Goal: Task Accomplishment & Management: Use online tool/utility

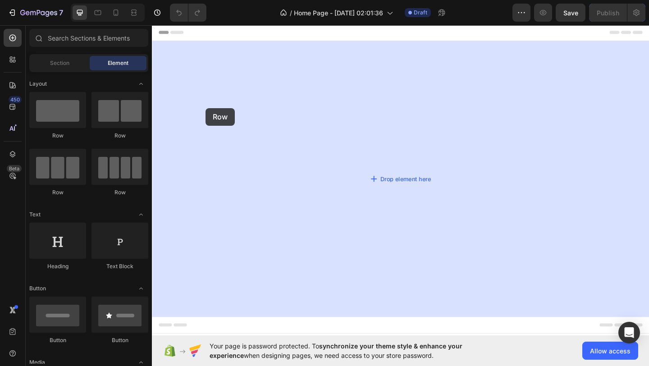
drag, startPoint x: 206, startPoint y: 132, endPoint x: 211, endPoint y: 115, distance: 17.4
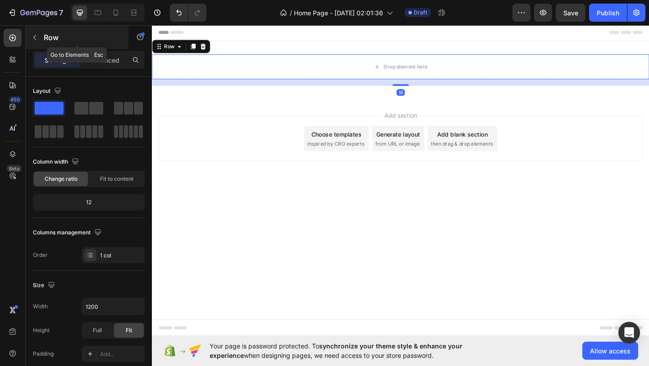
click at [79, 38] on p "Row" at bounding box center [82, 37] width 77 height 11
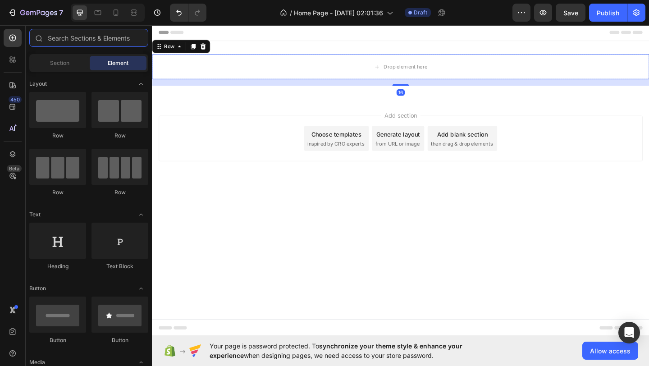
click at [79, 38] on input "text" at bounding box center [88, 38] width 119 height 18
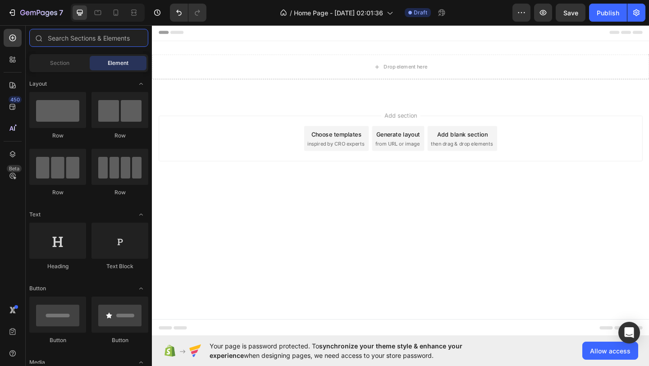
click at [79, 38] on input "text" at bounding box center [88, 38] width 119 height 18
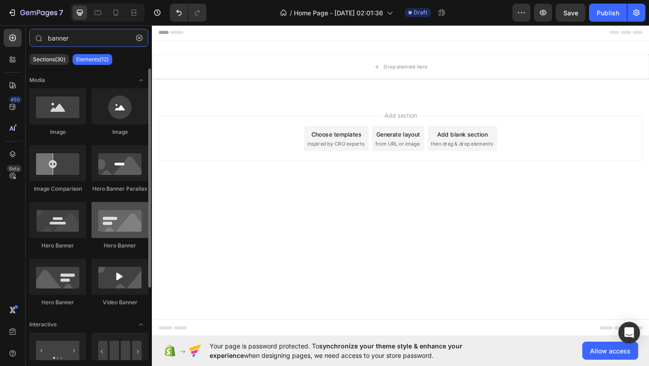
type input "banner"
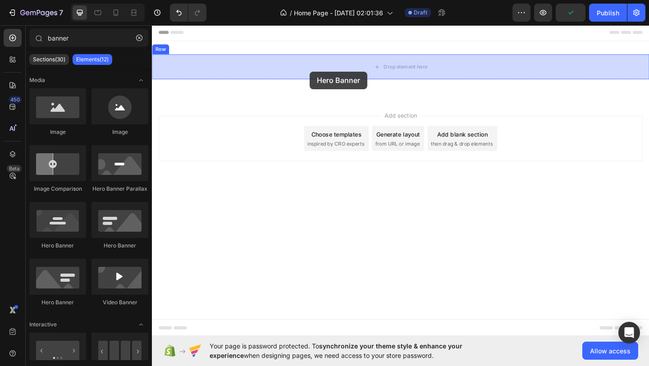
drag, startPoint x: 255, startPoint y: 250, endPoint x: 327, endPoint y: 66, distance: 197.6
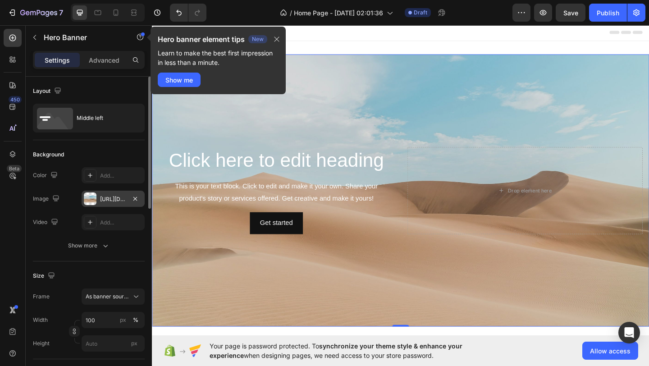
click at [107, 195] on div "https://cdn.shopify.com/s/files/1/2005/9307/files/background_settings.jpg" at bounding box center [113, 199] width 26 height 8
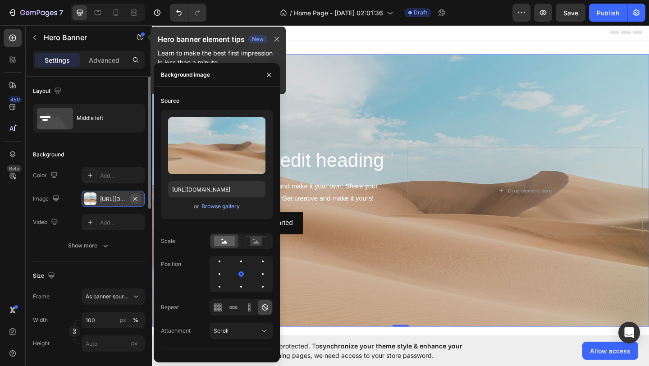
click at [134, 197] on icon "button" at bounding box center [135, 198] width 7 height 7
type input "Auto"
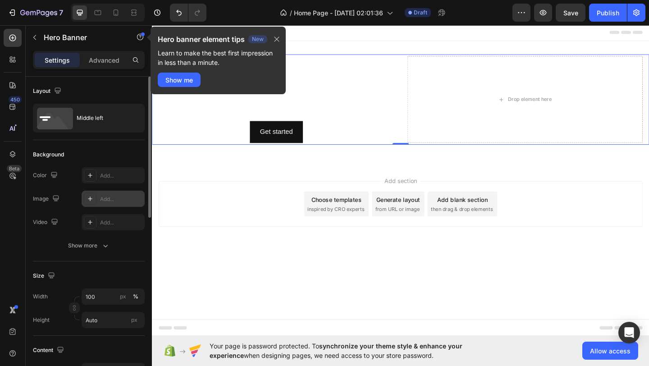
click at [94, 199] on div at bounding box center [90, 198] width 13 height 13
type input "https://cdn.shopify.com/s/files/1/2005/9307/files/background_settings.jpg"
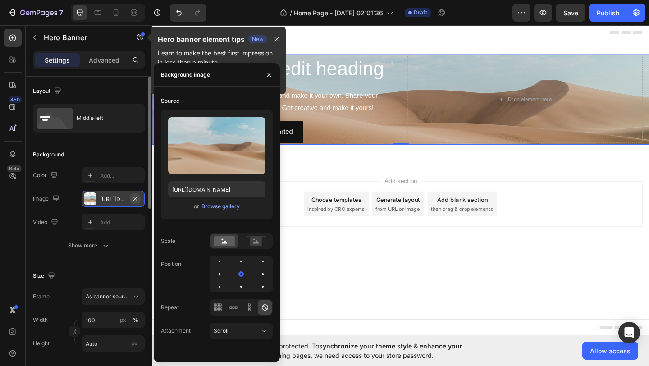
click at [137, 200] on icon "button" at bounding box center [135, 198] width 7 height 7
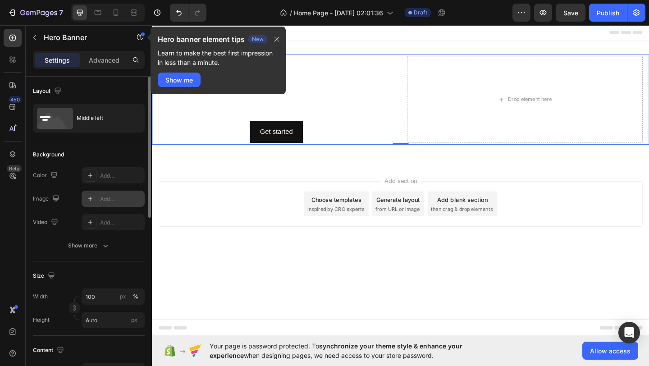
click at [123, 200] on div "Add..." at bounding box center [121, 199] width 42 height 8
type input "https://cdn.shopify.com/s/files/1/2005/9307/files/background_settings.jpg"
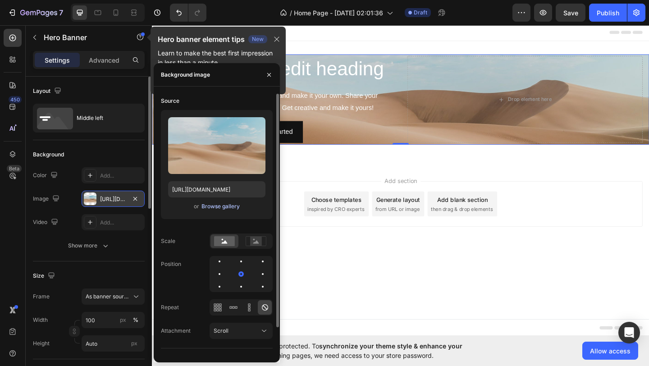
click at [223, 206] on div "Browse gallery" at bounding box center [221, 206] width 38 height 8
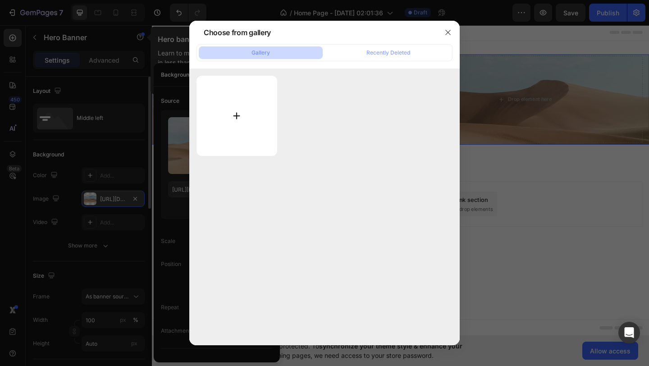
click at [225, 115] on input "file" at bounding box center [237, 116] width 81 height 80
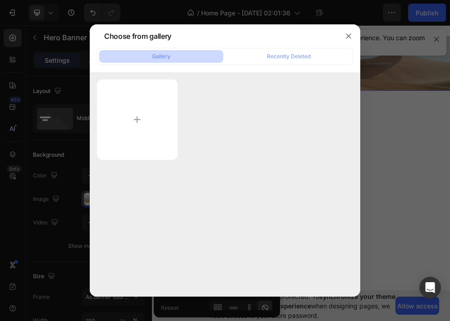
click at [204, 99] on div at bounding box center [225, 119] width 256 height 80
click at [143, 128] on input "file" at bounding box center [137, 119] width 81 height 80
type input "C:\fakepath\ChatGPT Image Sep 29, 2025, 02_03_08 AM.png"
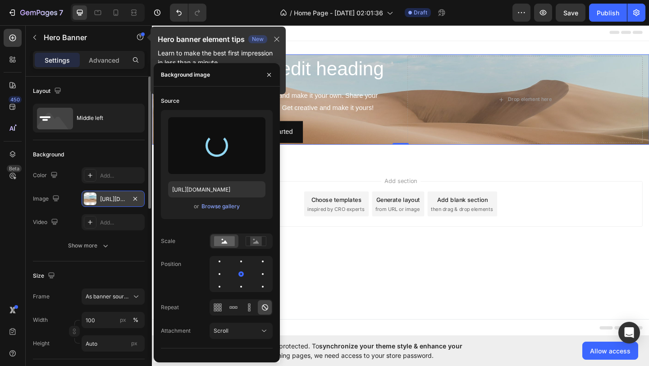
type input "https://cdn.shopify.com/s/files/1/0688/8033/5010/files/gempages_586470368605111…"
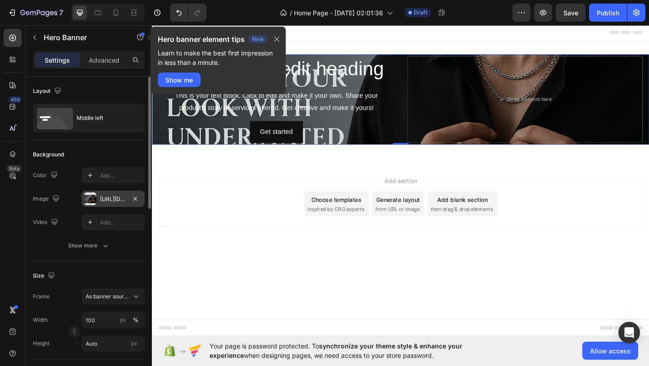
click at [126, 265] on div "Size Frame As banner source Width 100 px % Height Auto px" at bounding box center [89, 310] width 112 height 98
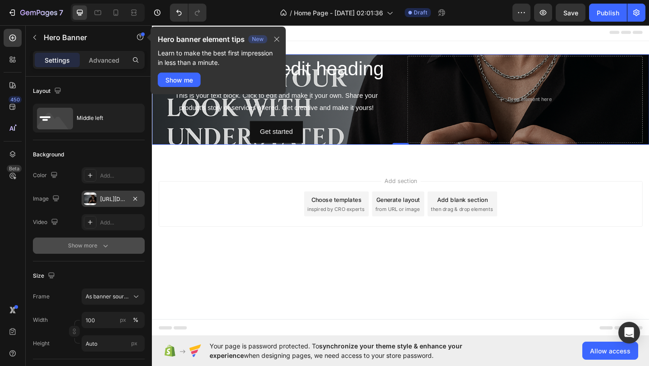
click at [101, 242] on icon "button" at bounding box center [105, 245] width 9 height 9
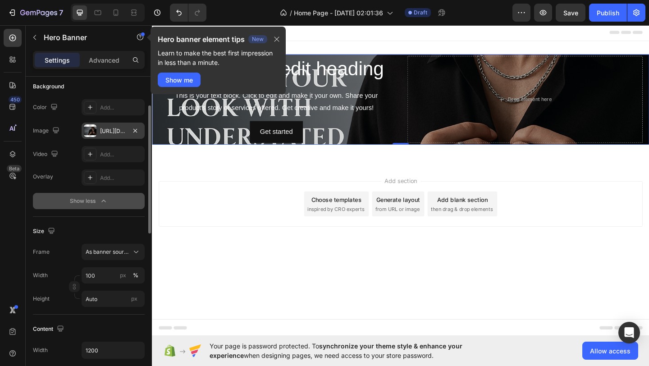
scroll to position [70, 0]
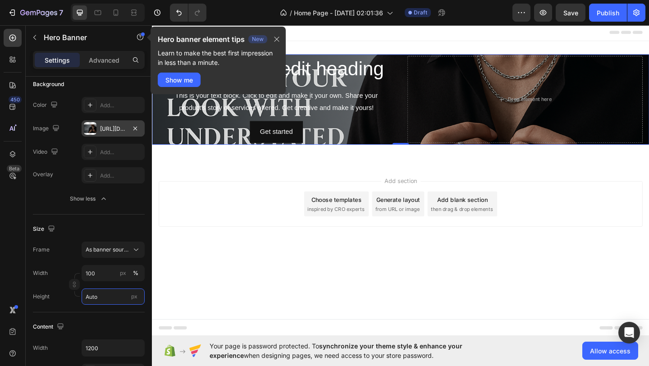
click at [104, 294] on input "Auto" at bounding box center [113, 297] width 63 height 16
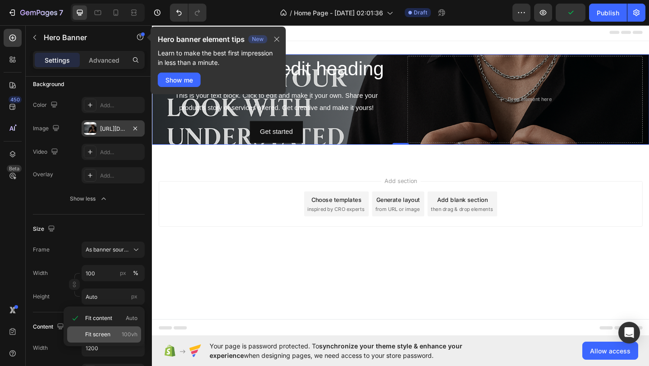
click at [106, 330] on span "Fit screen" at bounding box center [97, 334] width 25 height 8
type input "100 vh"
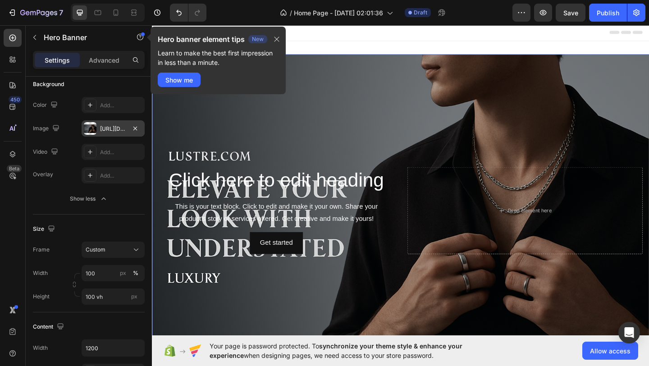
click at [330, 299] on div "Background Image" at bounding box center [422, 227] width 541 height 340
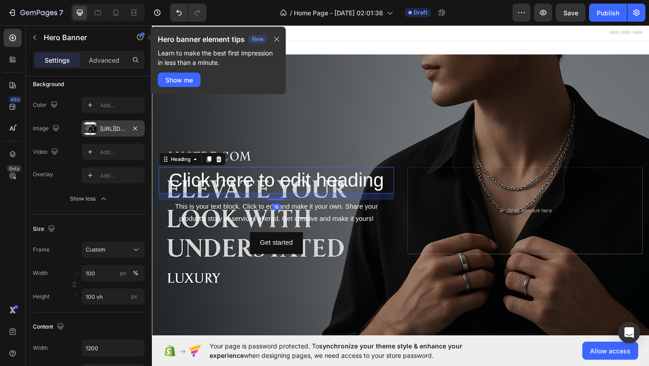
click at [322, 205] on h2 "Click here to edit heading" at bounding box center [287, 193] width 256 height 29
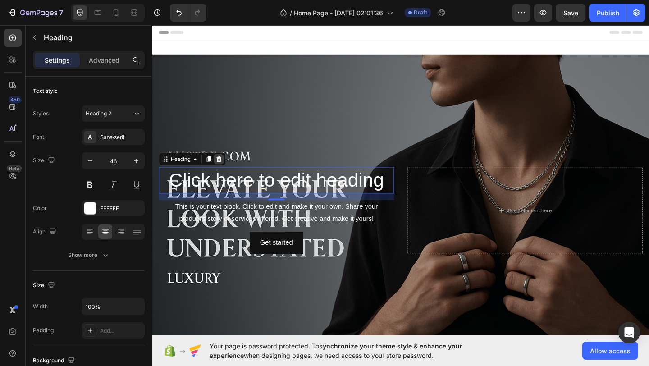
click at [228, 170] on icon at bounding box center [224, 170] width 7 height 7
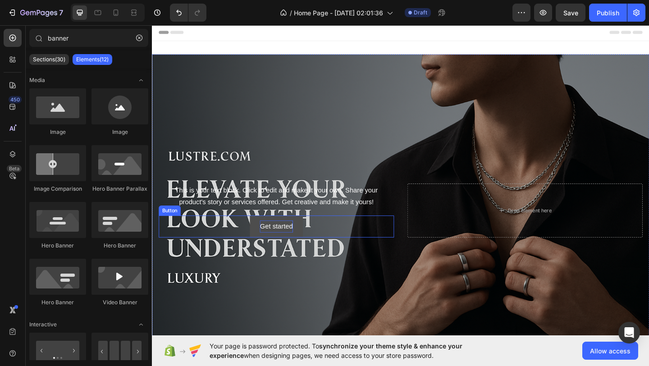
click at [294, 248] on div "Get started" at bounding box center [287, 244] width 36 height 13
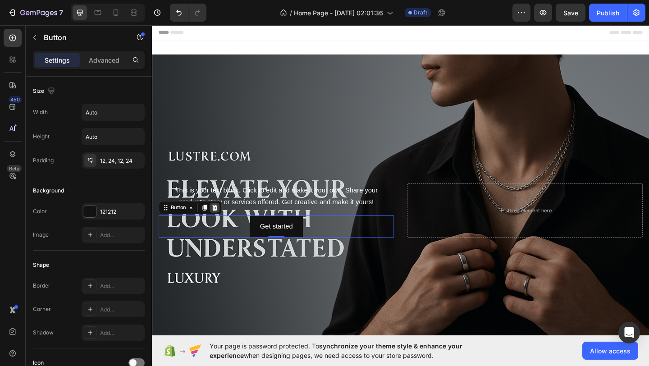
click at [219, 224] on icon at bounding box center [219, 223] width 7 height 7
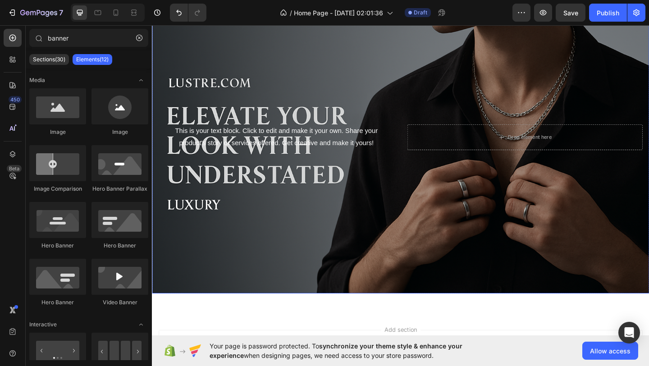
scroll to position [81, 0]
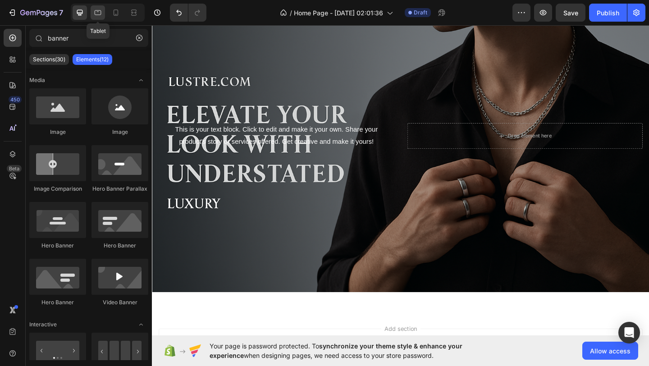
click at [97, 15] on icon at bounding box center [97, 12] width 9 height 9
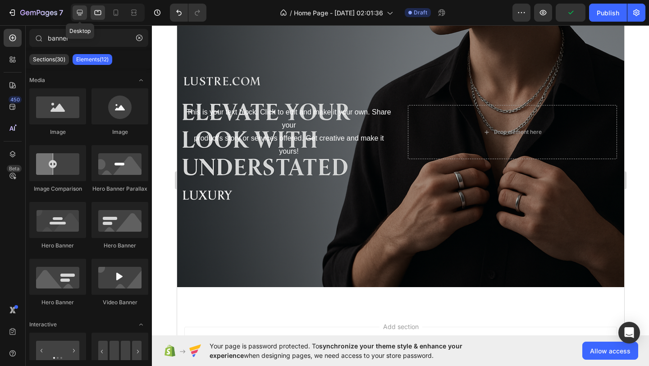
click at [82, 12] on icon at bounding box center [80, 13] width 6 height 6
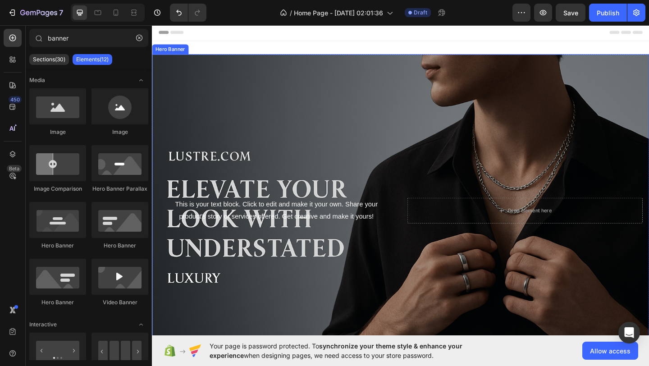
click at [208, 119] on div "Background Image" at bounding box center [422, 227] width 541 height 340
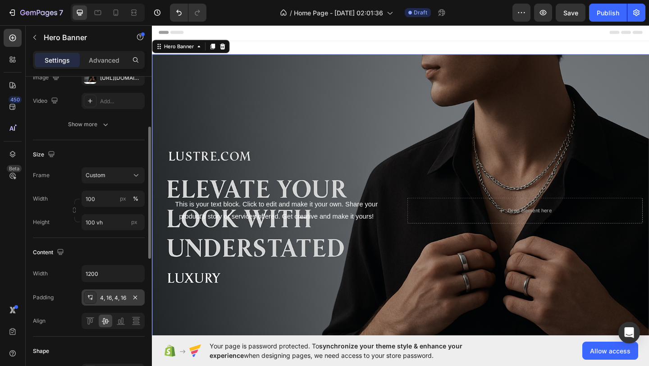
scroll to position [121, 0]
click at [134, 222] on span "px" at bounding box center [134, 222] width 6 height 7
click at [134, 222] on input "100 vh" at bounding box center [113, 222] width 63 height 16
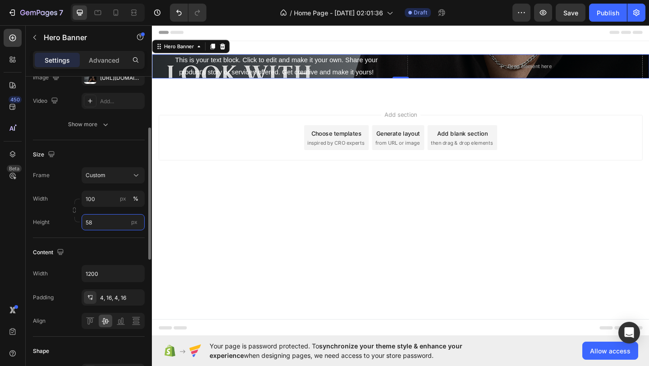
type input "587"
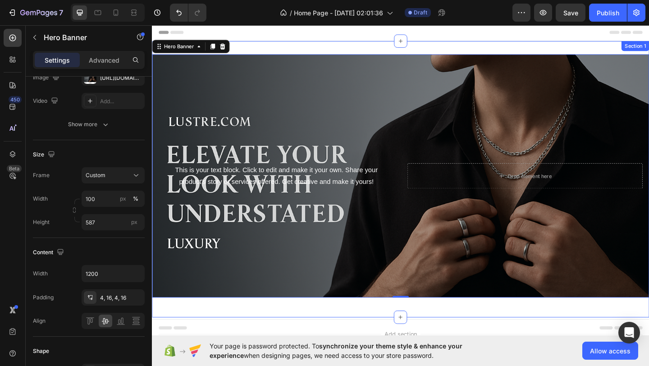
click at [183, 326] on div "This is your text block. Click to edit and make it your own. Share your product…" at bounding box center [422, 193] width 541 height 272
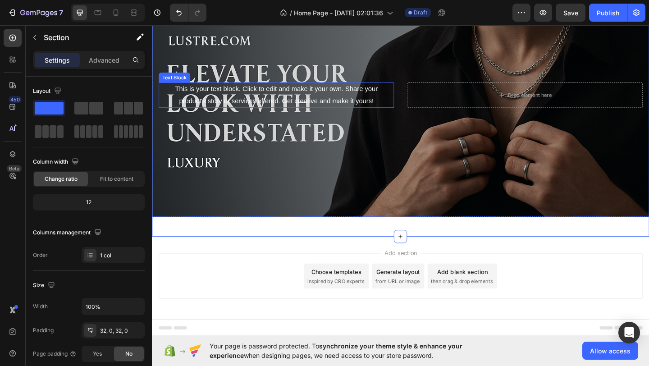
scroll to position [90, 0]
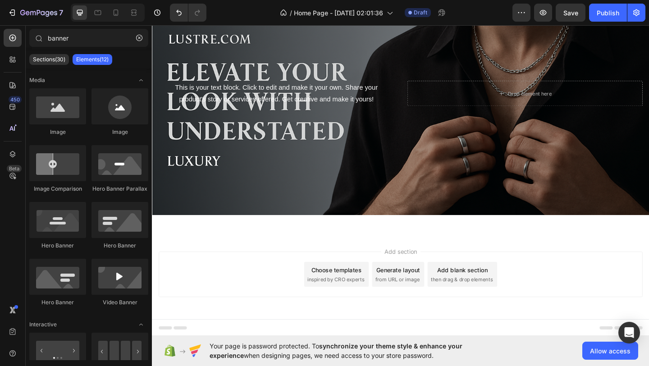
click at [381, 287] on div "Choose templates inspired by CRO experts" at bounding box center [352, 296] width 70 height 27
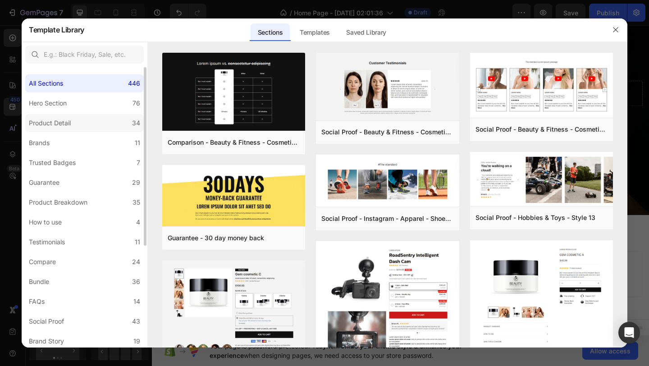
click at [82, 119] on label "Product Detail 34" at bounding box center [84, 123] width 119 height 18
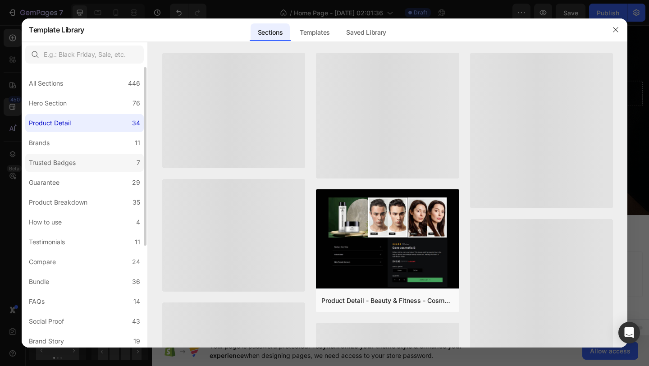
click at [81, 163] on label "Trusted Badges 7" at bounding box center [84, 163] width 119 height 18
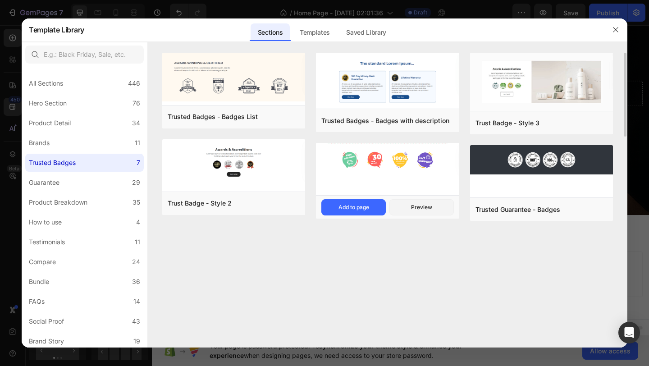
click at [396, 163] on img at bounding box center [387, 160] width 143 height 34
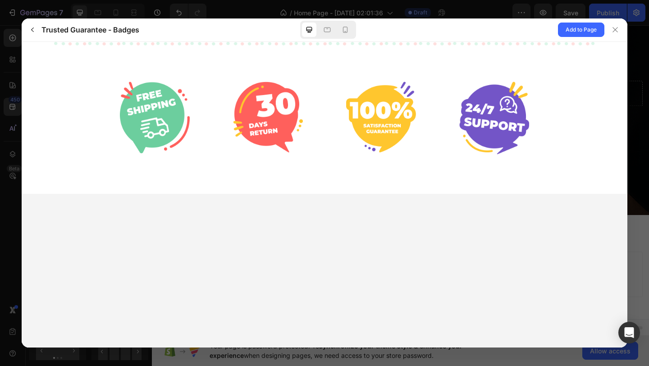
scroll to position [0, 0]
click at [571, 29] on span "Add to Page" at bounding box center [581, 29] width 31 height 11
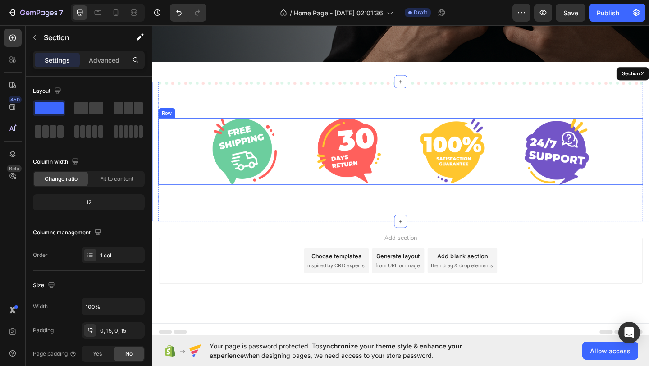
scroll to position [261, 0]
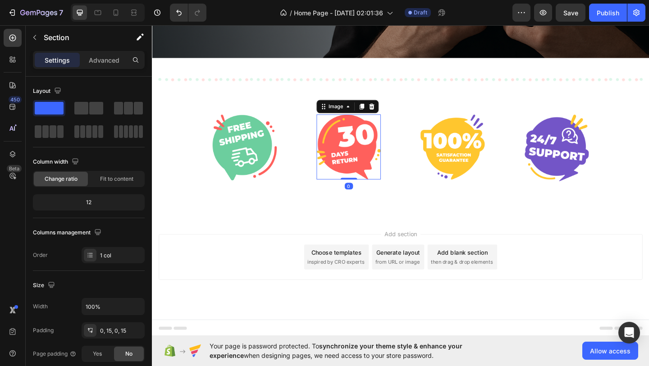
click at [352, 149] on img at bounding box center [366, 157] width 70 height 71
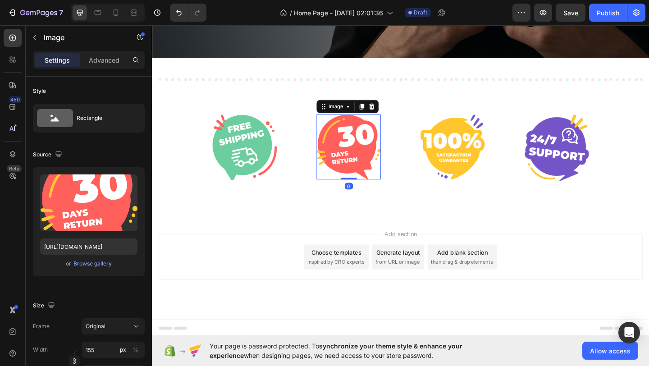
click at [383, 141] on img at bounding box center [366, 157] width 70 height 71
click at [297, 273] on div "Add section Choose templates inspired by CRO experts Generate layout from URL o…" at bounding box center [422, 277] width 527 height 50
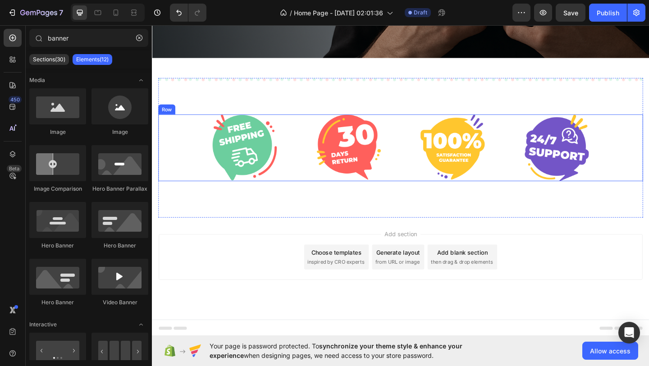
scroll to position [0, 0]
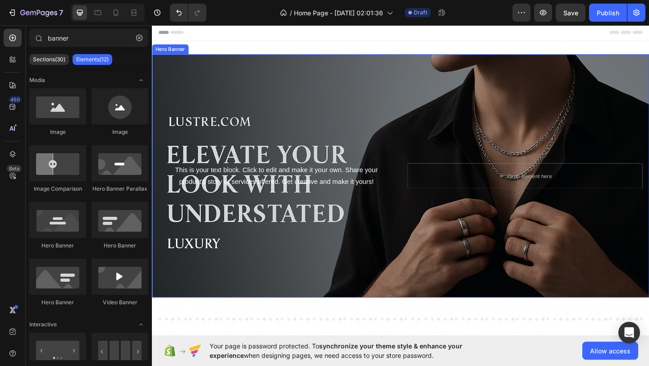
click at [278, 102] on div "Background Image" at bounding box center [422, 189] width 541 height 265
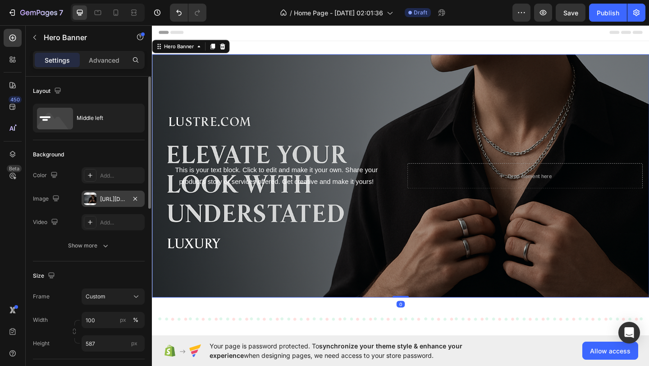
click at [96, 198] on div at bounding box center [90, 198] width 13 height 13
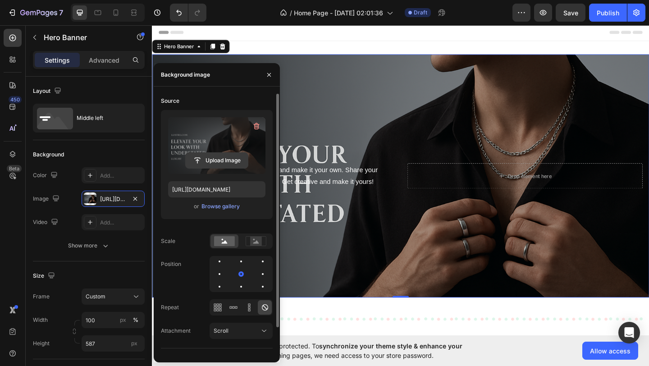
click at [215, 158] on input "file" at bounding box center [217, 160] width 62 height 15
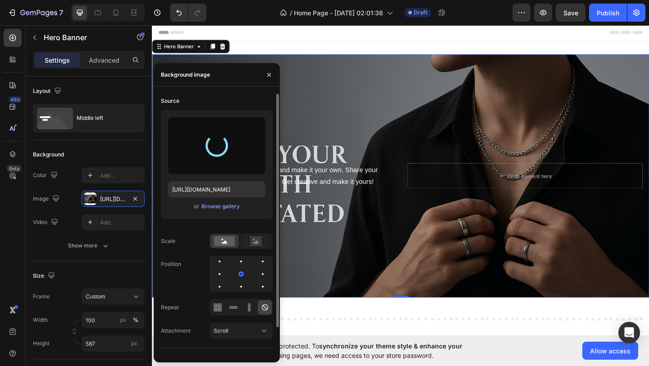
type input "[URL][DOMAIN_NAME]"
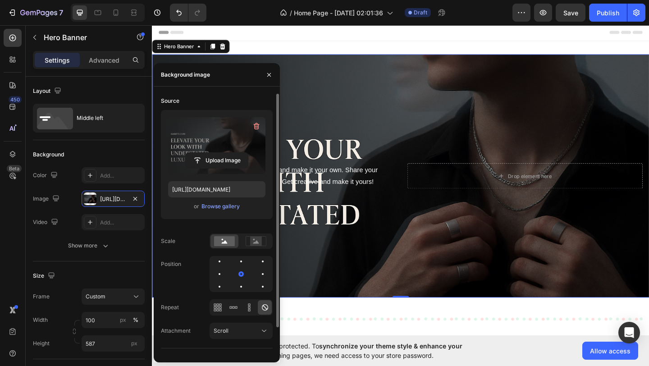
click at [473, 260] on div "Background Image" at bounding box center [422, 189] width 541 height 265
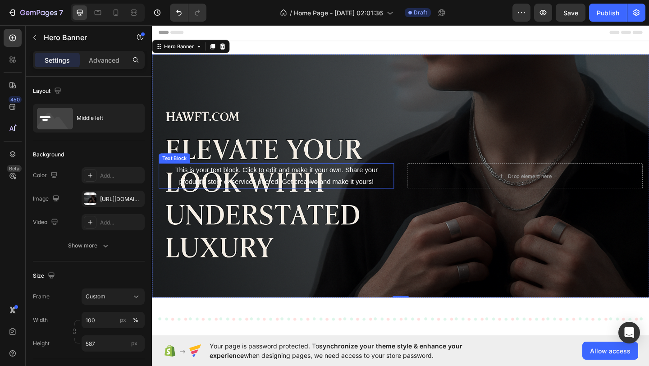
click at [316, 184] on div "This is your text block. Click to edit and make it your own. Share your product…" at bounding box center [287, 189] width 256 height 28
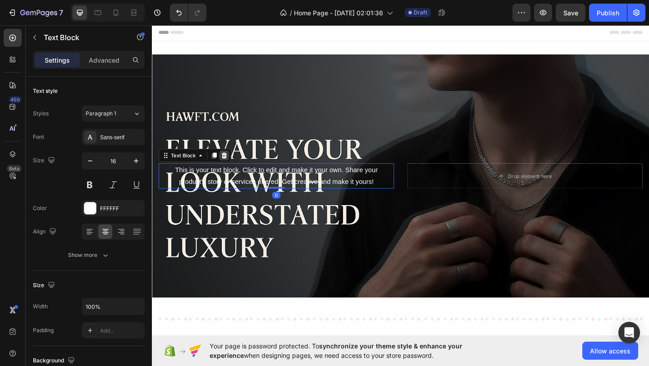
click at [229, 166] on icon at bounding box center [230, 166] width 7 height 7
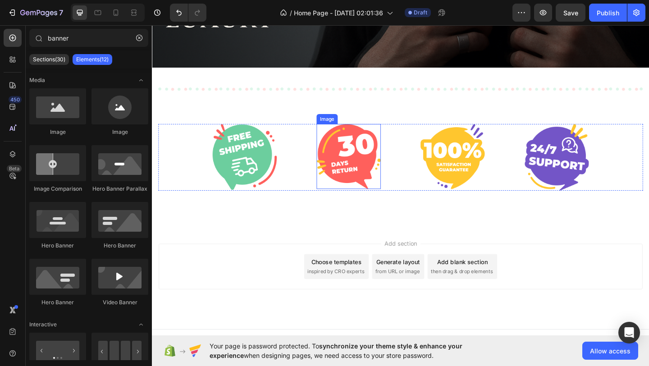
scroll to position [261, 0]
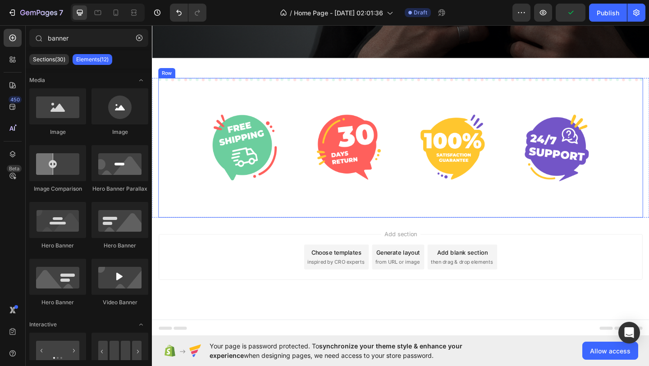
click at [359, 84] on div "Image Image Image Image Row Row" at bounding box center [422, 158] width 527 height 152
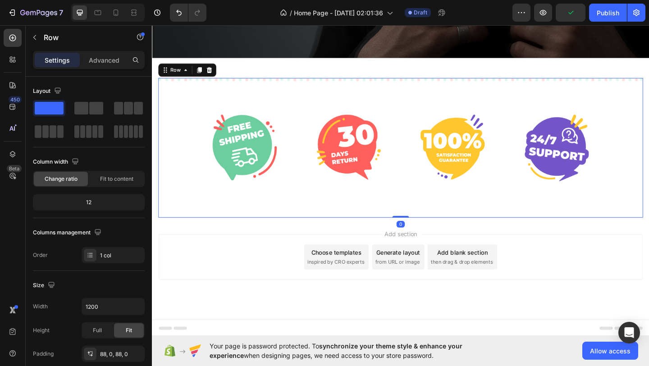
click at [283, 318] on div "Add section Choose templates inspired by CRO experts Generate layout from URL o…" at bounding box center [422, 289] width 541 height 111
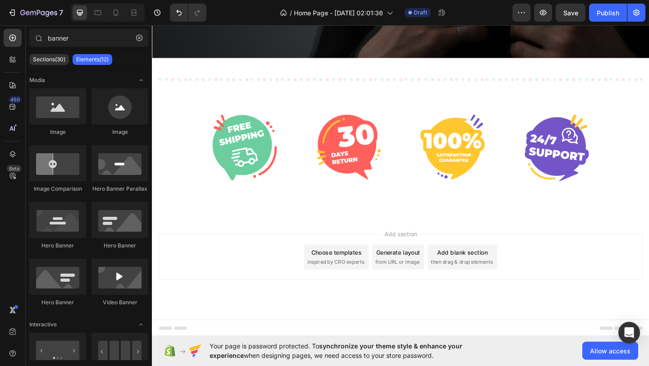
click at [362, 275] on div "Choose templates" at bounding box center [352, 271] width 55 height 9
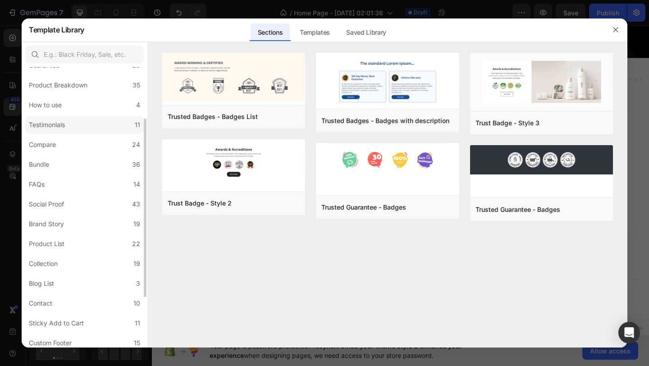
scroll to position [124, 0]
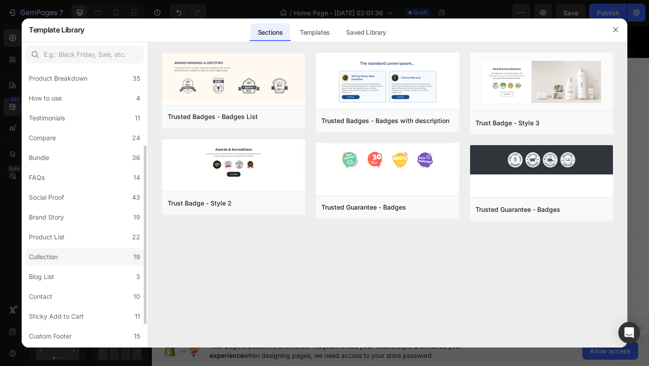
click at [85, 252] on label "Collection 19" at bounding box center [84, 257] width 119 height 18
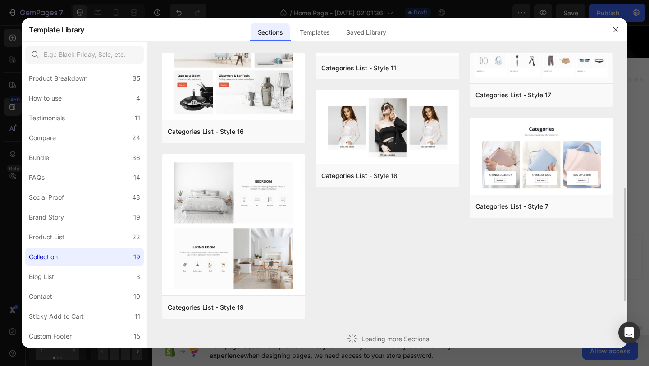
scroll to position [0, 0]
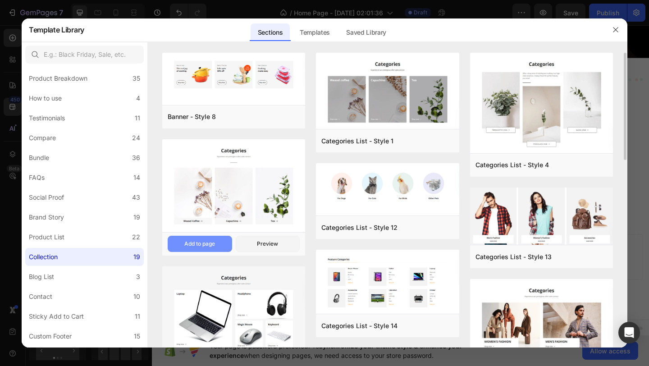
click at [213, 241] on div "Add to page" at bounding box center [199, 244] width 31 height 8
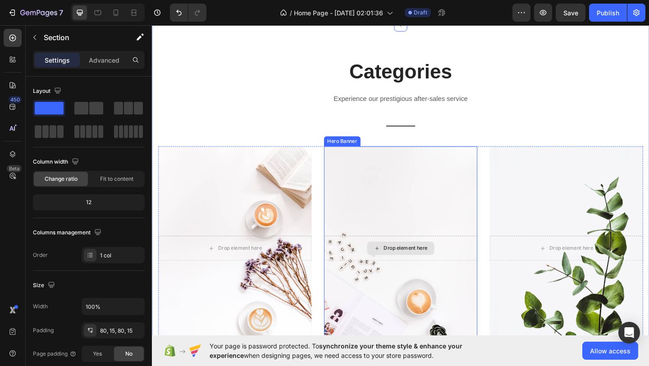
scroll to position [471, 0]
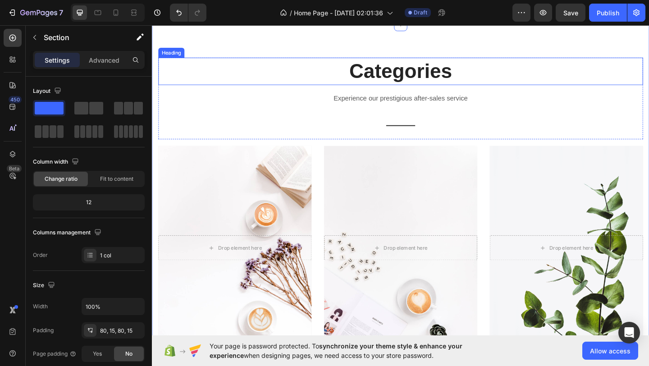
click at [443, 74] on p "Categories" at bounding box center [423, 75] width 526 height 28
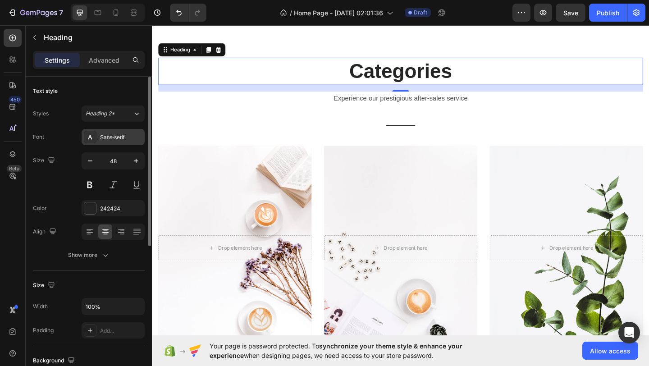
click at [123, 134] on div "Sans-serif" at bounding box center [121, 137] width 42 height 8
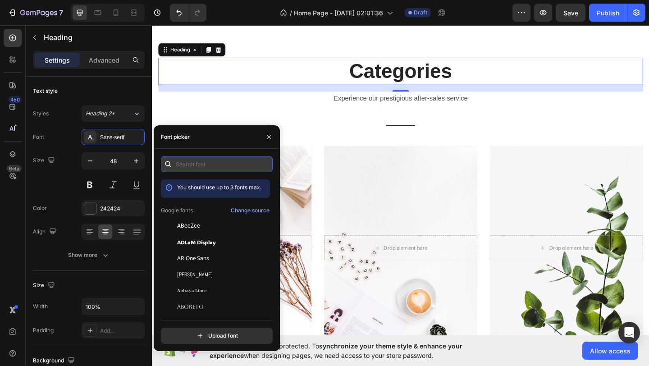
click at [187, 163] on input "text" at bounding box center [217, 164] width 112 height 16
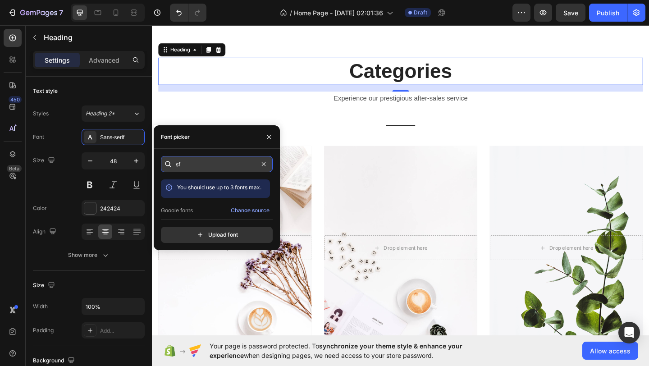
type input "s"
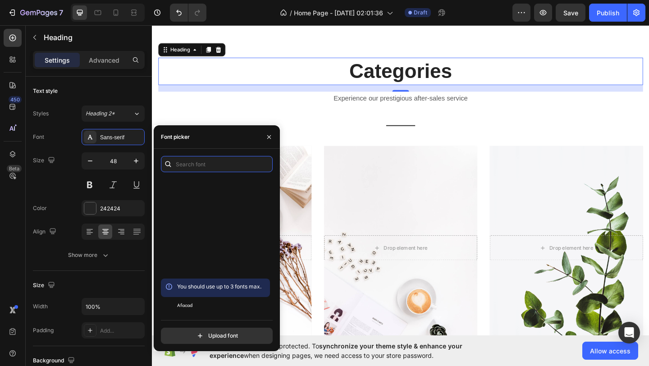
scroll to position [57, 0]
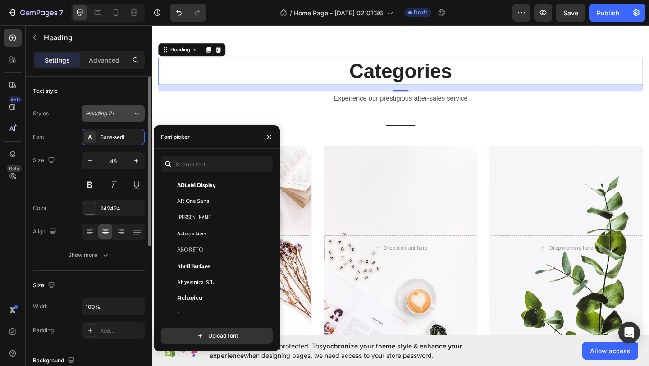
click at [127, 113] on div "Heading 2*" at bounding box center [109, 114] width 47 height 8
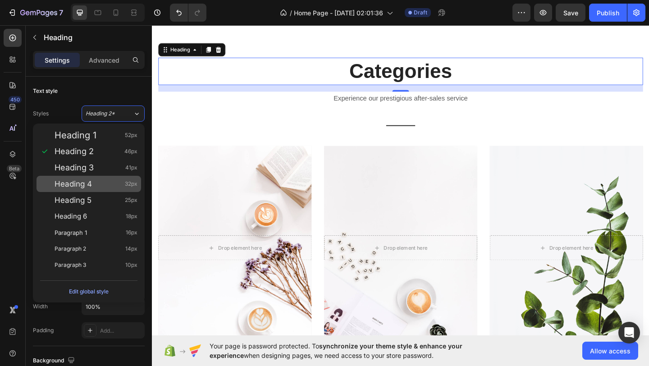
click at [109, 179] on div "Heading 4 32px" at bounding box center [96, 183] width 83 height 9
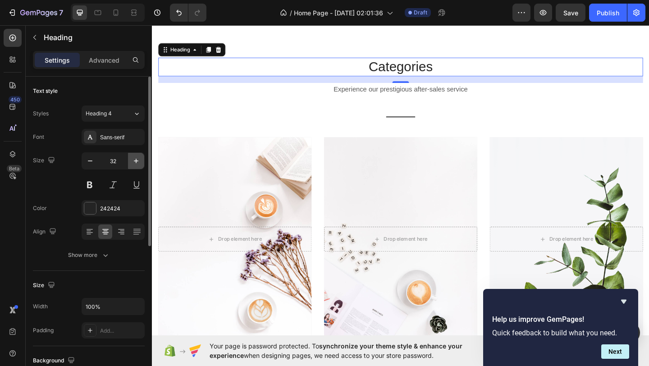
click at [135, 162] on icon "button" at bounding box center [136, 160] width 9 height 9
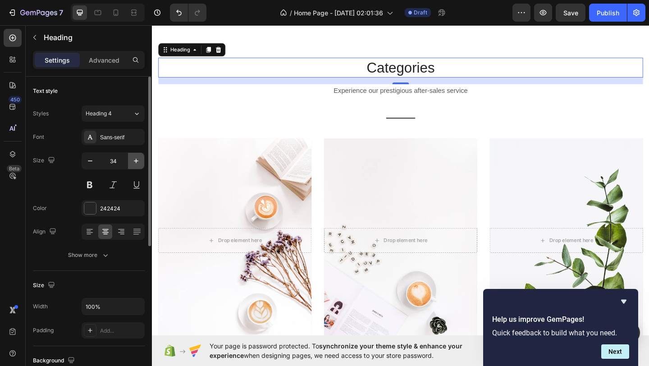
click at [135, 162] on icon "button" at bounding box center [136, 160] width 9 height 9
click at [92, 229] on icon at bounding box center [89, 231] width 9 height 9
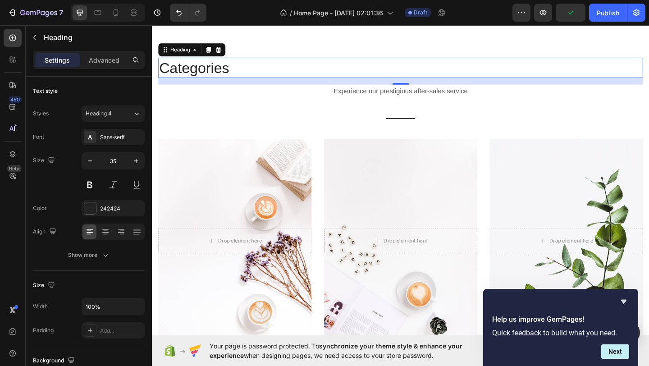
click at [224, 67] on p "Categories" at bounding box center [423, 71] width 526 height 21
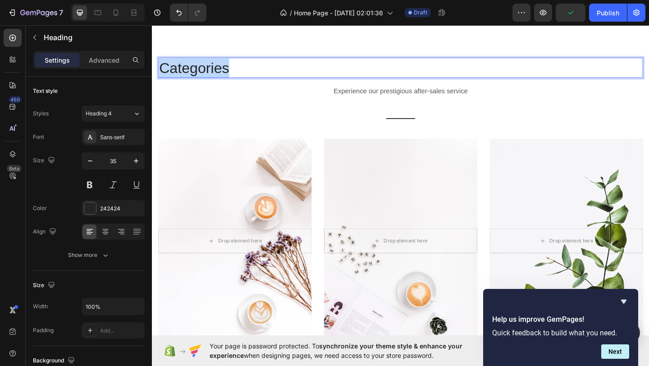
click at [224, 67] on p "Categories" at bounding box center [423, 71] width 526 height 21
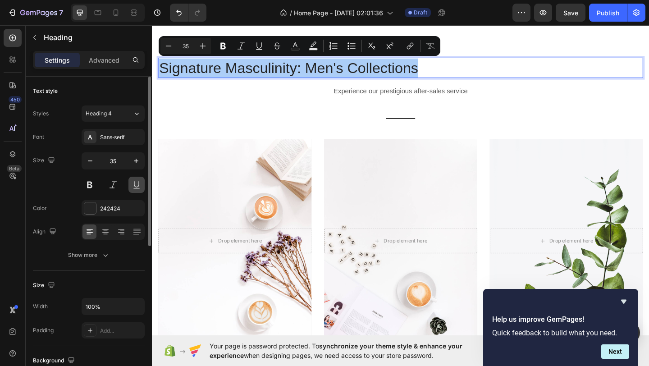
click at [136, 186] on button at bounding box center [136, 185] width 16 height 16
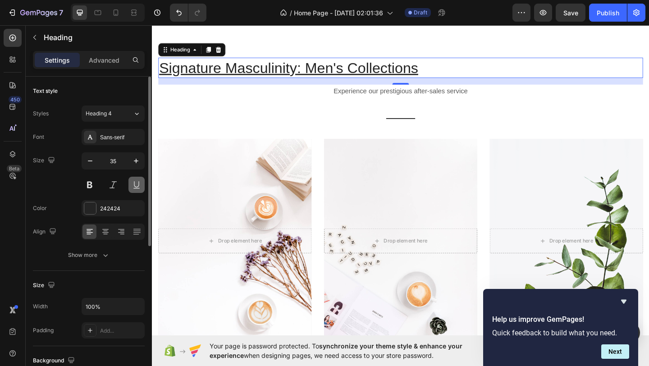
click at [136, 186] on button at bounding box center [136, 185] width 16 height 16
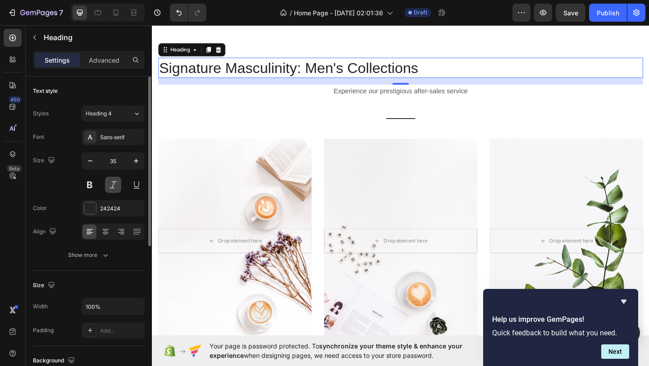
click at [111, 186] on button at bounding box center [113, 185] width 16 height 16
click at [110, 186] on button at bounding box center [113, 185] width 16 height 16
click at [93, 186] on button at bounding box center [90, 185] width 16 height 16
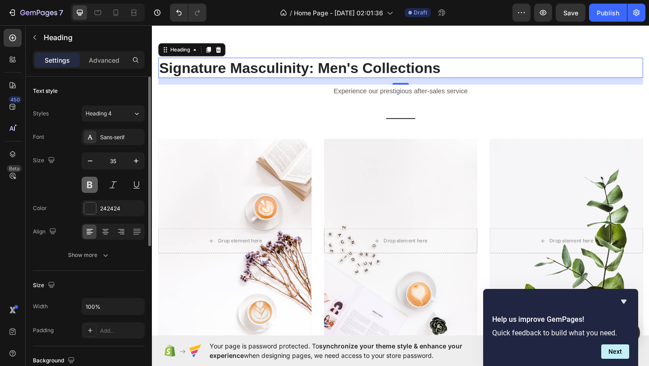
click at [93, 186] on button at bounding box center [90, 185] width 16 height 16
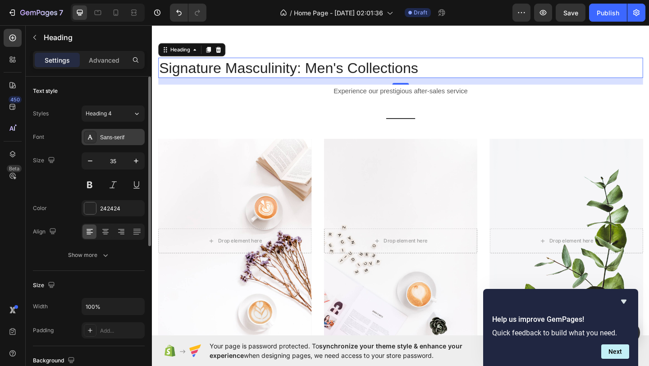
click at [126, 137] on div "Sans-serif" at bounding box center [121, 137] width 42 height 8
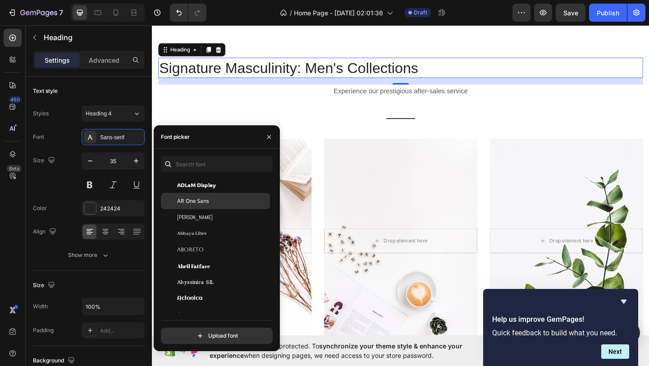
click at [207, 200] on span "AR One Sans" at bounding box center [193, 201] width 32 height 8
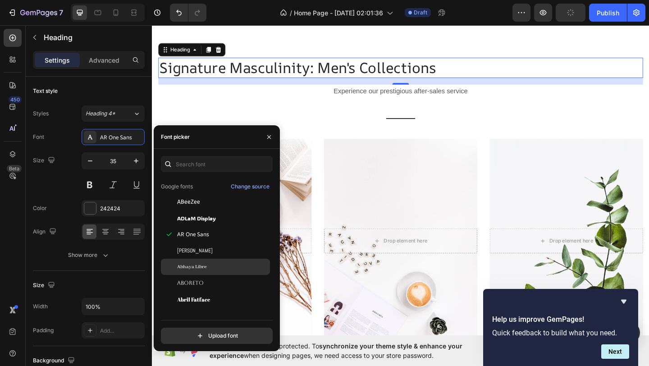
click at [207, 264] on div "Abhaya Libre" at bounding box center [222, 267] width 91 height 8
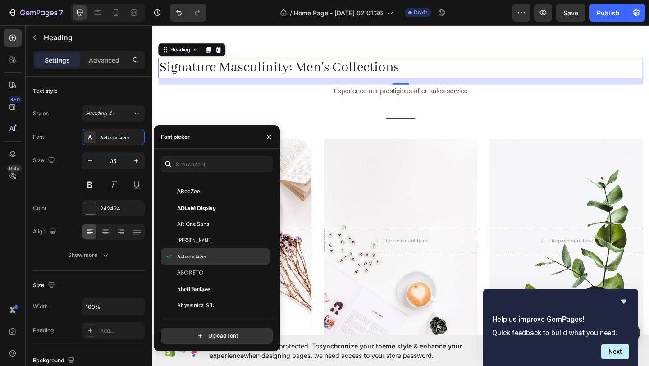
scroll to position [86, 0]
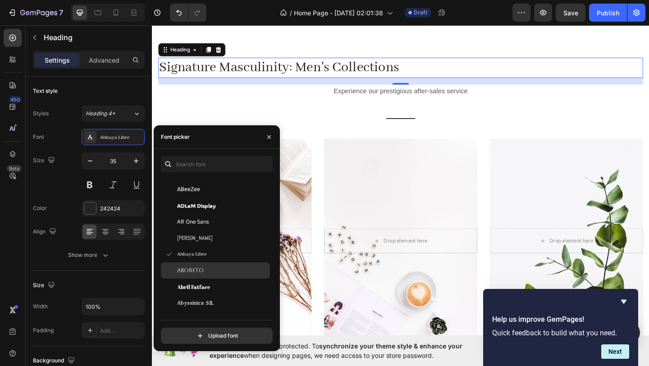
click at [206, 271] on div "Aboreto" at bounding box center [222, 270] width 91 height 8
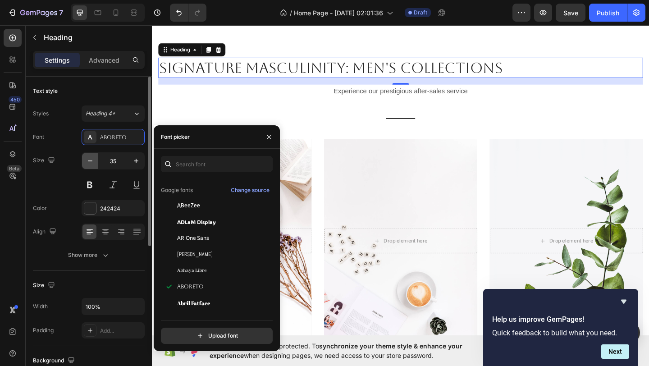
click at [91, 164] on icon "button" at bounding box center [90, 160] width 9 height 9
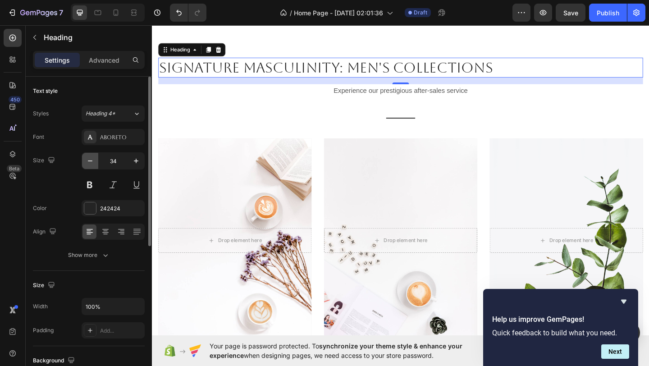
click at [91, 164] on icon "button" at bounding box center [90, 160] width 9 height 9
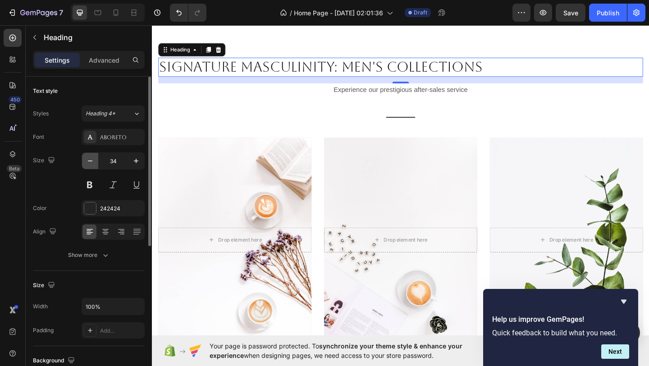
type input "33"
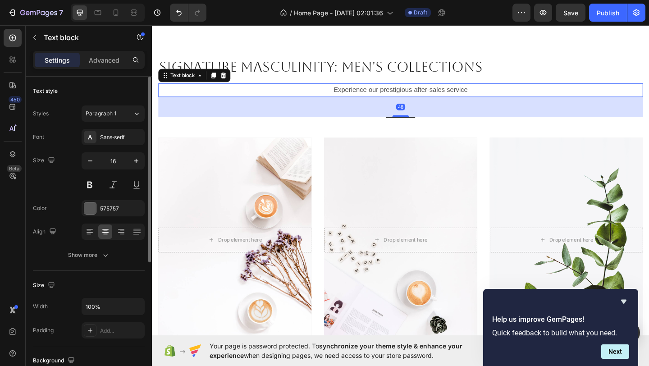
click at [356, 94] on p "Experience our prestigious after-sales service" at bounding box center [423, 95] width 526 height 13
click at [230, 80] on icon at bounding box center [229, 79] width 7 height 7
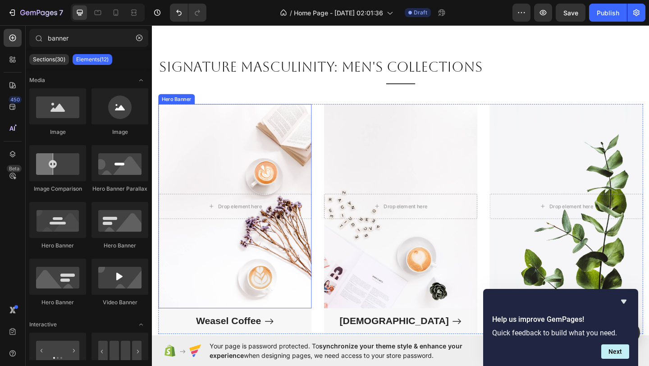
click at [253, 174] on div "Overlay" at bounding box center [242, 222] width 167 height 222
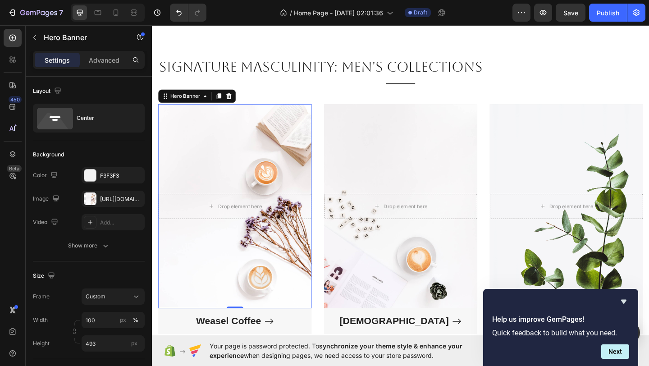
click at [234, 168] on div "Overlay" at bounding box center [242, 222] width 167 height 222
click at [93, 197] on div at bounding box center [90, 198] width 13 height 13
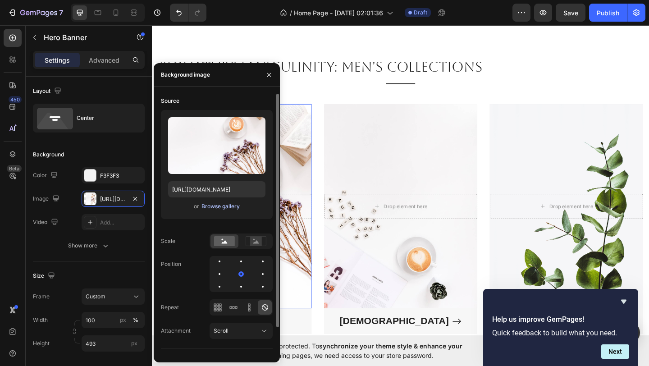
click at [222, 206] on div "Browse gallery" at bounding box center [221, 206] width 38 height 8
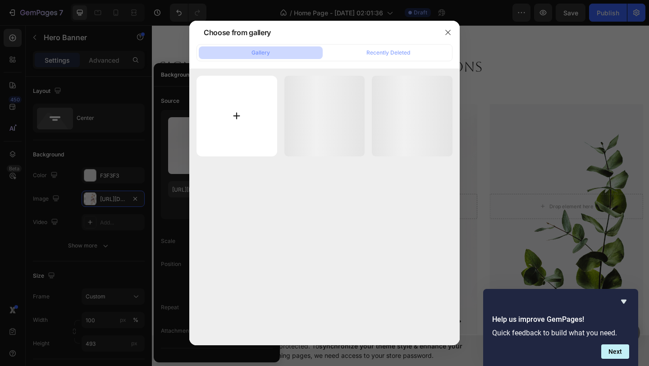
click at [244, 110] on input "file" at bounding box center [237, 116] width 81 height 81
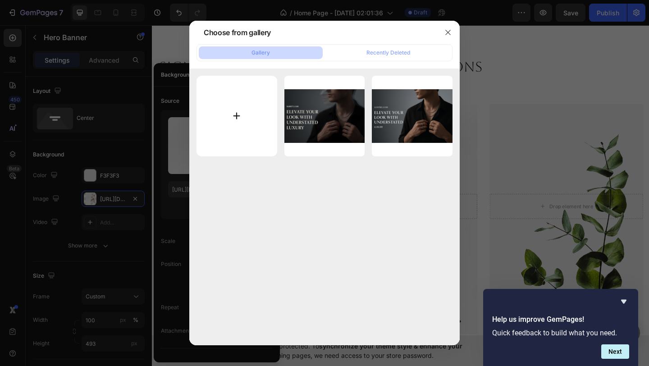
type input "C:\fakepath\Screenshot 2025-09-29 at 2.17.33 AM.png"
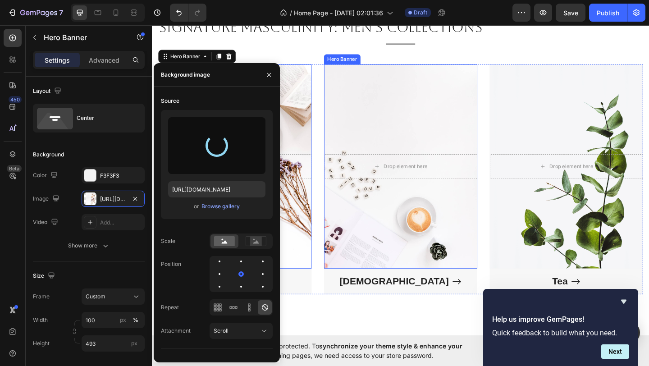
scroll to position [511, 0]
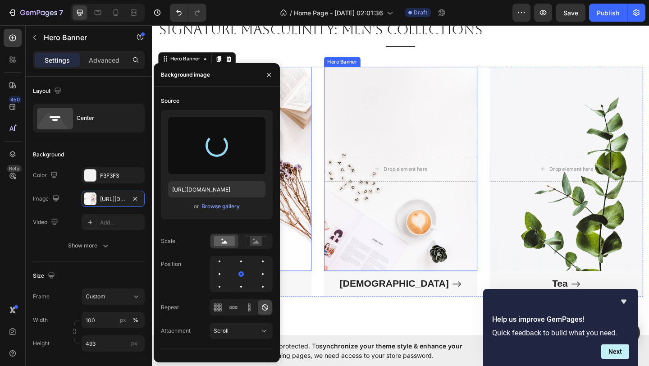
type input "[URL][DOMAIN_NAME]"
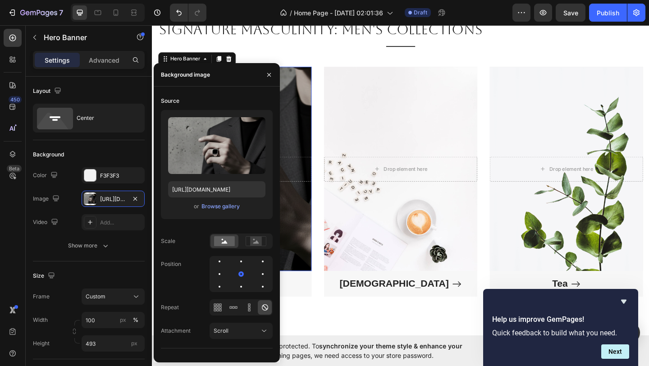
click at [325, 133] on div "Overlay" at bounding box center [242, 181] width 167 height 222
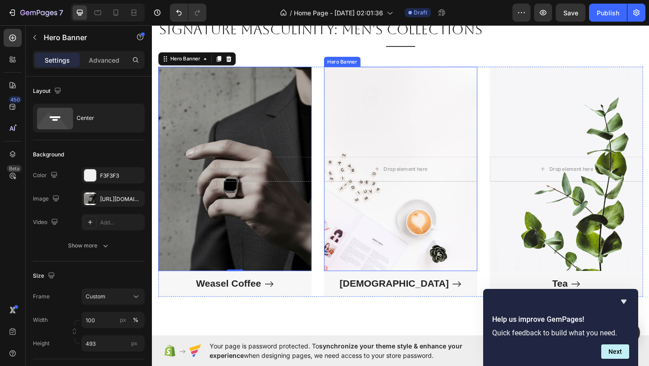
click at [390, 117] on div "Overlay" at bounding box center [422, 181] width 167 height 222
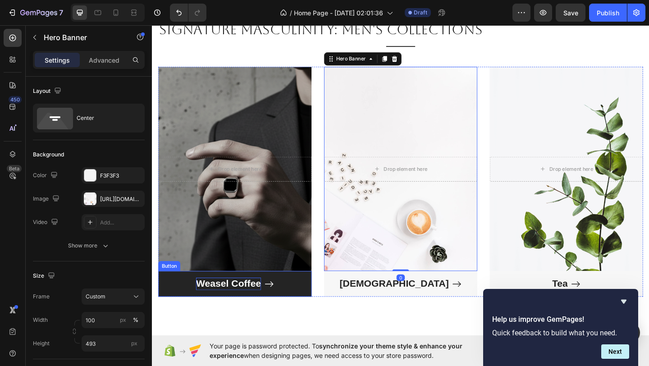
click at [245, 307] on div "Weasel Coffee" at bounding box center [235, 307] width 71 height 14
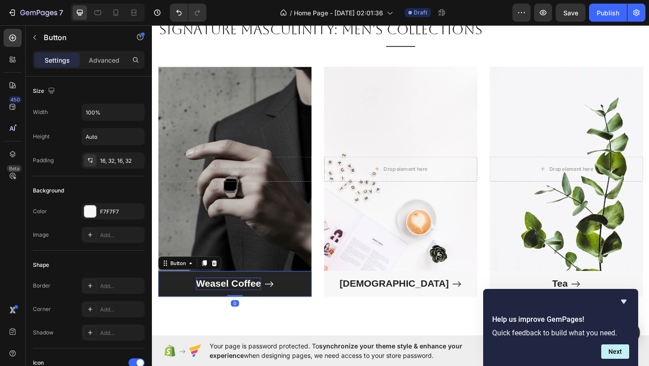
click at [240, 309] on div "Weasel Coffee" at bounding box center [235, 307] width 71 height 14
click at [222, 307] on p "Weasel Coffee" at bounding box center [235, 307] width 71 height 14
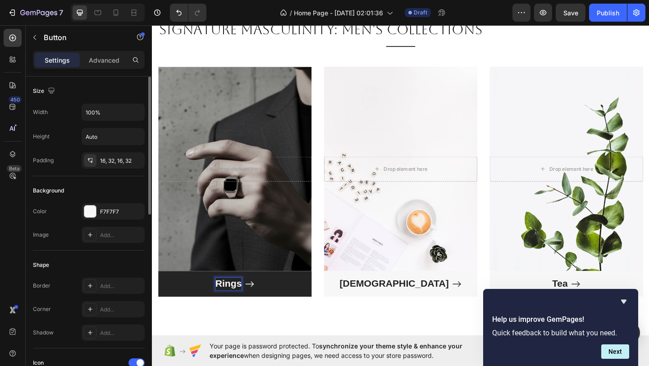
click at [103, 258] on div "Shape" at bounding box center [89, 265] width 112 height 14
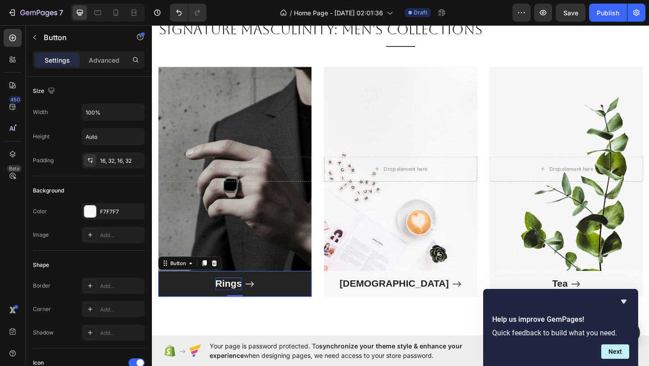
click at [197, 306] on button "Rings" at bounding box center [242, 307] width 167 height 28
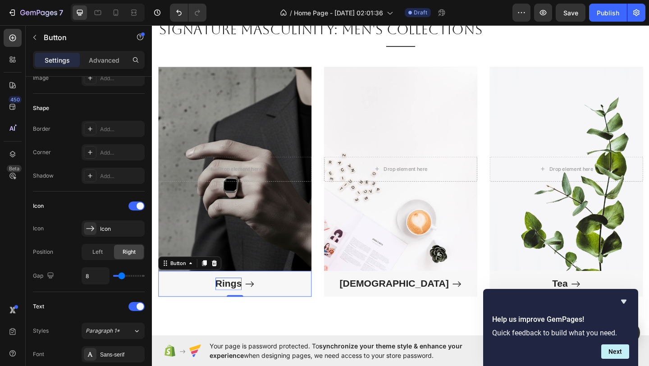
scroll to position [0, 0]
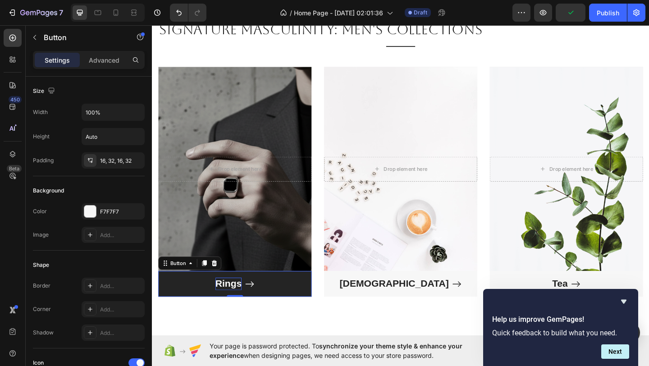
click at [202, 310] on button "Rings" at bounding box center [242, 307] width 167 height 28
click at [200, 309] on button "Rings" at bounding box center [242, 307] width 167 height 28
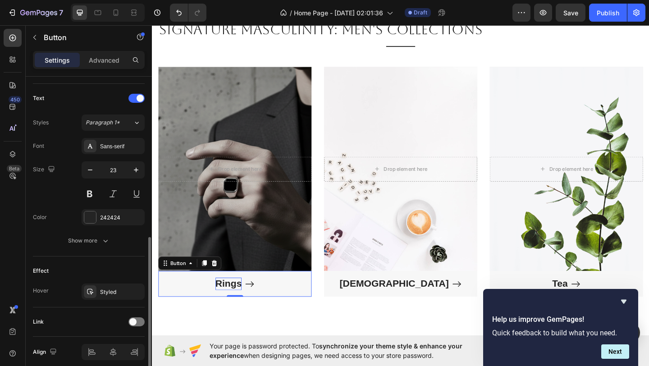
scroll to position [403, 0]
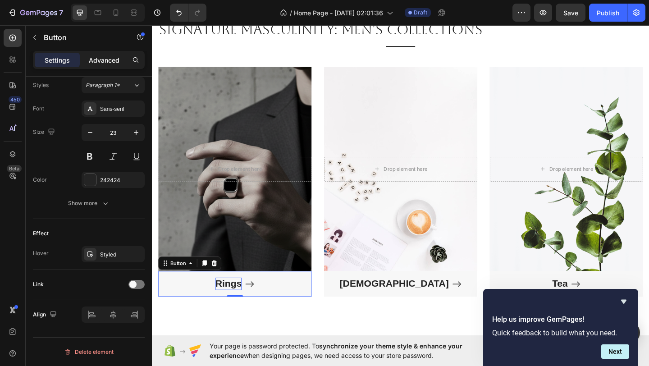
click at [96, 53] on div "Advanced" at bounding box center [104, 60] width 45 height 14
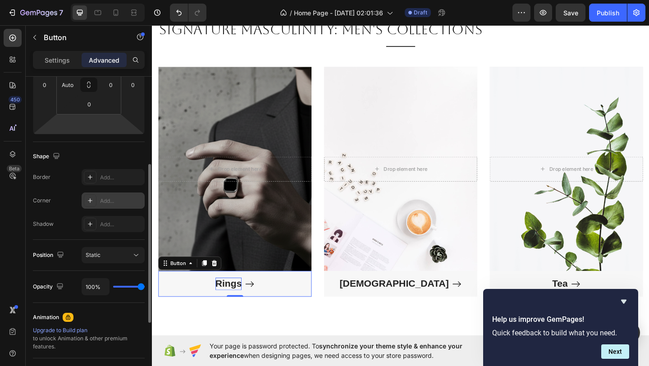
scroll to position [182, 0]
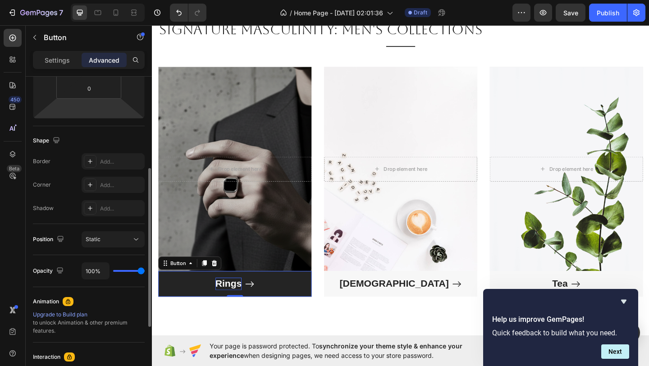
click at [199, 304] on button "Rings" at bounding box center [242, 307] width 167 height 28
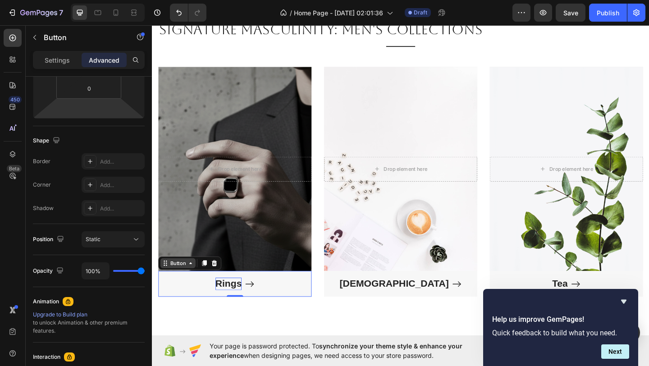
click at [192, 281] on icon at bounding box center [193, 283] width 7 height 7
click at [190, 284] on div "Button" at bounding box center [180, 284] width 20 height 8
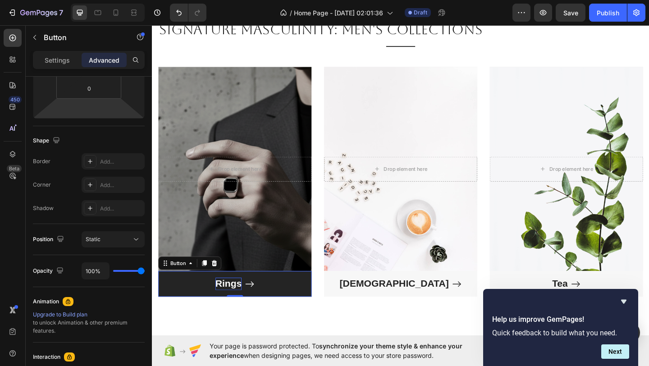
click at [199, 307] on button "Rings" at bounding box center [242, 307] width 167 height 28
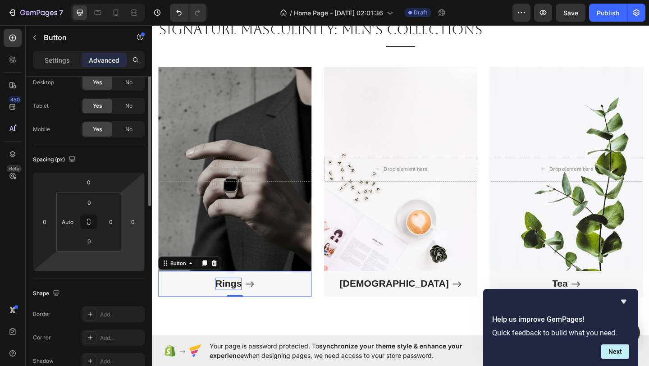
scroll to position [0, 0]
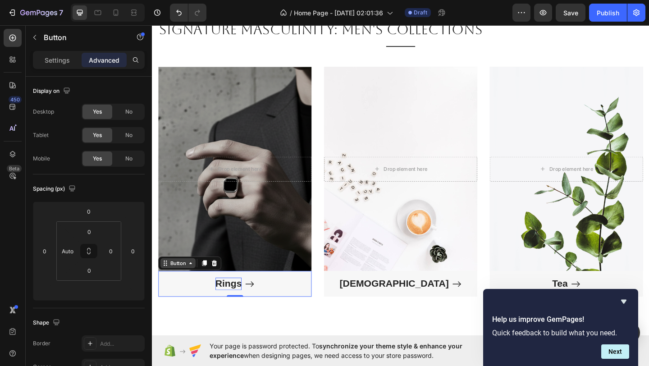
click at [181, 282] on div "Button" at bounding box center [180, 284] width 20 height 8
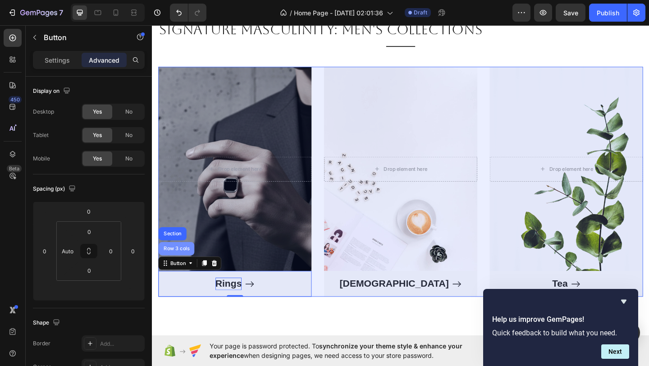
click at [184, 265] on div "Row 3 cols" at bounding box center [178, 268] width 39 height 14
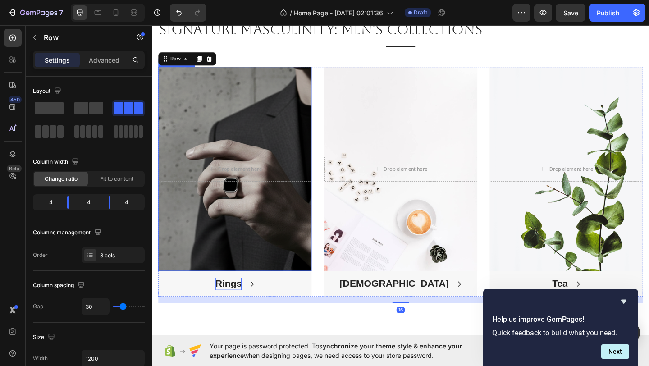
click at [209, 197] on div "Overlay" at bounding box center [242, 181] width 167 height 222
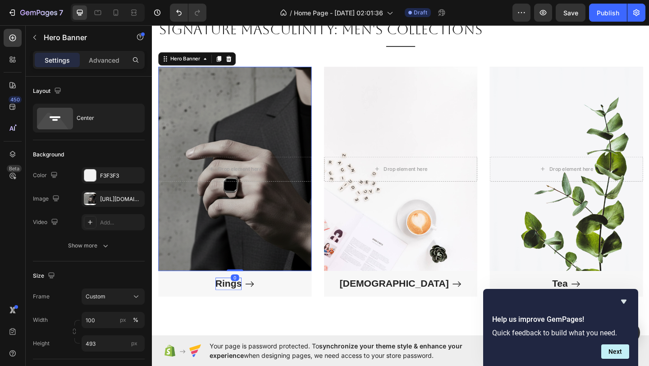
click at [200, 140] on div "Overlay" at bounding box center [242, 181] width 167 height 222
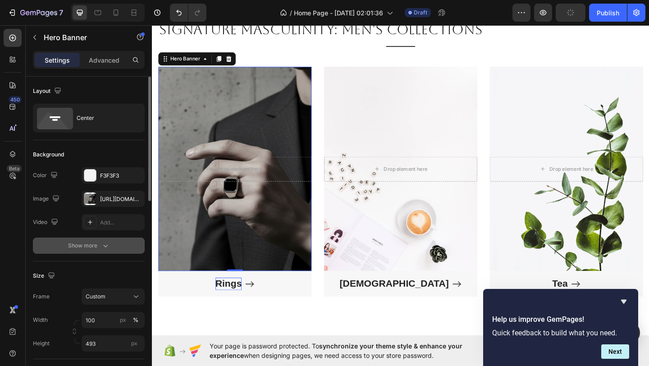
click at [101, 246] on icon "button" at bounding box center [105, 245] width 9 height 9
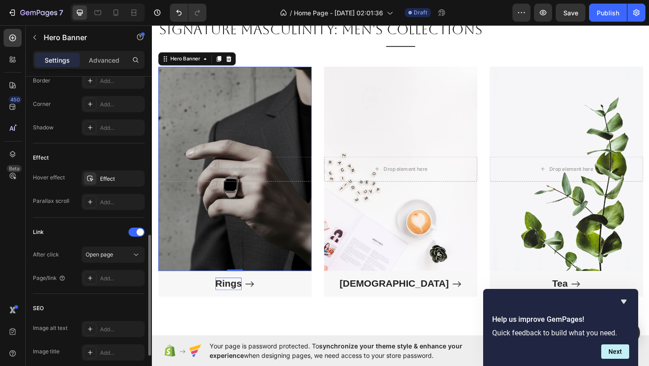
scroll to position [436, 0]
click at [88, 278] on icon at bounding box center [90, 277] width 7 height 7
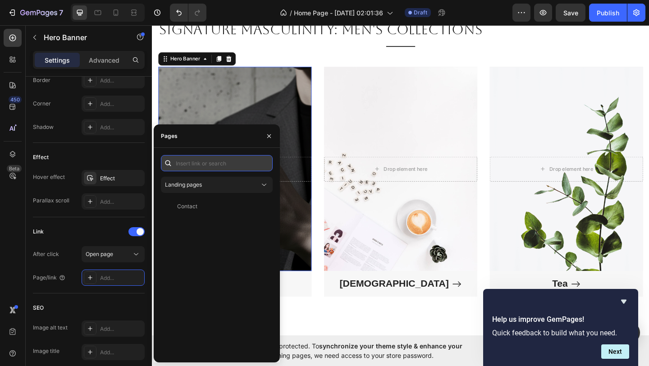
click at [208, 169] on input "text" at bounding box center [217, 163] width 112 height 16
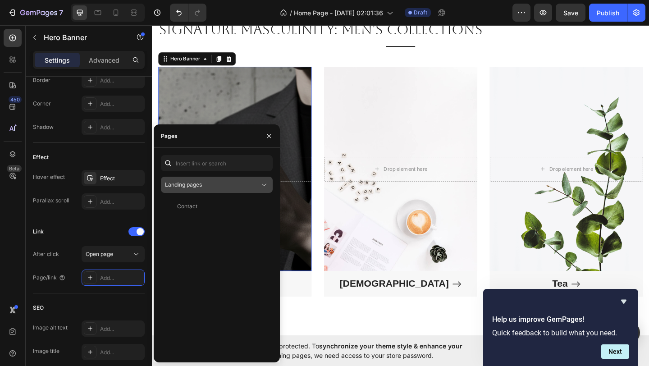
click at [213, 182] on div "Landing pages" at bounding box center [212, 185] width 95 height 8
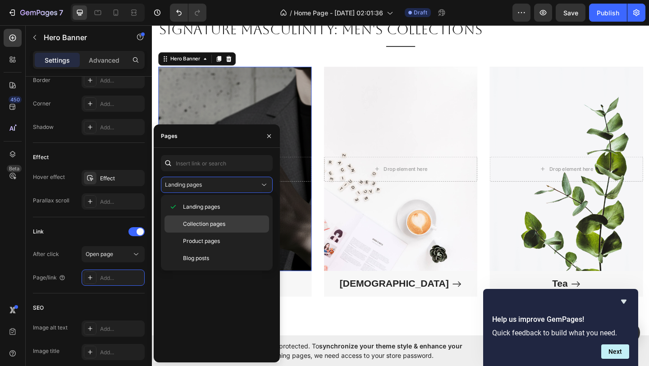
click at [211, 225] on span "Collection pages" at bounding box center [204, 224] width 42 height 8
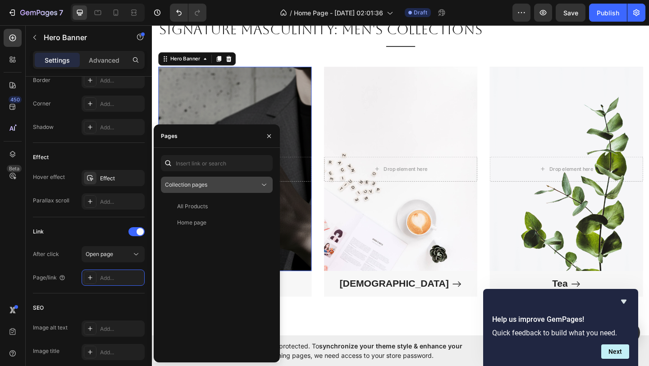
click at [243, 188] on div "Collection pages" at bounding box center [212, 185] width 95 height 8
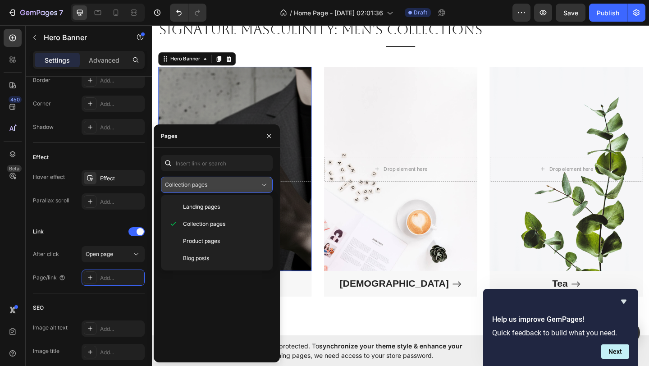
click at [243, 188] on div "Collection pages" at bounding box center [212, 185] width 95 height 8
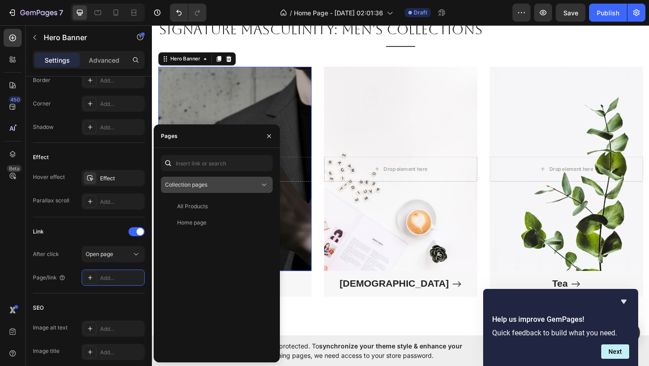
click at [243, 188] on div "Collection pages" at bounding box center [212, 185] width 95 height 8
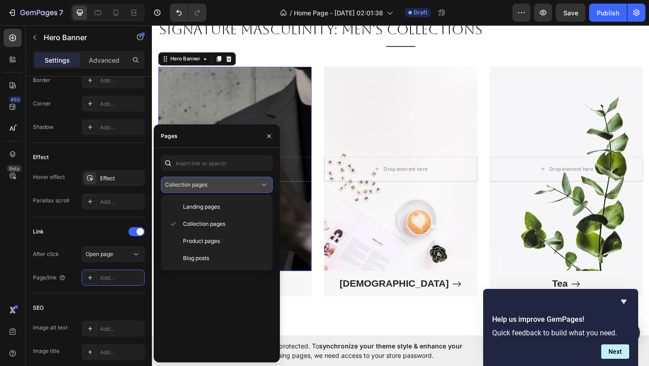
click at [243, 188] on div "Collection pages" at bounding box center [212, 185] width 95 height 8
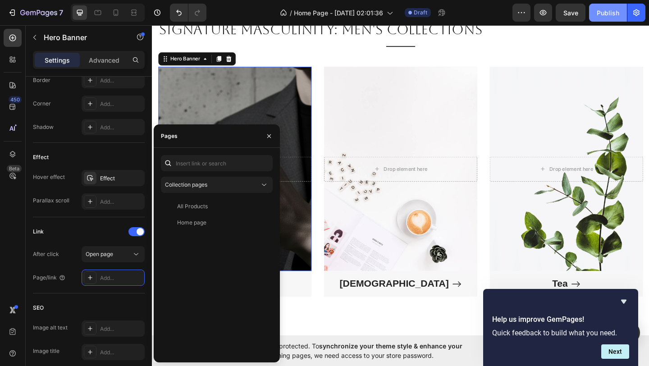
click at [615, 10] on div "Publish" at bounding box center [608, 12] width 23 height 9
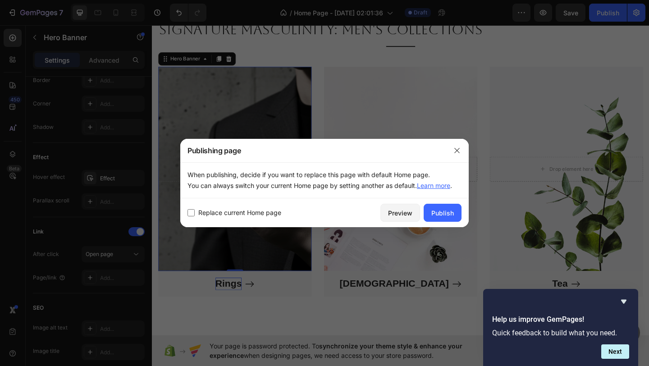
click at [261, 215] on span "Replace current Home page" at bounding box center [239, 212] width 83 height 11
checkbox input "true"
click at [453, 213] on div "Publish" at bounding box center [442, 212] width 23 height 9
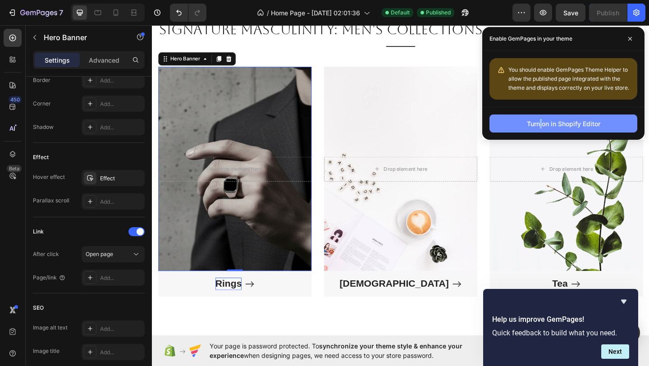
click at [567, 125] on div "Turn on in Shopify Editor" at bounding box center [563, 123] width 73 height 9
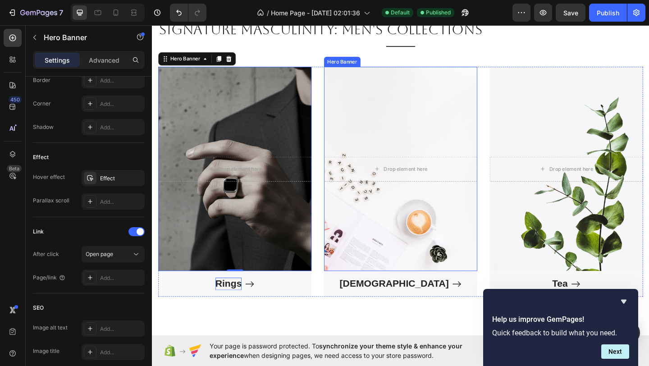
scroll to position [535, 0]
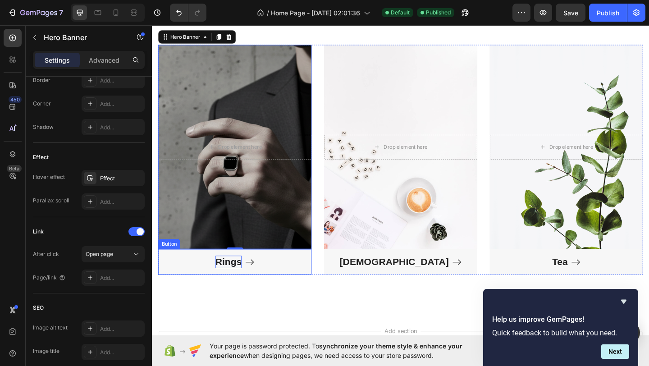
click at [251, 279] on div "Rings" at bounding box center [242, 283] width 43 height 14
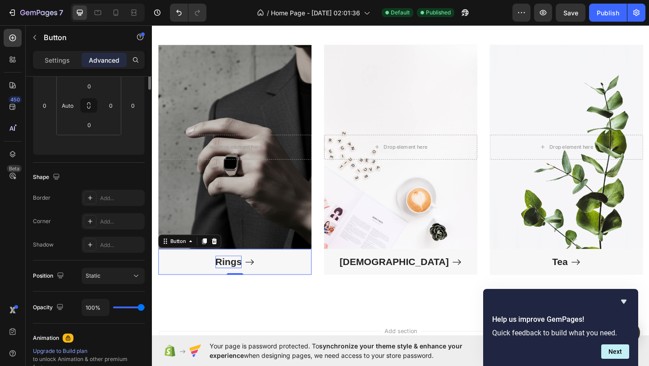
scroll to position [0, 0]
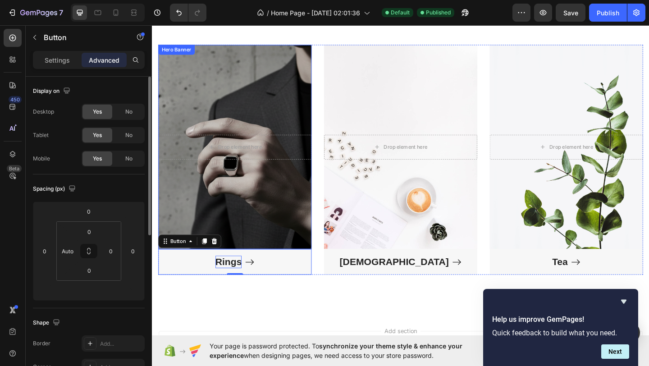
click at [222, 115] on div "Overlay" at bounding box center [242, 157] width 167 height 222
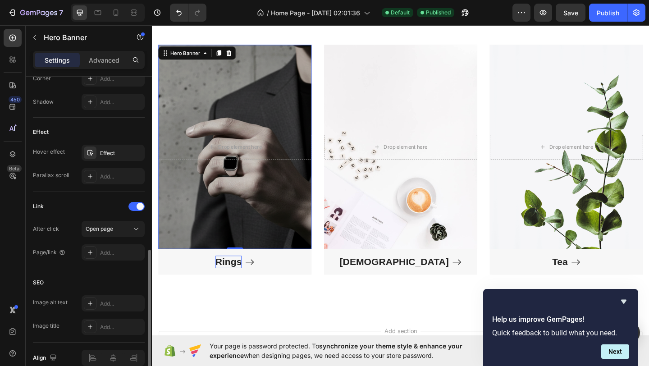
scroll to position [439, 0]
click at [90, 251] on icon at bounding box center [90, 251] width 5 height 5
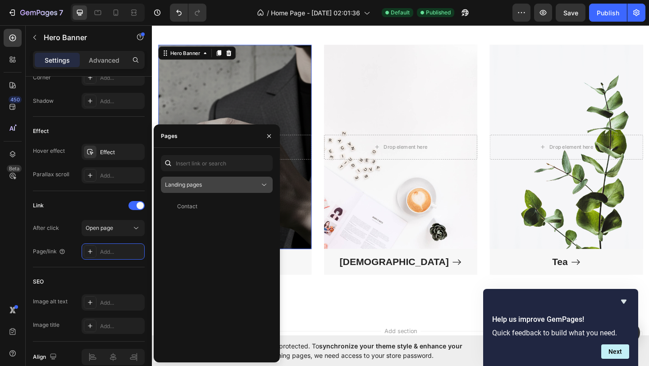
click at [215, 187] on div "Landing pages" at bounding box center [212, 185] width 95 height 8
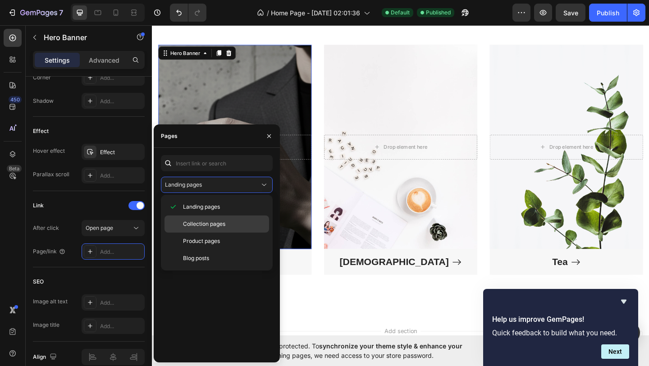
click at [210, 221] on span "Collection pages" at bounding box center [204, 224] width 42 height 8
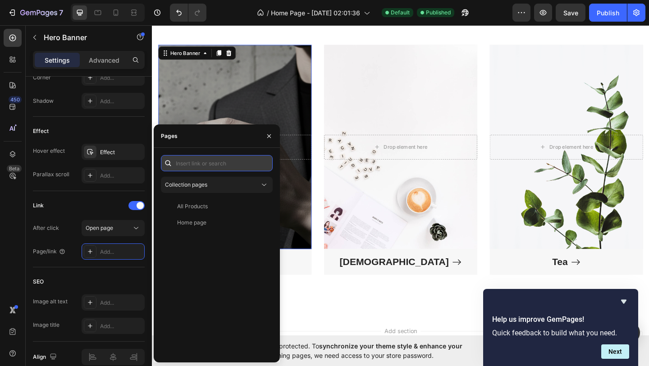
click at [226, 158] on input "text" at bounding box center [217, 163] width 112 height 16
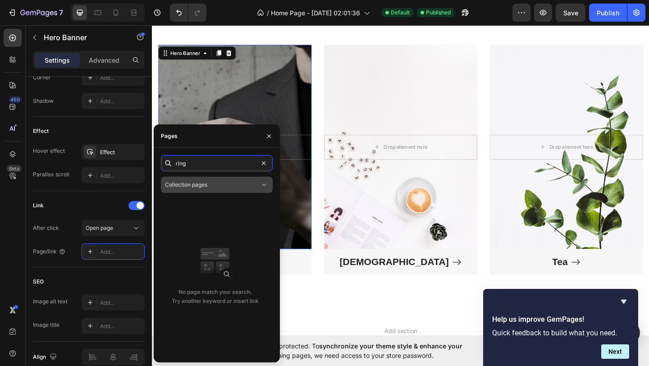
type input "ring"
click at [260, 178] on button "Collection pages" at bounding box center [217, 185] width 112 height 16
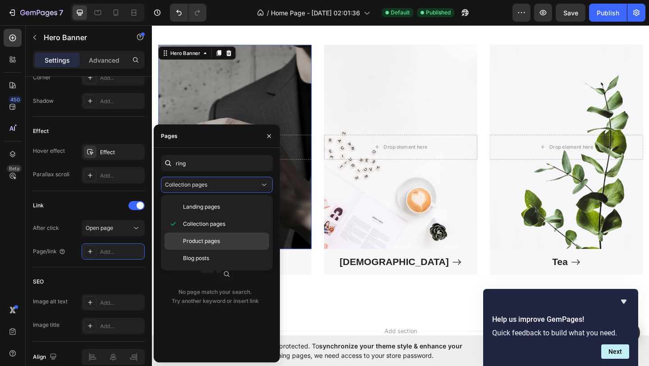
click at [216, 238] on span "Product pages" at bounding box center [201, 241] width 37 height 8
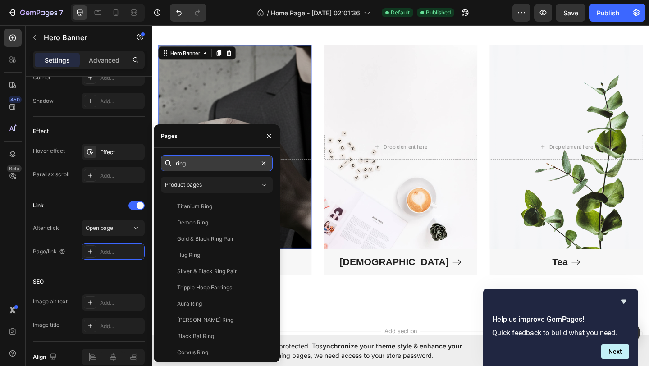
click at [230, 167] on input "ring" at bounding box center [217, 163] width 112 height 16
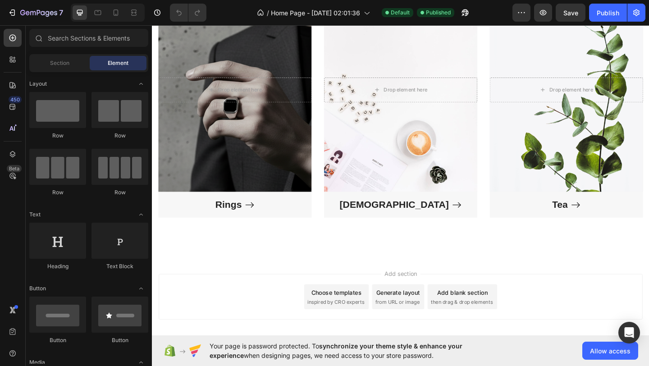
scroll to position [641, 0]
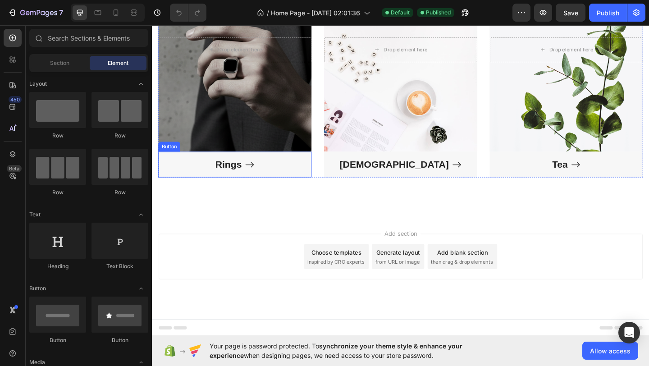
click at [238, 93] on div "Overlay" at bounding box center [242, 51] width 167 height 222
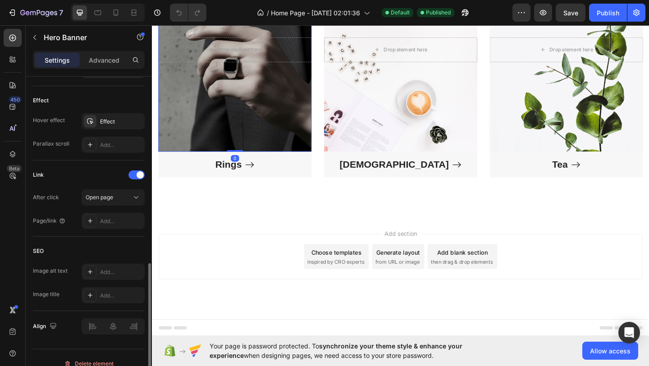
scroll to position [470, 0]
click at [88, 215] on div at bounding box center [90, 220] width 13 height 13
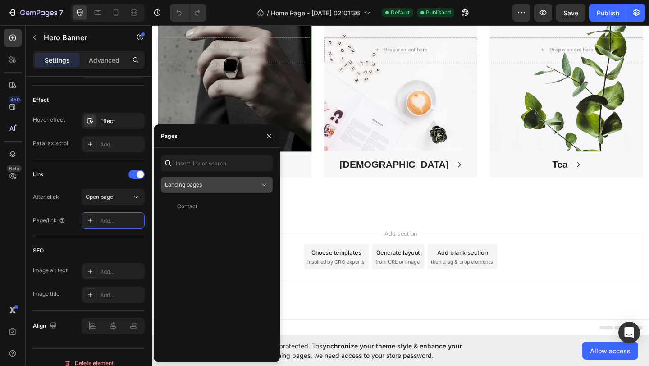
click at [211, 179] on button "Landing pages" at bounding box center [217, 185] width 112 height 16
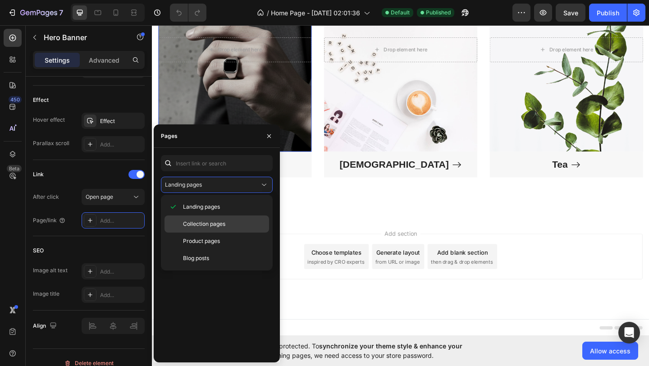
click at [209, 222] on span "Collection pages" at bounding box center [204, 224] width 42 height 8
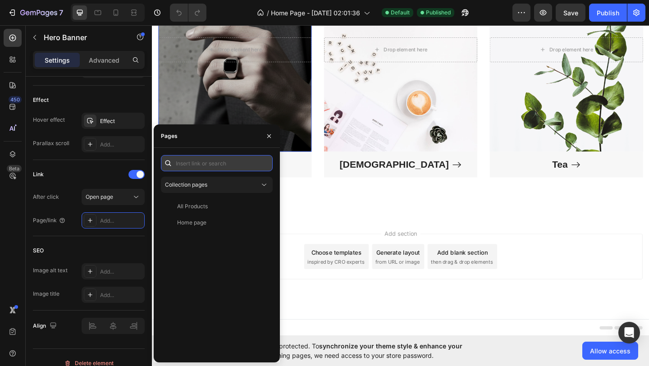
click at [215, 162] on input "text" at bounding box center [217, 163] width 112 height 16
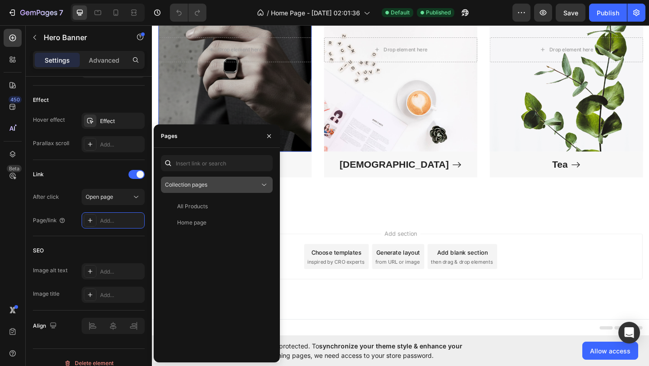
click at [240, 182] on div "Collection pages" at bounding box center [212, 185] width 95 height 8
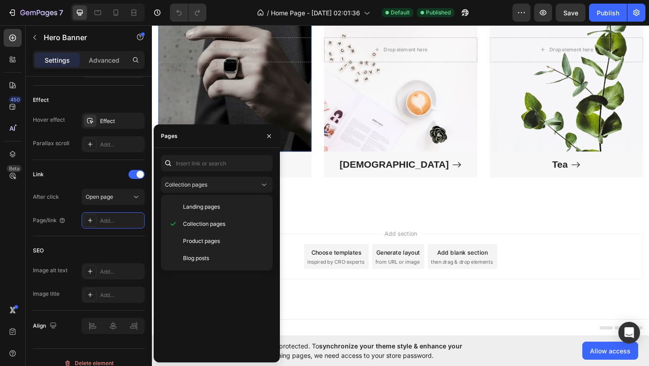
click at [223, 287] on div "All Products View Home page View" at bounding box center [217, 276] width 112 height 157
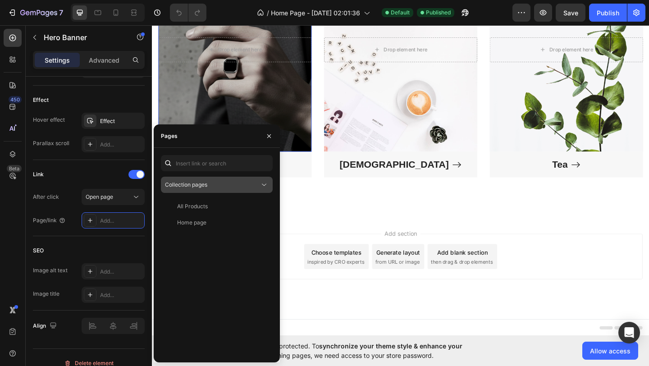
click at [229, 192] on button "Collection pages" at bounding box center [217, 185] width 112 height 16
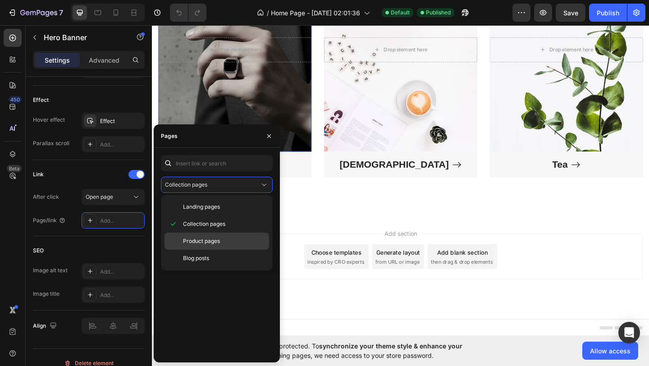
click at [221, 238] on p "Product pages" at bounding box center [224, 241] width 82 height 8
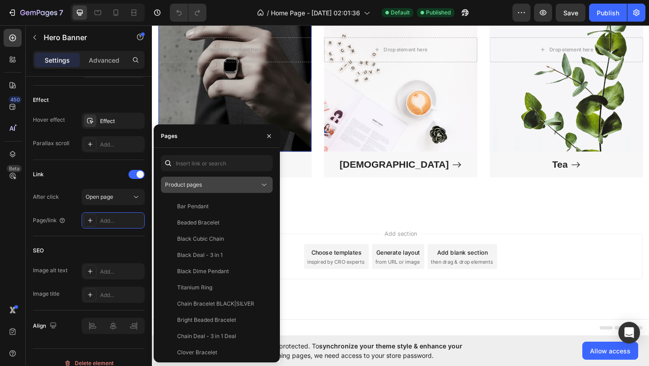
click at [221, 188] on div "Product pages" at bounding box center [212, 185] width 95 height 8
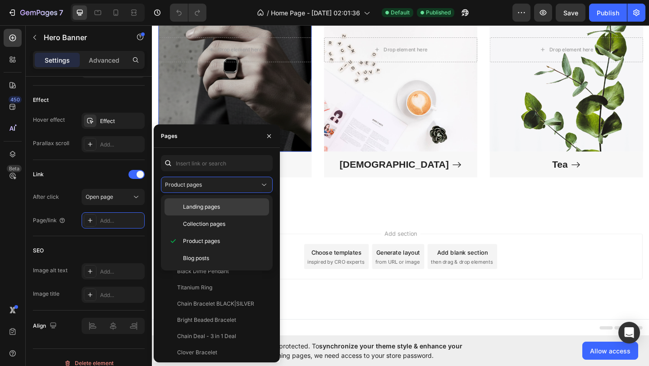
click at [217, 205] on span "Landing pages" at bounding box center [201, 207] width 37 height 8
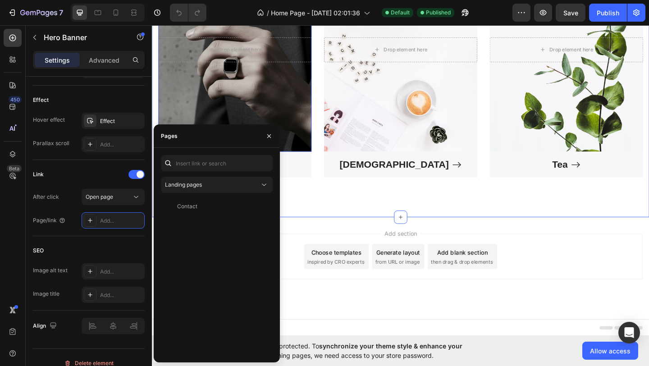
click at [370, 219] on div "Signature Masculinity: Men's Collections Heading Title Line Row Drop element he…" at bounding box center [422, 44] width 541 height 380
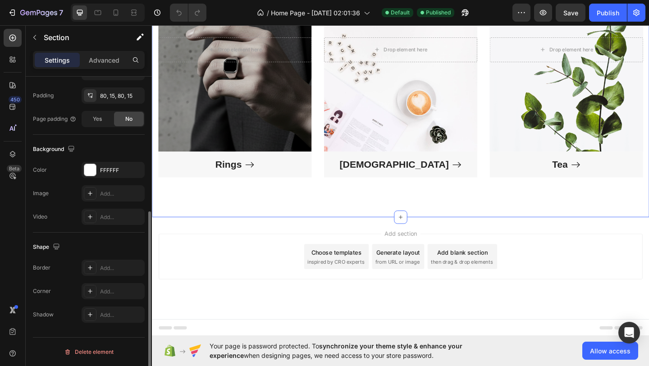
scroll to position [0, 0]
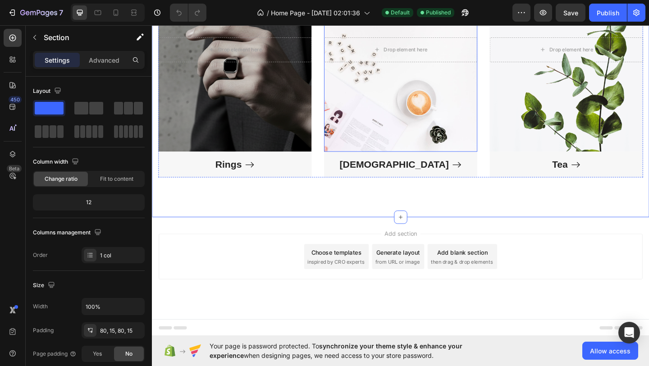
click at [403, 92] on div "Overlay" at bounding box center [422, 51] width 167 height 222
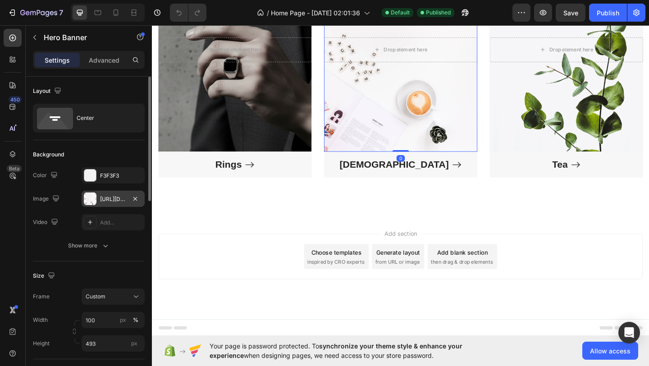
click at [88, 199] on div at bounding box center [90, 198] width 13 height 13
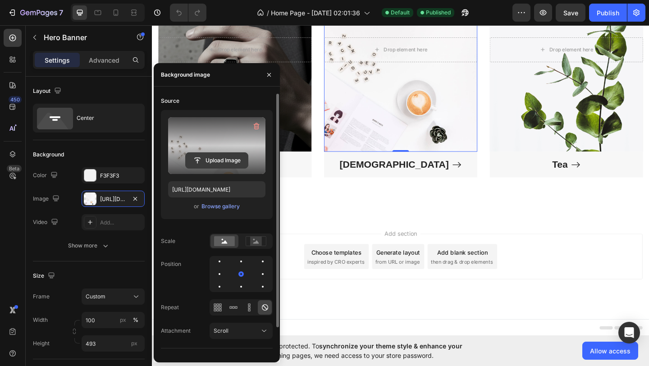
click at [204, 158] on input "file" at bounding box center [217, 160] width 62 height 15
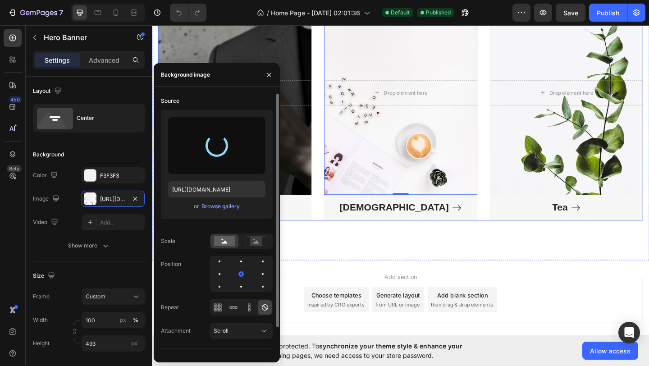
scroll to position [579, 0]
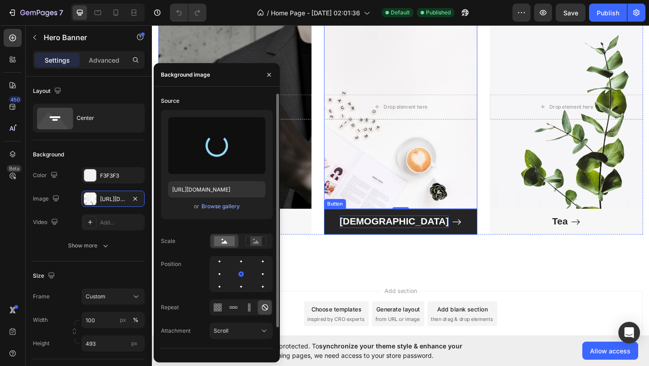
type input "[URL][DOMAIN_NAME]"
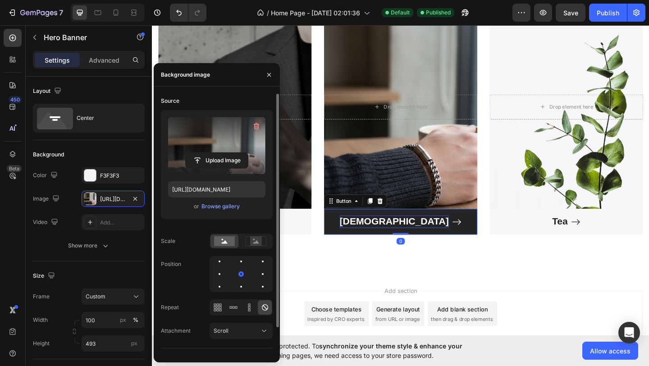
click at [423, 240] on div "[DEMOGRAPHIC_DATA]" at bounding box center [415, 239] width 119 height 14
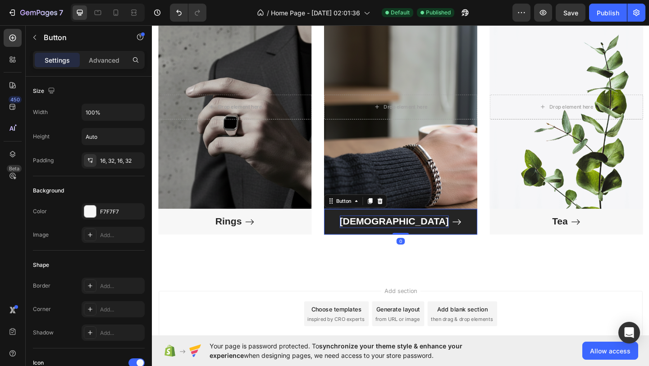
click at [423, 240] on div "[DEMOGRAPHIC_DATA]" at bounding box center [415, 239] width 119 height 14
click at [423, 240] on p "[DEMOGRAPHIC_DATA]" at bounding box center [415, 239] width 119 height 14
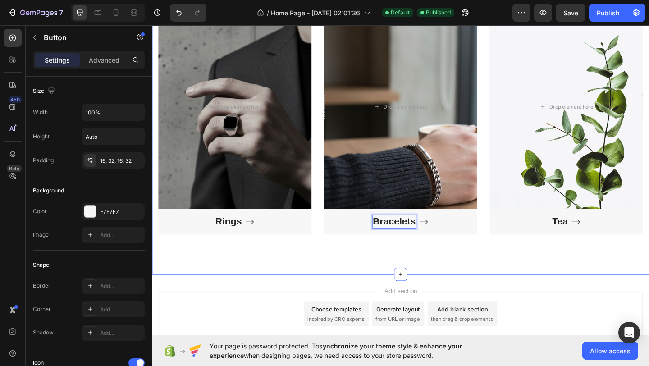
click at [367, 269] on div "Signature Masculinity: Men's Collections Heading Title Line Row Drop element he…" at bounding box center [422, 106] width 541 height 380
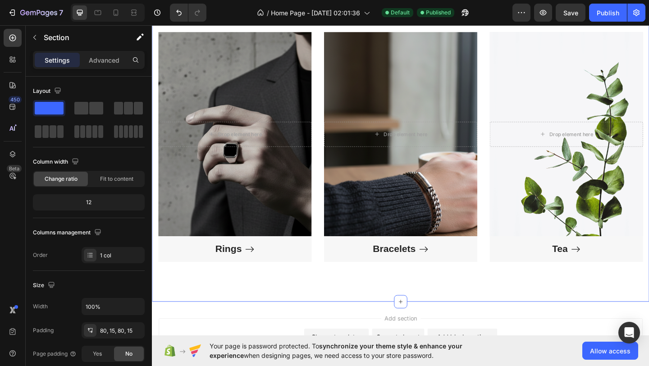
scroll to position [537, 0]
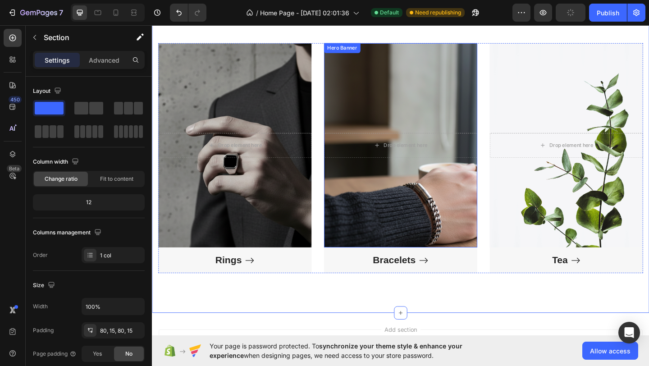
click at [395, 214] on div "Overlay" at bounding box center [422, 156] width 167 height 222
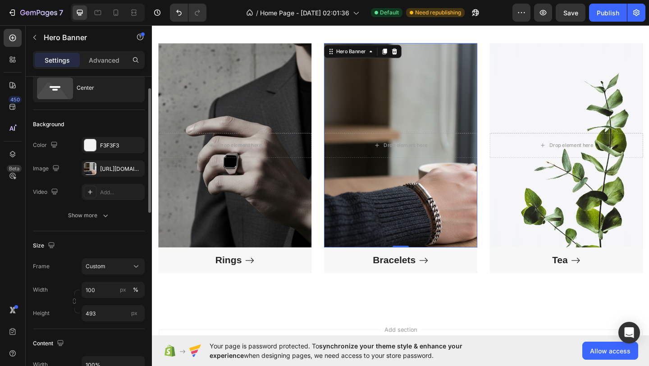
scroll to position [0, 0]
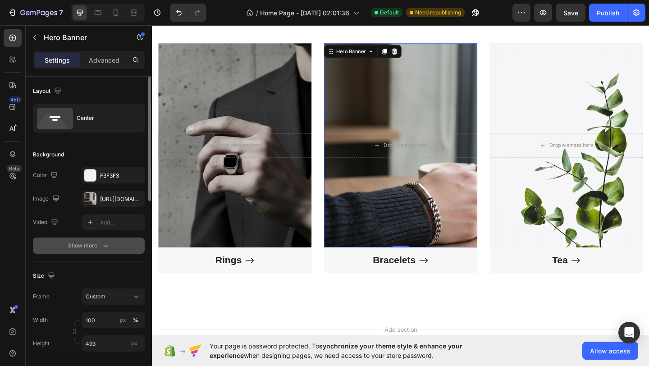
click at [90, 245] on div "Show more" at bounding box center [89, 245] width 42 height 9
click at [87, 245] on div at bounding box center [90, 246] width 12 height 12
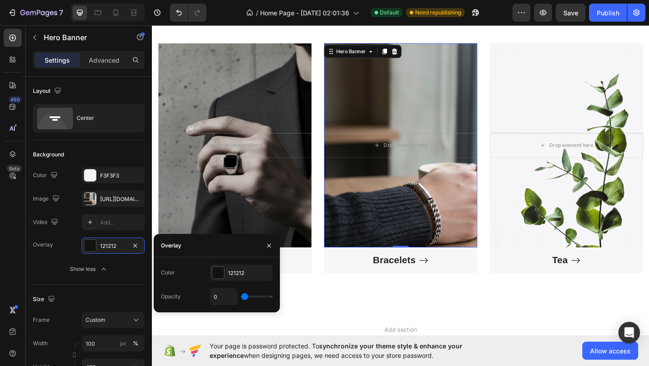
type input "4"
type input "5"
type input "6"
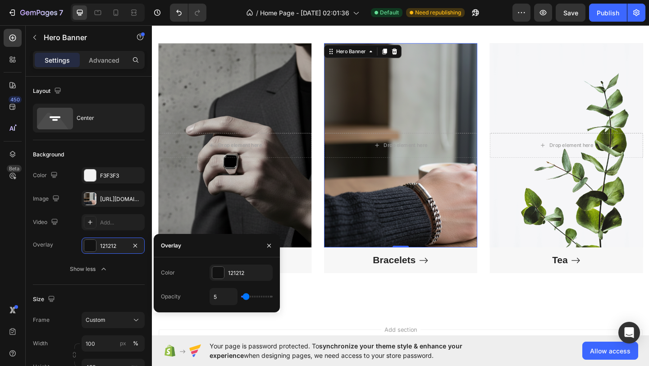
type input "6"
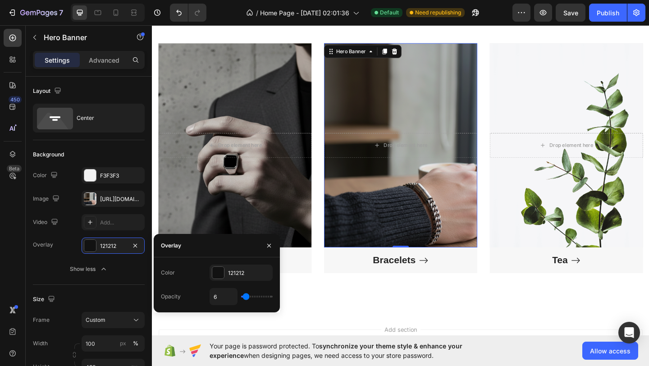
type input "7"
type input "8"
type input "9"
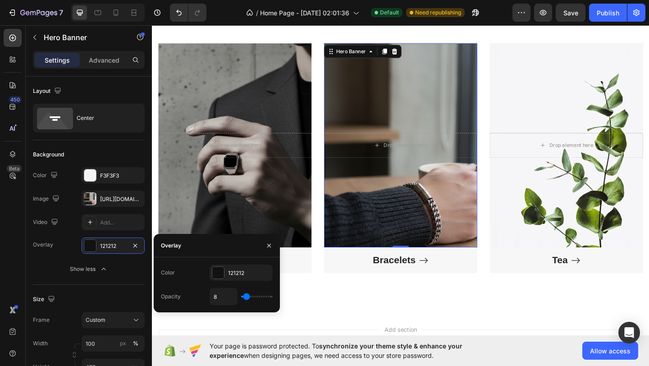
type input "9"
type input "10"
type input "12"
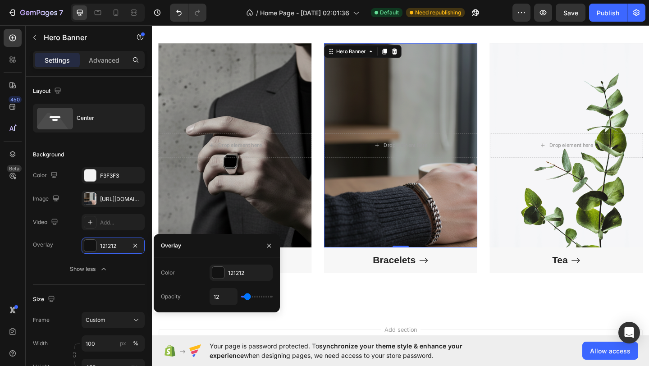
type input "14"
type input "16"
type input "18"
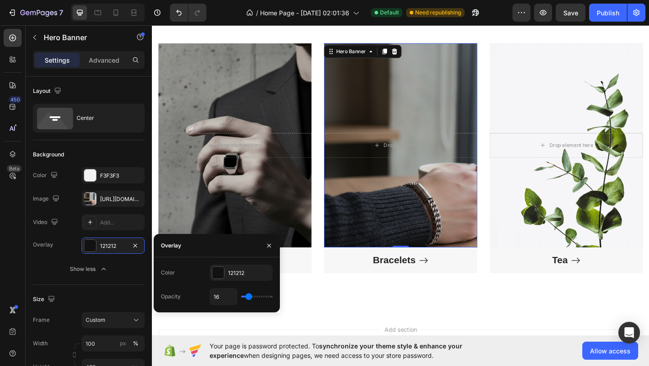
type input "18"
type input "19"
type input "20"
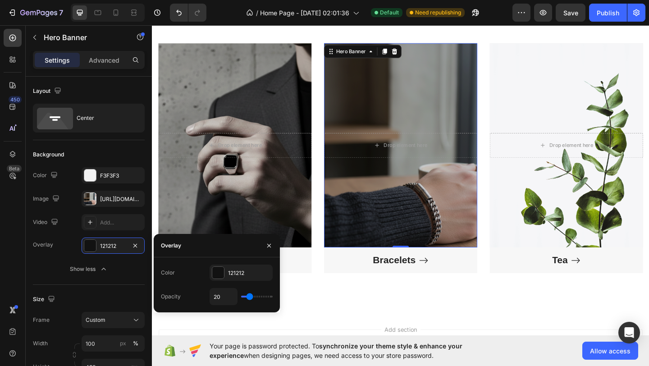
type input "19"
type input "18"
type input "17"
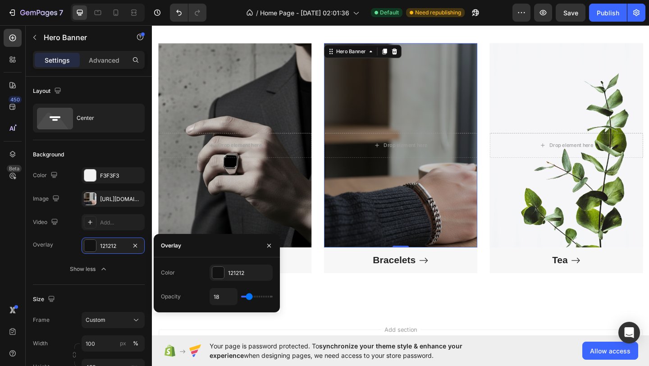
type input "17"
type input "16"
type input "15"
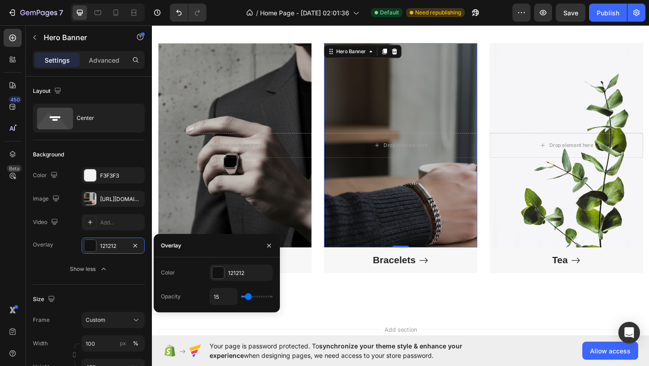
type input "14"
type input "13"
type input "12"
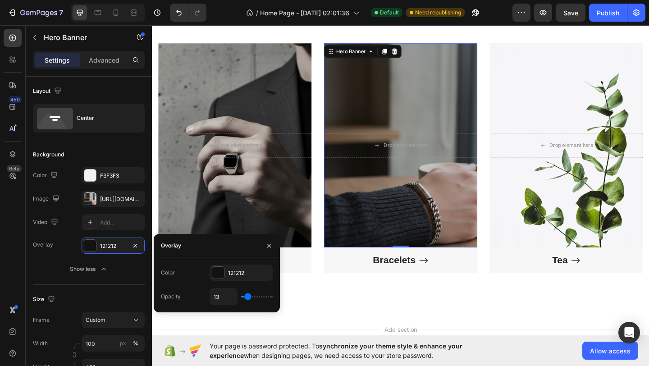
type input "12"
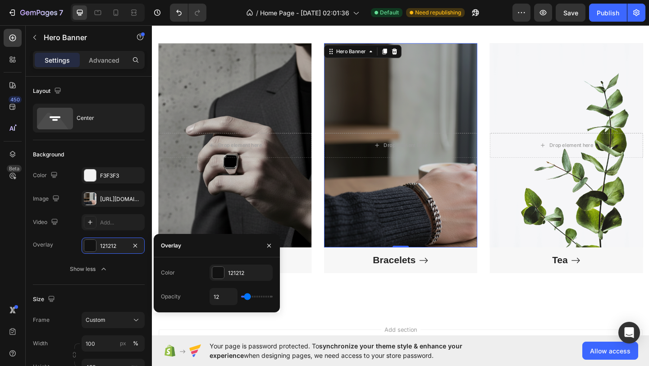
type input "13"
type input "14"
type input "15"
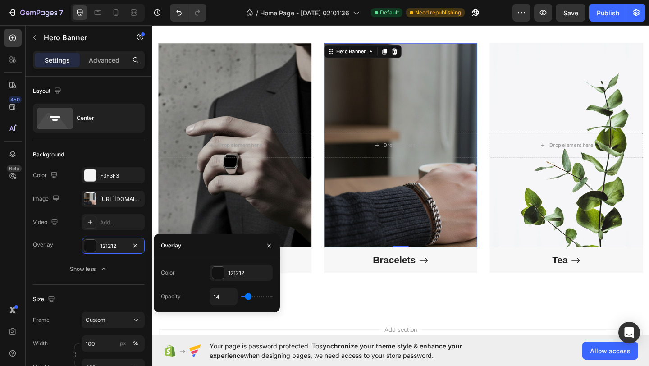
type input "15"
type input "16"
drag, startPoint x: 242, startPoint y: 294, endPoint x: 248, endPoint y: 294, distance: 6.8
type input "16"
click at [248, 296] on input "range" at bounding box center [257, 297] width 32 height 2
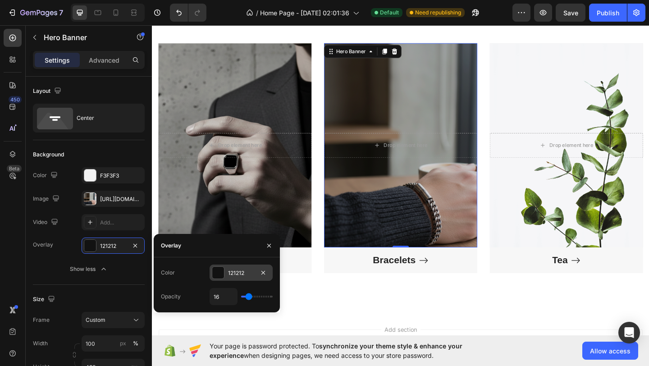
click at [217, 270] on div at bounding box center [218, 273] width 12 height 12
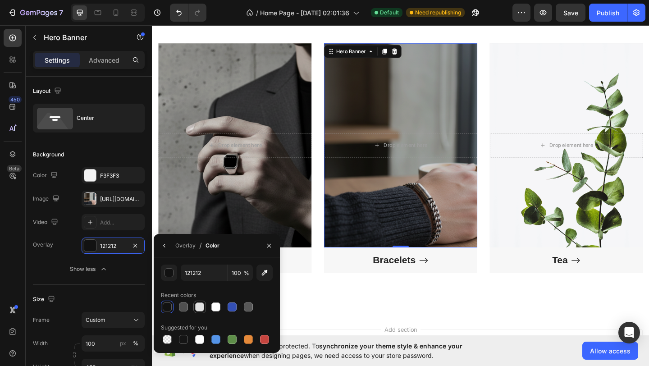
click at [199, 307] on div at bounding box center [199, 306] width 9 height 9
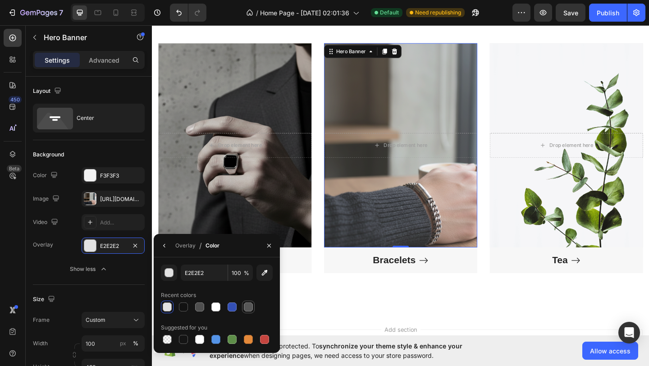
click at [248, 311] on div at bounding box center [248, 307] width 11 height 11
type input "575757"
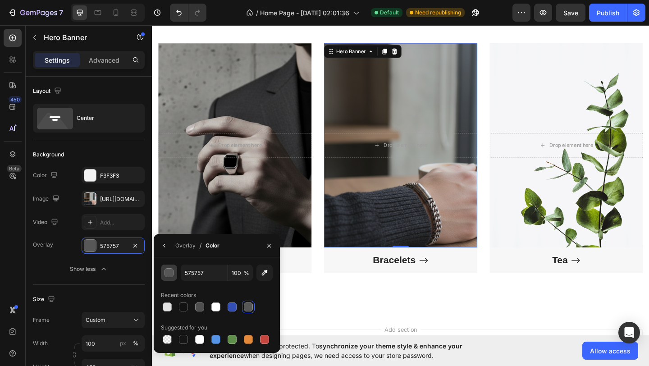
click at [173, 274] on div "button" at bounding box center [169, 272] width 9 height 9
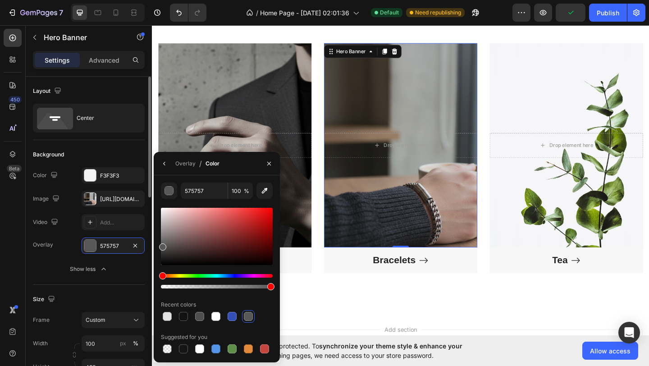
click at [61, 245] on div "Overlay 575757" at bounding box center [89, 246] width 112 height 16
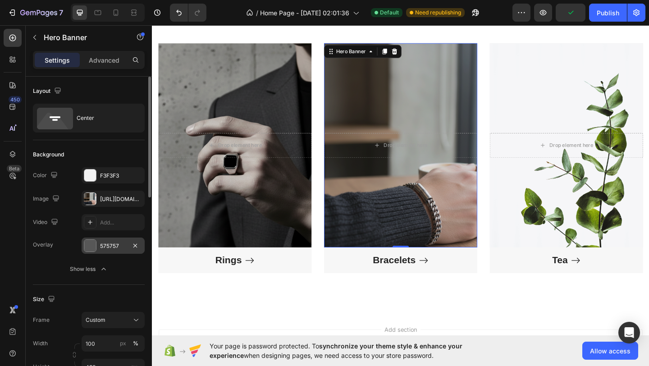
click at [90, 246] on div at bounding box center [90, 246] width 12 height 12
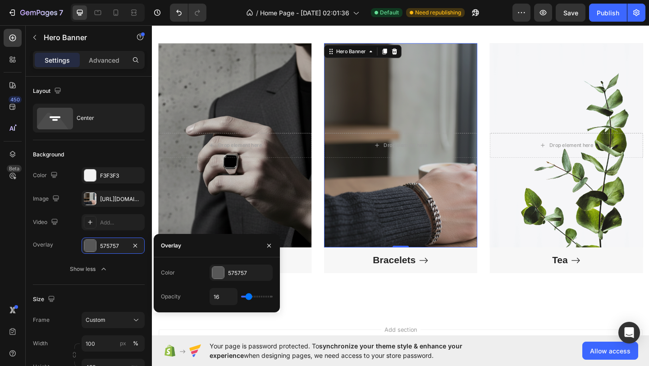
type input "14"
type input "13"
type input "12"
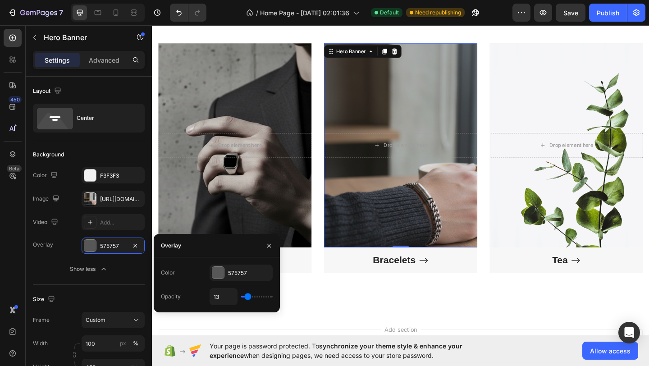
type input "12"
type input "9"
type input "7"
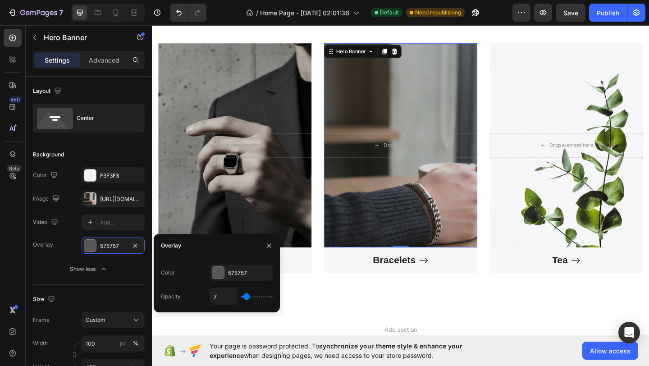
type input "5"
type input "4"
type input "2"
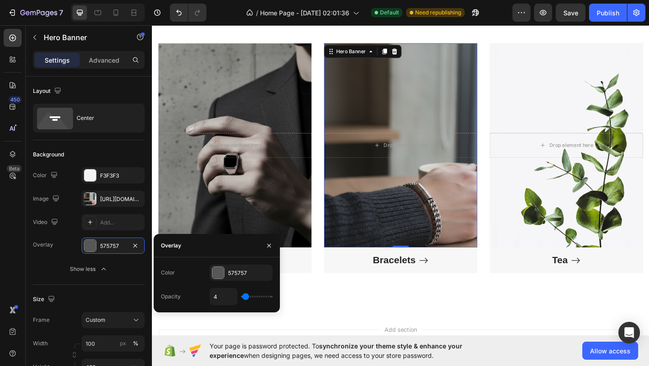
type input "2"
type input "1"
type input "0"
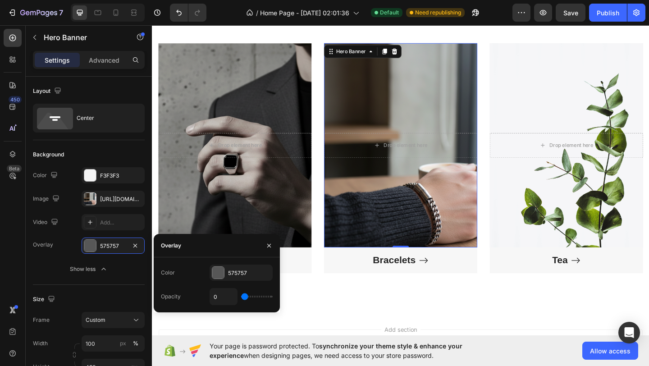
type input "1"
type input "2"
type input "3"
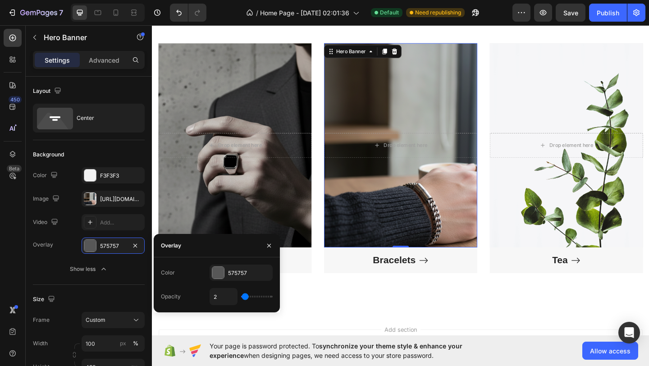
type input "3"
type input "4"
type input "5"
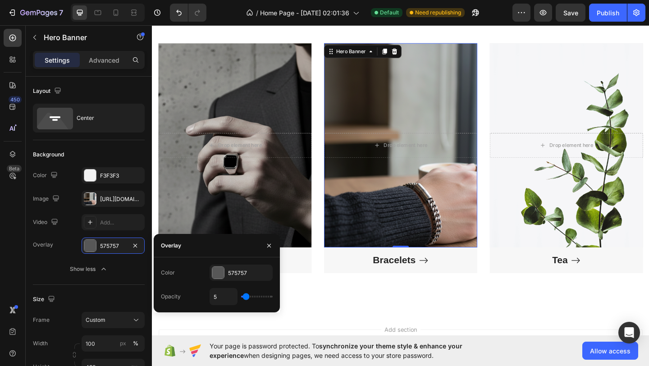
type input "6"
type input "7"
type input "8"
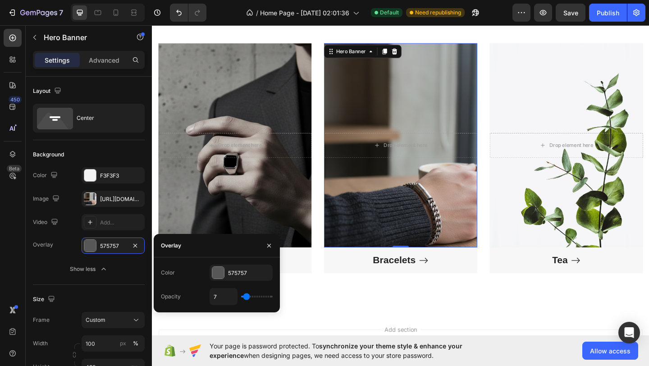
type input "8"
type input "9"
type input "10"
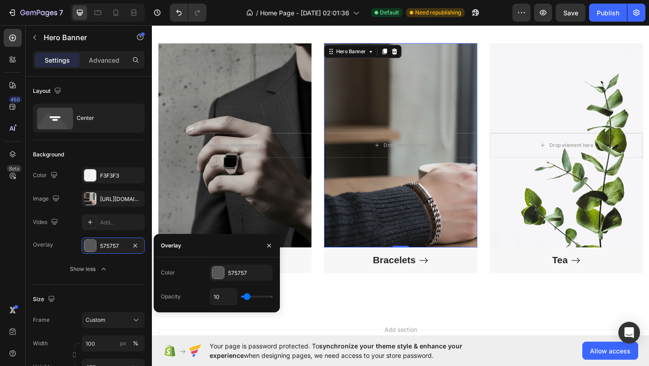
type input "11"
type input "12"
type input "13"
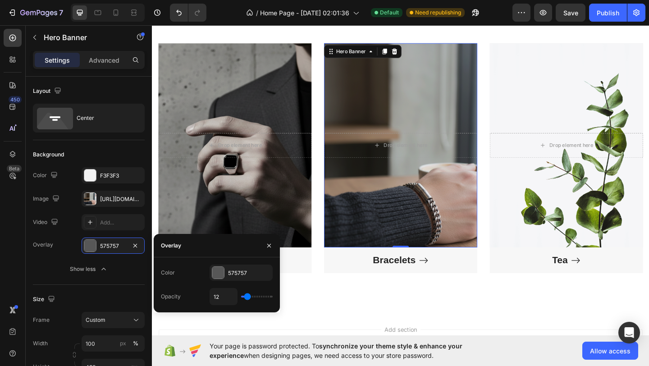
type input "13"
type input "14"
type input "15"
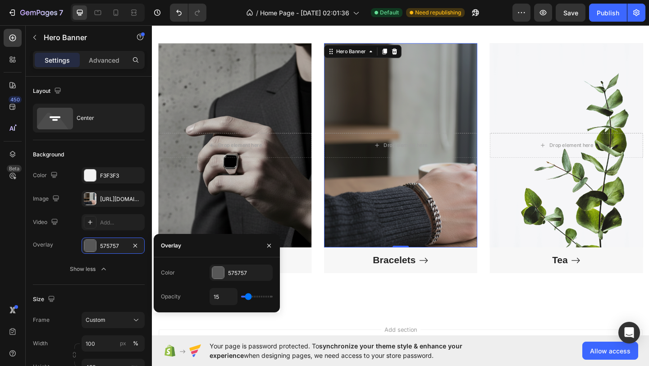
type input "16"
type input "17"
type input "18"
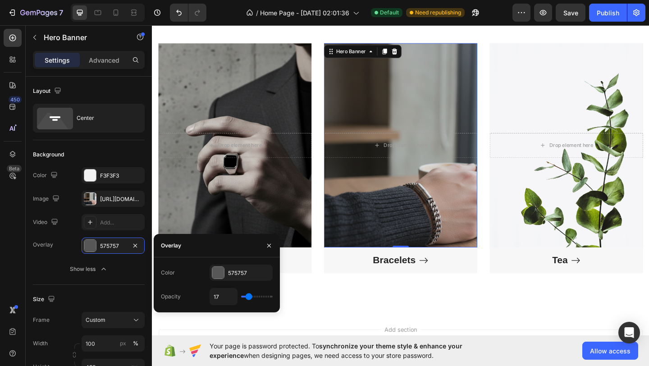
type input "18"
type input "19"
type input "20"
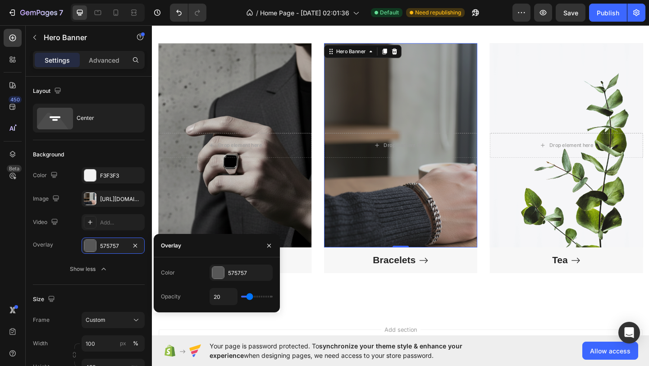
type input "21"
type input "22"
type input "23"
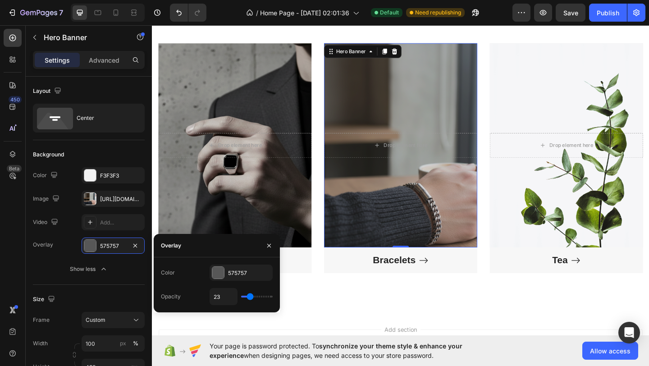
type input "23"
click at [250, 296] on input "range" at bounding box center [257, 297] width 32 height 2
click at [344, 315] on div "Signature Masculinity: Men's Collections Heading Title Line Row Drop element he…" at bounding box center [422, 148] width 541 height 380
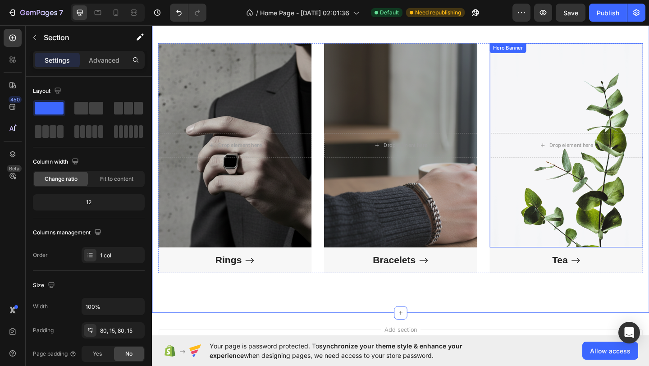
click at [557, 108] on div "Overlay" at bounding box center [602, 156] width 167 height 222
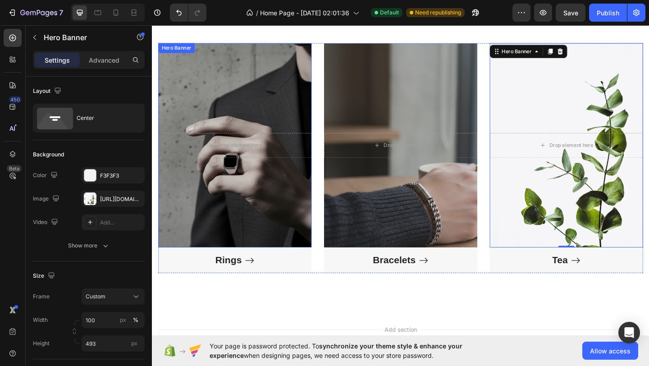
click at [287, 228] on div "Overlay" at bounding box center [242, 156] width 167 height 222
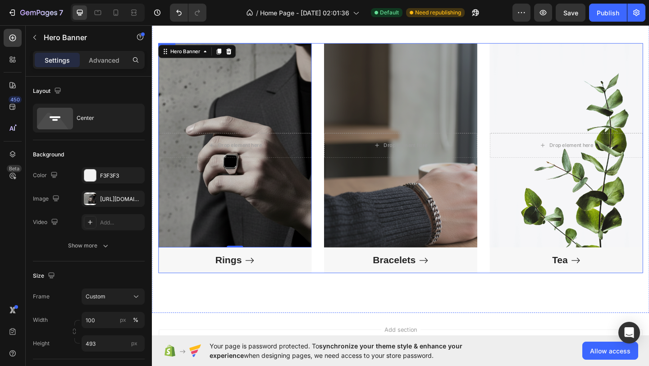
click at [328, 48] on div "Drop element here Hero Banner 0 Rings Button Drop element here Hero Banner Brac…" at bounding box center [422, 170] width 527 height 250
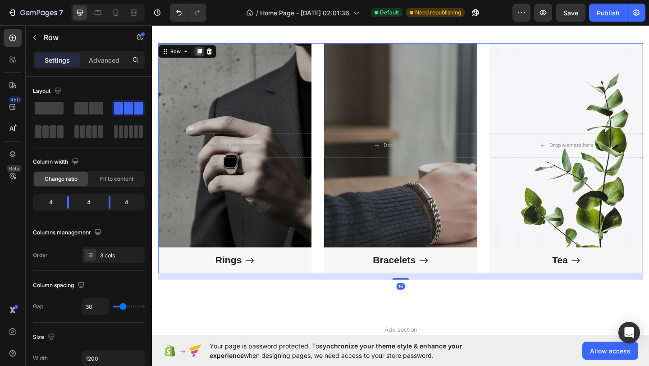
click at [202, 53] on icon at bounding box center [203, 54] width 5 height 6
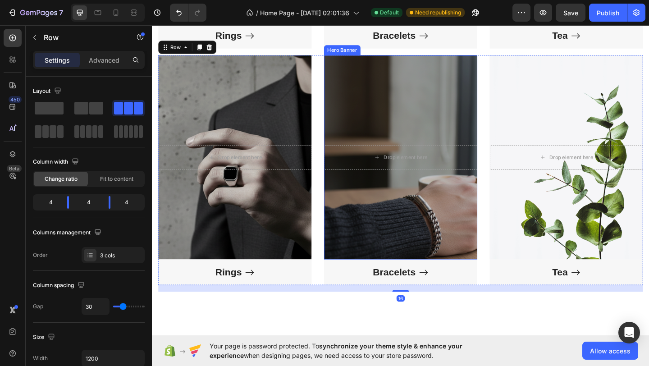
scroll to position [783, 0]
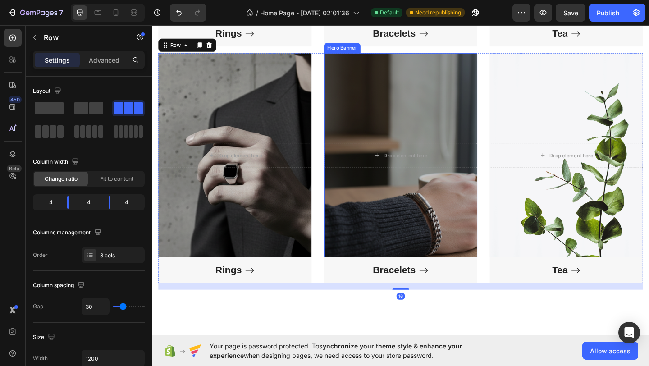
click at [395, 212] on div "Overlay" at bounding box center [422, 166] width 167 height 222
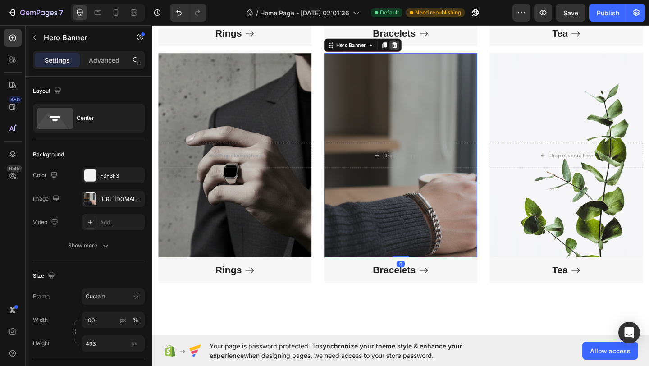
click at [413, 45] on icon at bounding box center [416, 47] width 6 height 6
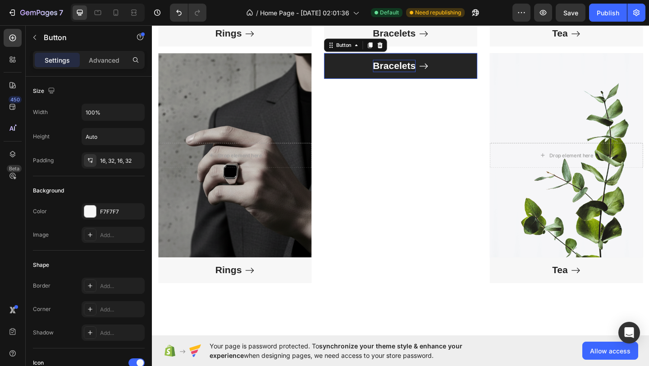
click at [423, 67] on p "Bracelets" at bounding box center [415, 70] width 47 height 14
click at [476, 69] on button "Bracelets" at bounding box center [422, 69] width 167 height 28
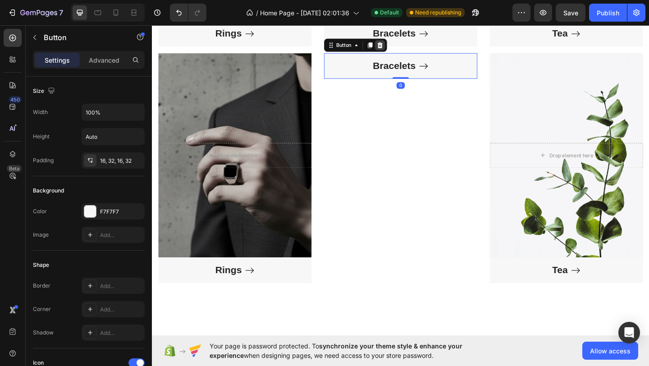
click at [402, 46] on icon at bounding box center [400, 47] width 6 height 6
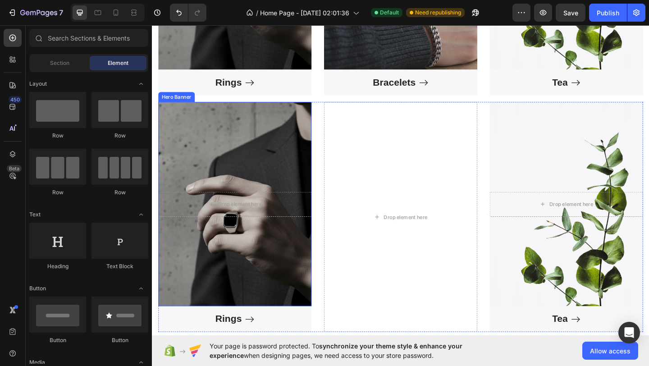
scroll to position [736, 0]
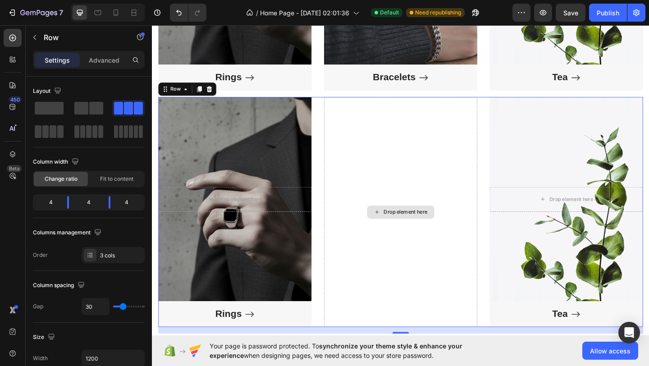
click at [393, 114] on div "Drop element here" at bounding box center [422, 228] width 167 height 250
click at [95, 108] on span at bounding box center [96, 108] width 14 height 13
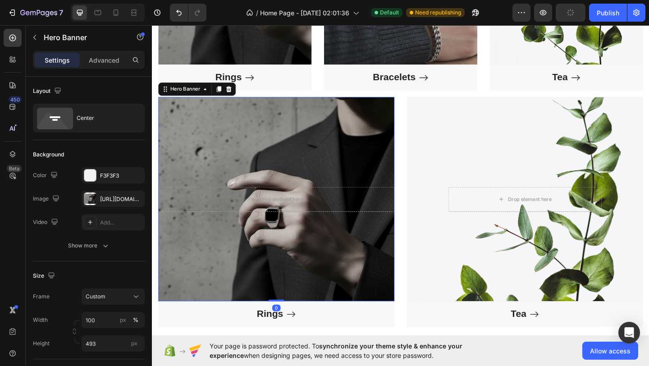
click at [331, 159] on div "Overlay" at bounding box center [287, 214] width 257 height 222
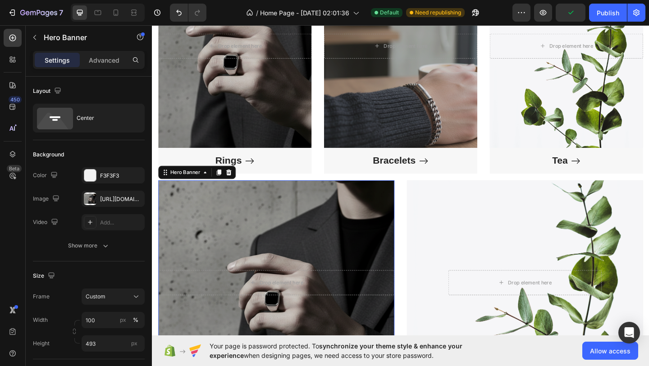
scroll to position [640, 0]
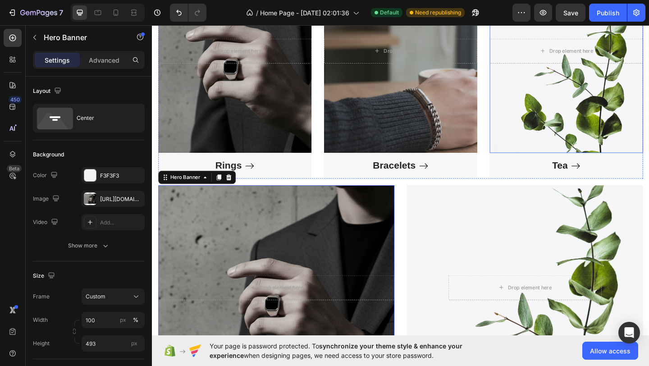
click at [570, 145] on div "Overlay" at bounding box center [602, 53] width 167 height 222
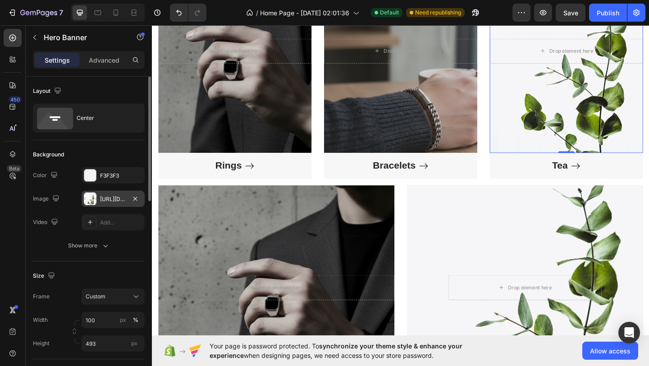
click at [95, 201] on div at bounding box center [90, 198] width 13 height 13
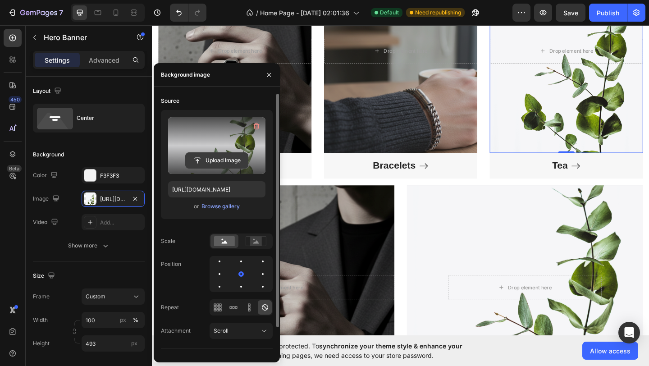
click at [209, 156] on input "file" at bounding box center [217, 160] width 62 height 15
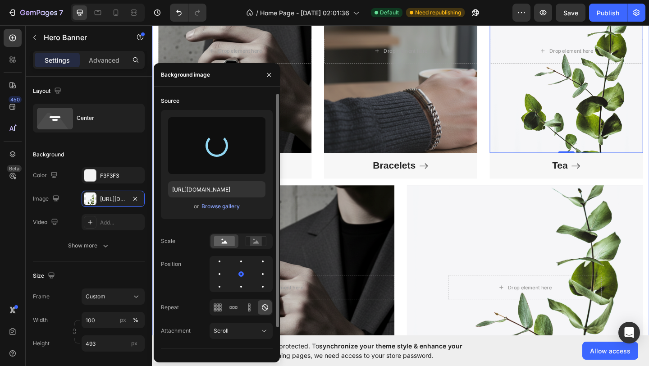
type input "[URL][DOMAIN_NAME]"
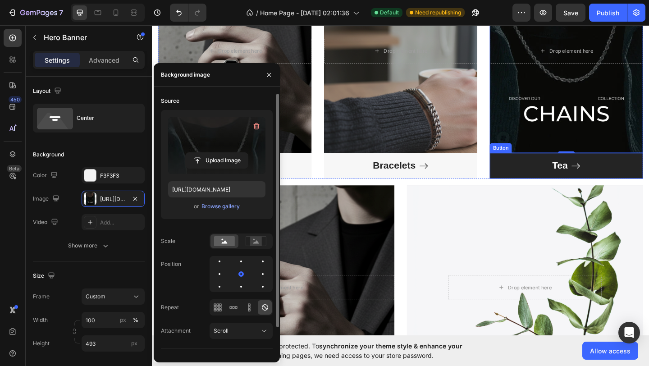
click at [526, 180] on button "Tea" at bounding box center [602, 178] width 167 height 28
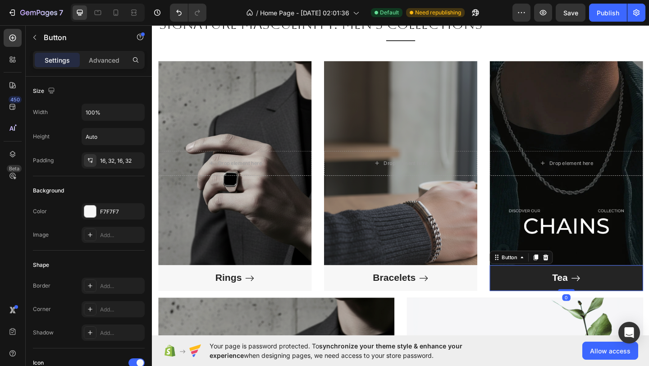
scroll to position [511, 0]
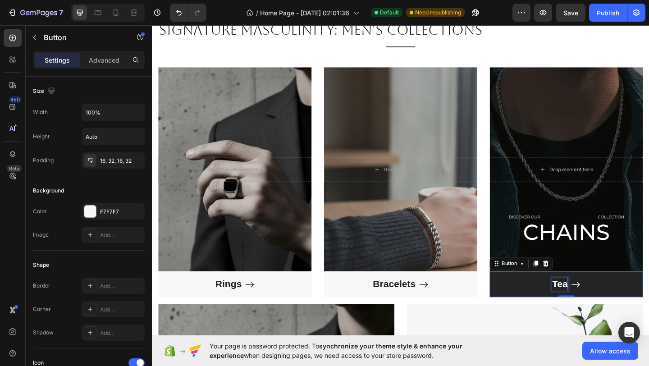
click at [596, 305] on div "Tea" at bounding box center [595, 307] width 17 height 14
click at [596, 305] on p "Tea" at bounding box center [595, 307] width 17 height 14
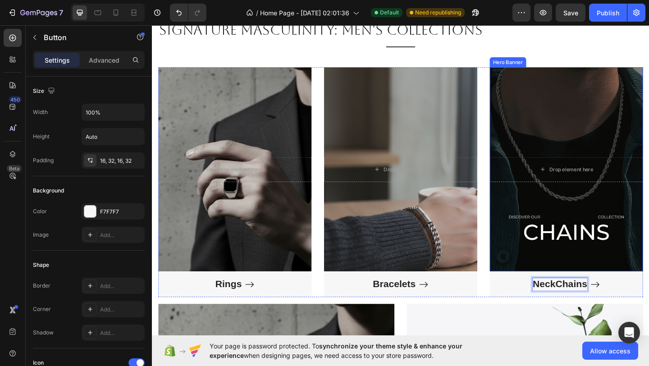
click at [563, 267] on div "Overlay" at bounding box center [602, 182] width 167 height 222
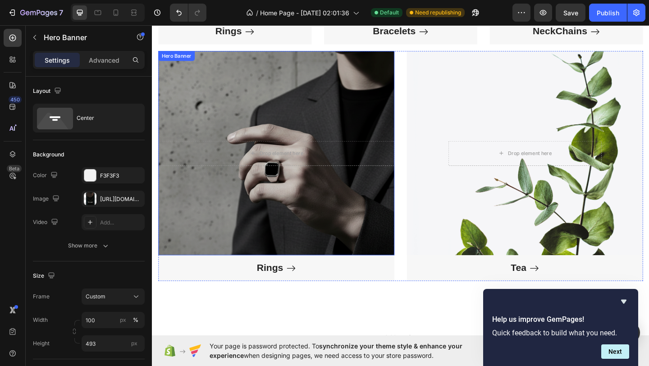
scroll to position [787, 0]
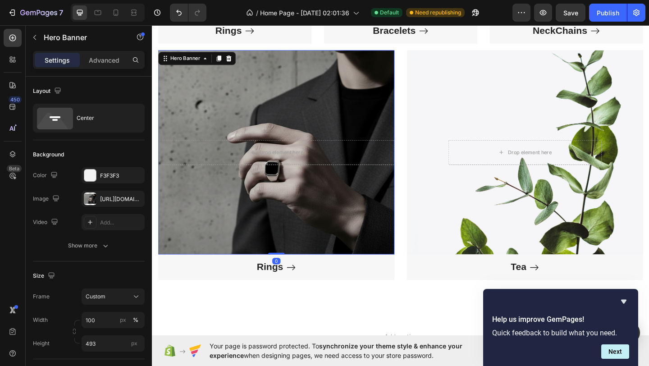
click at [348, 138] on div "Overlay" at bounding box center [287, 163] width 257 height 222
click at [92, 194] on div at bounding box center [90, 198] width 13 height 13
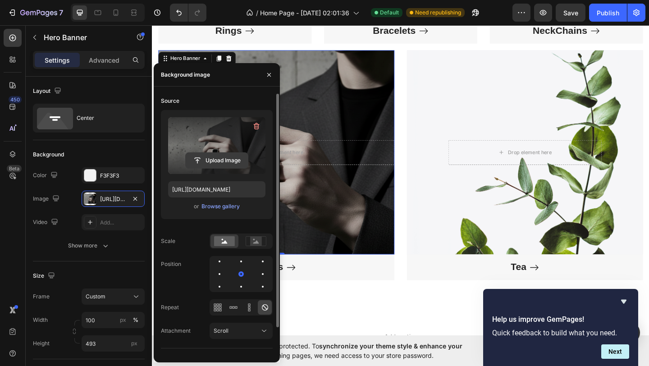
click at [208, 152] on button "Upload Image" at bounding box center [216, 160] width 63 height 16
click at [220, 160] on input "file" at bounding box center [217, 160] width 62 height 15
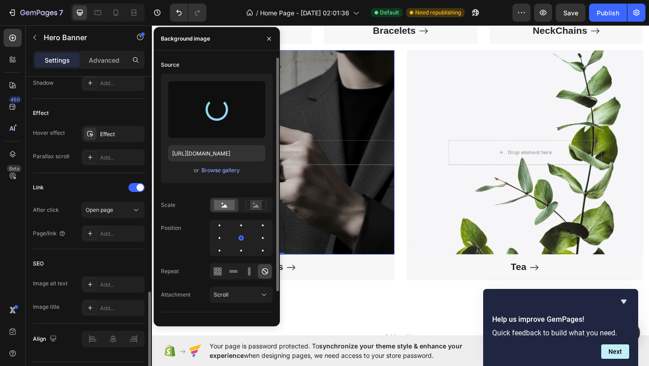
type input "[URL][DOMAIN_NAME]"
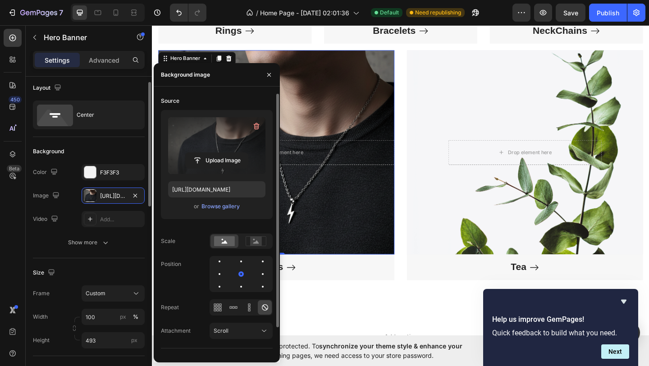
scroll to position [0, 0]
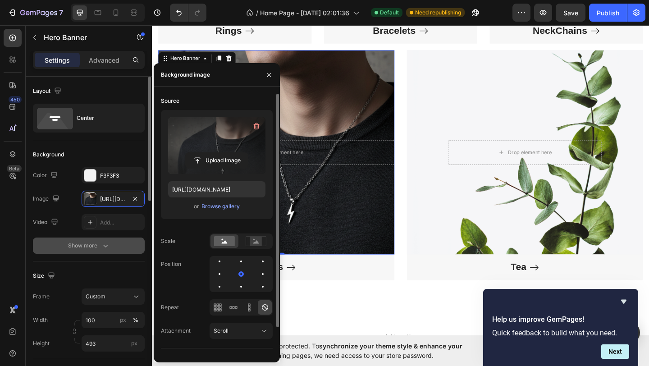
click at [90, 248] on div "Show more" at bounding box center [89, 245] width 42 height 9
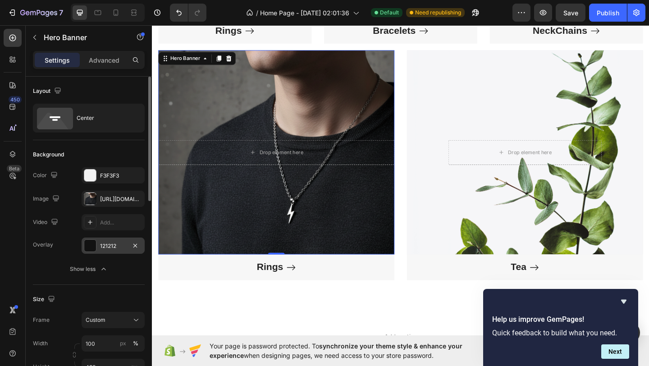
click at [89, 245] on div at bounding box center [90, 246] width 12 height 12
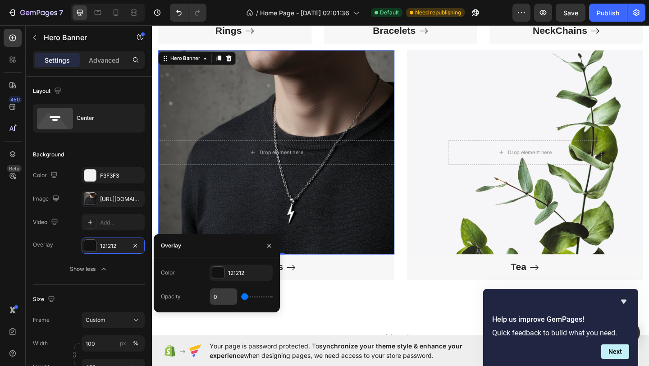
click at [221, 294] on input "0" at bounding box center [223, 297] width 27 height 16
type input "1"
type input "13"
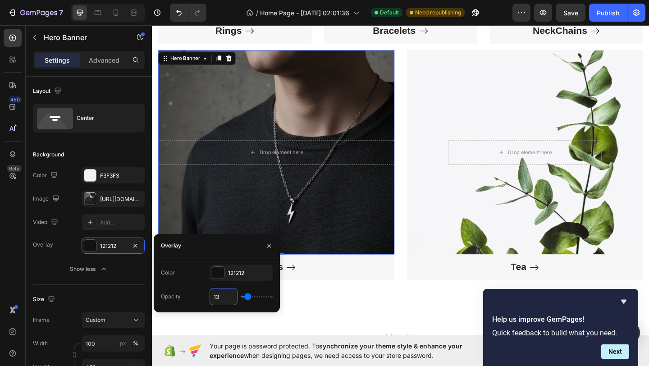
type input "1"
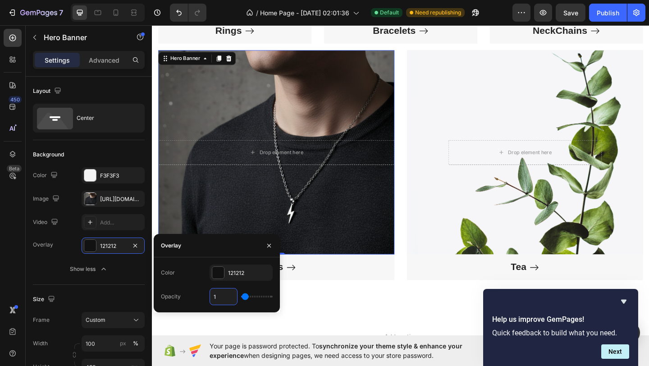
type input "0"
type input "1"
type input "15"
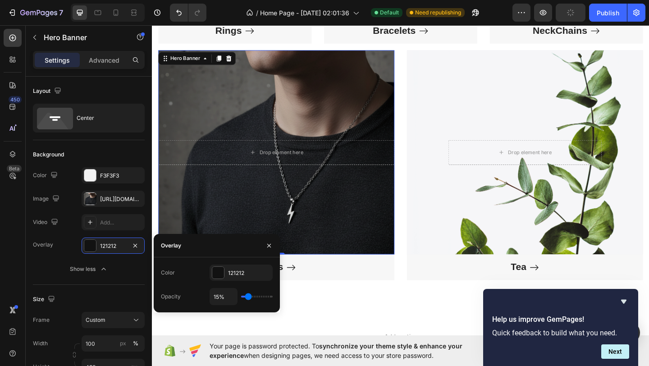
click at [251, 301] on div "15%" at bounding box center [241, 296] width 63 height 17
type input "17%"
type input "17"
type input "18%"
type input "18"
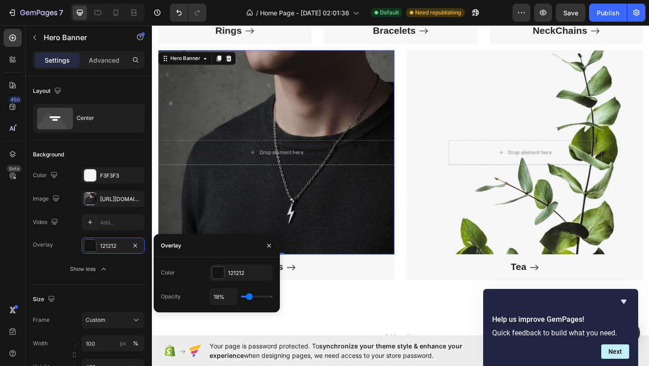
type input "19%"
type input "19"
type input "20%"
type input "20"
type input "21%"
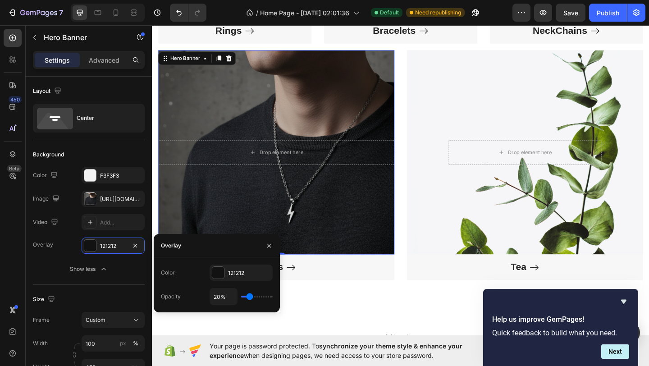
type input "21"
type input "22%"
type input "22"
type input "23%"
type input "23"
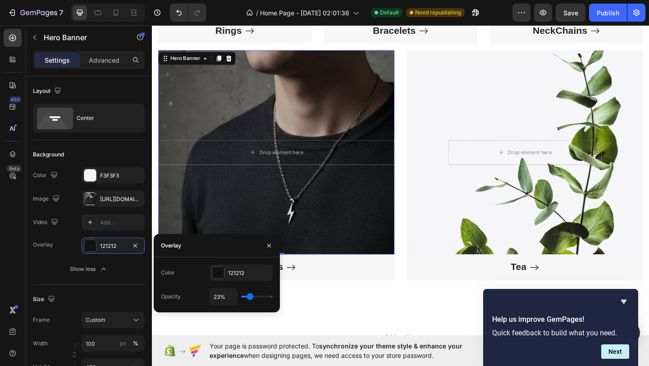
type input "24%"
type input "24"
type input "25%"
type input "25"
type input "26%"
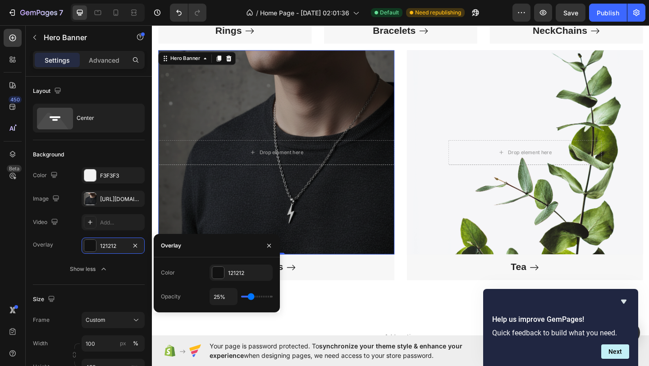
type input "26"
type input "27%"
type input "27"
type input "28%"
type input "28"
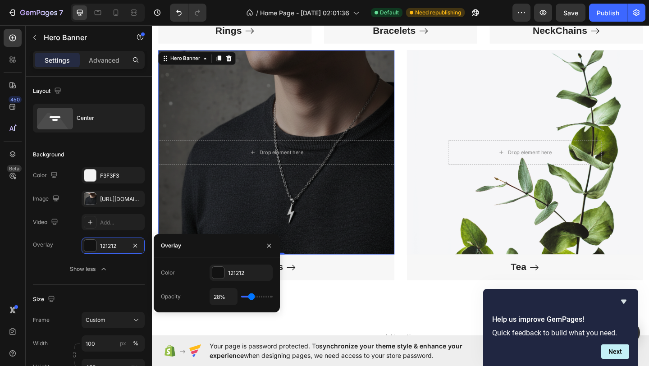
type input "29%"
type input "29"
type input "30%"
type input "30"
type input "31%"
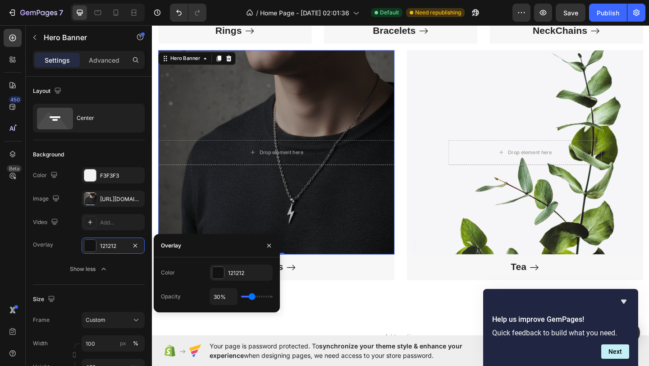
type input "31"
type input "32%"
type input "32"
type input "33%"
type input "33"
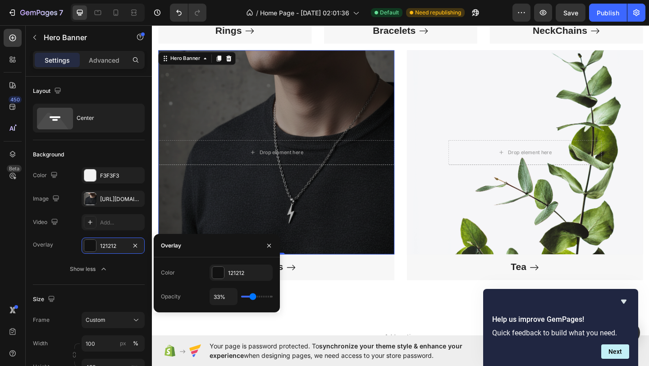
type input "34%"
type input "34"
type input "35%"
type input "35"
type input "36%"
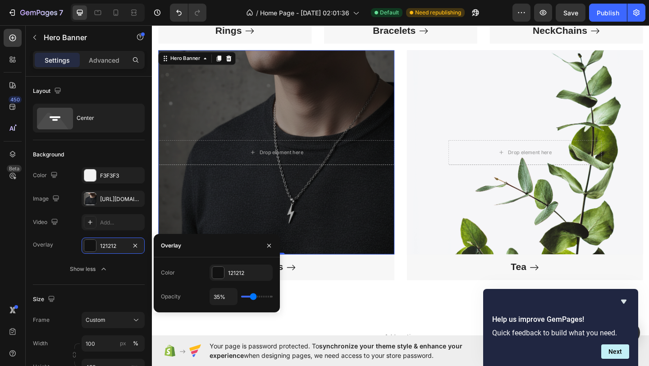
type input "36"
type input "37%"
type input "37"
type input "38%"
type input "38"
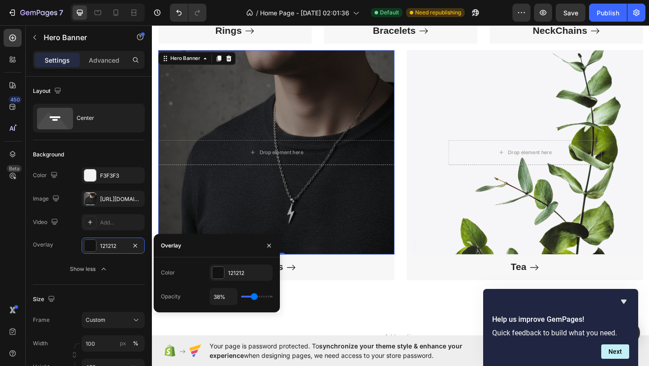
type input "39%"
type input "39"
type input "40%"
type input "40"
type input "41%"
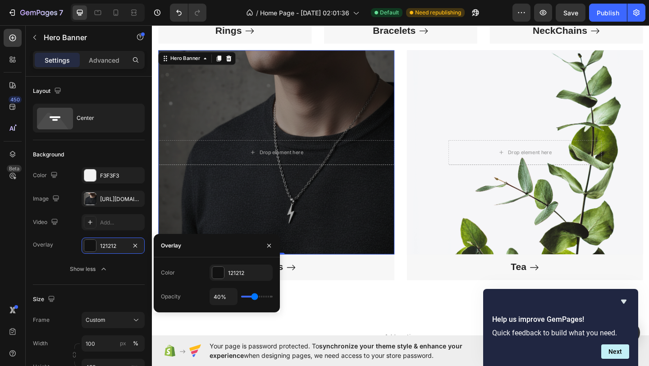
type input "41"
type input "42%"
type input "42"
type input "43%"
type input "43"
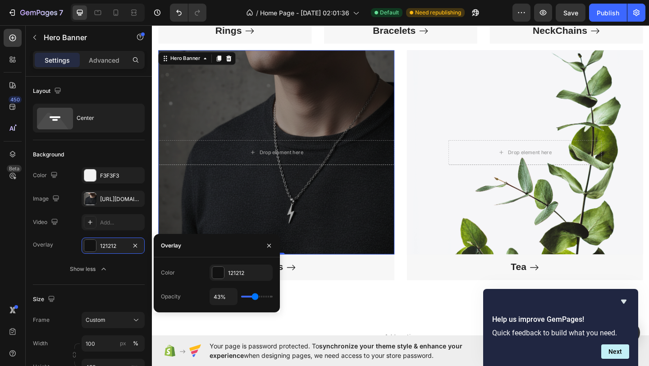
type input "44%"
type input "44"
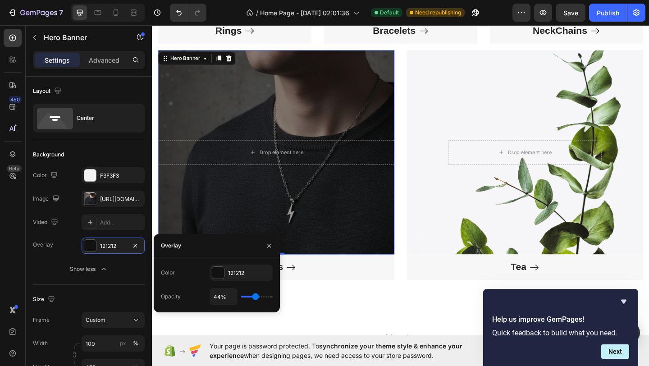
type input "45%"
type input "45"
type input "46%"
type input "46"
type input "47%"
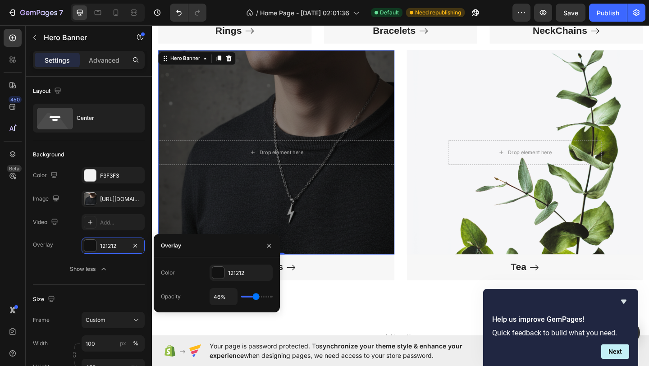
type input "47"
type input "48%"
type input "48"
type input "49%"
type input "49"
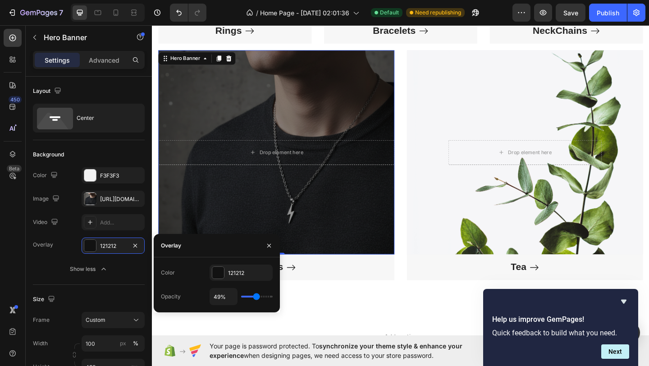
type input "50%"
type input "50"
drag, startPoint x: 249, startPoint y: 297, endPoint x: 256, endPoint y: 297, distance: 6.8
click at [256, 297] on input "range" at bounding box center [257, 297] width 32 height 2
click at [399, 339] on div "Signature Masculinity: Men's Collections Heading Title Line Row Drop element he…" at bounding box center [422, 27] width 541 height 638
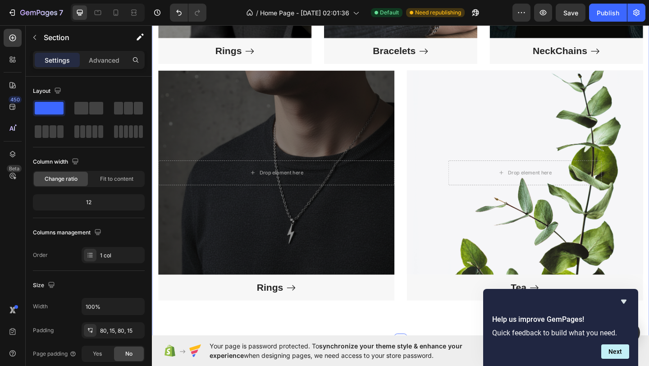
scroll to position [770, 0]
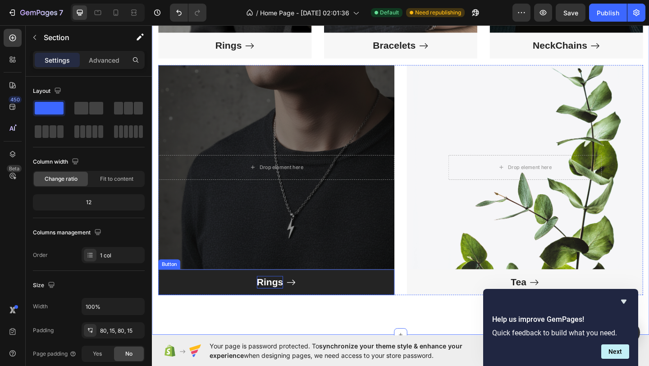
click at [283, 306] on p "Rings" at bounding box center [280, 305] width 29 height 14
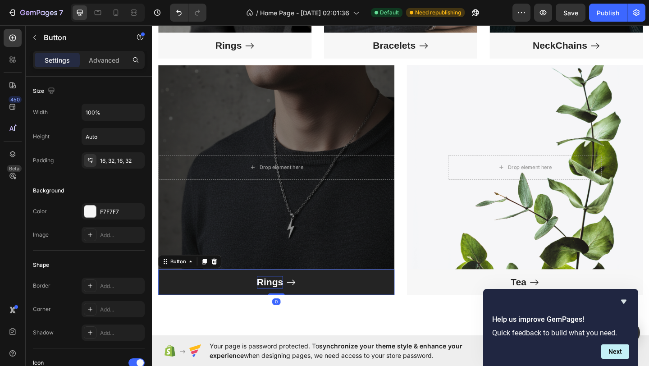
click at [283, 306] on p "Rings" at bounding box center [280, 305] width 29 height 14
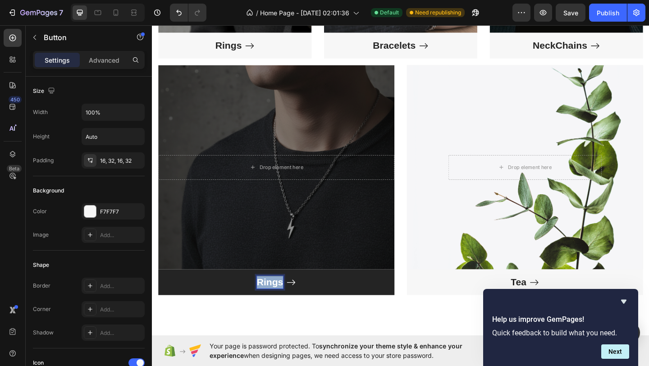
click at [283, 306] on p "Rings" at bounding box center [280, 305] width 29 height 14
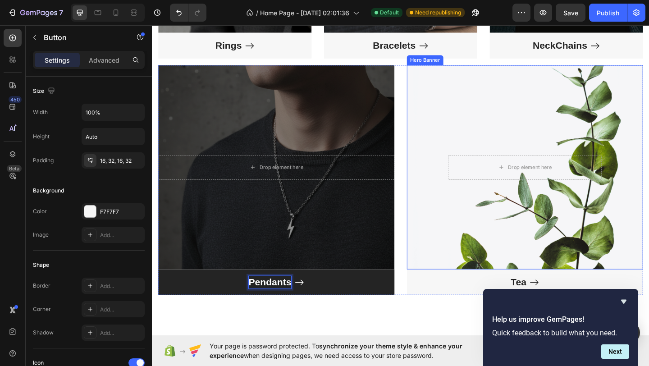
click at [505, 221] on div "Overlay" at bounding box center [557, 180] width 257 height 222
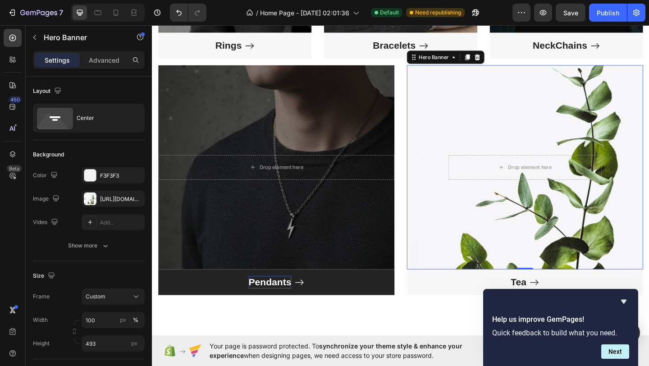
click at [485, 138] on div "Overlay" at bounding box center [557, 180] width 257 height 222
click at [91, 198] on div at bounding box center [90, 198] width 13 height 13
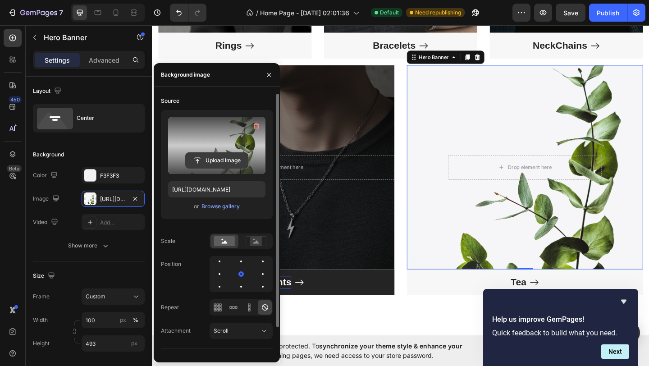
click at [209, 157] on input "file" at bounding box center [217, 160] width 62 height 15
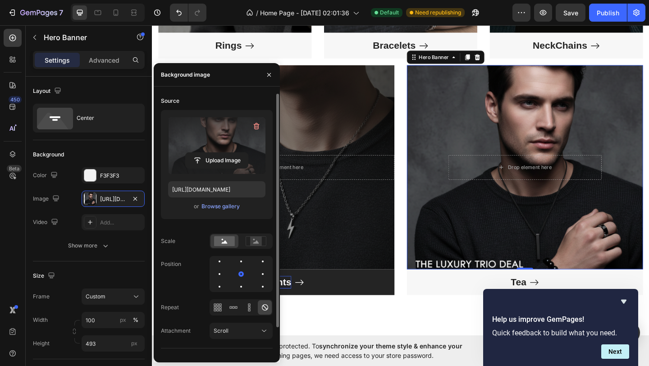
click at [480, 212] on div "Overlay" at bounding box center [557, 180] width 257 height 222
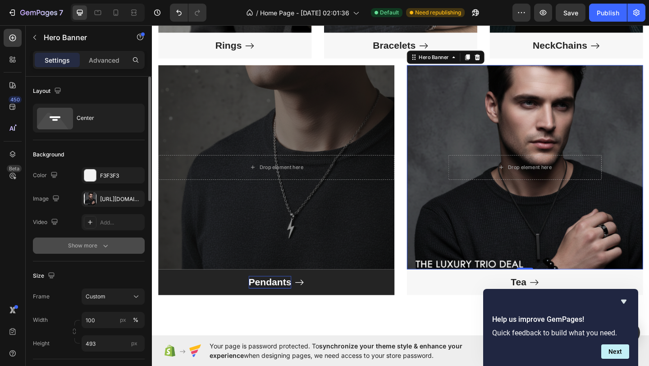
click at [103, 245] on icon "button" at bounding box center [105, 245] width 9 height 9
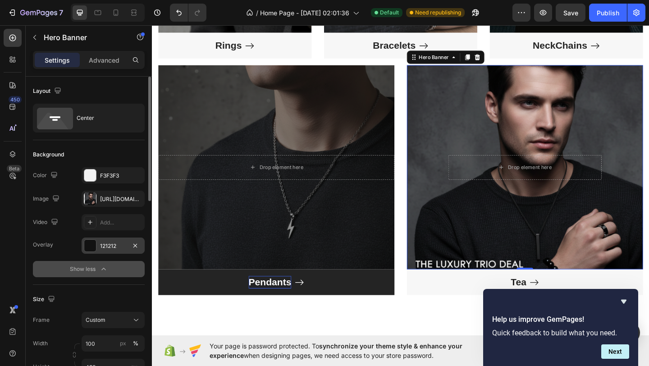
click at [91, 250] on div at bounding box center [90, 246] width 12 height 12
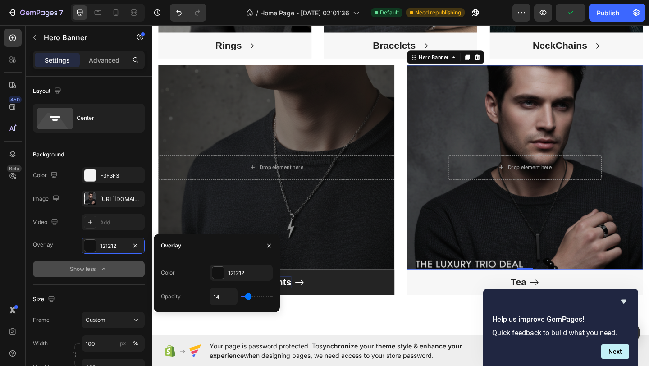
drag, startPoint x: 243, startPoint y: 297, endPoint x: 248, endPoint y: 298, distance: 5.7
click at [248, 298] on input "range" at bounding box center [257, 297] width 32 height 2
click at [407, 330] on div "Signature Masculinity: Men's Collections Heading Title Line Row Drop element he…" at bounding box center [422, 44] width 541 height 638
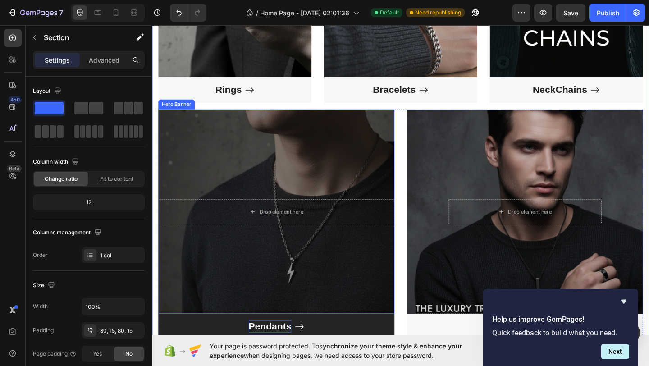
scroll to position [898, 0]
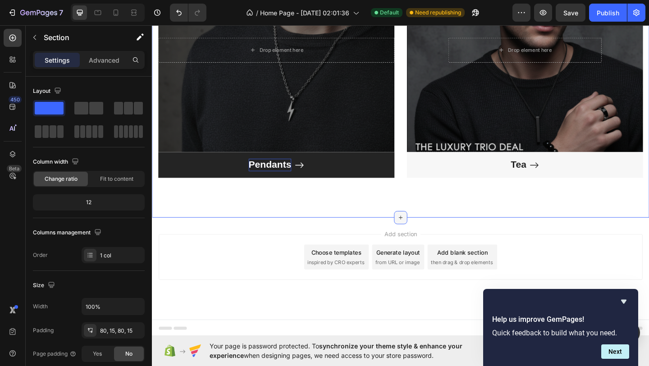
click at [423, 234] on icon at bounding box center [422, 234] width 7 height 7
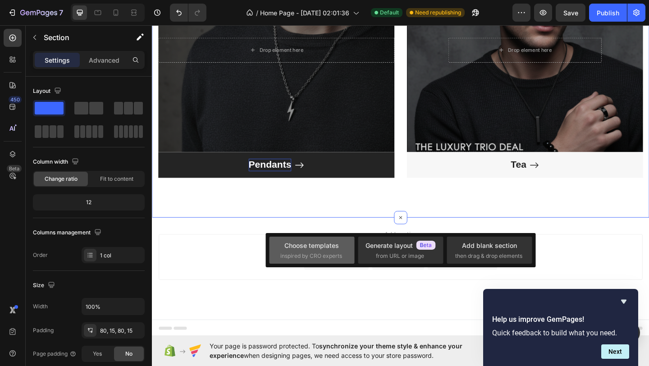
click at [331, 246] on div "Choose templates" at bounding box center [311, 245] width 55 height 9
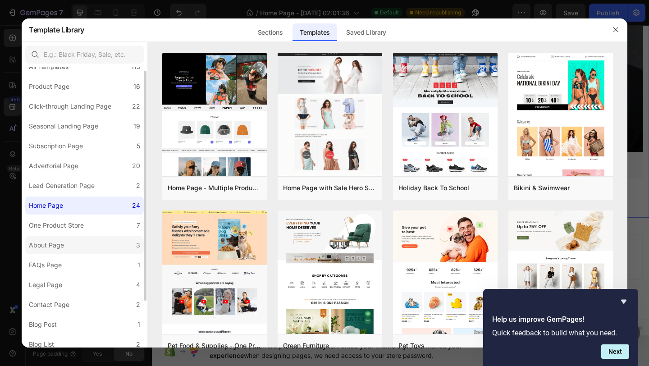
scroll to position [0, 0]
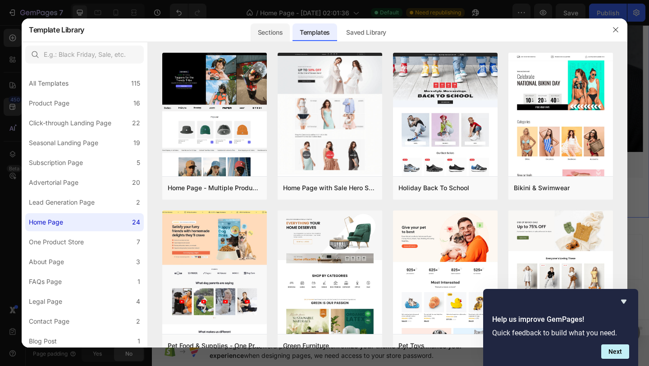
click at [266, 29] on div "Sections" at bounding box center [270, 32] width 39 height 18
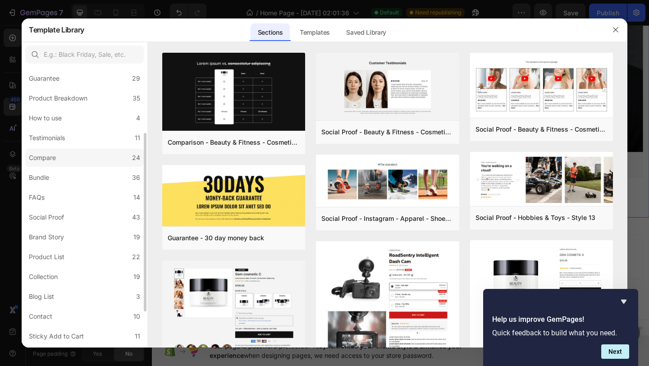
scroll to position [105, 0]
click at [84, 257] on label "Product List 22" at bounding box center [84, 256] width 119 height 18
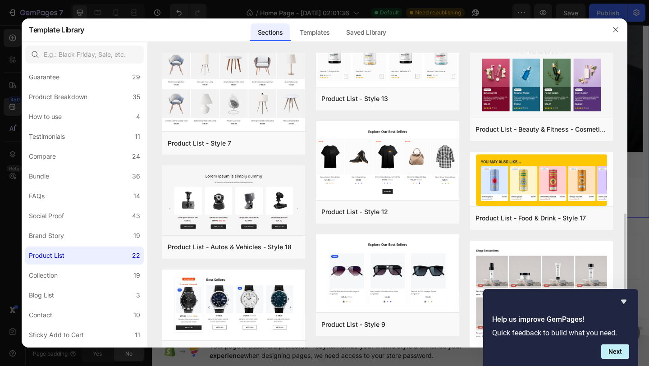
scroll to position [384, 0]
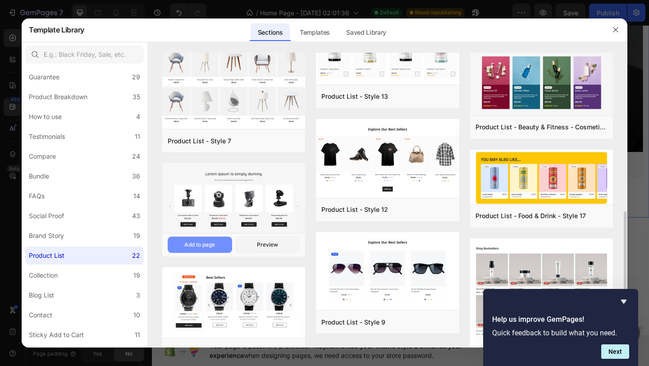
click at [219, 245] on button "Add to page" at bounding box center [200, 245] width 64 height 16
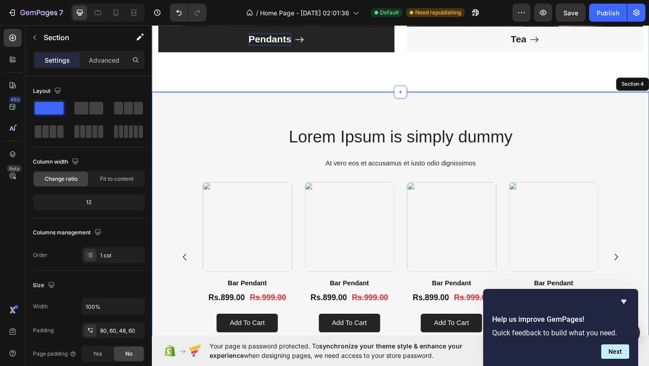
scroll to position [1039, 0]
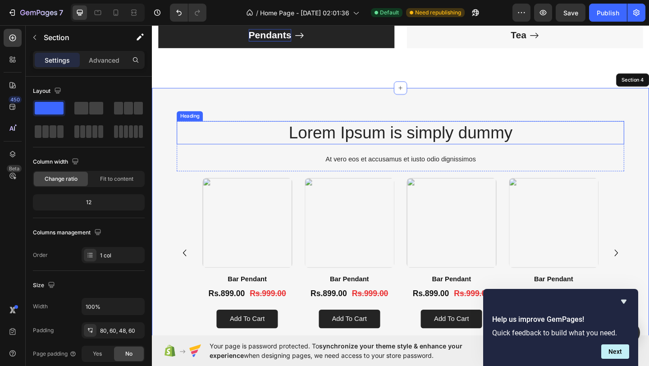
click at [349, 143] on h2 "Lorem Ipsum is simply dummy" at bounding box center [422, 141] width 487 height 25
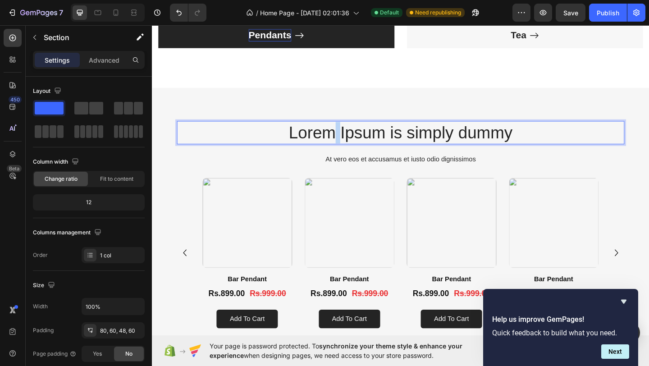
click at [349, 143] on h2 "Lorem Ipsum is simply dummy" at bounding box center [422, 141] width 487 height 25
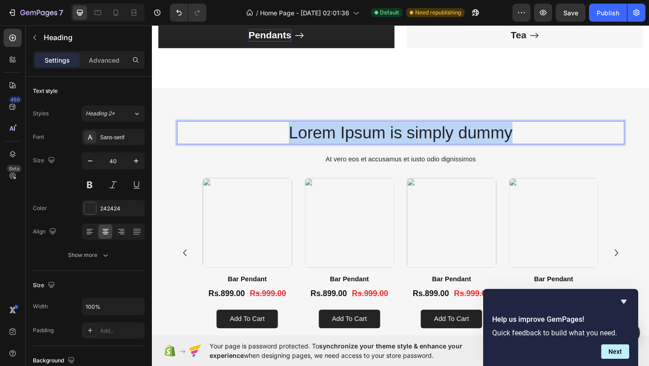
click at [349, 143] on p "Lorem Ipsum is simply dummy" at bounding box center [422, 141] width 485 height 23
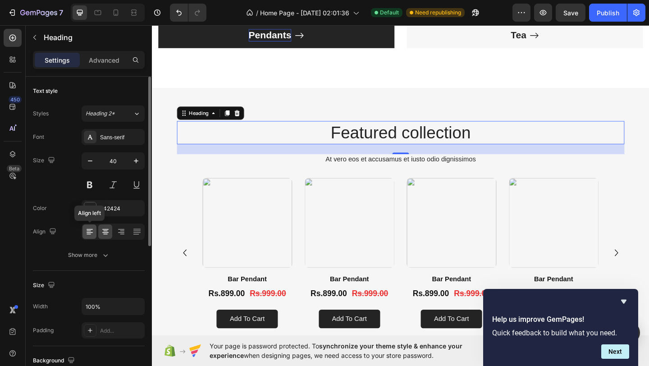
click at [91, 230] on icon at bounding box center [89, 231] width 9 height 9
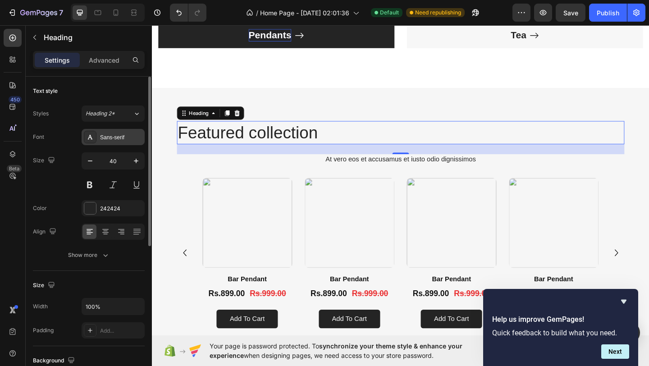
click at [118, 140] on div "Sans-serif" at bounding box center [121, 137] width 42 height 8
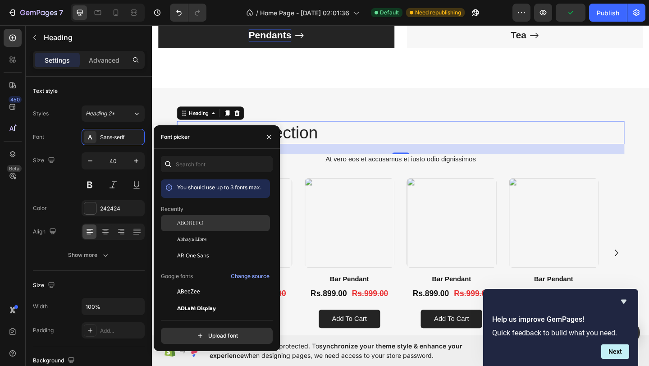
click at [209, 226] on div "Aboreto" at bounding box center [222, 223] width 91 height 8
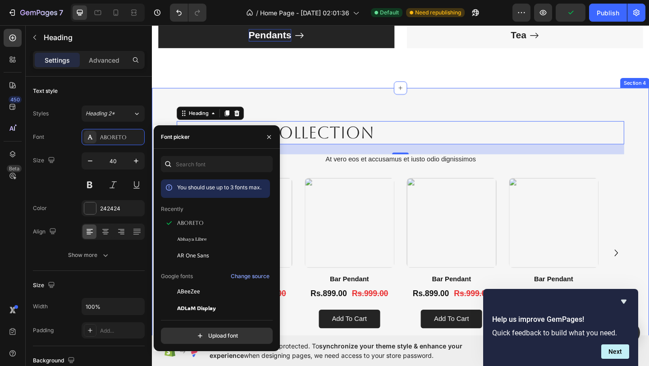
click at [360, 116] on div "Featured collection Heading 24 At vero eos et accusamus et iusto odio dignissim…" at bounding box center [422, 238] width 541 height 290
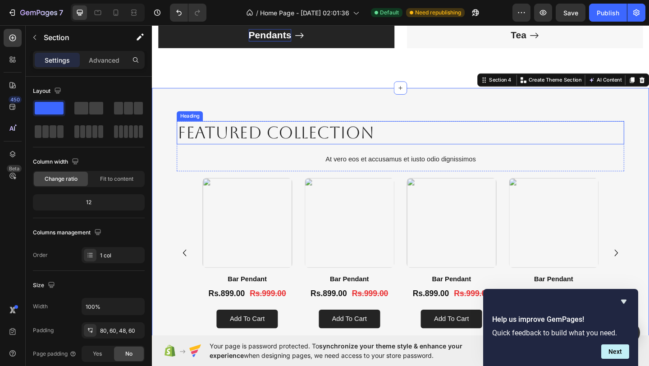
click at [238, 143] on p "Featured collection" at bounding box center [422, 141] width 485 height 23
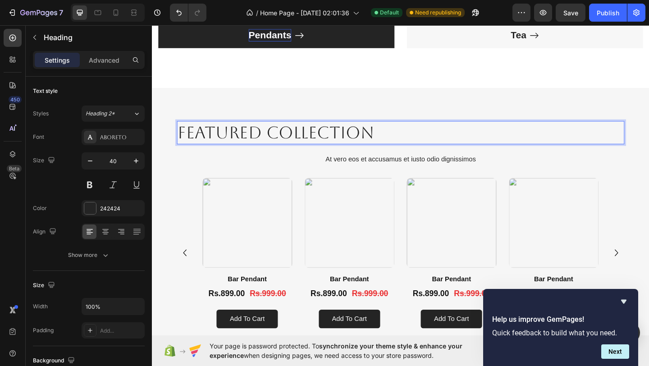
click at [238, 143] on p "Featured collection" at bounding box center [422, 141] width 485 height 23
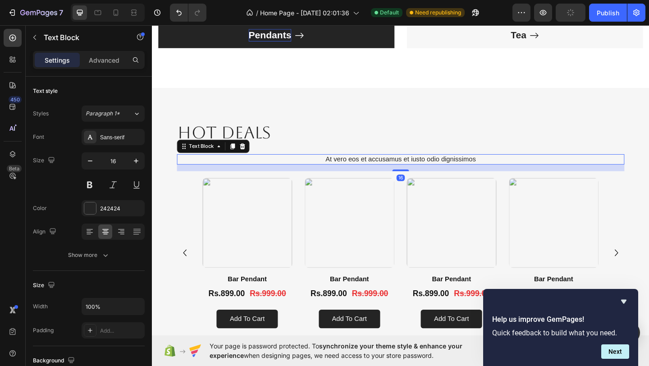
click at [378, 170] on p "At vero eos et accusamus et iusto odio dignissimos" at bounding box center [422, 170] width 485 height 9
click at [250, 154] on icon at bounding box center [250, 156] width 7 height 7
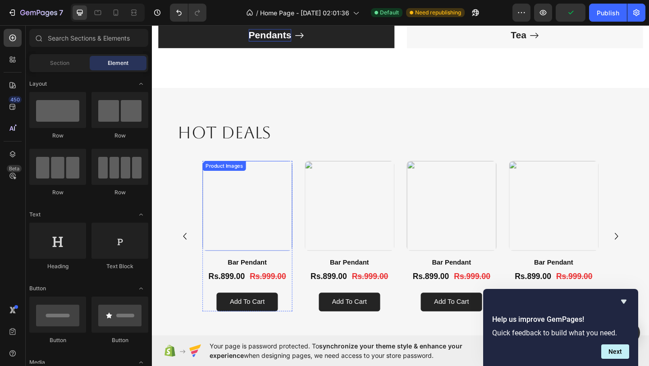
click at [273, 223] on img at bounding box center [256, 222] width 98 height 98
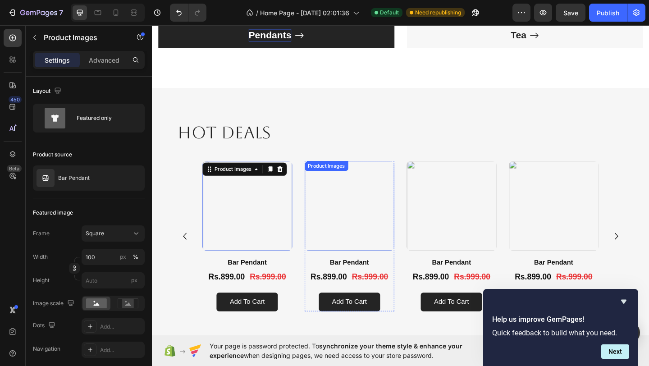
click at [342, 207] on img at bounding box center [367, 222] width 98 height 98
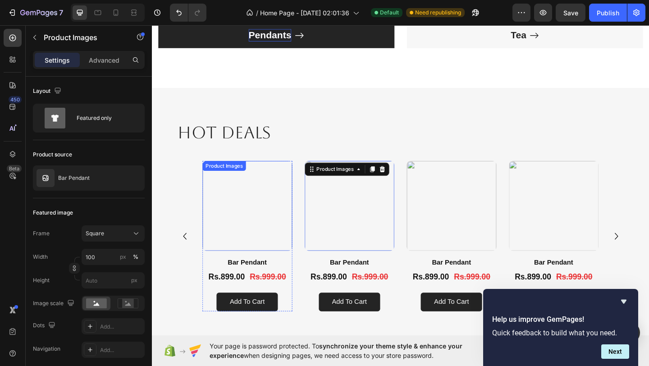
click at [256, 212] on img at bounding box center [256, 222] width 98 height 98
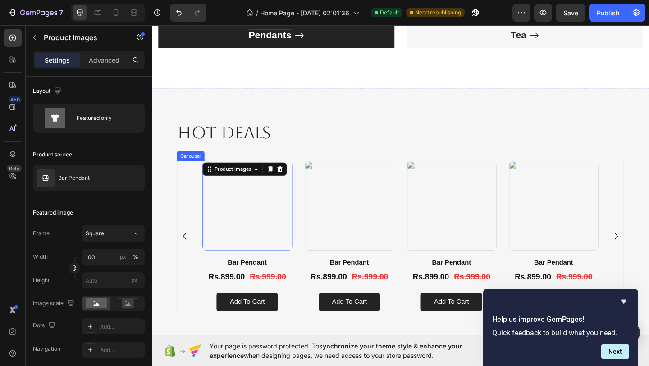
click at [187, 197] on div "Product Images 16 Bar Pendant Product Title Rs.899.00 Product Price Product Pri…" at bounding box center [422, 255] width 487 height 164
click at [208, 204] on img at bounding box center [256, 222] width 98 height 98
click at [232, 182] on div "Product Images" at bounding box center [240, 182] width 44 height 8
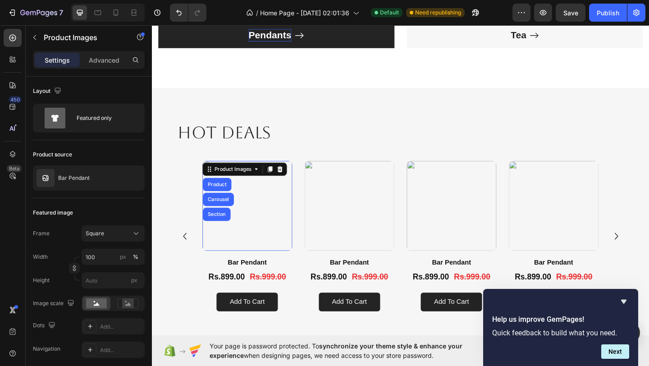
click at [251, 253] on img at bounding box center [256, 222] width 98 height 98
click at [256, 183] on div "Product Images" at bounding box center [240, 182] width 44 height 8
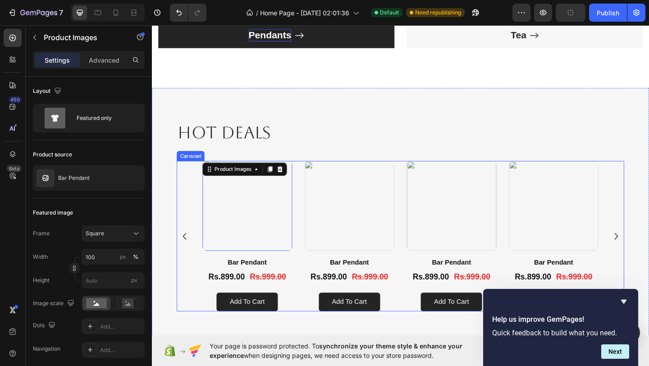
click at [192, 210] on div "Product Images 16 Bar Pendant Product Title Rs.899.00 Product Price Product Pri…" at bounding box center [422, 255] width 487 height 164
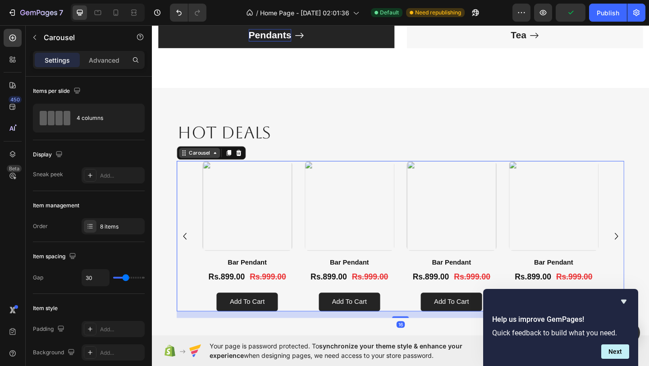
click at [201, 164] on div "Carousel" at bounding box center [203, 164] width 27 height 8
click at [248, 230] on img at bounding box center [256, 222] width 98 height 98
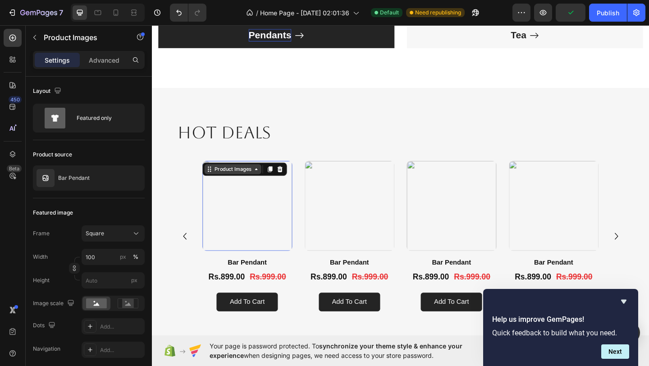
click at [244, 183] on div "Product Images" at bounding box center [240, 182] width 44 height 8
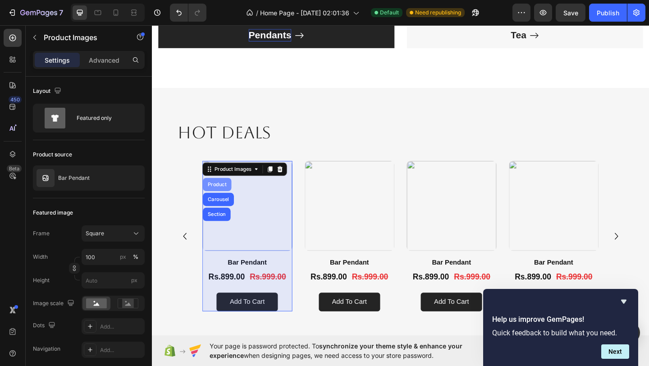
click at [223, 197] on div "Product" at bounding box center [223, 198] width 24 height 5
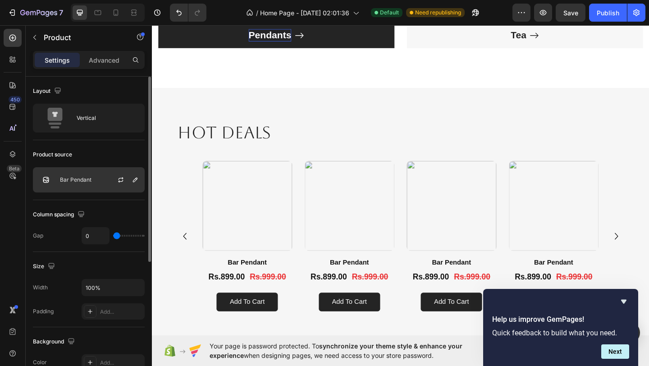
click at [75, 183] on p "Bar Pendant" at bounding box center [76, 180] width 32 height 6
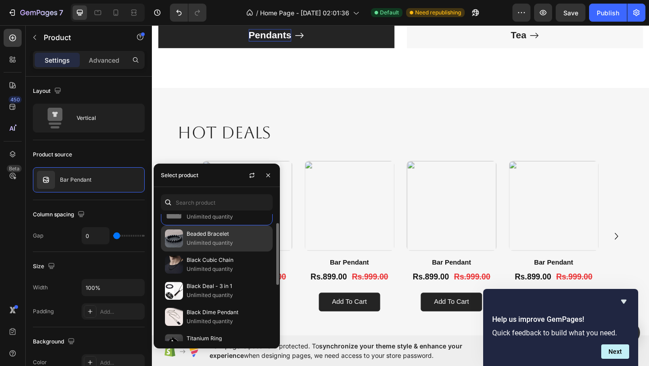
scroll to position [16, 0]
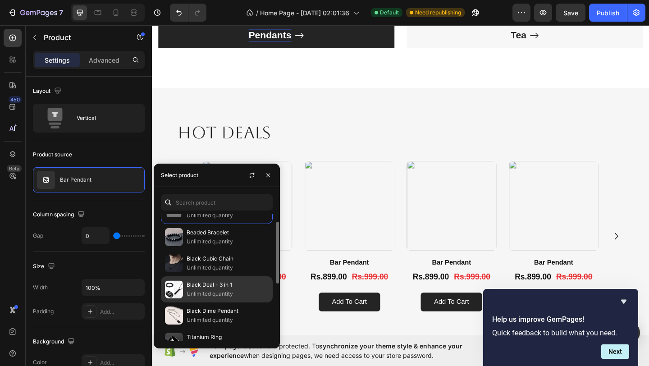
click at [210, 285] on p "Black Deal - 3 in 1" at bounding box center [228, 284] width 82 height 9
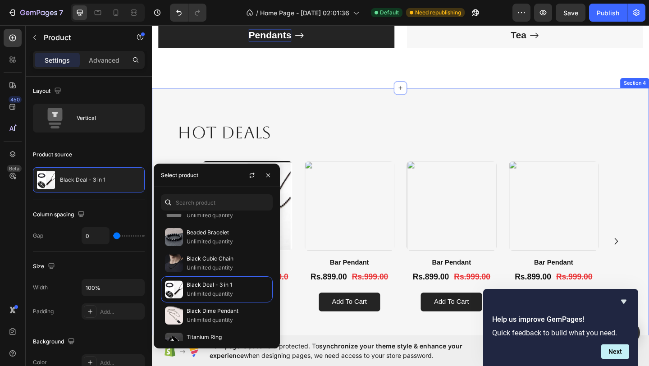
click at [316, 111] on div "HOT Deals Heading Row Product Images Black Deal - 3 in 1 Product Title Rs.1,199…" at bounding box center [422, 234] width 541 height 283
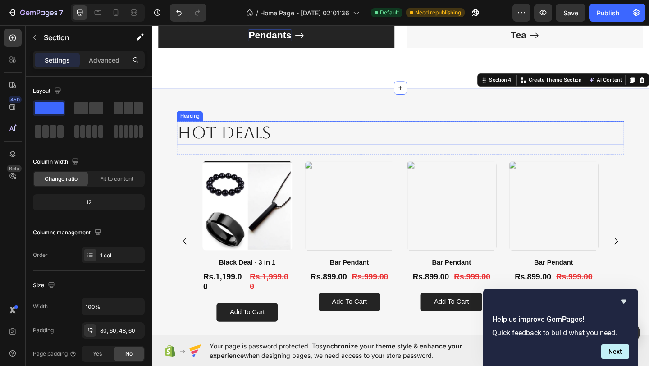
click at [358, 207] on img at bounding box center [367, 222] width 98 height 98
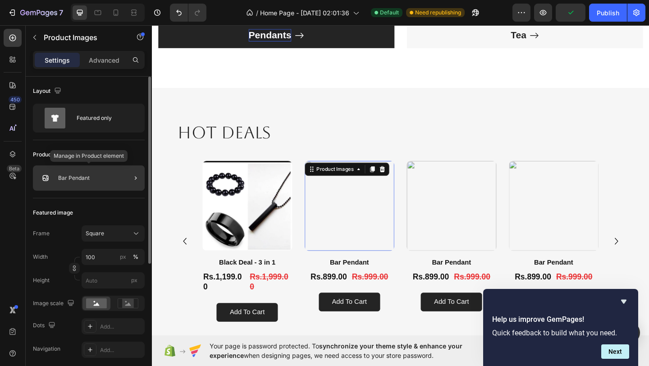
click at [106, 184] on div "Bar Pendant" at bounding box center [89, 177] width 112 height 25
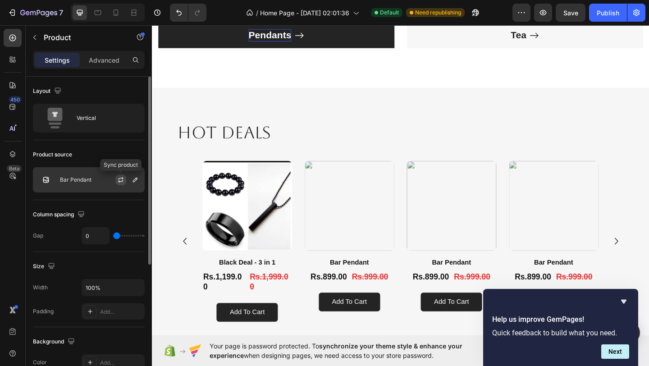
click at [118, 179] on icon "button" at bounding box center [120, 179] width 7 height 7
click at [87, 181] on p "Bar Pendant" at bounding box center [76, 180] width 32 height 6
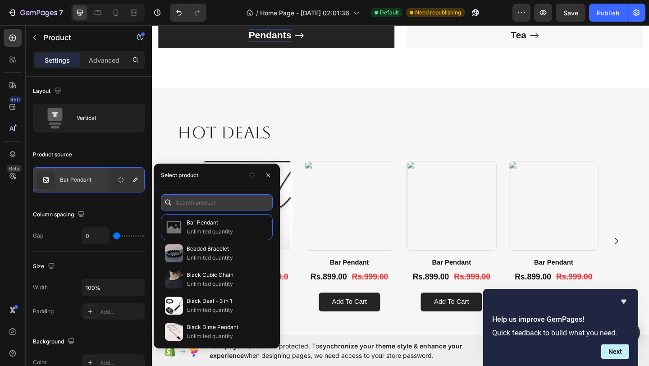
click at [202, 197] on input "text" at bounding box center [217, 202] width 112 height 16
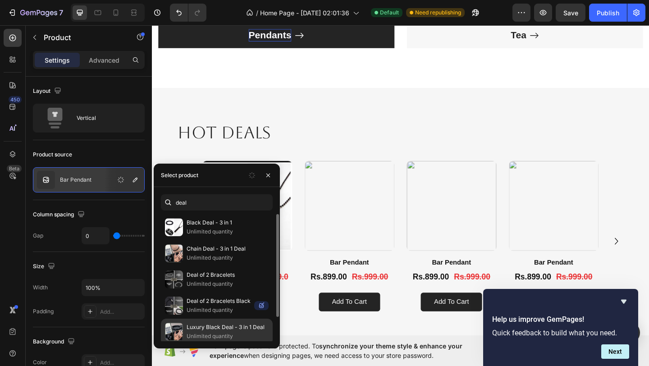
click at [215, 326] on p "Luxury Black Deal - 3 in 1 Deal" at bounding box center [228, 327] width 82 height 9
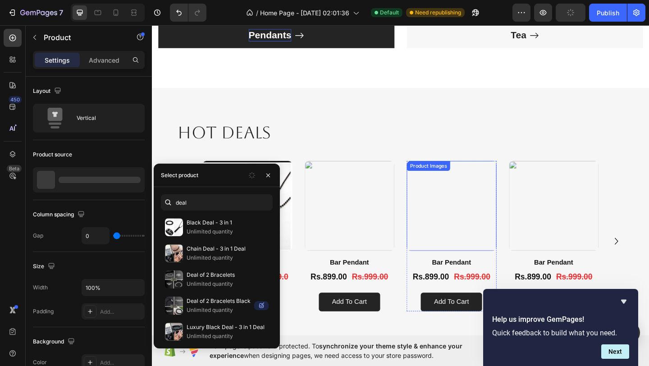
click at [494, 228] on img at bounding box center [478, 222] width 98 height 98
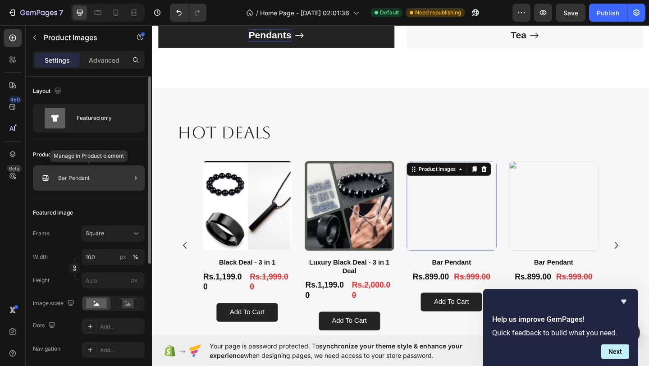
click at [83, 176] on p "Bar Pendant" at bounding box center [74, 178] width 32 height 6
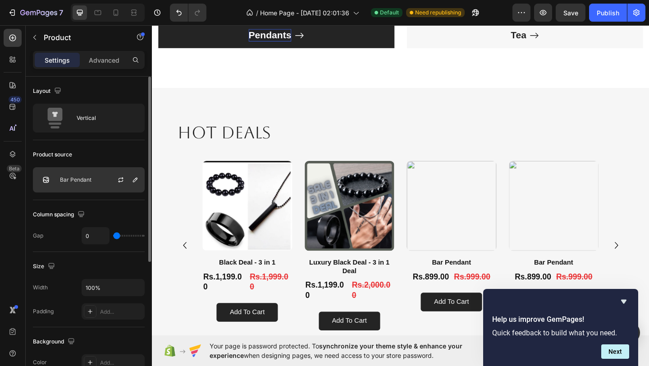
click at [95, 188] on div "Bar Pendant" at bounding box center [89, 179] width 112 height 25
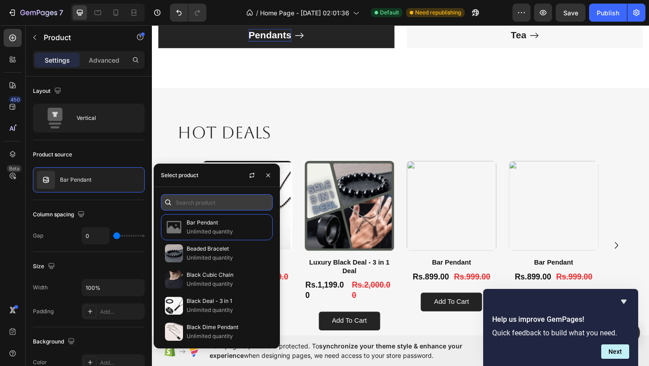
click at [206, 206] on input "text" at bounding box center [217, 202] width 112 height 16
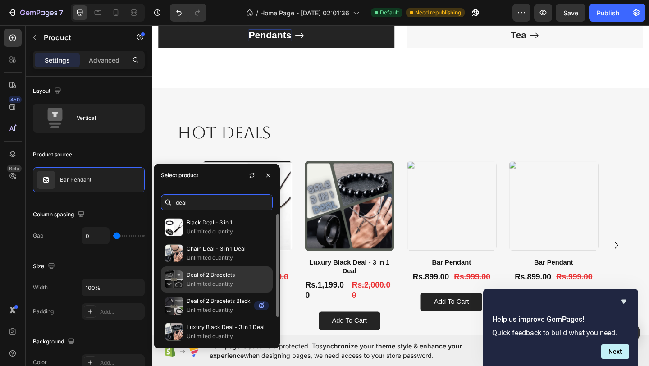
scroll to position [30, 0]
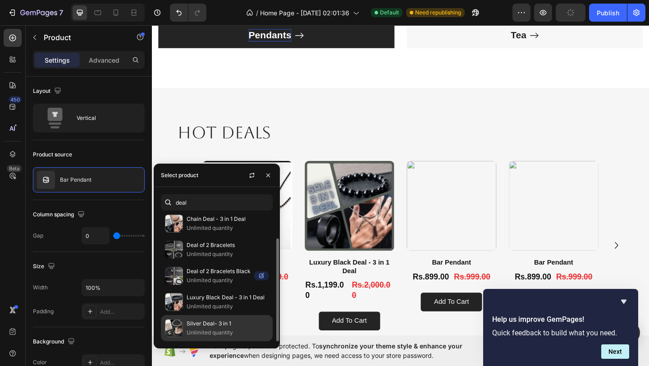
click at [216, 321] on p "Silver Deal- 3 in 1" at bounding box center [228, 323] width 82 height 9
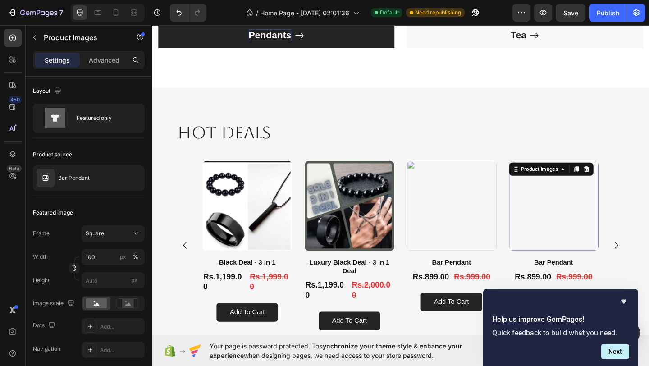
click at [588, 234] on img at bounding box center [589, 222] width 98 height 98
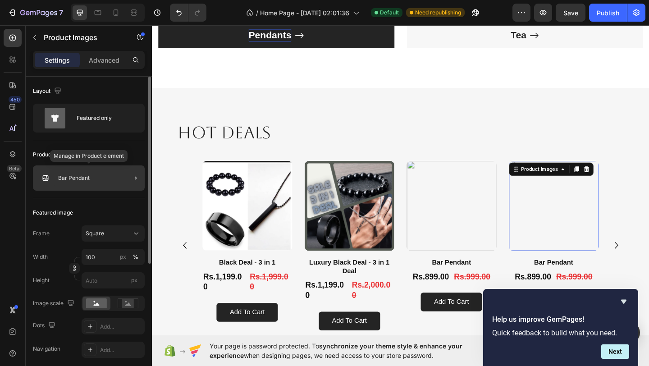
click at [77, 179] on p "Bar Pendant" at bounding box center [74, 178] width 32 height 6
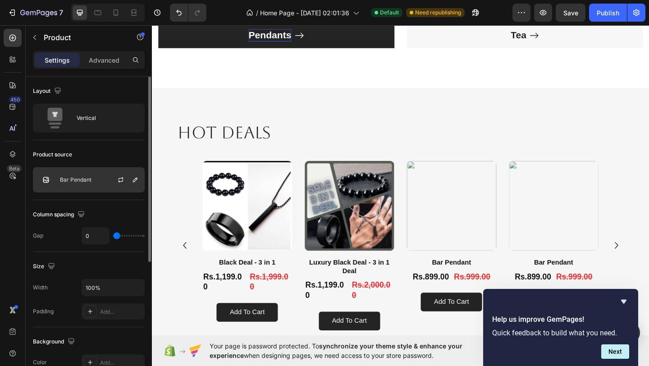
click at [81, 181] on p "Bar Pendant" at bounding box center [76, 180] width 32 height 6
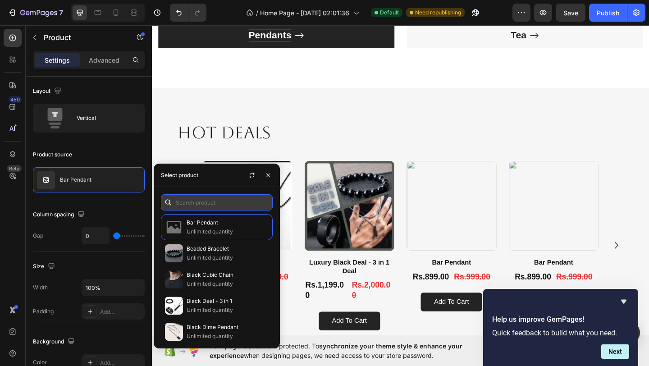
click at [230, 206] on input "text" at bounding box center [217, 202] width 112 height 16
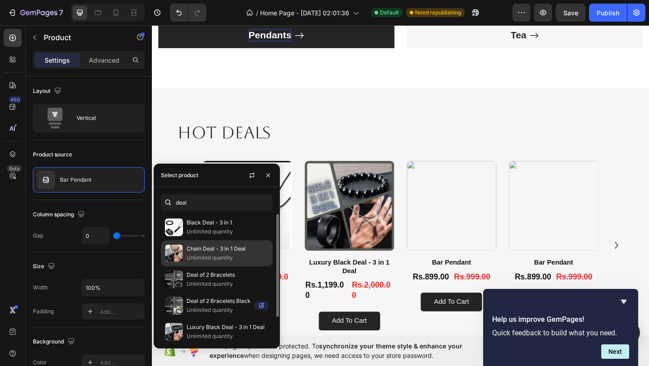
click at [226, 250] on p "Chain Deal - 3 in 1 Deal" at bounding box center [228, 248] width 82 height 9
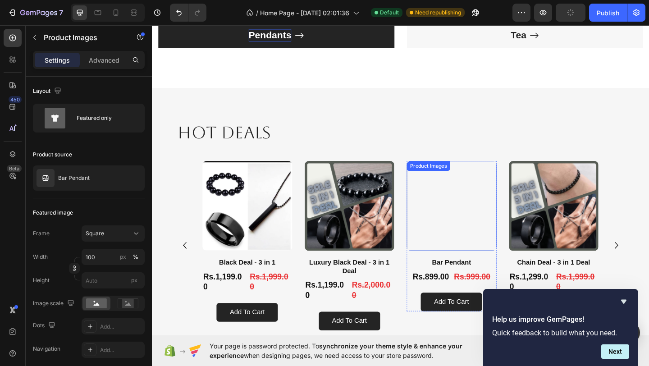
click at [457, 240] on img at bounding box center [478, 222] width 98 height 98
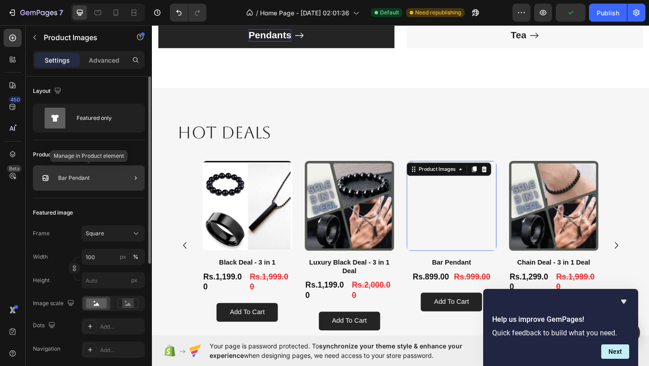
click at [97, 182] on div "Bar Pendant" at bounding box center [89, 177] width 112 height 25
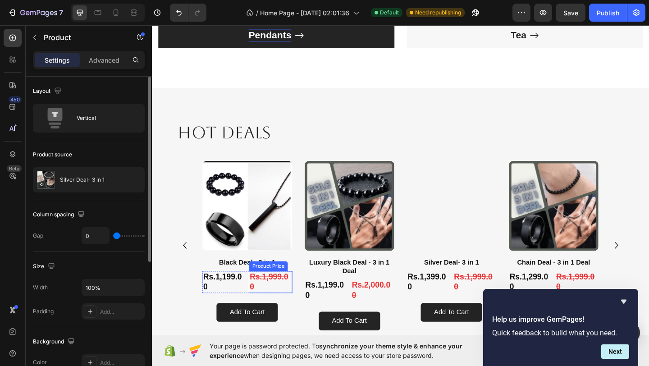
click at [237, 297] on div "Rs.1,199.00" at bounding box center [230, 305] width 47 height 24
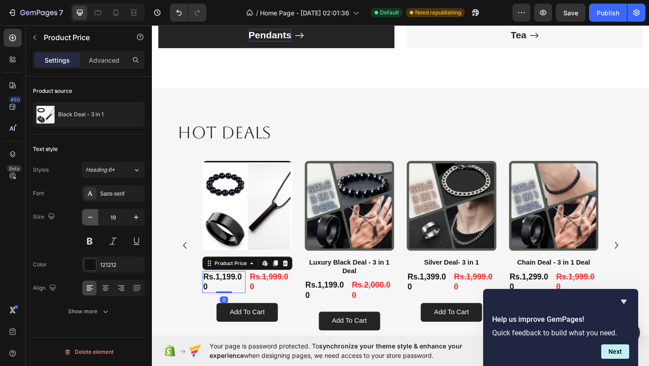
click at [91, 213] on icon "button" at bounding box center [90, 217] width 9 height 9
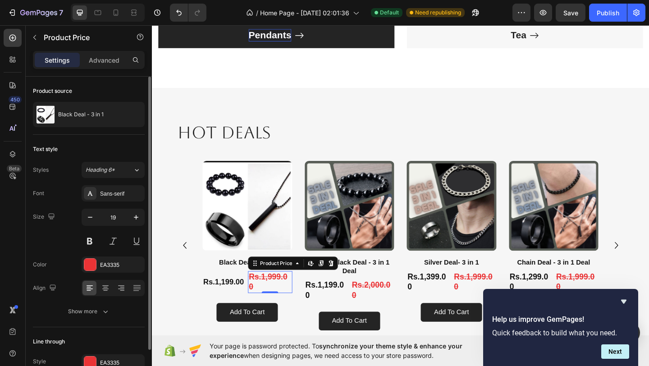
click at [277, 305] on div "Rs.1,999.00" at bounding box center [280, 305] width 48 height 24
click at [87, 220] on icon "button" at bounding box center [90, 217] width 9 height 9
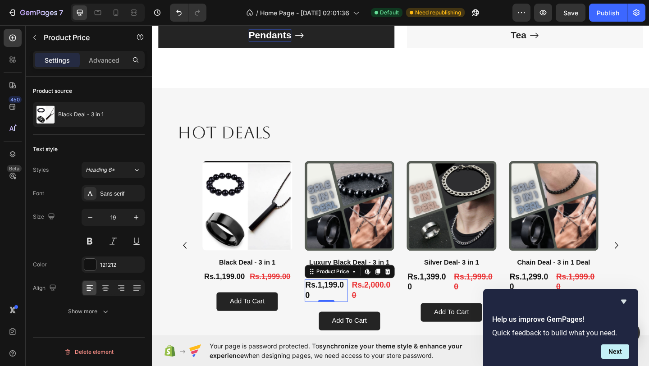
click at [346, 312] on div "Rs.1,199.00" at bounding box center [341, 314] width 47 height 24
click at [92, 221] on icon "button" at bounding box center [90, 217] width 9 height 9
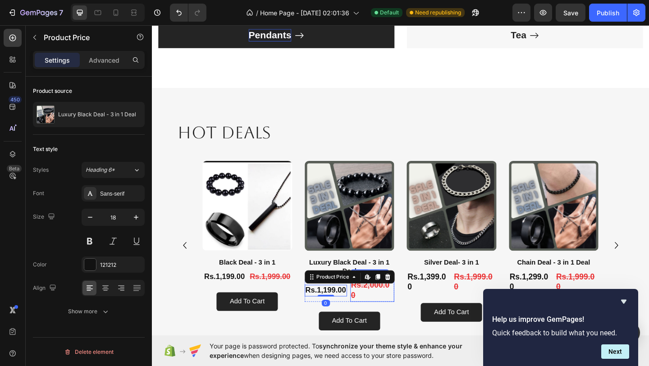
click at [394, 313] on div "Rs.2,000.00" at bounding box center [392, 314] width 48 height 24
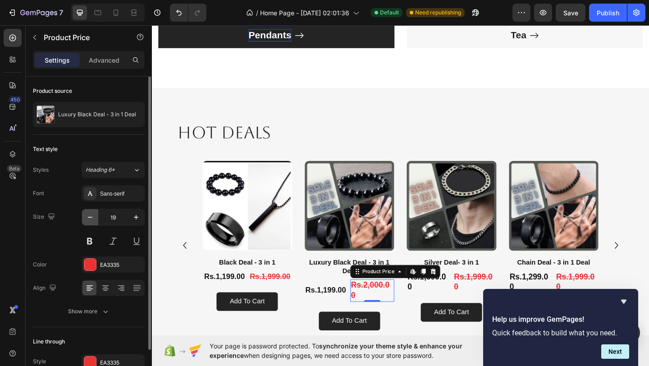
click at [87, 222] on button "button" at bounding box center [90, 217] width 16 height 16
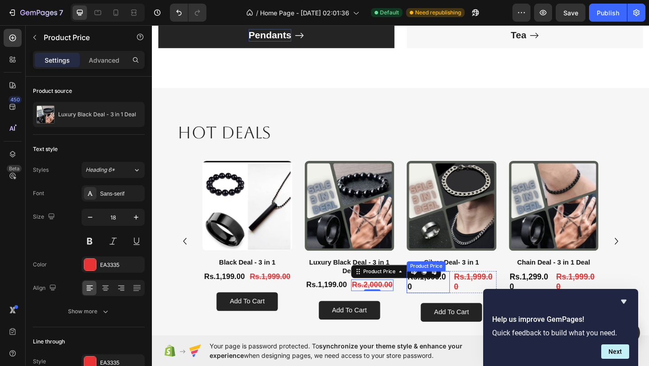
click at [445, 307] on div "Rs.1,399.00" at bounding box center [452, 305] width 47 height 24
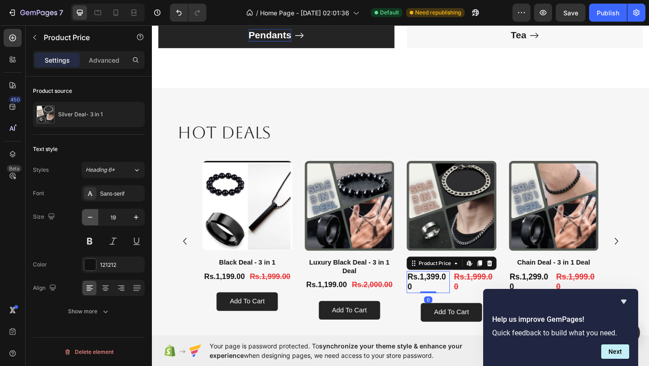
click at [92, 217] on icon "button" at bounding box center [90, 217] width 5 height 1
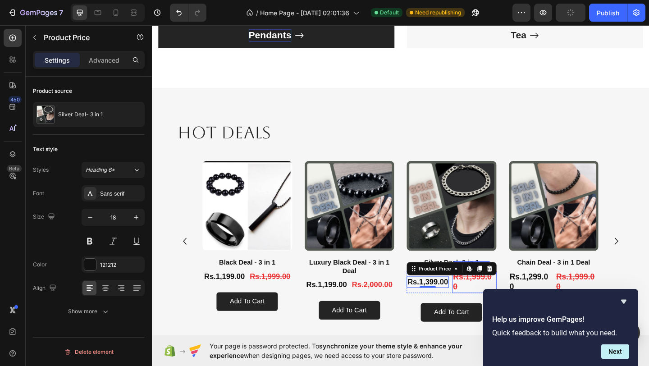
click at [496, 305] on div "Rs.1,999.00" at bounding box center [503, 305] width 48 height 24
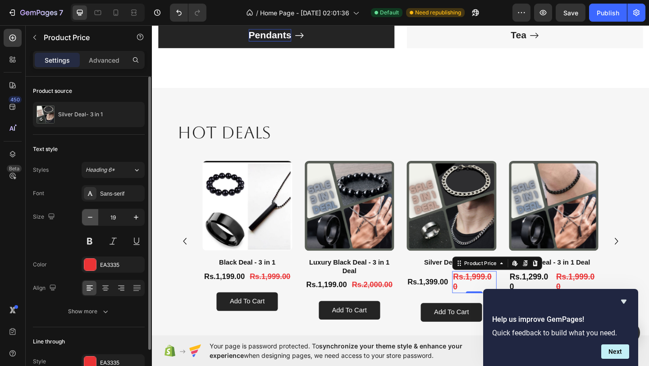
click at [91, 218] on icon "button" at bounding box center [90, 217] width 9 height 9
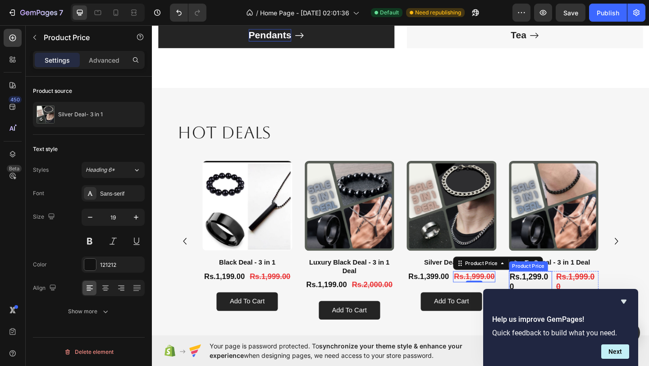
click at [573, 301] on div "Rs.1,299.00" at bounding box center [563, 305] width 47 height 24
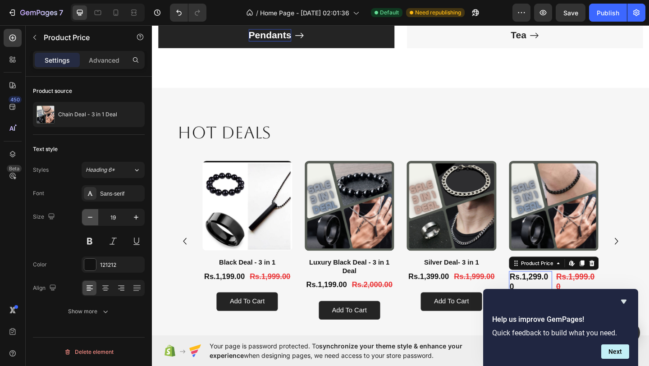
click at [92, 215] on icon "button" at bounding box center [90, 217] width 9 height 9
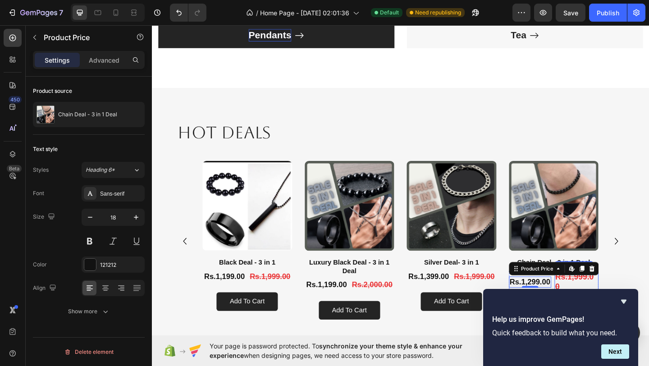
click at [604, 304] on div "Rs.1,999.00" at bounding box center [614, 305] width 48 height 24
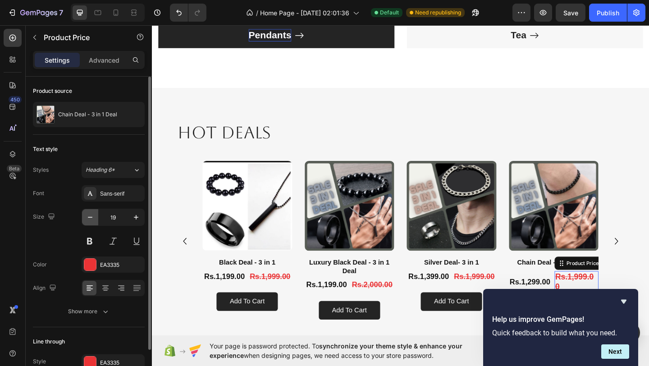
click at [91, 217] on icon "button" at bounding box center [90, 217] width 5 height 1
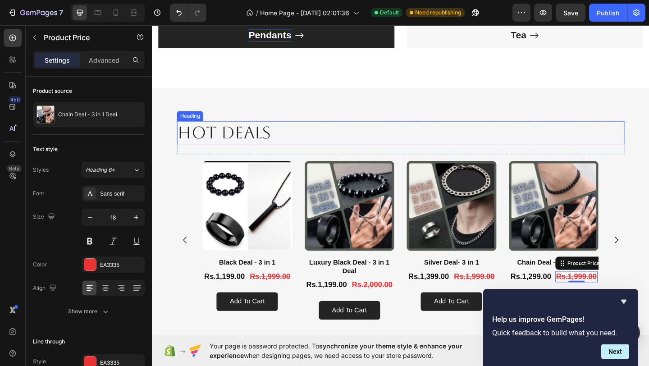
click at [266, 149] on p "HOT Deals" at bounding box center [422, 141] width 485 height 23
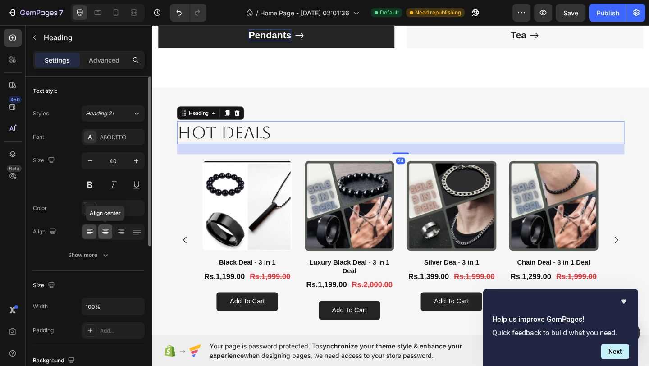
click at [108, 230] on icon at bounding box center [105, 231] width 9 height 9
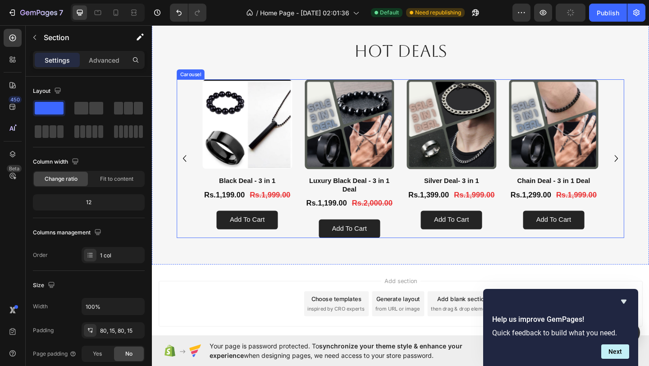
scroll to position [1135, 0]
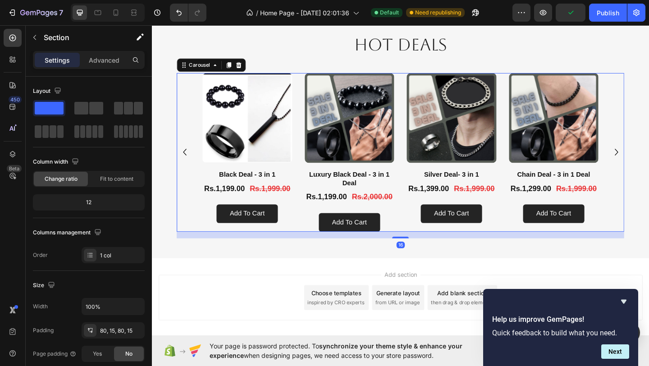
click at [307, 233] on div "Product Images Black Deal - 3 in 1 Product Title Rs.1,199.00 Product Price Prod…" at bounding box center [422, 163] width 431 height 172
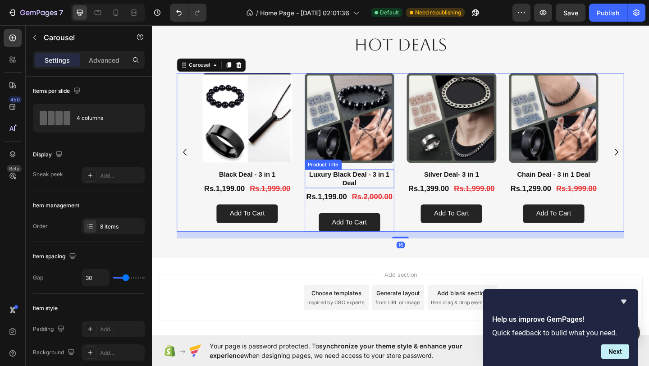
click at [350, 191] on h1 "Luxury Black Deal - 3 in 1 Deal" at bounding box center [367, 192] width 98 height 21
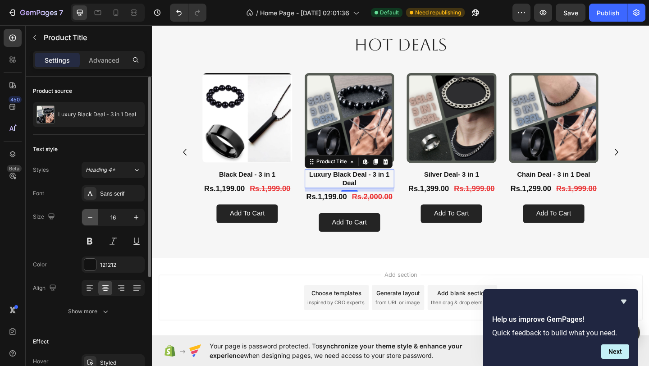
click at [92, 215] on icon "button" at bounding box center [90, 217] width 9 height 9
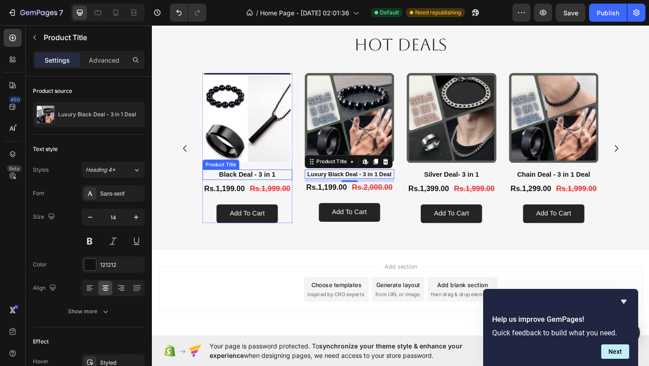
click at [272, 191] on h1 "Black Deal - 3 in 1" at bounding box center [256, 187] width 98 height 11
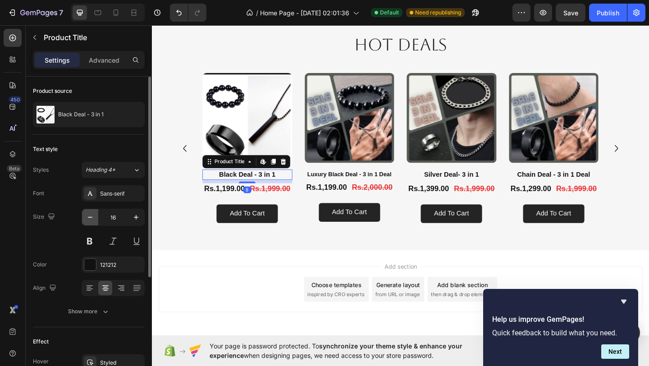
click at [93, 218] on icon "button" at bounding box center [90, 217] width 9 height 9
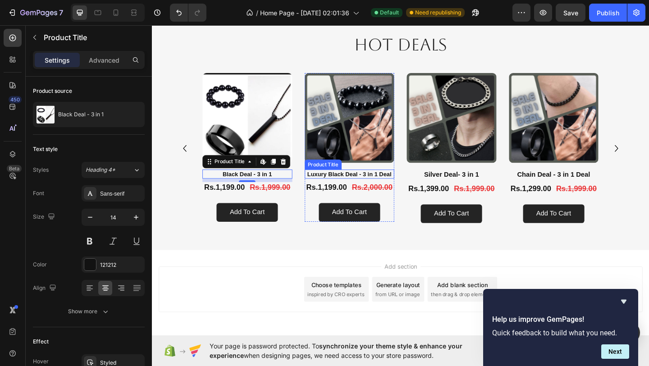
click at [349, 190] on h1 "Luxury Black Deal - 3 in 1 Deal" at bounding box center [367, 187] width 98 height 10
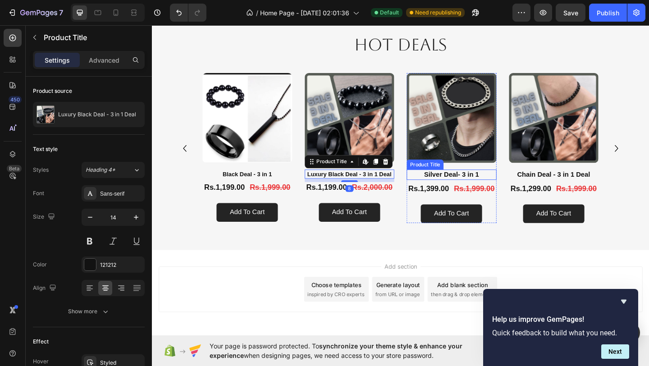
click at [468, 188] on h1 "Silver Deal- 3 in 1" at bounding box center [478, 187] width 98 height 11
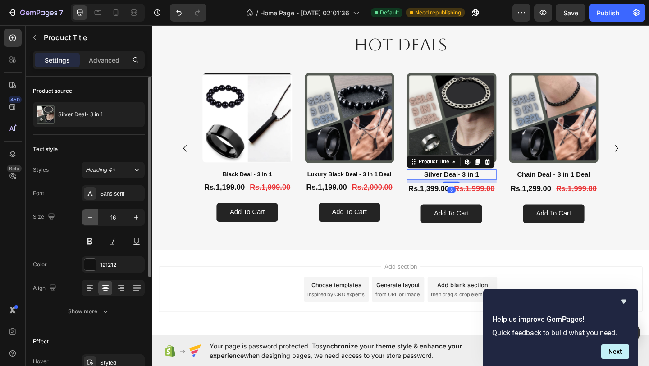
click at [94, 219] on icon "button" at bounding box center [90, 217] width 9 height 9
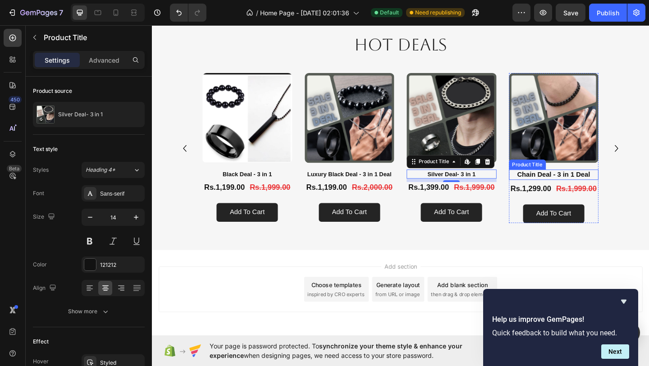
click at [600, 187] on h1 "Chain Deal - 3 in 1 Deal" at bounding box center [589, 187] width 98 height 11
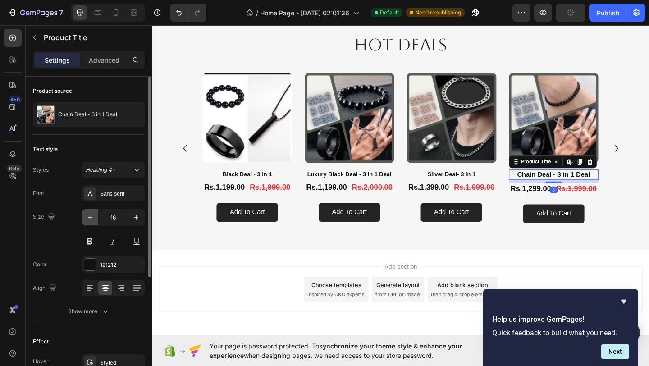
click at [91, 216] on icon "button" at bounding box center [90, 217] width 9 height 9
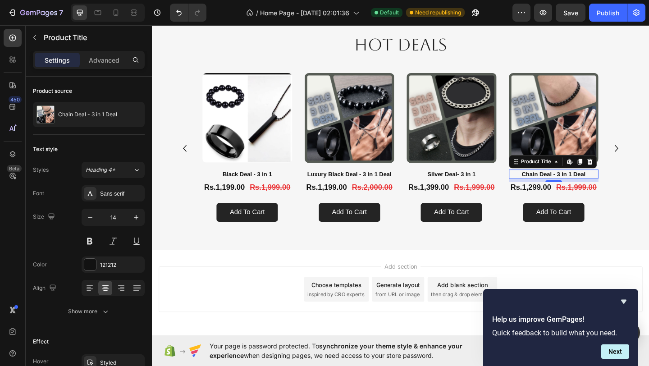
click at [258, 355] on div "Add section Choose templates inspired by CRO experts Generate layout from URL o…" at bounding box center [422, 325] width 541 height 111
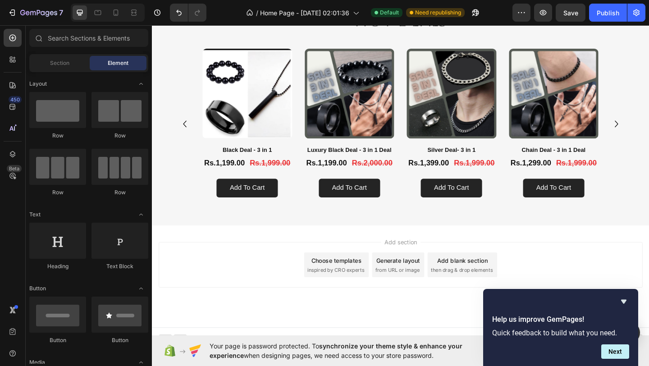
scroll to position [1170, 0]
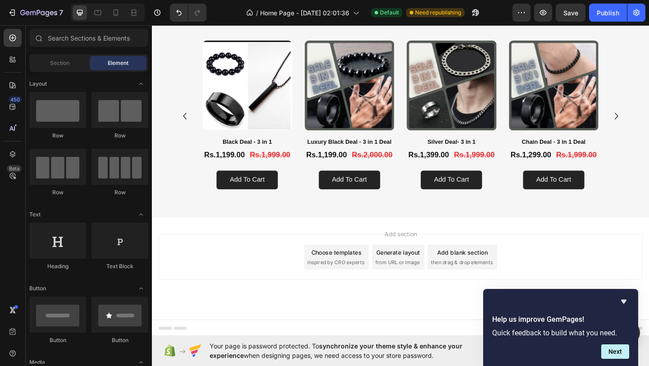
click at [277, 277] on div "Add section Choose templates inspired by CRO experts Generate layout from URL o…" at bounding box center [422, 277] width 527 height 50
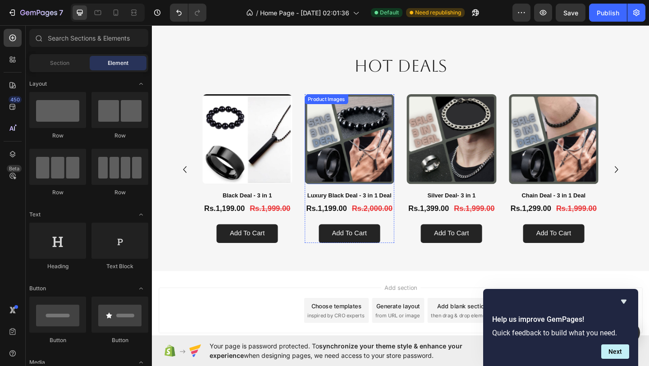
scroll to position [1092, 0]
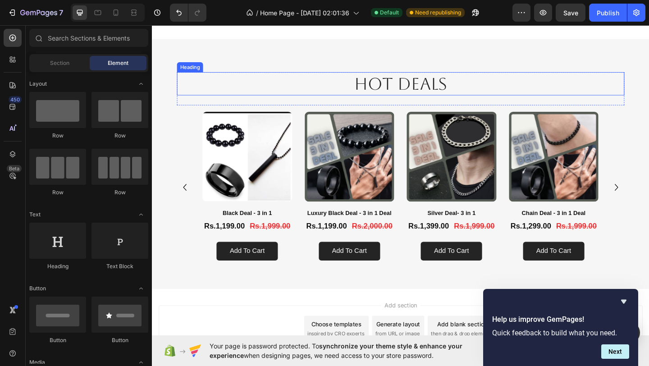
click at [386, 87] on p "HOT Deals" at bounding box center [422, 88] width 485 height 23
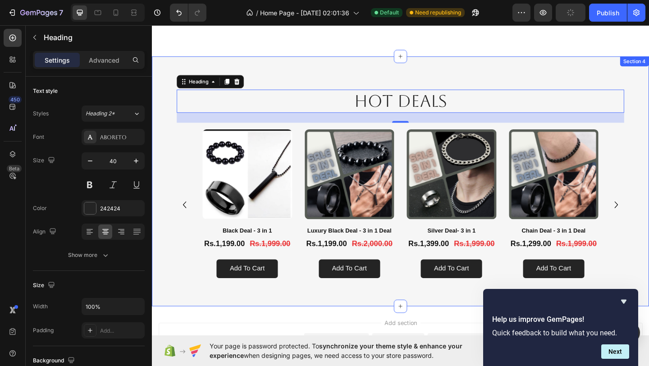
scroll to position [1074, 0]
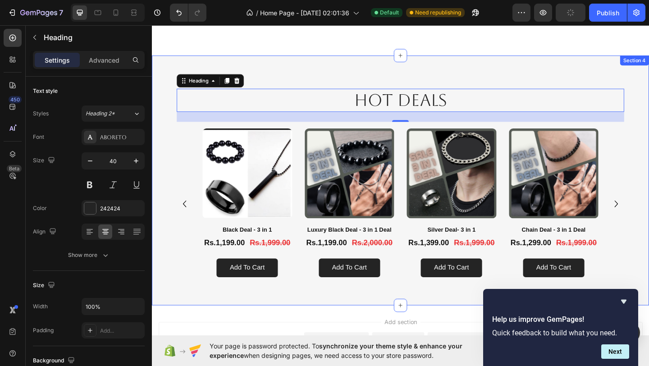
click at [312, 74] on div "HOT Deals Heading 24 Row Product Images Black Deal - 3 in 1 Product Title Rs.1,…" at bounding box center [422, 194] width 541 height 272
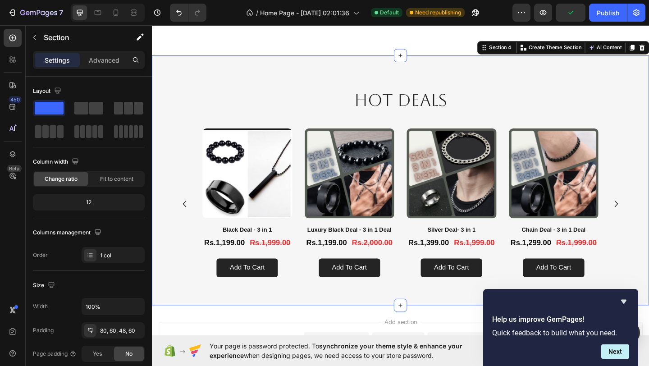
drag, startPoint x: 671, startPoint y: 50, endPoint x: 634, endPoint y: 49, distance: 37.0
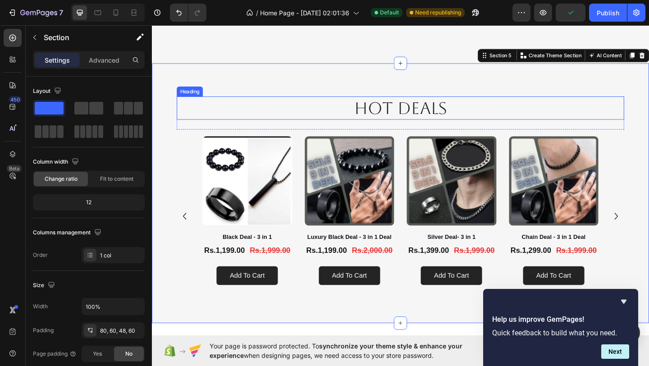
scroll to position [1352, 0]
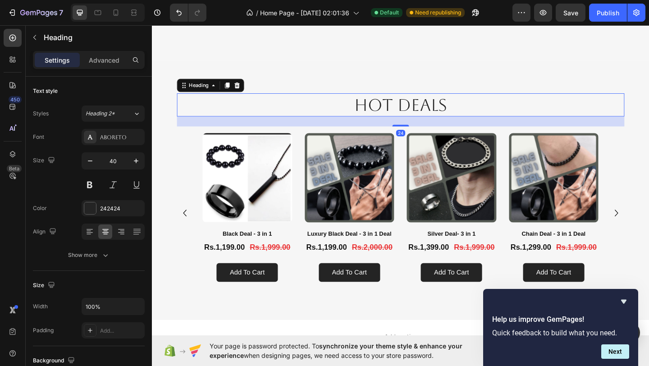
click at [418, 108] on h2 "HOT Deals" at bounding box center [422, 111] width 487 height 25
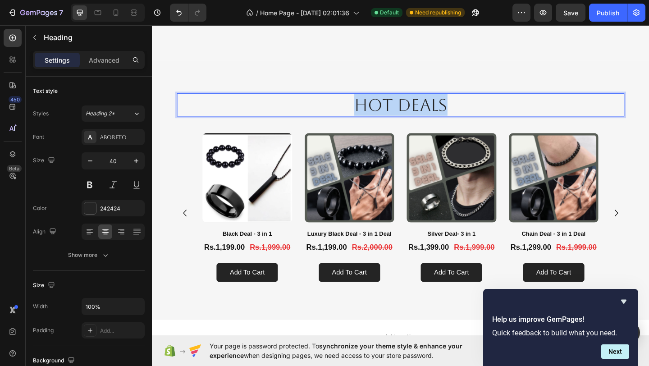
click at [418, 108] on p "HOT Deals" at bounding box center [422, 111] width 485 height 23
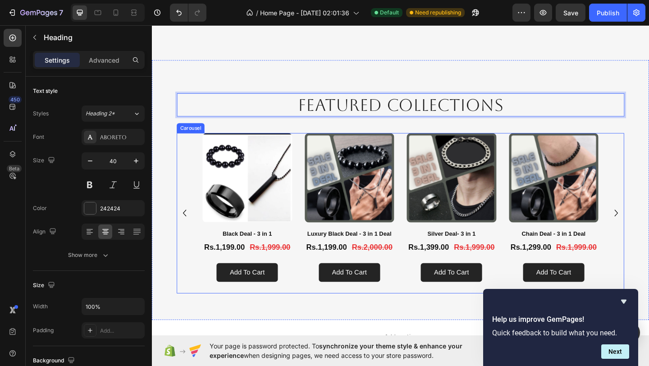
click at [179, 197] on div "Featured collections Heading 24 Row Product Images Black Deal - 3 in 1 Product …" at bounding box center [422, 204] width 541 height 283
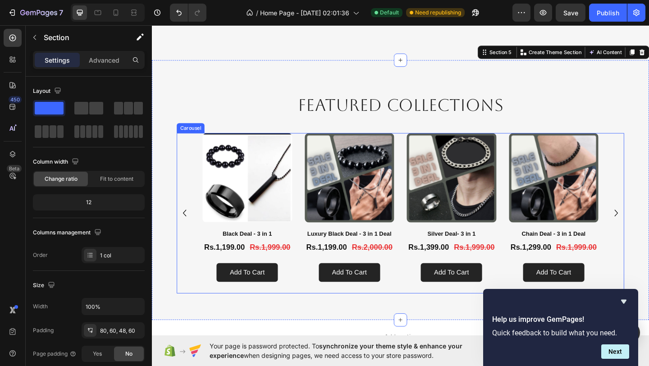
click at [192, 186] on div "Product Images Black Deal - 3 in 1 Product Title Rs.1,199.00 Product Price Prod…" at bounding box center [422, 229] width 487 height 175
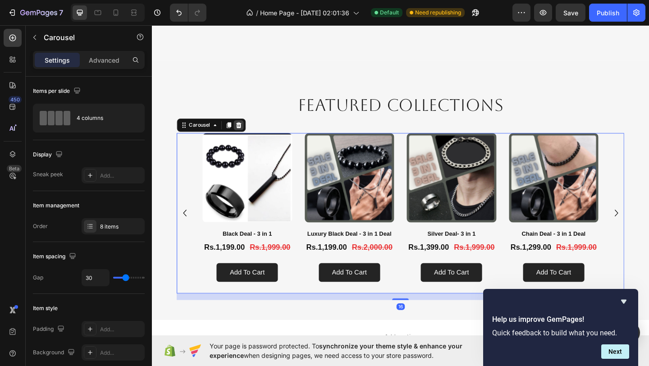
click at [243, 134] on icon at bounding box center [246, 133] width 7 height 7
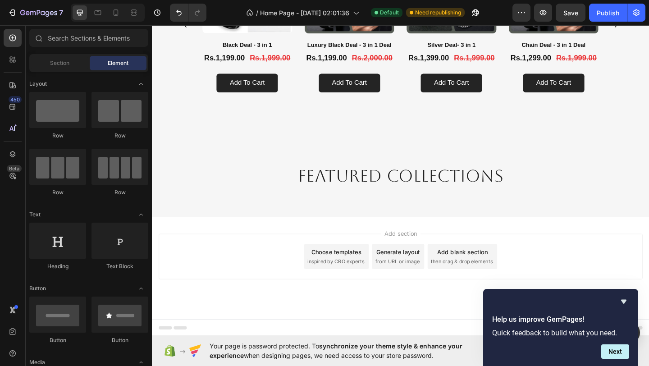
scroll to position [1275, 0]
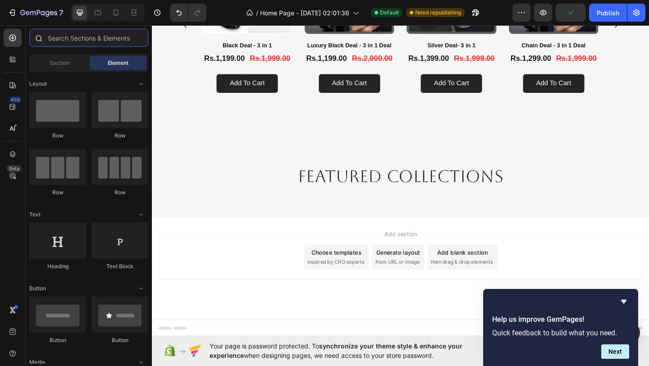
click at [64, 38] on input "text" at bounding box center [88, 38] width 119 height 18
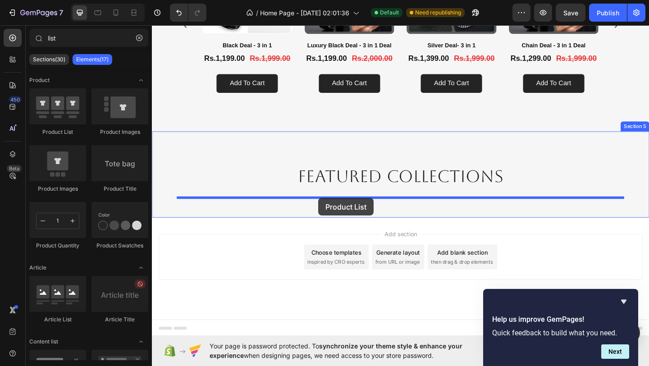
drag, startPoint x: 214, startPoint y: 147, endPoint x: 333, endPoint y: 213, distance: 136.2
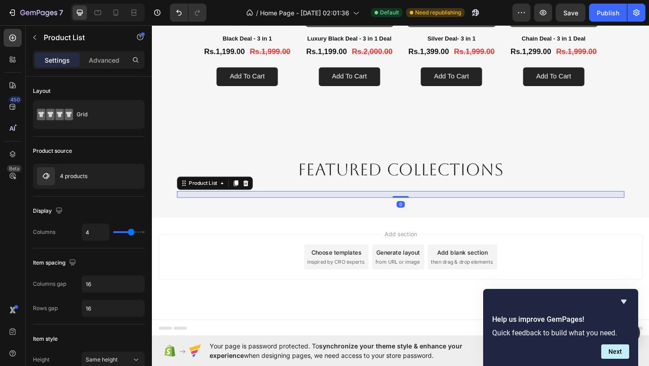
scroll to position [1352, 0]
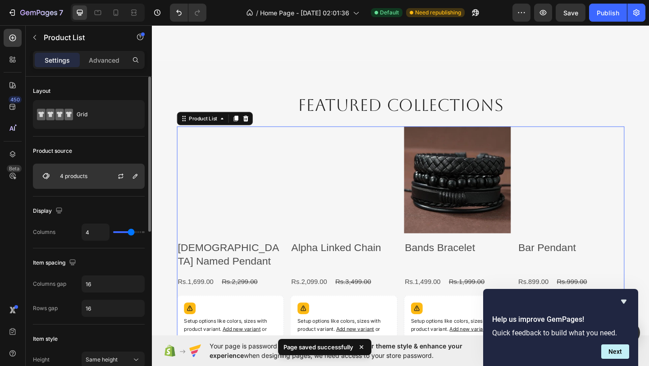
click at [94, 173] on div "4 products" at bounding box center [89, 176] width 112 height 25
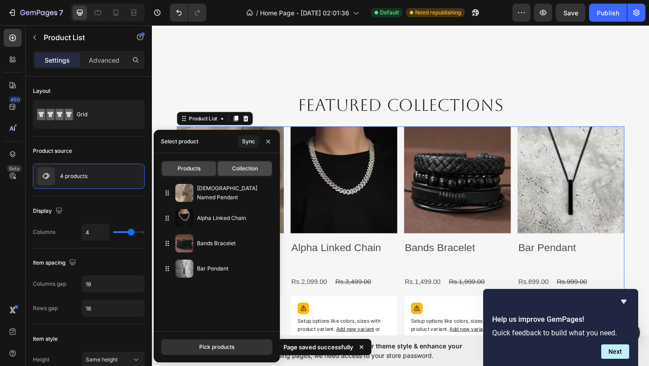
click at [239, 163] on div "Collection" at bounding box center [245, 168] width 54 height 14
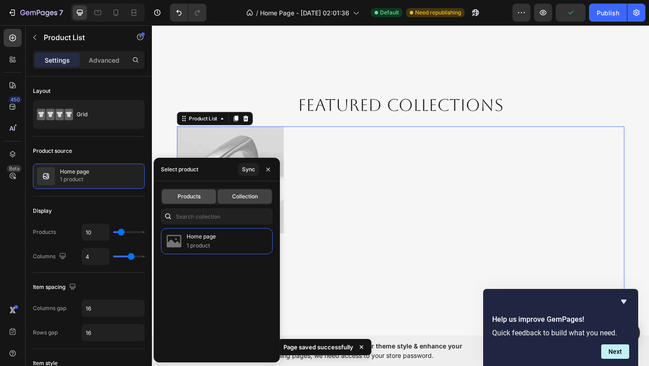
click at [201, 201] on div "Products" at bounding box center [189, 196] width 54 height 14
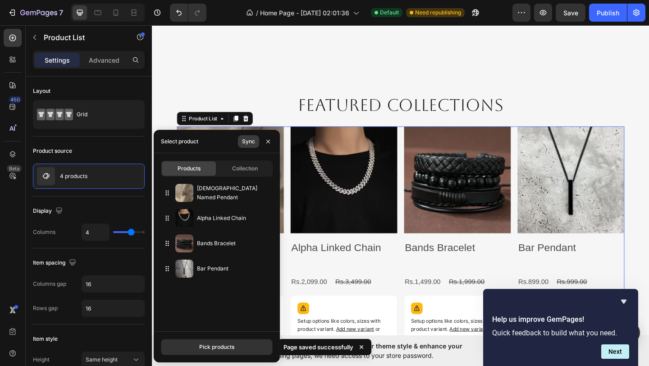
click at [247, 142] on div "Sync" at bounding box center [248, 141] width 13 height 8
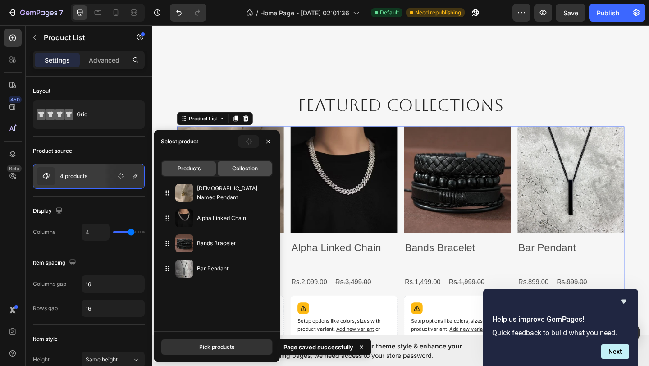
click at [245, 173] on div "Collection" at bounding box center [245, 168] width 54 height 14
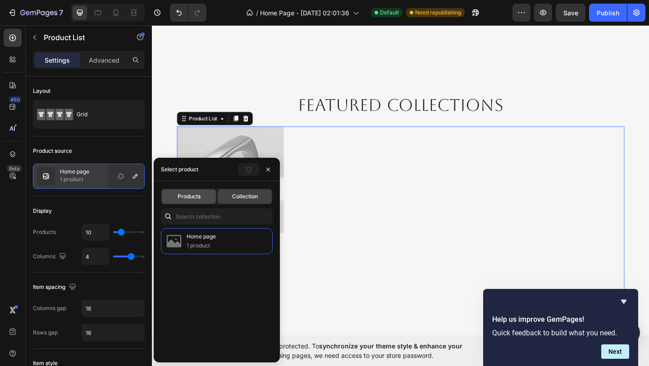
click at [201, 199] on div "Products" at bounding box center [189, 196] width 54 height 14
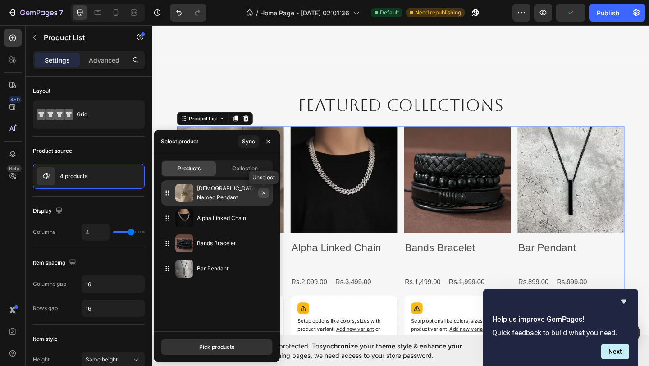
click at [263, 194] on icon "button" at bounding box center [263, 192] width 7 height 7
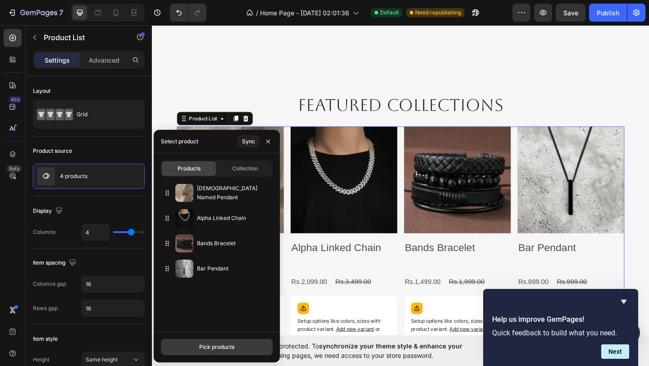
click at [221, 346] on div "Pick products" at bounding box center [216, 347] width 35 height 8
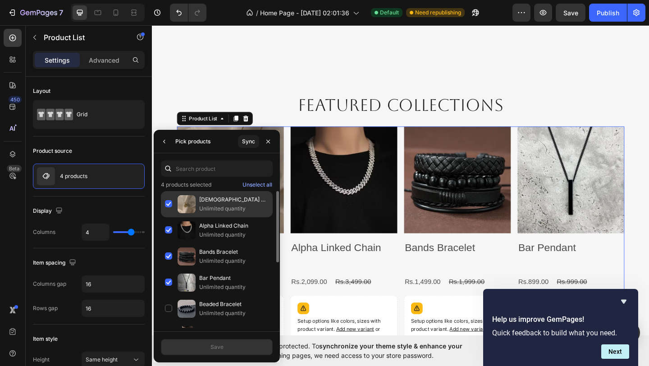
click at [169, 199] on div "[DEMOGRAPHIC_DATA] Named Pendant Unlimited quantity" at bounding box center [217, 204] width 112 height 26
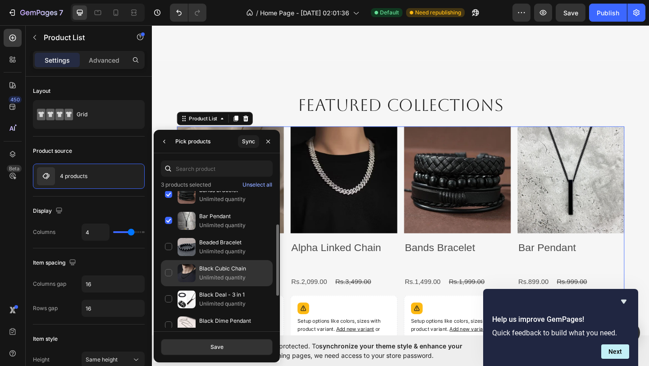
scroll to position [63, 0]
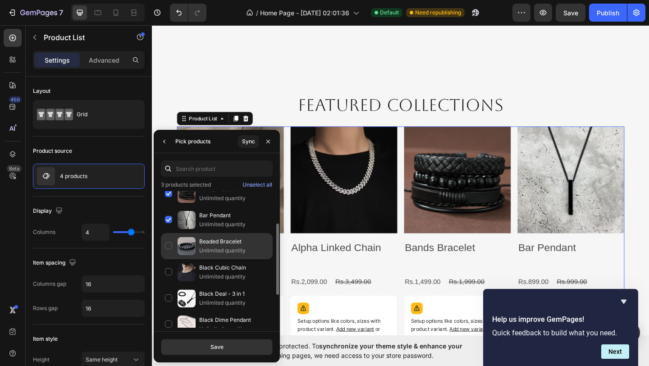
click at [197, 250] on div "Beaded Bracelet Unlimited quantity" at bounding box center [217, 246] width 112 height 26
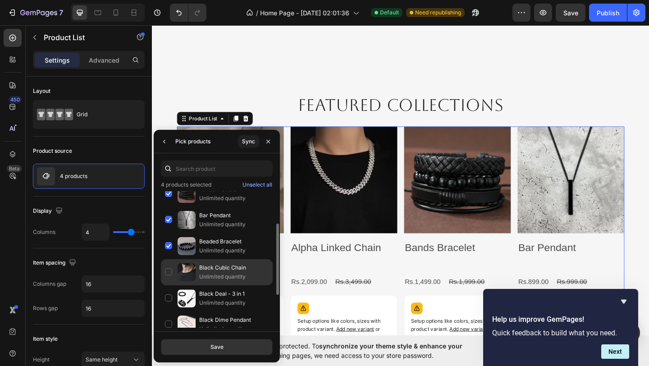
click at [197, 279] on div "Black Cubic Chain Unlimited quantity" at bounding box center [217, 272] width 112 height 26
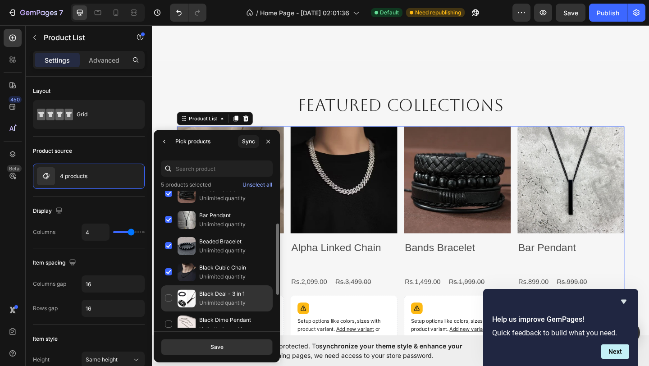
click at [197, 301] on div "Black Deal - 3 in 1 Unlimited quantity" at bounding box center [217, 298] width 112 height 26
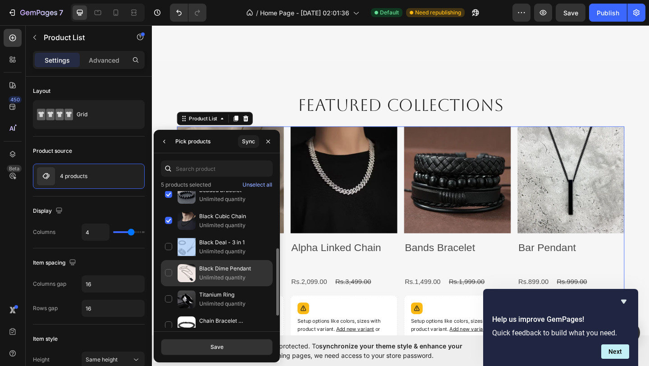
scroll to position [115, 0]
click at [199, 273] on p "Unlimited quantity" at bounding box center [233, 276] width 69 height 9
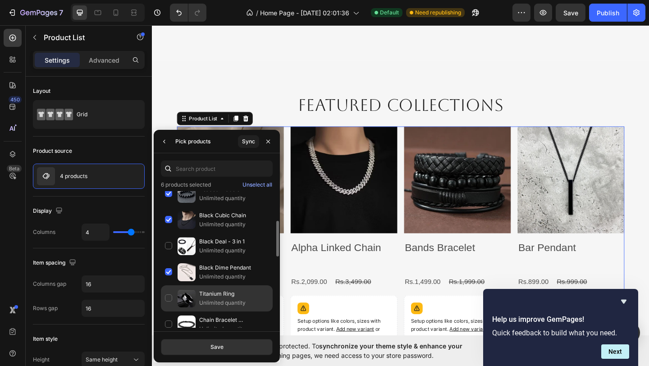
click at [199, 302] on p "Unlimited quantity" at bounding box center [233, 302] width 69 height 9
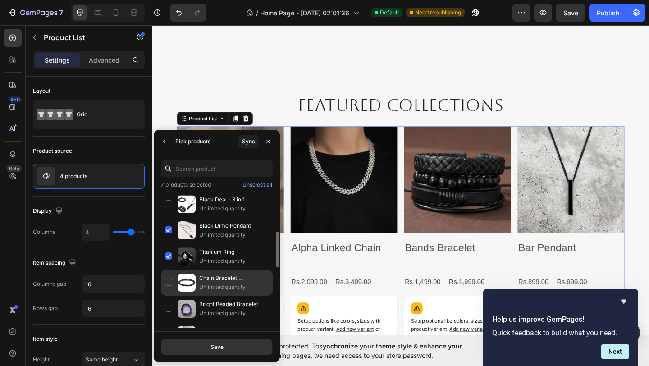
click at [201, 283] on p "Unlimited quantity" at bounding box center [233, 287] width 69 height 9
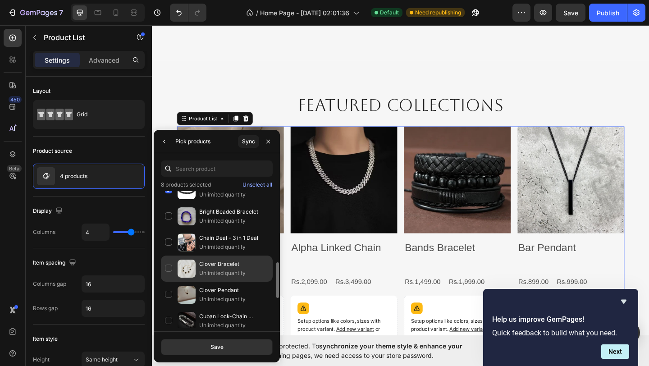
scroll to position [265, 0]
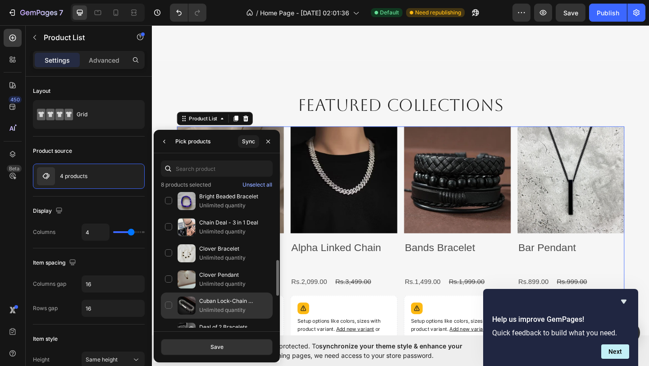
click at [206, 302] on p "Cuban Lock-Chain Bracelet" at bounding box center [233, 301] width 69 height 9
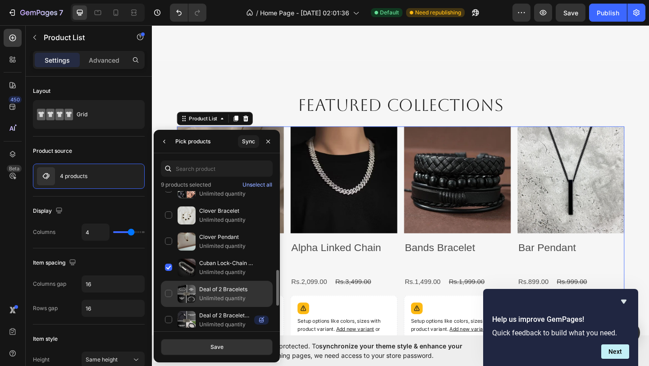
click at [207, 293] on p "Deal of 2 Bracelets" at bounding box center [233, 289] width 69 height 9
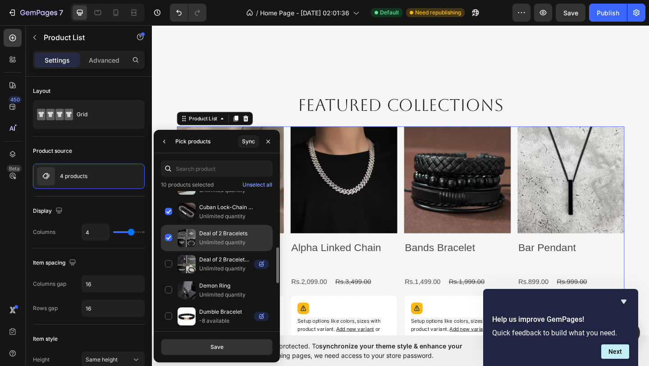
scroll to position [370, 0]
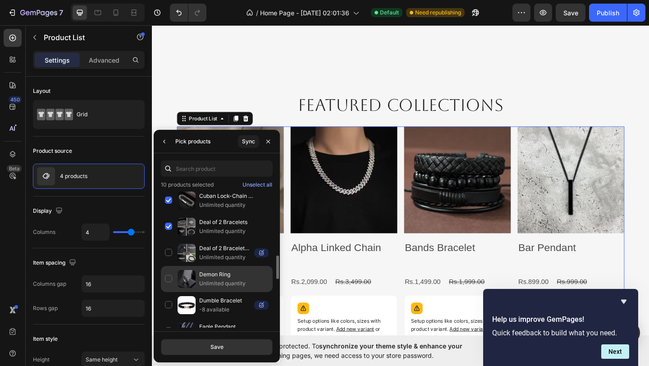
click at [211, 279] on p "Unlimited quantity" at bounding box center [233, 283] width 69 height 9
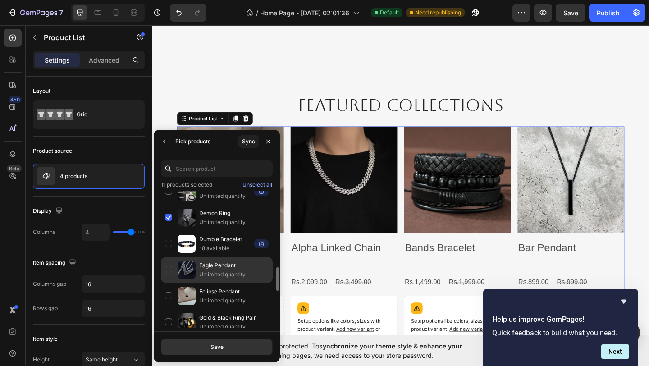
scroll to position [432, 0]
click at [208, 275] on p "Unlimited quantity" at bounding box center [233, 273] width 69 height 9
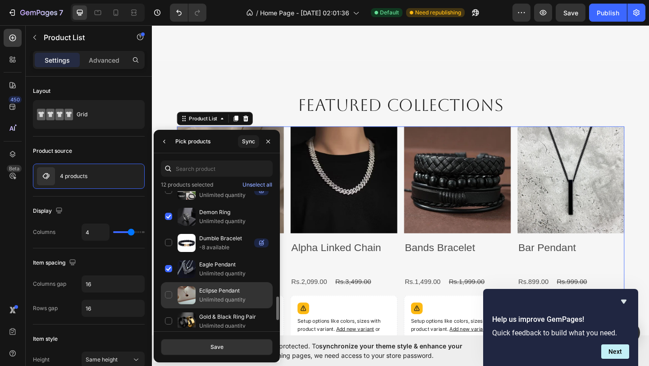
scroll to position [486, 0]
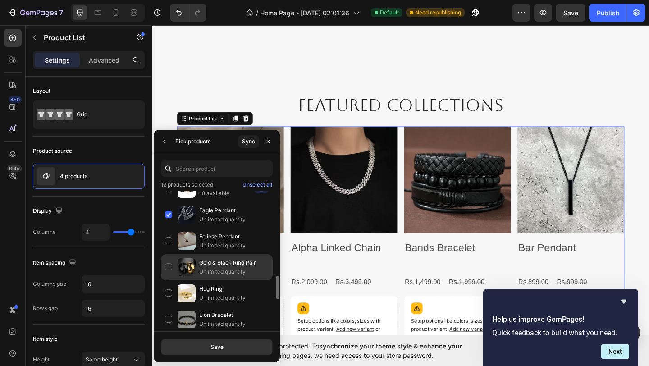
click at [208, 276] on div "Gold & Black Ring Pair Unlimited quantity" at bounding box center [217, 267] width 112 height 26
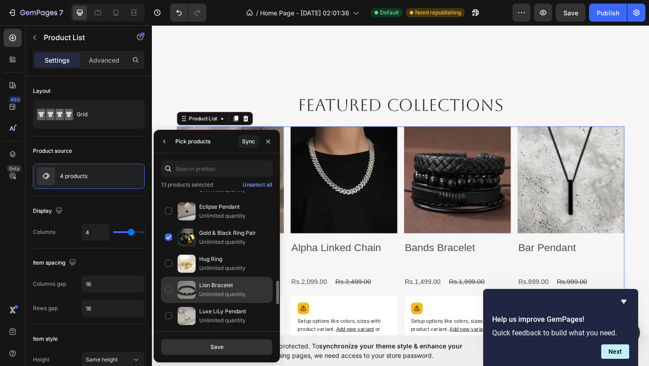
click at [209, 293] on p "Unlimited quantity" at bounding box center [233, 294] width 69 height 9
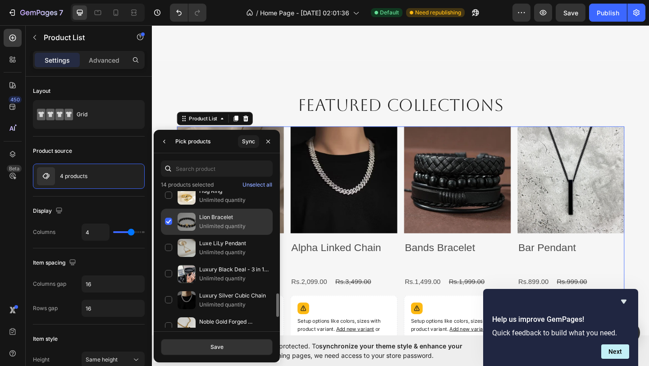
scroll to position [585, 0]
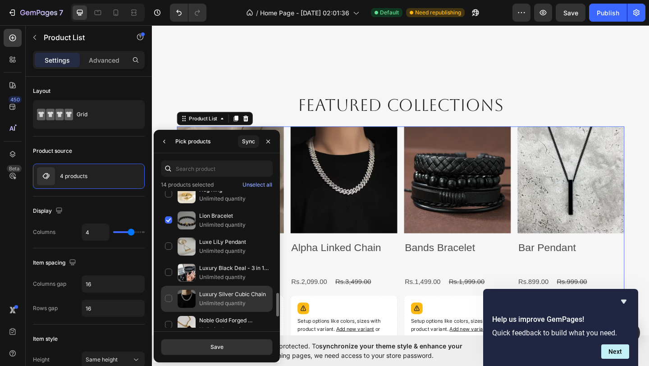
click at [207, 299] on p "Unlimited quantity" at bounding box center [233, 303] width 69 height 9
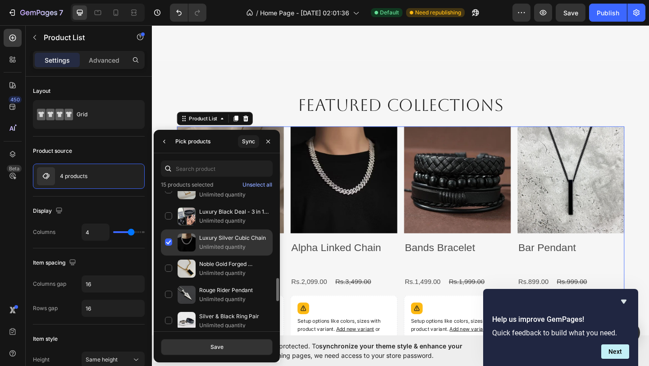
scroll to position [642, 0]
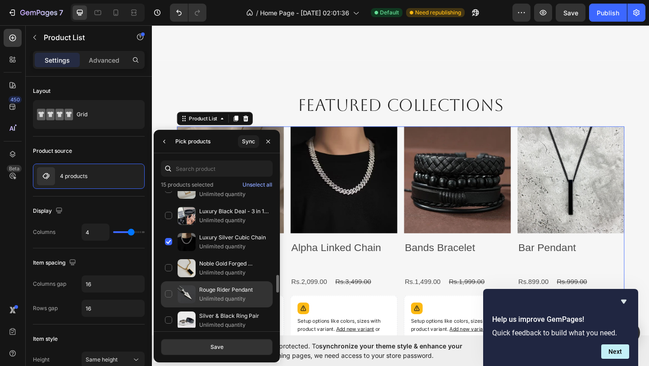
click at [209, 290] on p "Rouge Rider Pendant" at bounding box center [233, 289] width 69 height 9
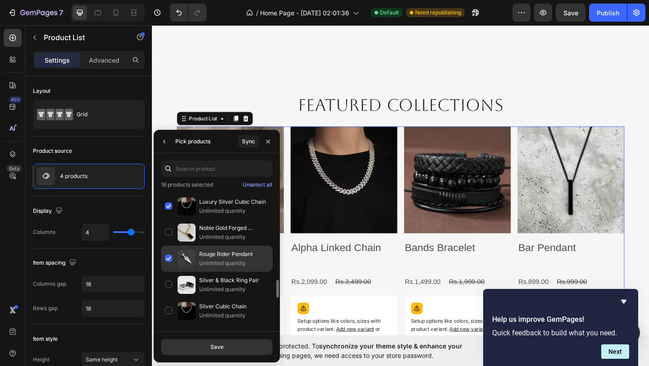
scroll to position [678, 0]
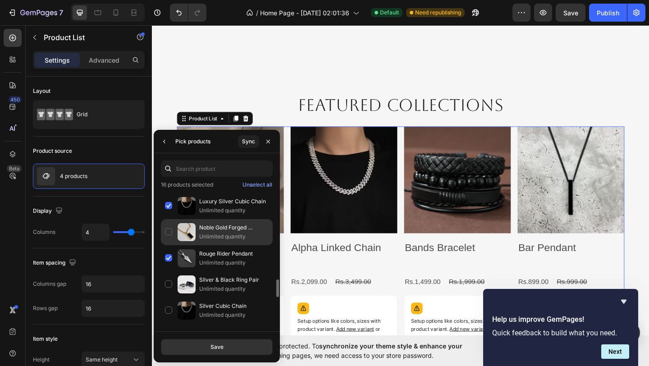
click at [209, 235] on p "Unlimited quantity" at bounding box center [233, 236] width 69 height 9
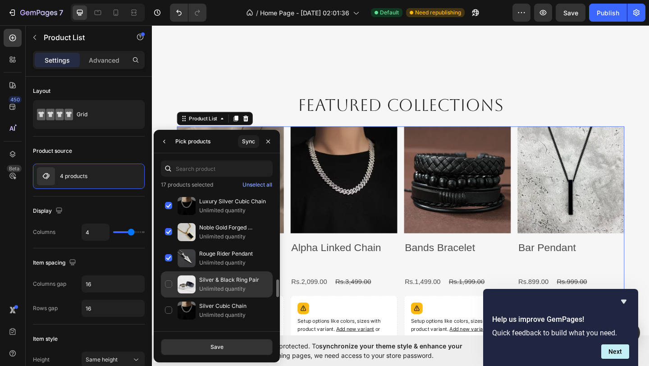
click at [209, 282] on p "Silver & Black Ring Pair" at bounding box center [233, 279] width 69 height 9
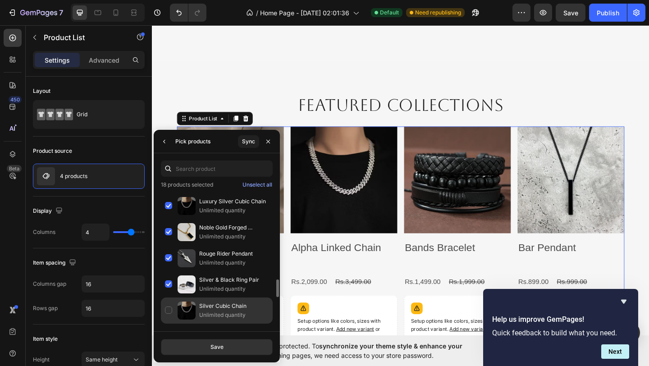
click at [210, 310] on p "Silver Cubic Chain" at bounding box center [233, 306] width 69 height 9
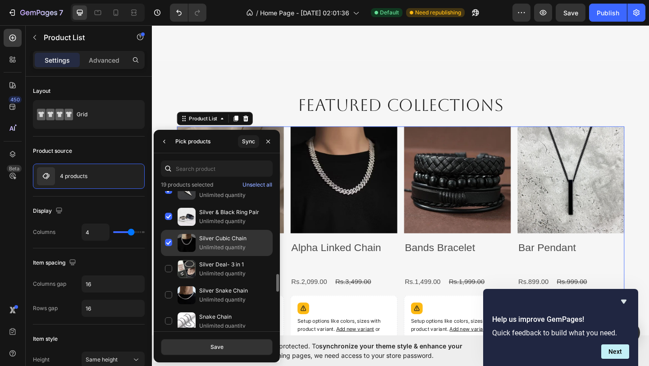
scroll to position [757, 0]
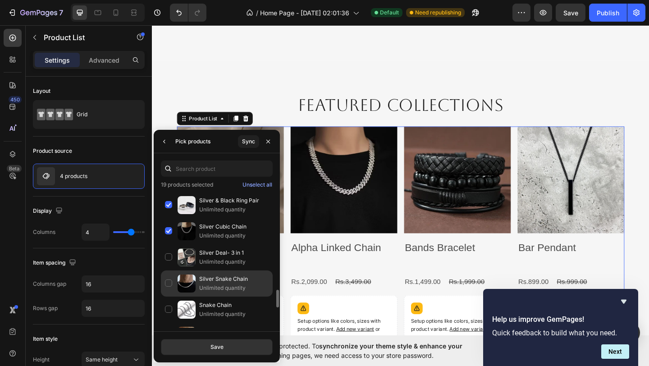
click at [211, 279] on p "Silver Snake Chain" at bounding box center [233, 279] width 69 height 9
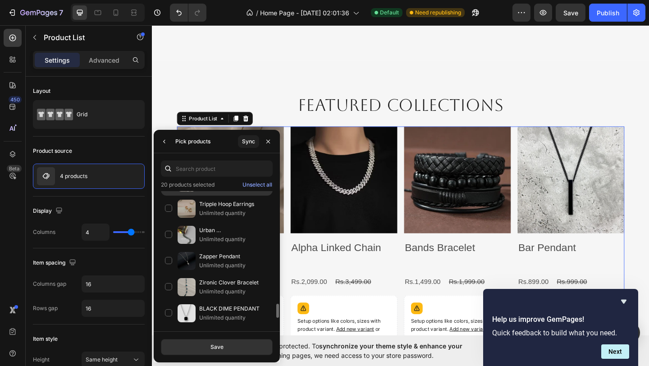
scroll to position [956, 0]
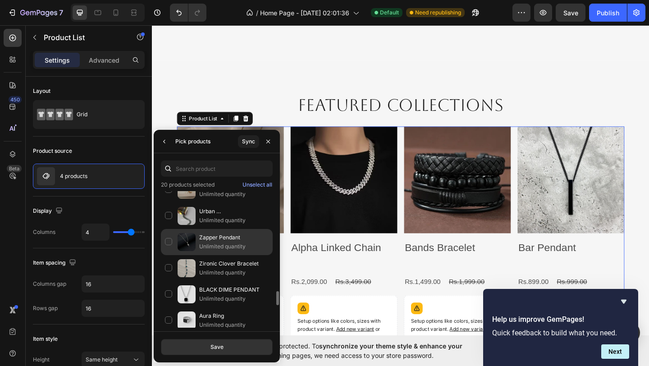
click at [210, 236] on p "Zapper Pendant" at bounding box center [233, 237] width 69 height 9
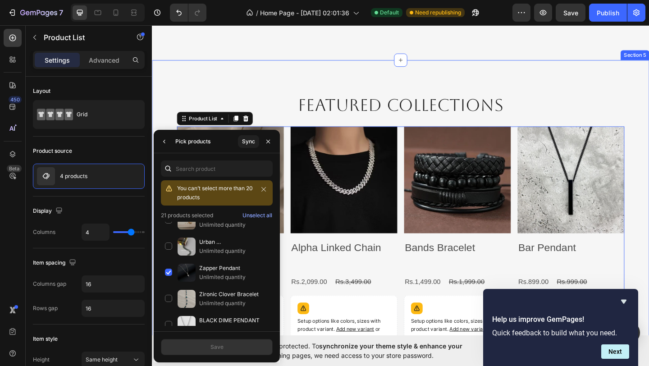
click at [262, 82] on div "Featured collections Heading Row Product Images [DEMOGRAPHIC_DATA] Named Pendan…" at bounding box center [422, 251] width 541 height 376
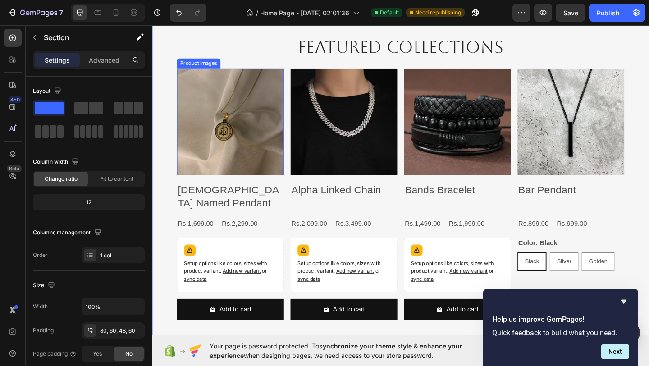
scroll to position [1412, 0]
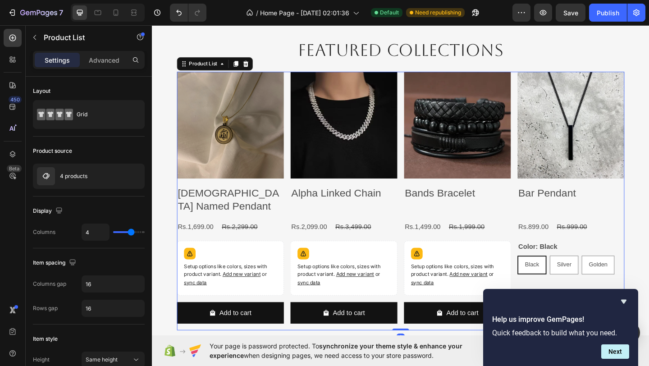
click at [297, 92] on div "Product Images [DEMOGRAPHIC_DATA] Named Pendant Product Title Rs.1,699.00 Produ…" at bounding box center [422, 217] width 487 height 282
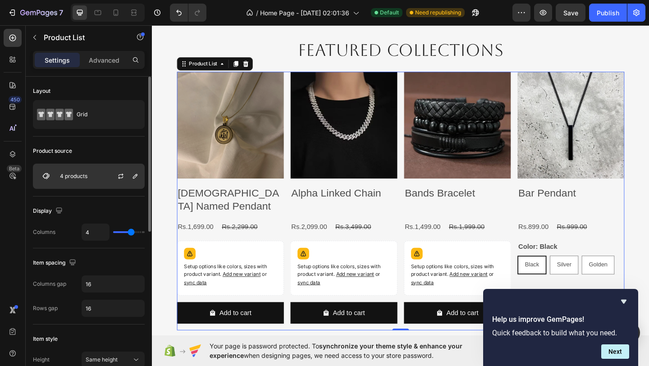
click at [90, 172] on div "4 products" at bounding box center [89, 176] width 112 height 25
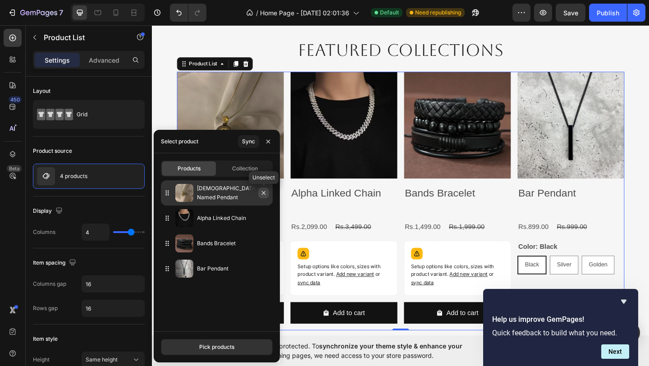
click at [267, 196] on button "button" at bounding box center [263, 193] width 11 height 11
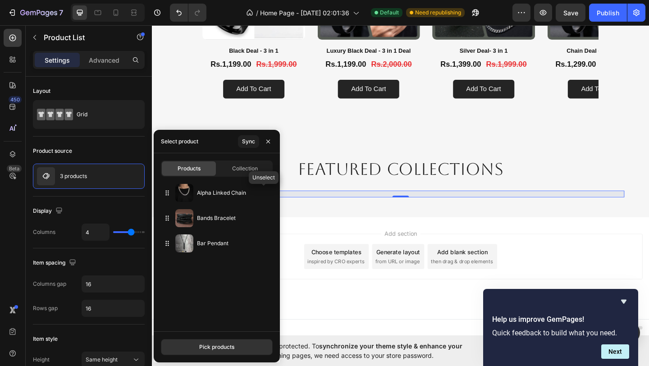
scroll to position [1282, 0]
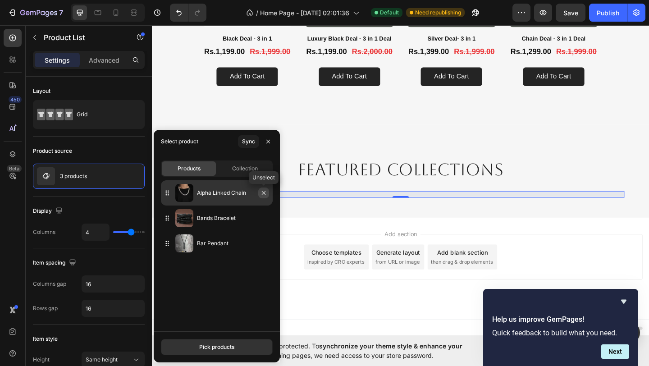
click at [266, 197] on button "button" at bounding box center [263, 193] width 11 height 11
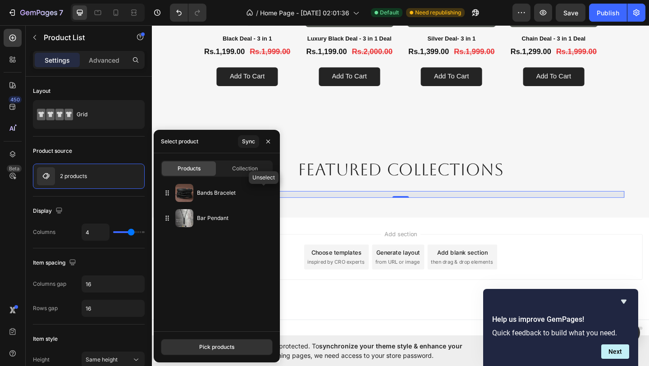
click at [0, 0] on button "button" at bounding box center [0, 0] width 0 height 0
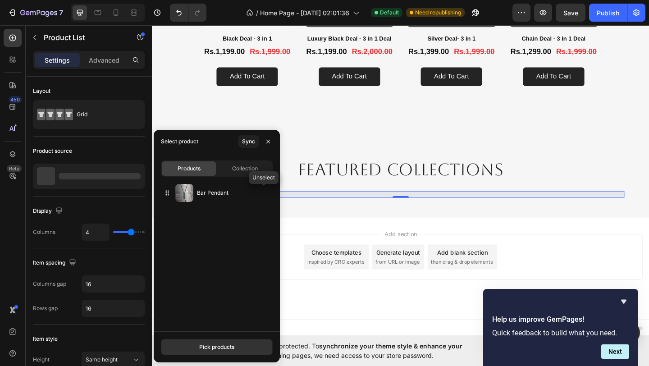
click at [0, 0] on button "button" at bounding box center [0, 0] width 0 height 0
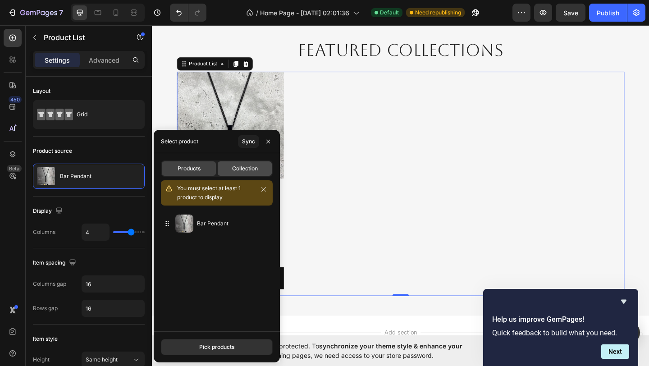
click at [242, 169] on span "Collection" at bounding box center [245, 169] width 26 height 8
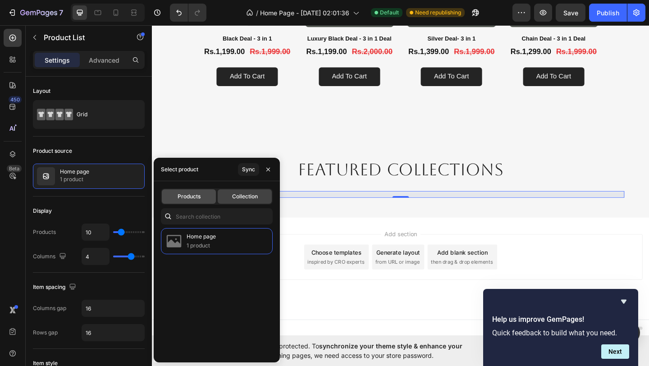
scroll to position [1412, 0]
click at [199, 197] on span "Products" at bounding box center [189, 196] width 23 height 8
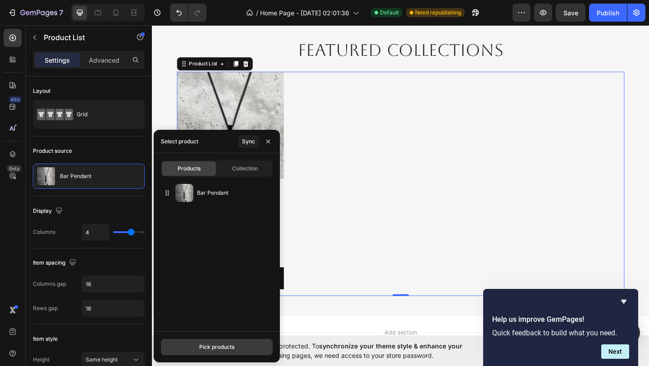
click at [218, 346] on div "Pick products" at bounding box center [216, 347] width 35 height 8
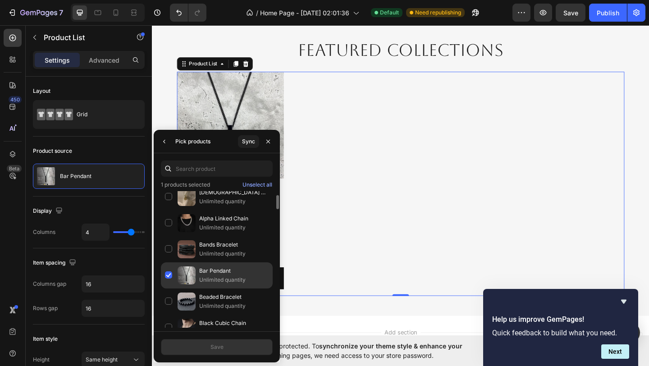
scroll to position [11, 0]
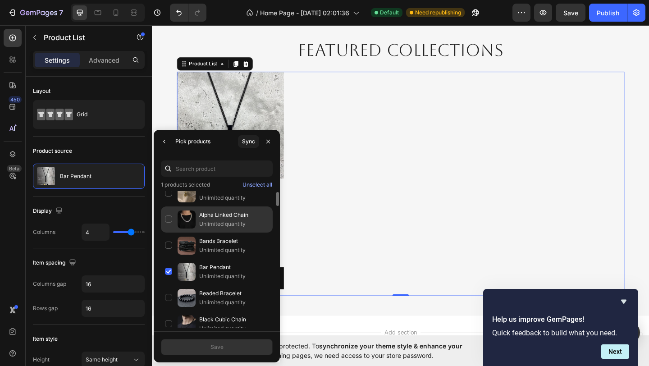
click at [203, 222] on p "Unlimited quantity" at bounding box center [233, 224] width 69 height 9
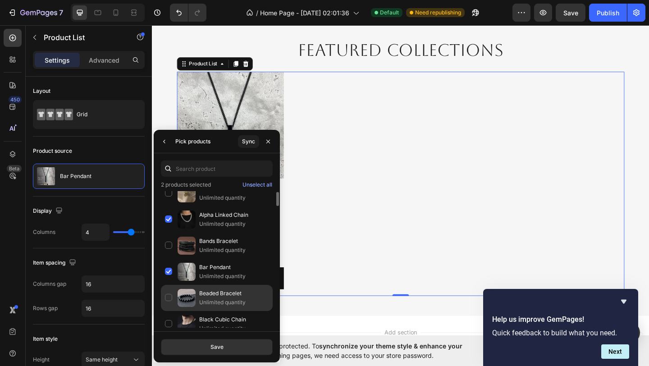
click at [208, 300] on p "Unlimited quantity" at bounding box center [233, 302] width 69 height 9
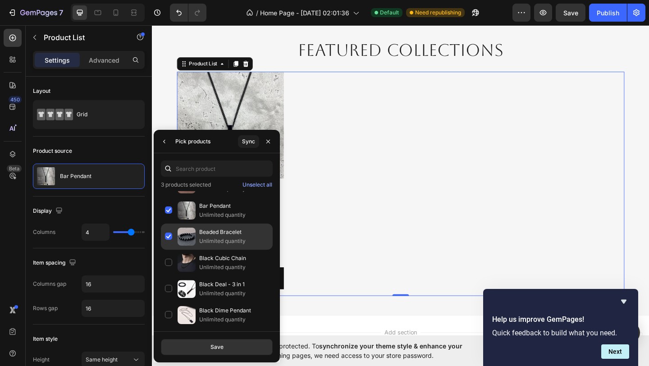
scroll to position [73, 0]
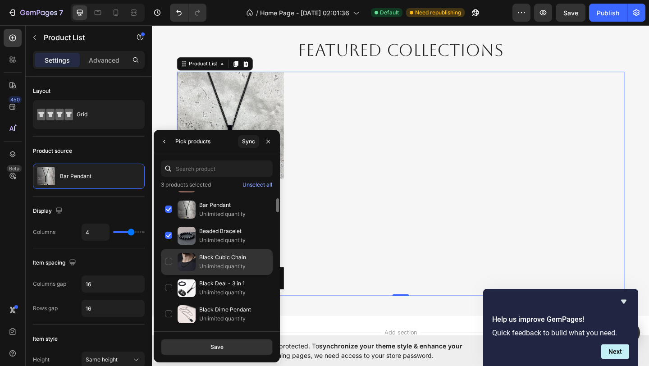
click at [208, 268] on p "Unlimited quantity" at bounding box center [233, 266] width 69 height 9
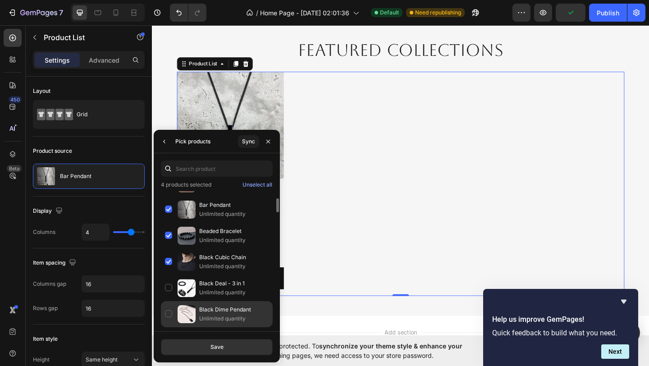
click at [206, 316] on p "Unlimited quantity" at bounding box center [233, 318] width 69 height 9
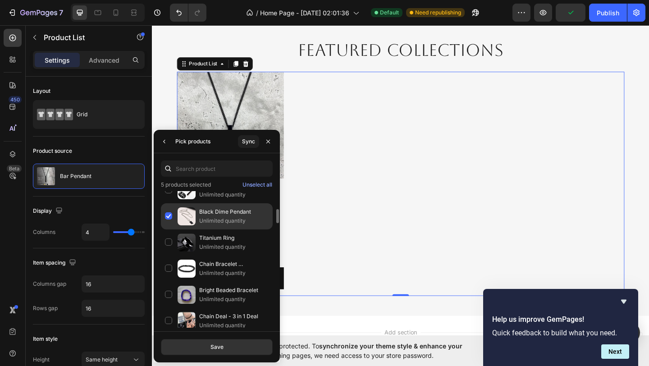
scroll to position [171, 0]
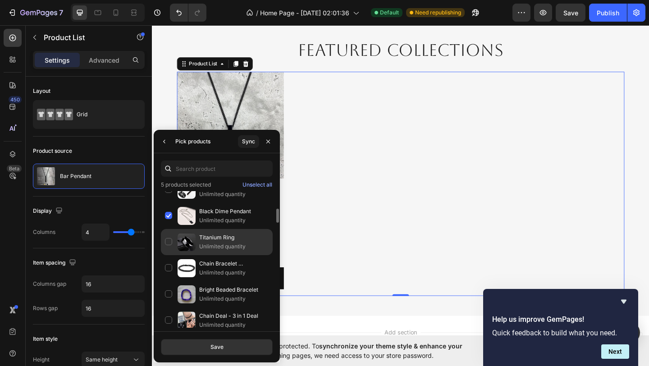
click at [206, 248] on p "Unlimited quantity" at bounding box center [233, 246] width 69 height 9
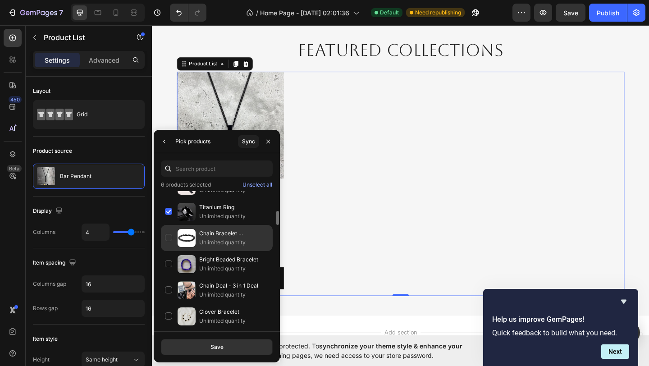
scroll to position [202, 0]
click at [202, 232] on p "Chain Bracelet BLACK|SILVER" at bounding box center [233, 233] width 69 height 9
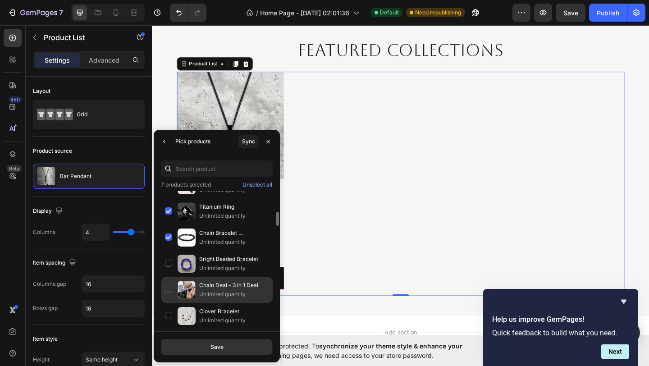
click at [204, 280] on div "Chain Deal - 3 in 1 Deal Unlimited quantity" at bounding box center [217, 290] width 112 height 26
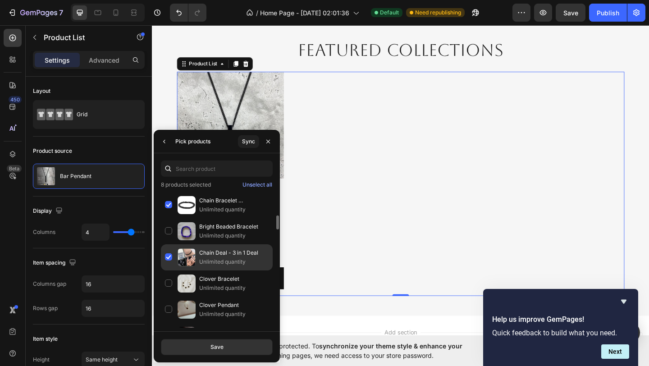
click at [203, 260] on p "Unlimited quantity" at bounding box center [233, 261] width 69 height 9
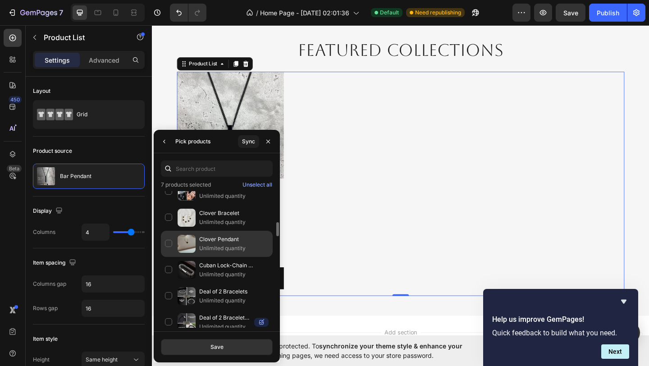
scroll to position [307, 0]
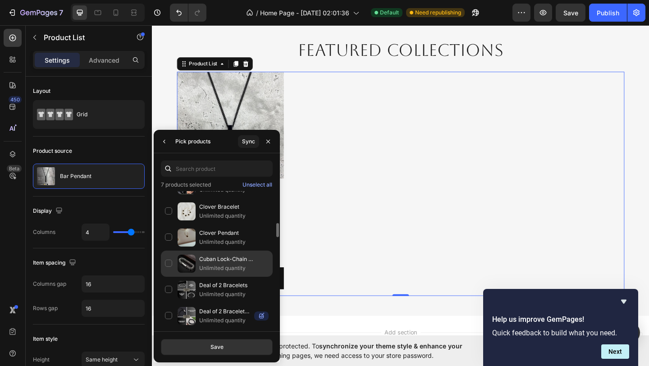
click at [205, 272] on p "Unlimited quantity" at bounding box center [233, 268] width 69 height 9
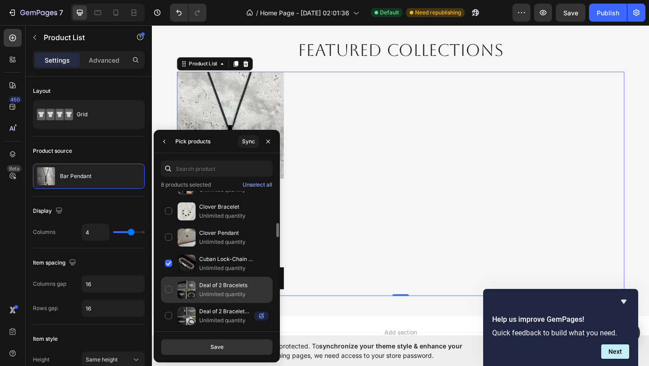
click at [211, 297] on p "Unlimited quantity" at bounding box center [233, 294] width 69 height 9
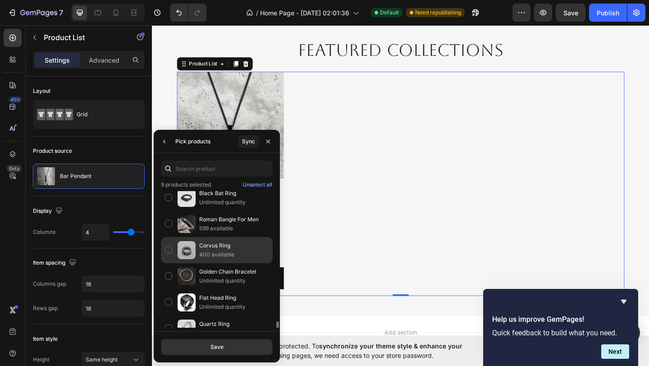
scroll to position [1249, 0]
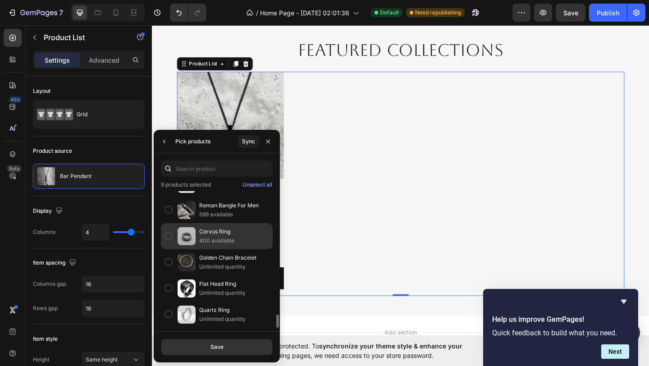
click at [224, 234] on p "Corvus Ring" at bounding box center [233, 231] width 69 height 9
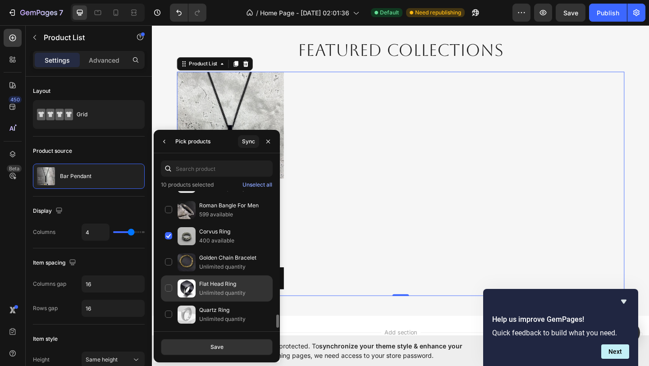
click at [218, 287] on p "Flat Head Ring" at bounding box center [233, 283] width 69 height 9
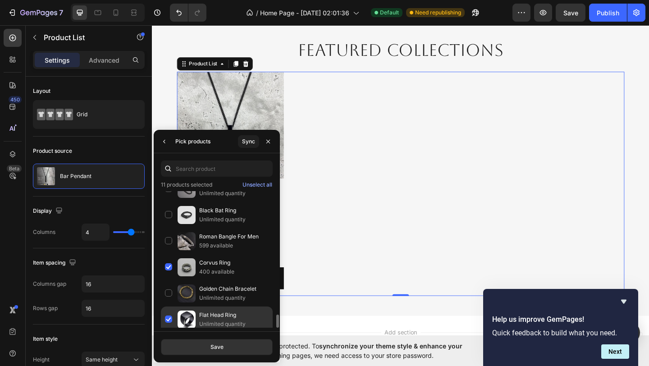
scroll to position [1218, 0]
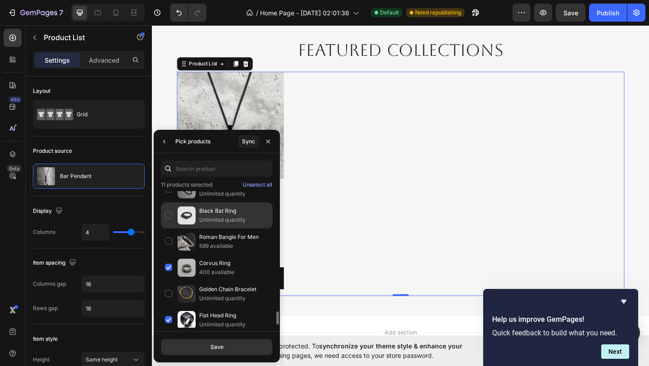
click at [211, 219] on p "Unlimited quantity" at bounding box center [233, 219] width 69 height 9
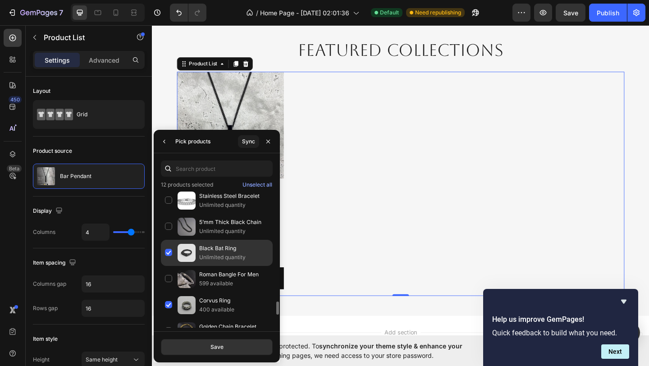
scroll to position [1174, 0]
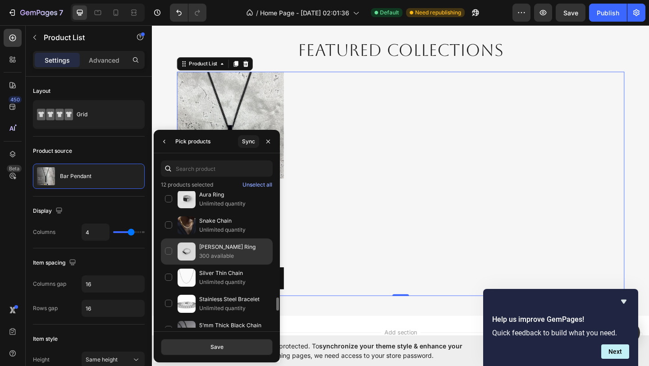
click at [211, 253] on p "300 available" at bounding box center [233, 256] width 69 height 9
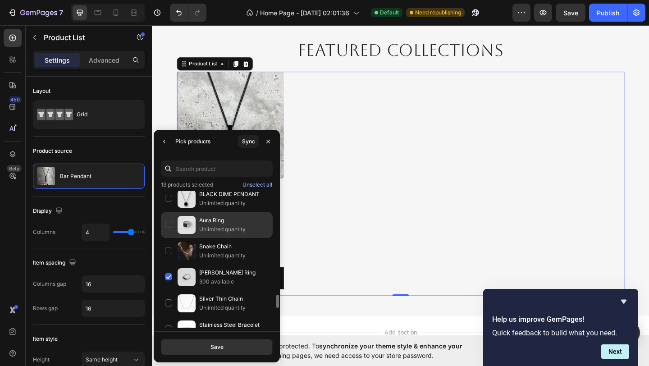
click at [207, 225] on p "Unlimited quantity" at bounding box center [233, 229] width 69 height 9
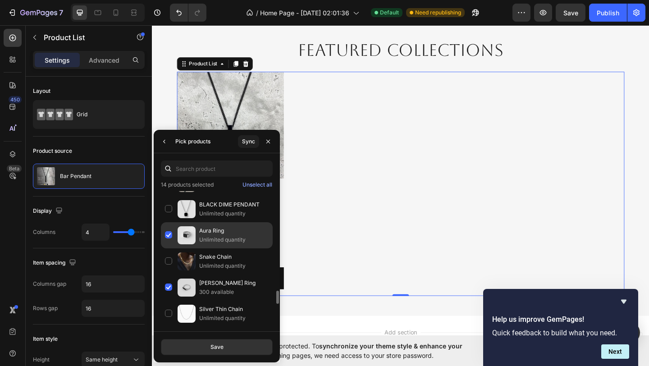
scroll to position [1037, 0]
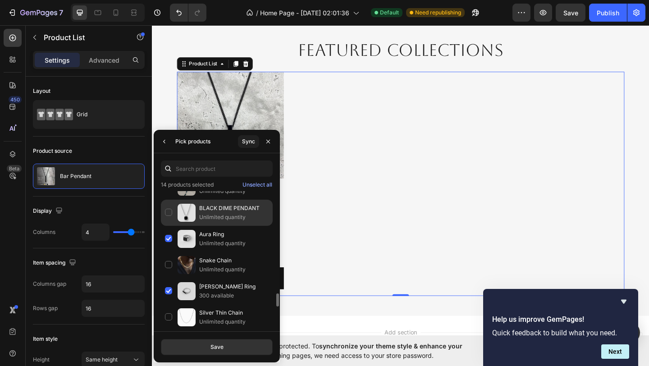
click at [211, 215] on p "Unlimited quantity" at bounding box center [233, 217] width 69 height 9
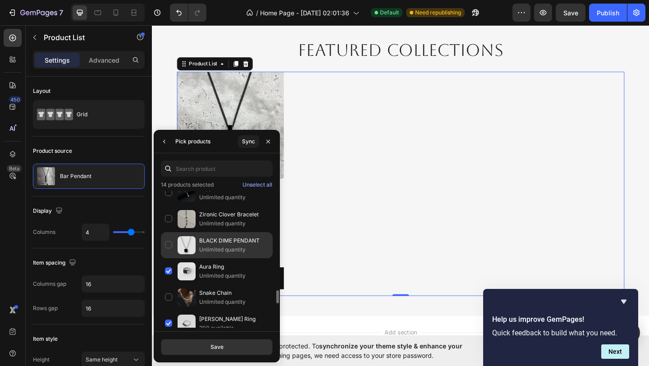
click at [201, 244] on p "BLACK DIME PENDANT" at bounding box center [233, 240] width 69 height 9
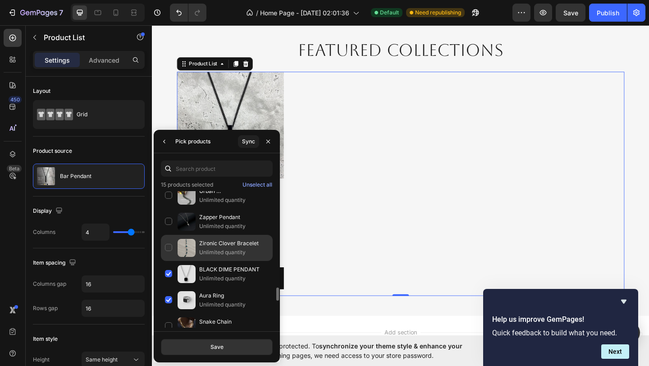
click at [201, 215] on p "Zapper Pendant" at bounding box center [233, 217] width 69 height 9
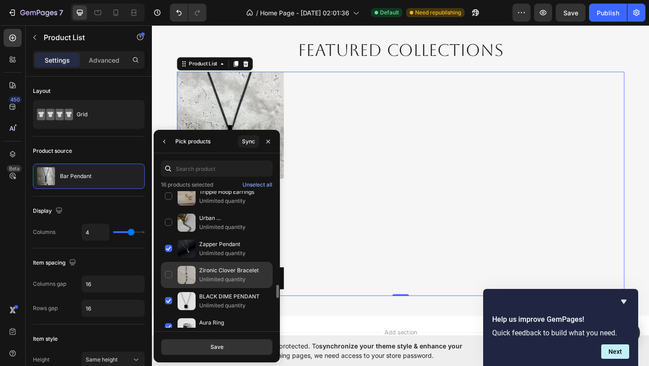
click at [201, 215] on p "Urban [DEMOGRAPHIC_DATA] Bracelet" at bounding box center [233, 218] width 69 height 9
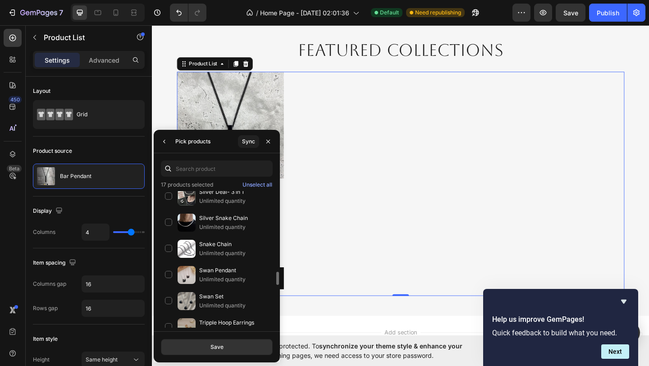
click at [201, 215] on p "Silver Snake Chain" at bounding box center [233, 218] width 69 height 9
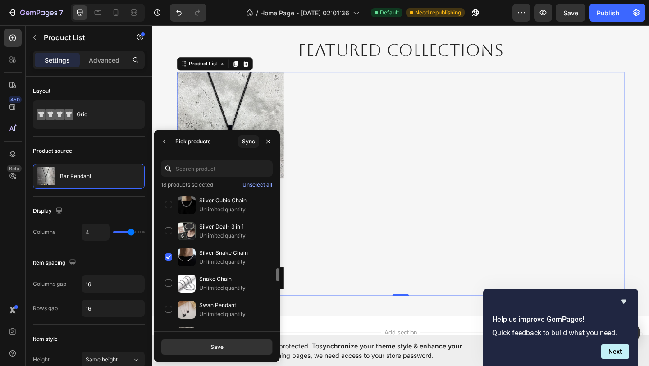
scroll to position [779, 0]
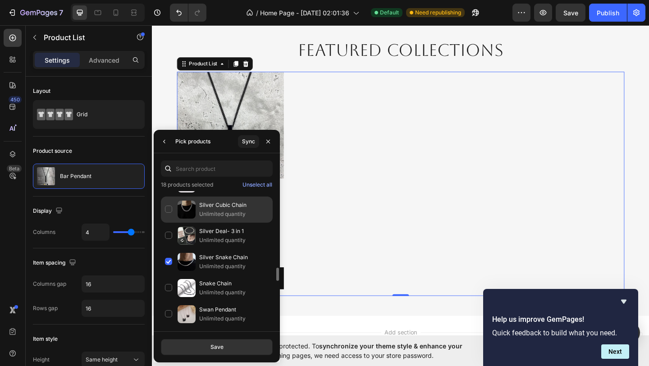
click at [201, 210] on p "Unlimited quantity" at bounding box center [233, 214] width 69 height 9
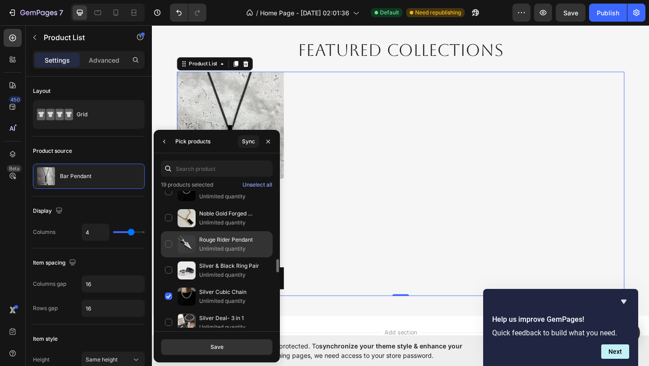
click at [194, 247] on img at bounding box center [187, 244] width 18 height 18
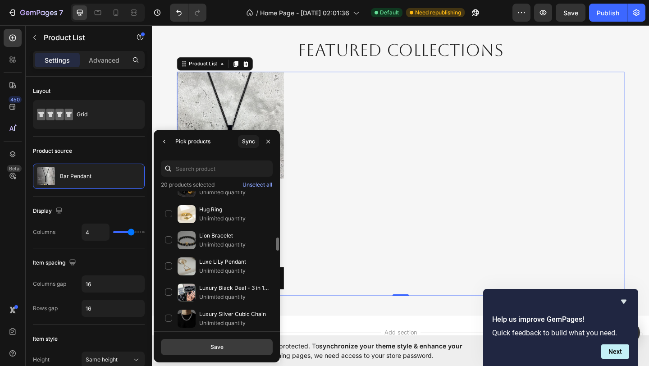
scroll to position [557, 0]
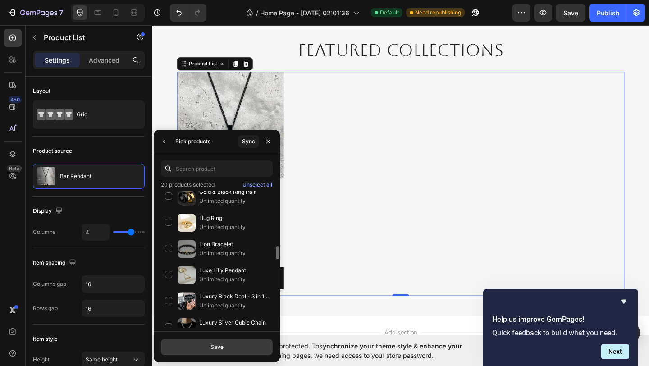
click at [222, 349] on div "Save" at bounding box center [217, 347] width 13 height 8
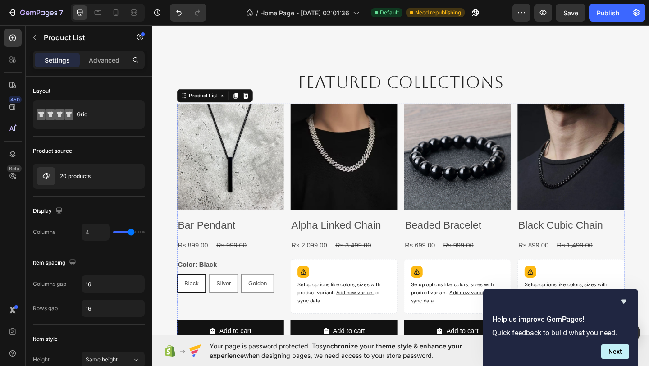
scroll to position [1378, 0]
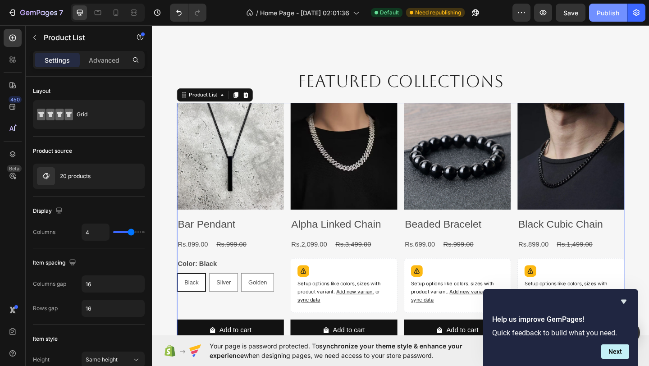
click at [615, 16] on div "Publish" at bounding box center [608, 12] width 23 height 9
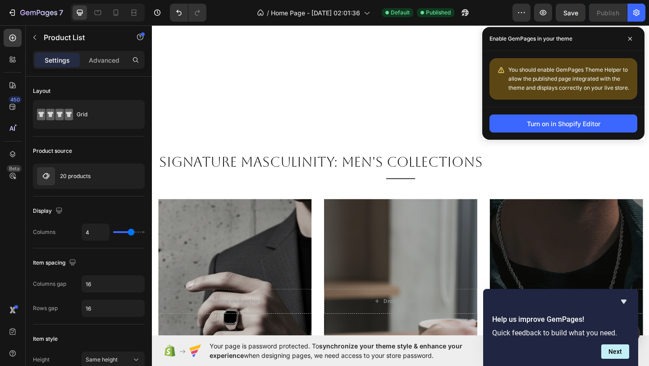
scroll to position [351, 0]
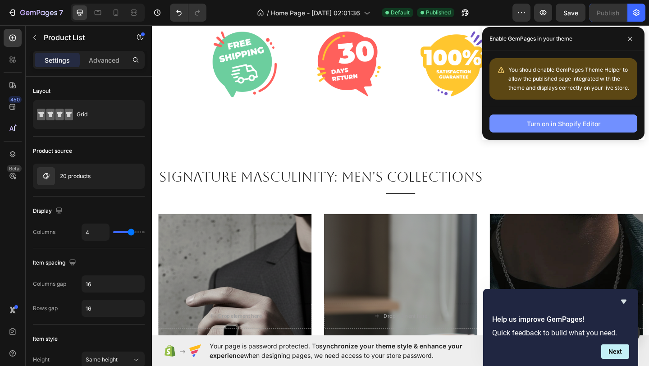
click at [558, 123] on div "Turn on in Shopify Editor" at bounding box center [563, 123] width 73 height 9
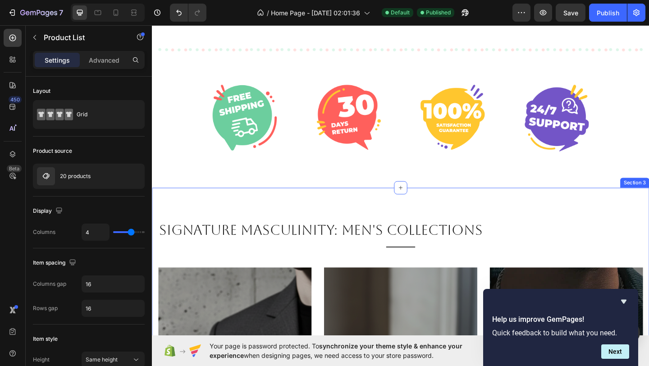
scroll to position [0, 0]
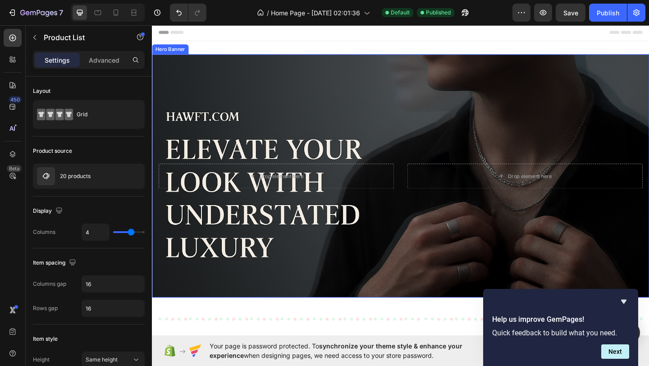
click at [365, 92] on div "Background Image" at bounding box center [422, 189] width 541 height 265
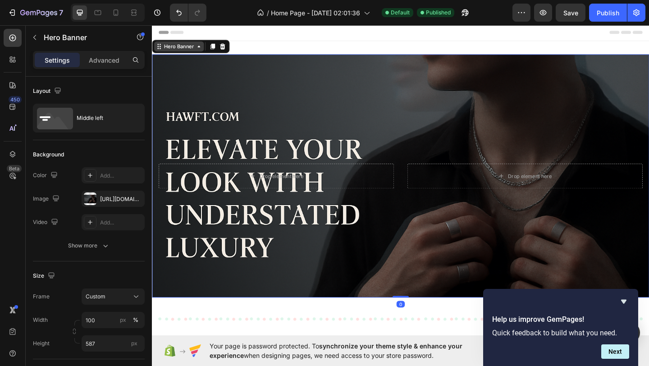
click at [179, 46] on div "Hero Banner" at bounding box center [181, 48] width 36 height 8
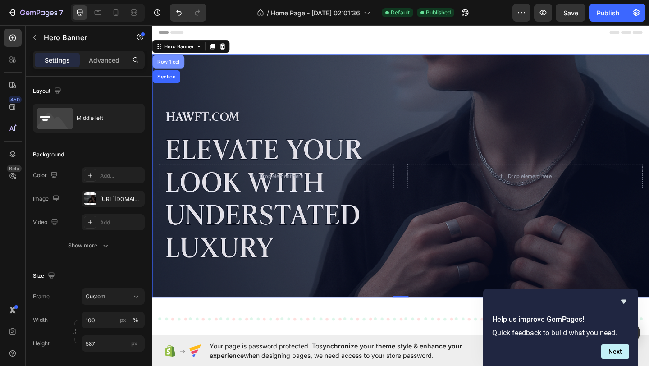
click at [174, 68] on div "Row 1 col" at bounding box center [169, 65] width 35 height 14
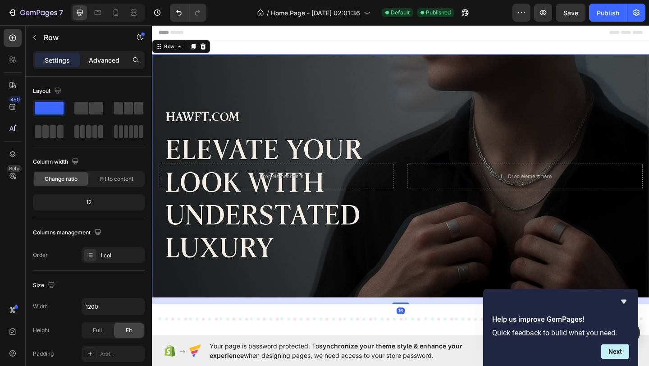
click at [105, 60] on p "Advanced" at bounding box center [104, 59] width 31 height 9
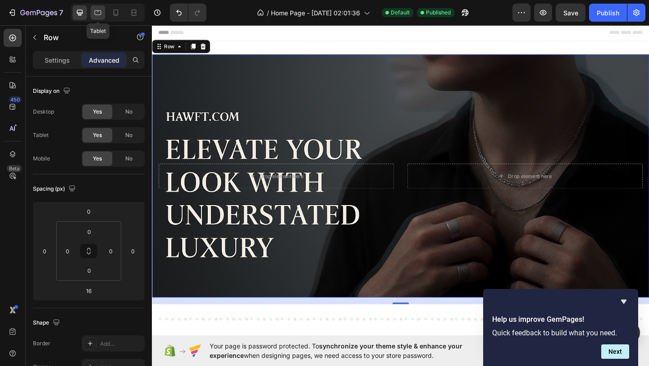
click at [95, 16] on icon at bounding box center [97, 12] width 9 height 9
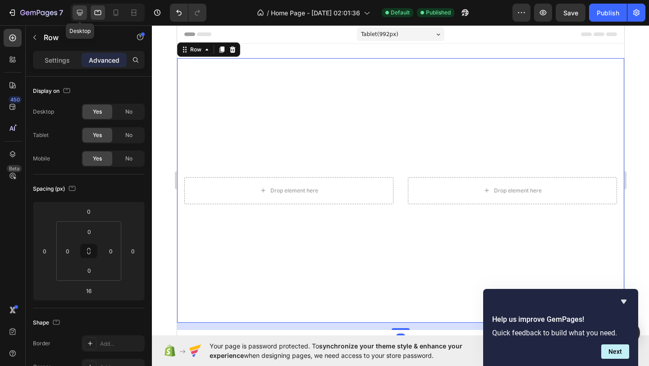
scroll to position [1, 0]
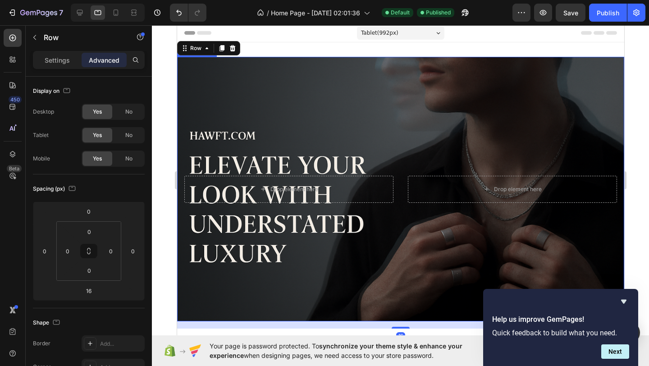
click at [211, 92] on div "Background Image" at bounding box center [400, 189] width 447 height 265
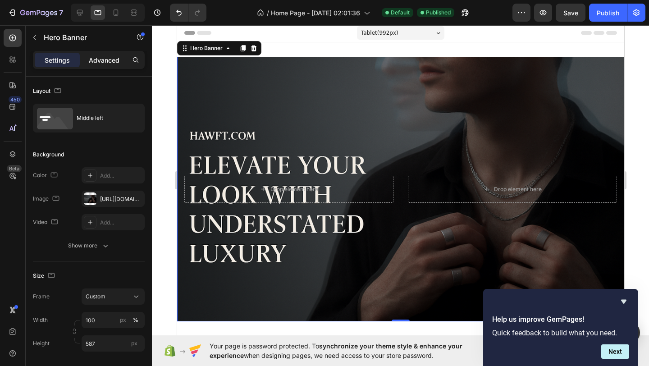
click at [114, 61] on p "Advanced" at bounding box center [104, 59] width 31 height 9
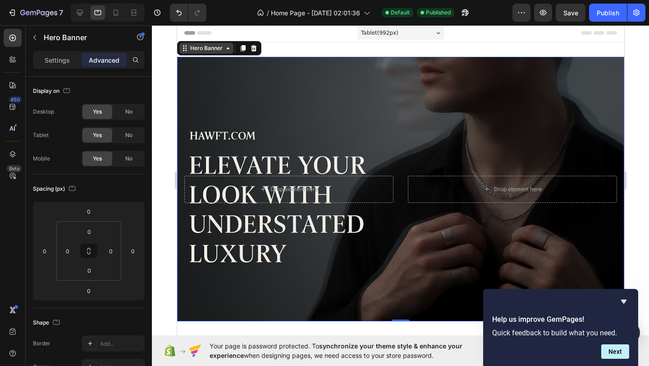
click at [201, 49] on div "Hero Banner" at bounding box center [206, 48] width 36 height 8
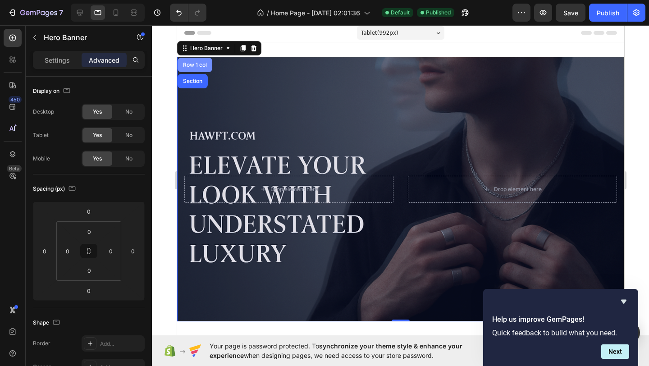
click at [200, 66] on div "Row 1 col" at bounding box center [194, 64] width 27 height 5
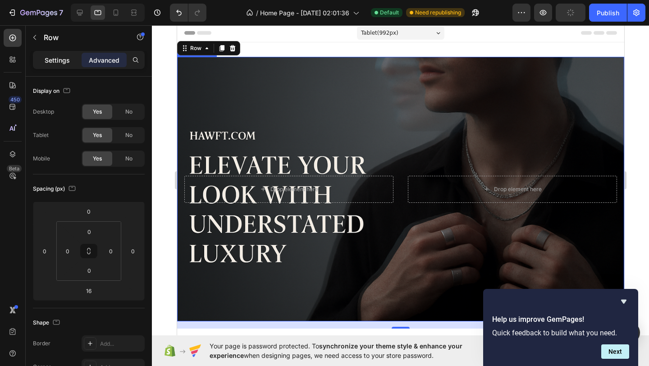
click at [57, 64] on p "Settings" at bounding box center [57, 59] width 25 height 9
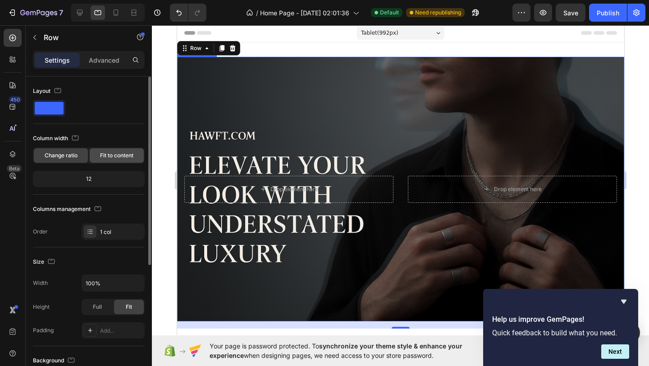
click at [110, 158] on span "Fit to content" at bounding box center [116, 155] width 33 height 8
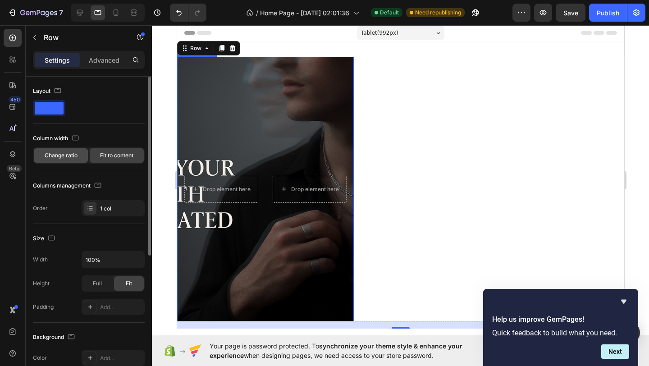
click at [64, 152] on span "Change ratio" at bounding box center [61, 155] width 33 height 8
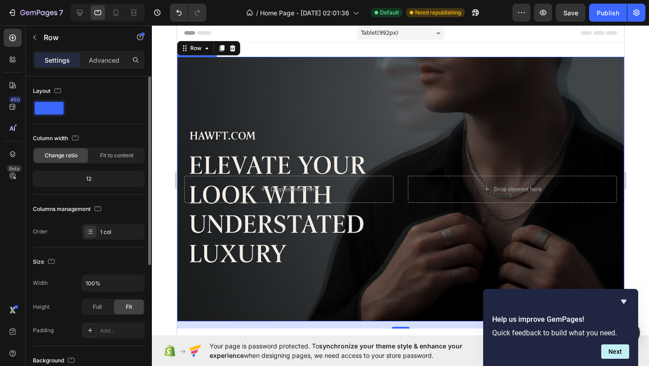
click at [99, 179] on div "12" at bounding box center [89, 179] width 108 height 13
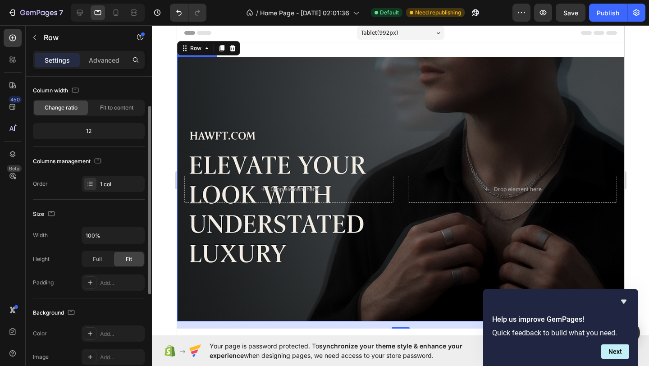
scroll to position [50, 0]
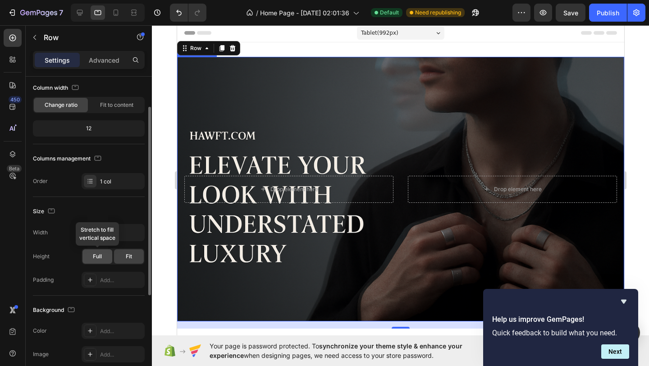
click at [102, 261] on div "Full" at bounding box center [97, 256] width 30 height 14
click at [128, 255] on span "Fit" at bounding box center [129, 256] width 6 height 8
click at [106, 234] on input "100%" at bounding box center [113, 232] width 62 height 16
click at [137, 237] on button "button" at bounding box center [136, 232] width 16 height 16
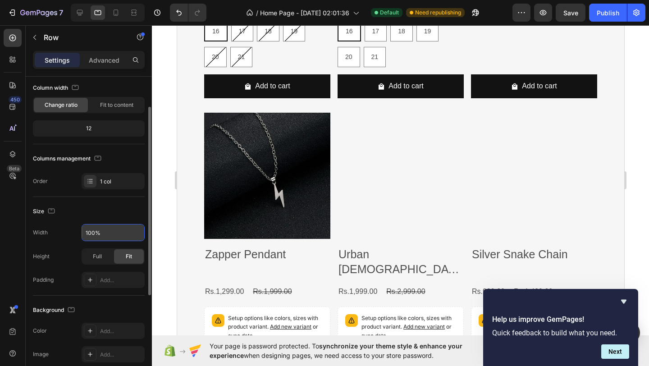
scroll to position [2899, 0]
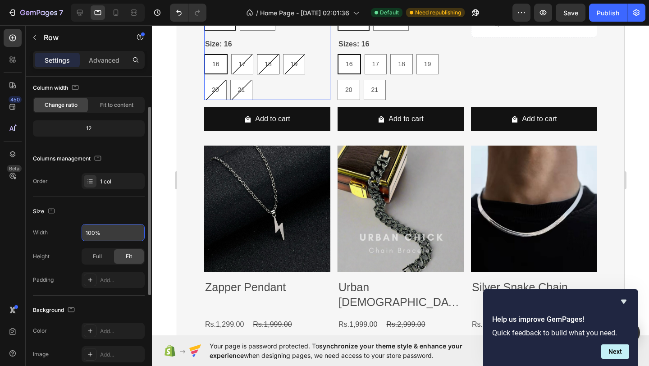
click at [266, 64] on span "18" at bounding box center [267, 63] width 7 height 7
click at [256, 54] on input "18 18 18" at bounding box center [256, 54] width 0 height 0
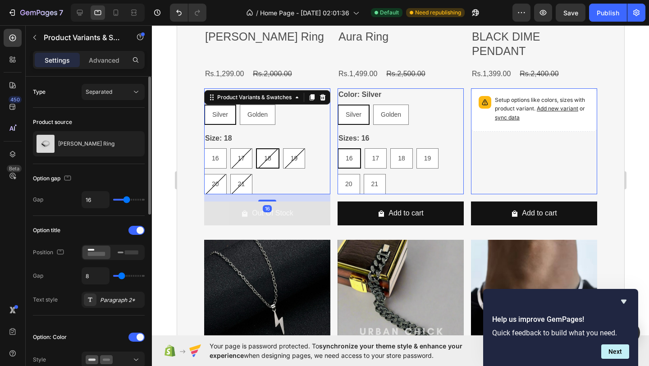
scroll to position [2803, 0]
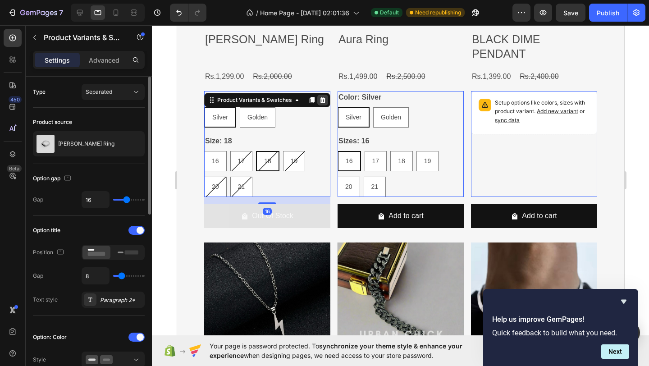
click at [320, 99] on icon at bounding box center [322, 99] width 7 height 7
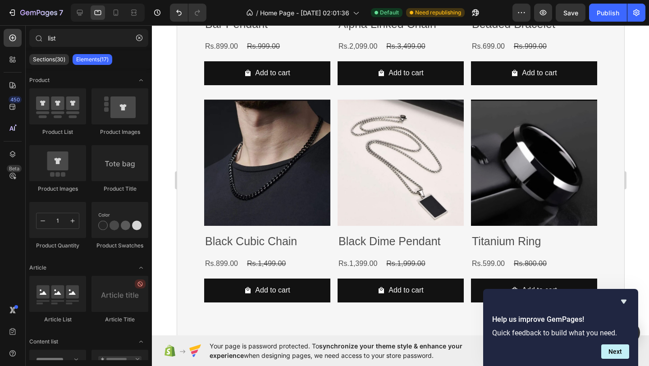
scroll to position [1215, 0]
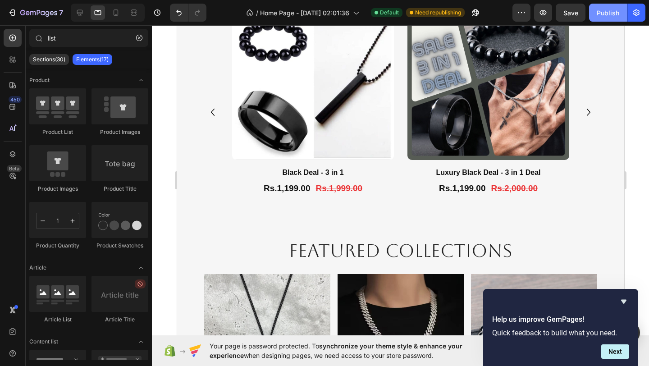
click at [596, 17] on button "Publish" at bounding box center [608, 13] width 38 height 18
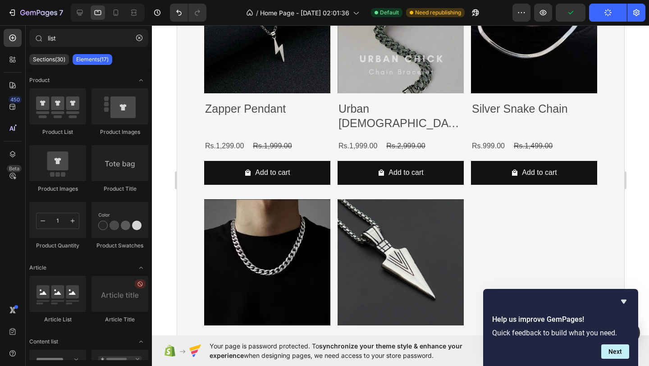
scroll to position [2901, 0]
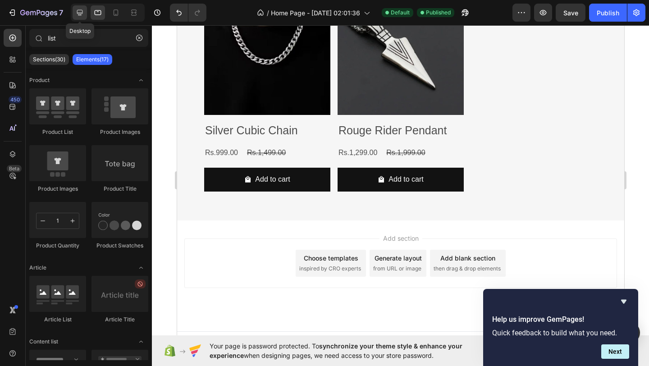
click at [81, 13] on icon at bounding box center [80, 13] width 6 height 6
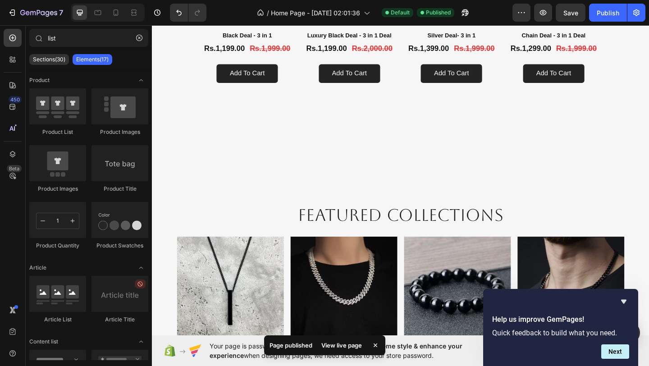
scroll to position [1279, 0]
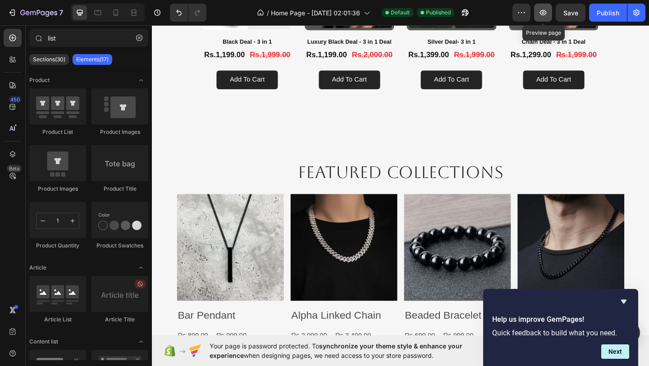
click at [540, 11] on icon "button" at bounding box center [543, 12] width 9 height 9
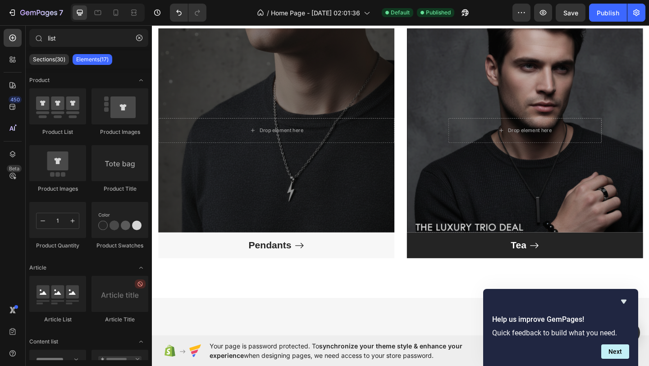
scroll to position [829, 0]
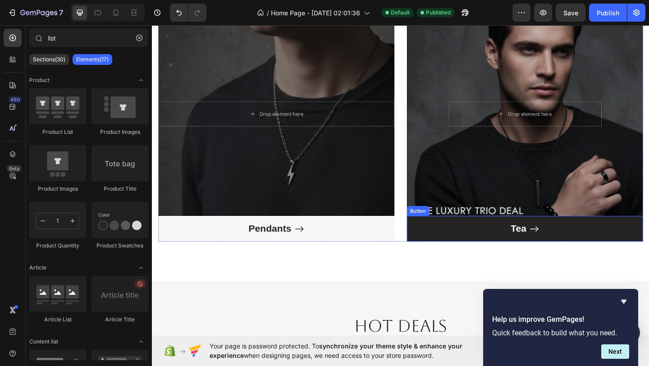
click at [543, 238] on button "Tea" at bounding box center [557, 247] width 257 height 28
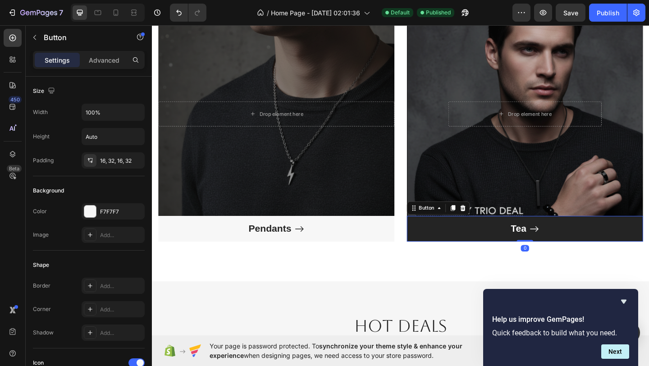
click at [543, 239] on button "Tea" at bounding box center [557, 247] width 257 height 28
click at [551, 245] on div "Tea" at bounding box center [550, 247] width 17 height 14
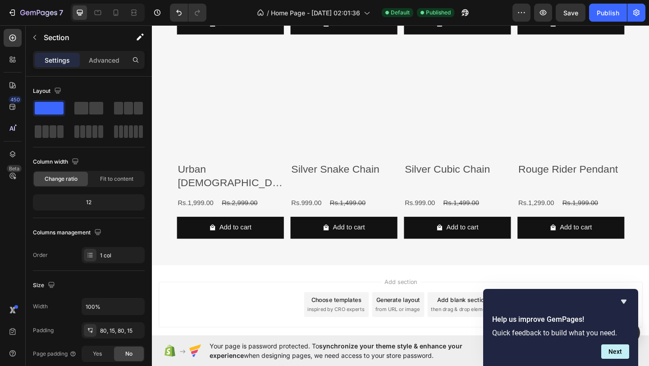
scroll to position [2285, 0]
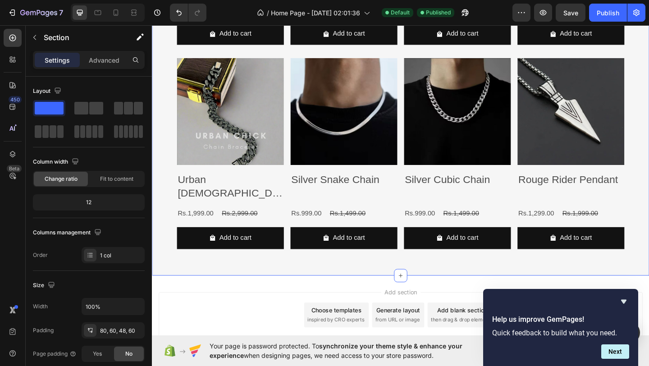
click at [242, 145] on img at bounding box center [237, 119] width 116 height 116
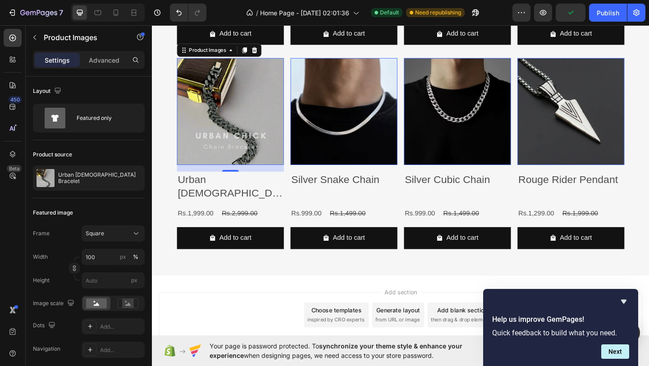
click at [593, 145] on img at bounding box center [608, 119] width 116 height 116
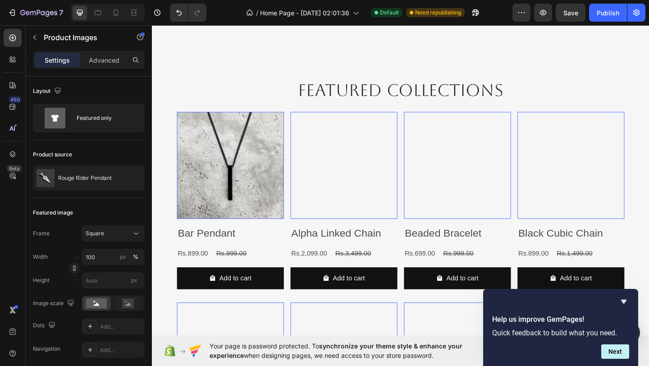
scroll to position [1348, 0]
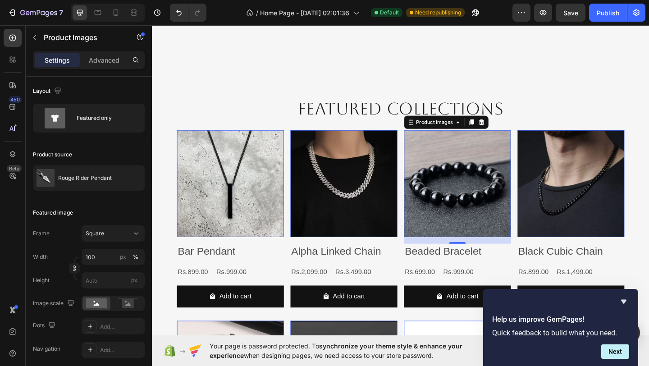
click at [489, 154] on img at bounding box center [484, 197] width 116 height 116
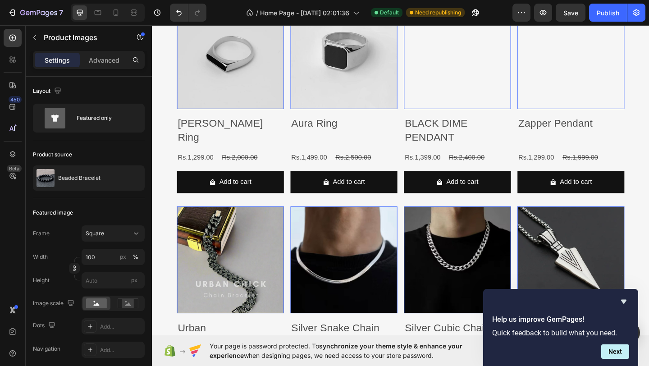
scroll to position [2334, 0]
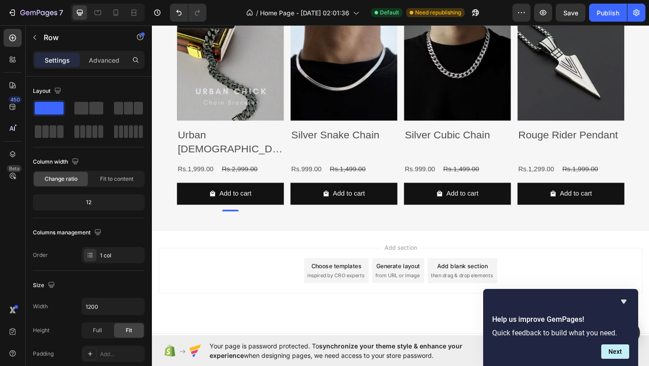
click at [276, 210] on div "Add to cart Add to Cart" at bounding box center [237, 212] width 116 height 31
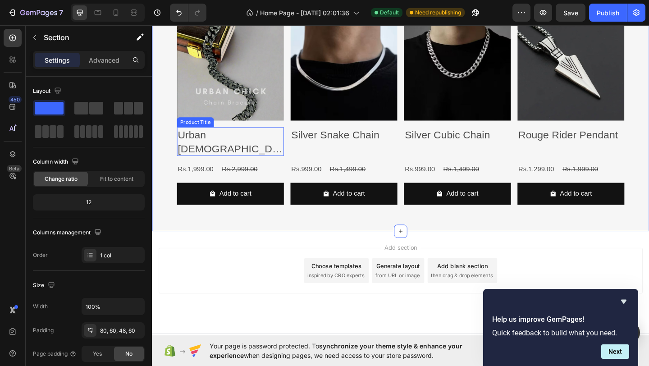
click at [207, 127] on div "Product Title" at bounding box center [199, 131] width 37 height 8
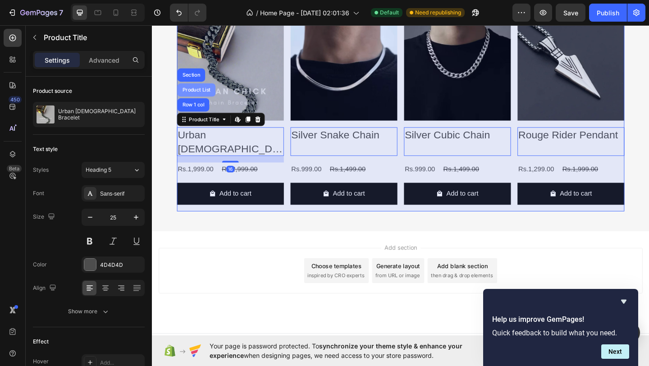
click at [200, 93] on div "Product List" at bounding box center [200, 95] width 34 height 5
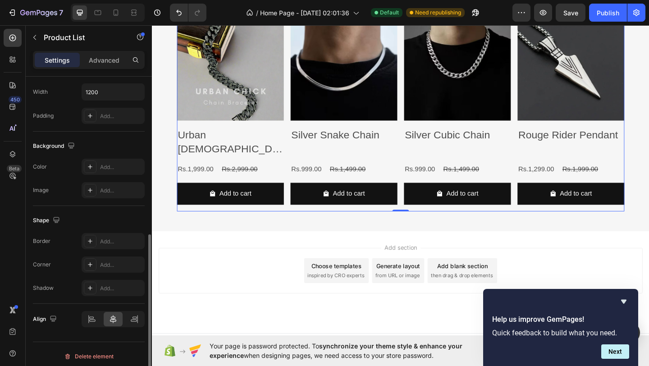
scroll to position [319, 0]
click at [90, 242] on icon at bounding box center [90, 241] width 5 height 5
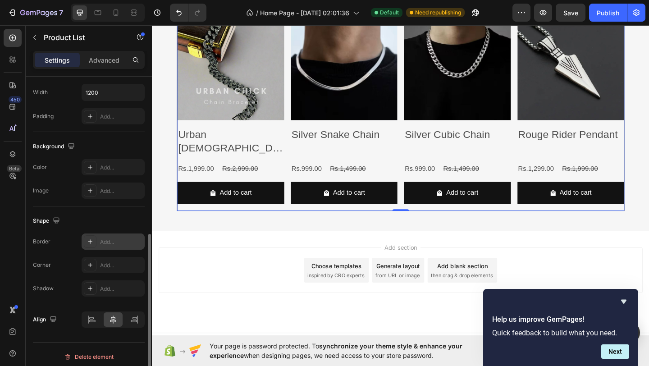
scroll to position [2334, 0]
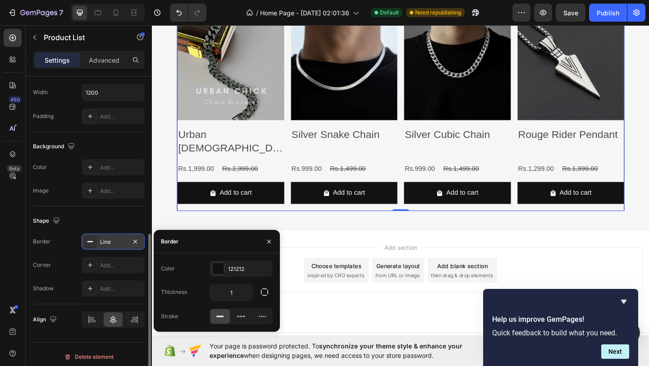
click at [90, 242] on rect at bounding box center [90, 241] width 6 height 1
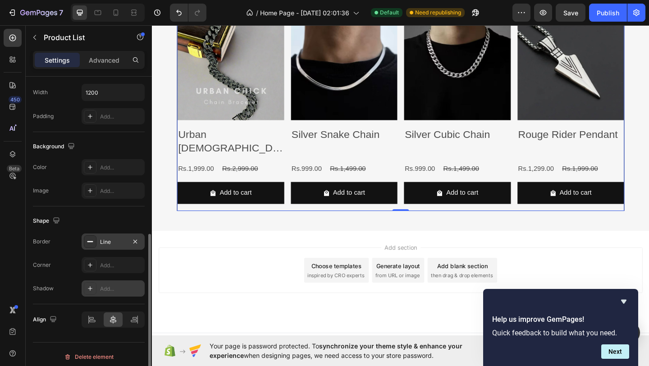
click at [88, 287] on icon at bounding box center [90, 288] width 7 height 7
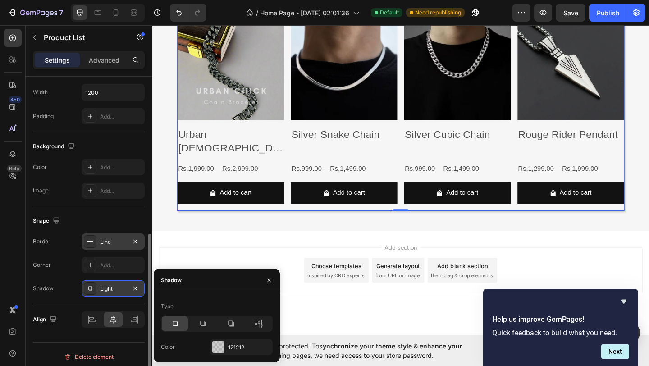
click at [113, 223] on div "Shape" at bounding box center [89, 221] width 112 height 14
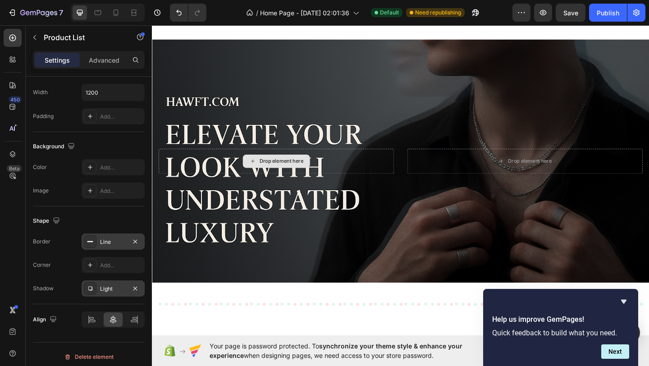
scroll to position [0, 0]
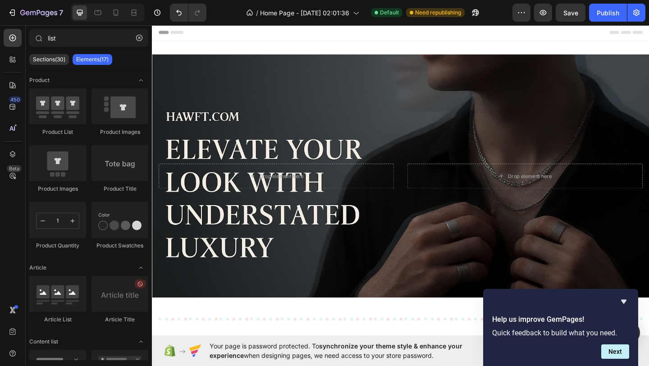
click at [204, 33] on div "Header" at bounding box center [422, 33] width 527 height 18
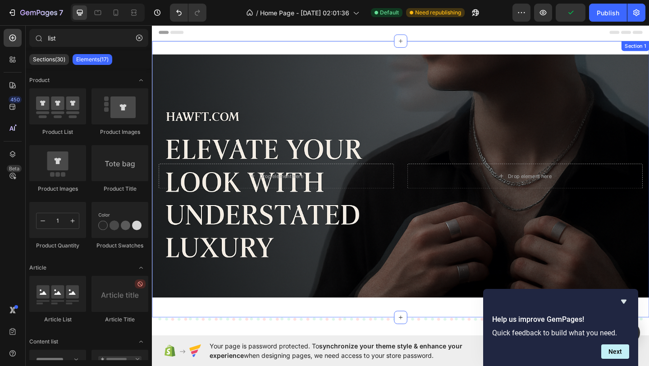
click at [177, 335] on div "Drop element here Drop element here Hero Banner Row Section 1" at bounding box center [422, 192] width 541 height 301
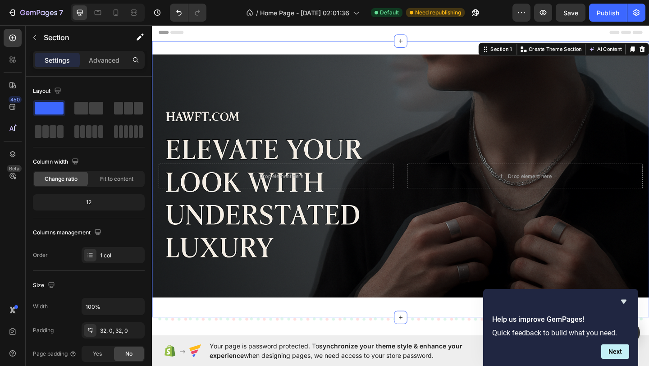
click at [185, 332] on div "Drop element here Drop element here Hero Banner Row Section 1 You can create re…" at bounding box center [422, 192] width 541 height 301
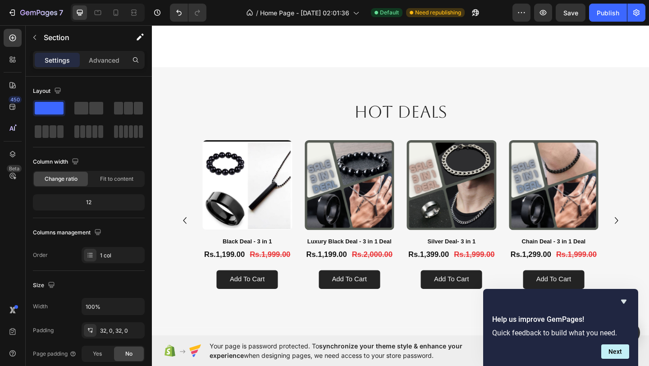
scroll to position [1130, 0]
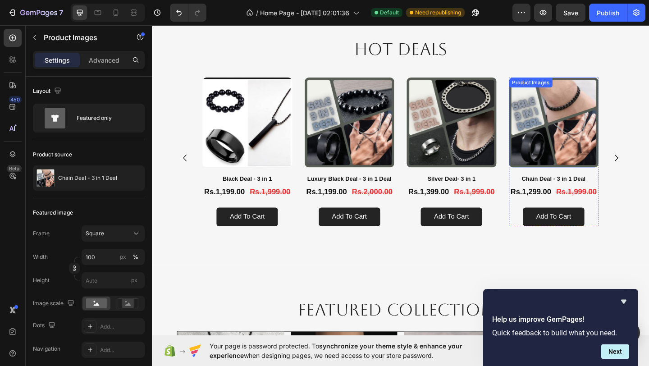
click at [568, 145] on img at bounding box center [589, 131] width 98 height 98
click at [594, 91] on div "Product Images" at bounding box center [574, 91] width 44 height 8
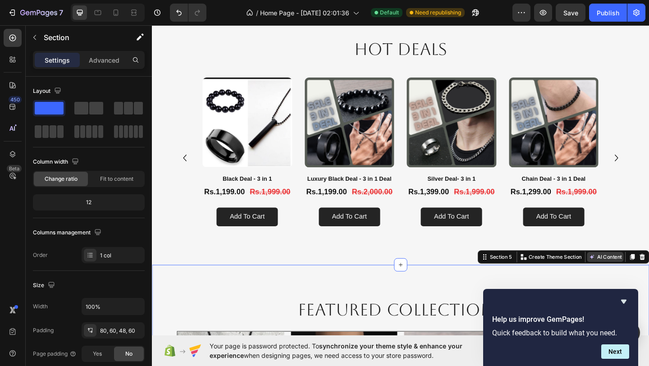
click at [633, 276] on icon at bounding box center [630, 277] width 7 height 7
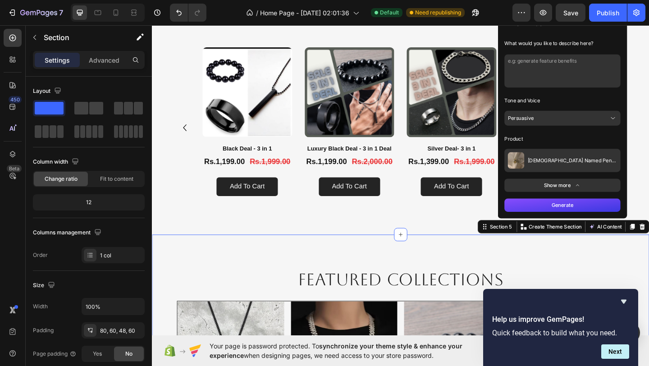
scroll to position [1145, 0]
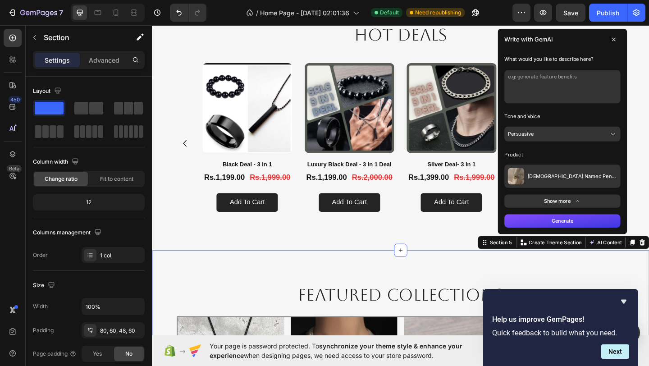
click at [594, 187] on span "[DEMOGRAPHIC_DATA] Named Pendant" at bounding box center [609, 189] width 97 height 7
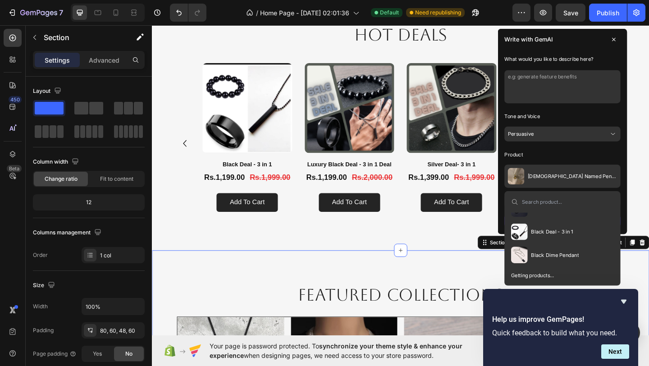
scroll to position [144, 0]
click at [587, 271] on span "Black Dime Pendant" at bounding box center [590, 273] width 52 height 7
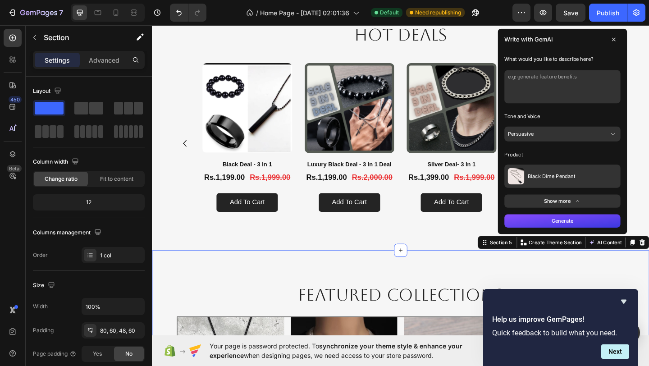
click at [607, 240] on button "Generate" at bounding box center [599, 238] width 126 height 14
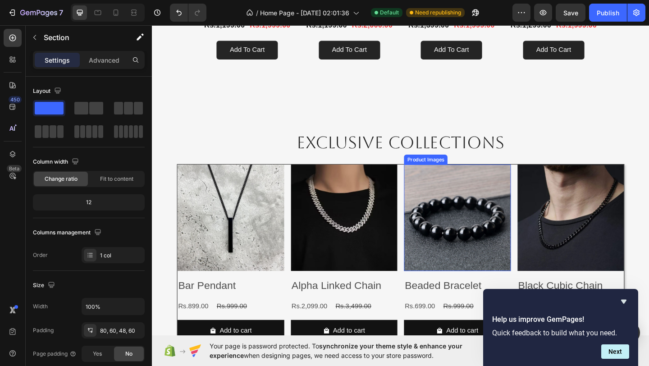
scroll to position [1276, 0]
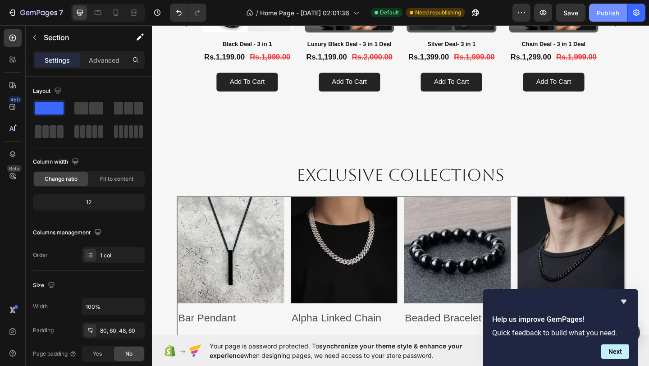
click at [611, 14] on div "Publish" at bounding box center [608, 12] width 23 height 9
click at [424, 138] on icon at bounding box center [422, 139] width 7 height 7
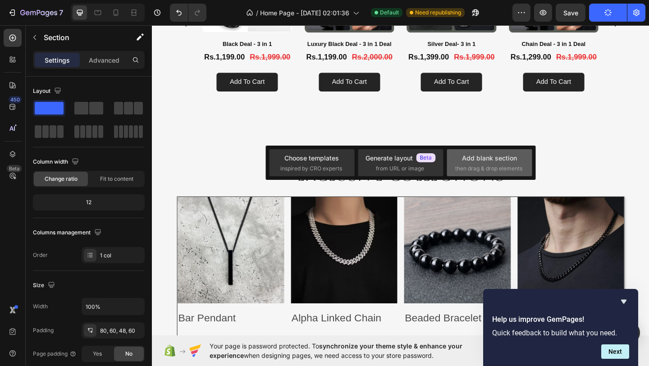
click at [465, 156] on div "Add blank section" at bounding box center [489, 157] width 55 height 9
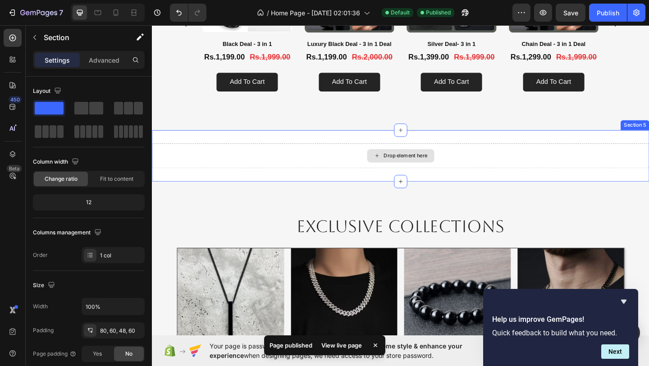
click at [580, 164] on div "Drop element here" at bounding box center [422, 167] width 541 height 27
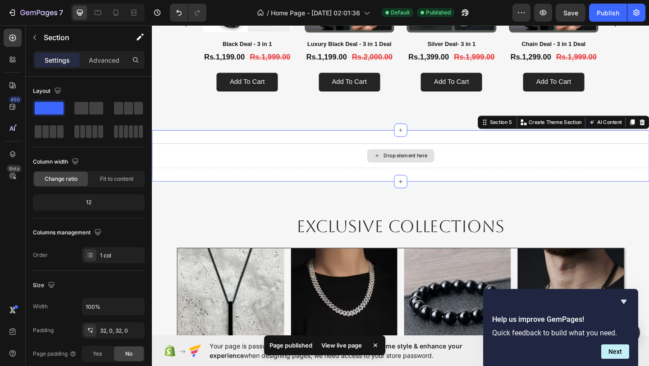
scroll to position [235, 0]
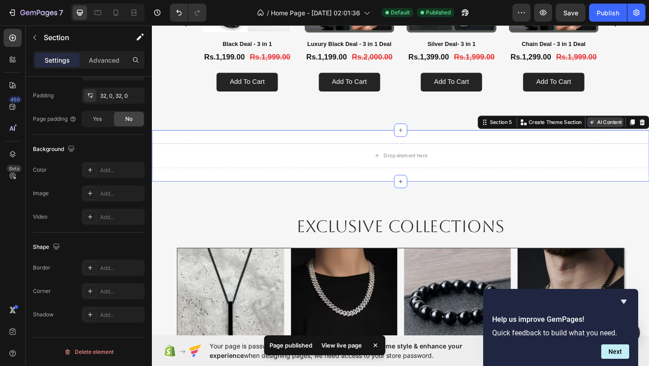
click at [632, 130] on icon at bounding box center [630, 130] width 7 height 7
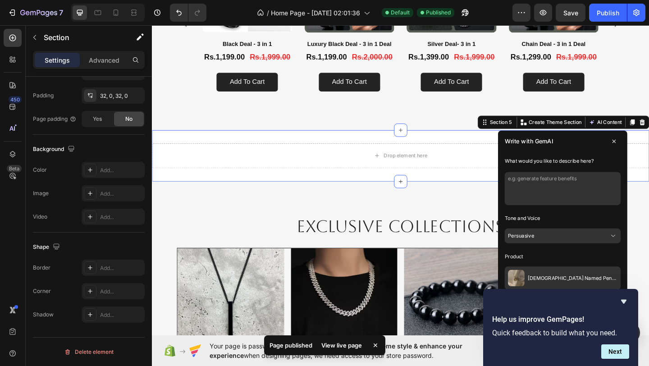
click at [576, 302] on span "[DEMOGRAPHIC_DATA] Named Pendant" at bounding box center [609, 300] width 97 height 7
click at [550, 295] on img at bounding box center [548, 300] width 18 height 18
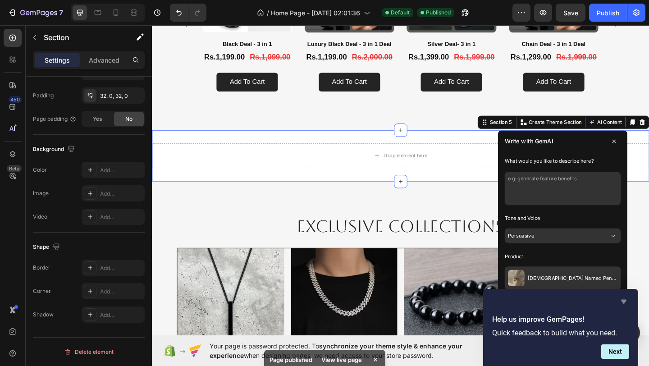
click at [623, 302] on icon "Hide survey" at bounding box center [623, 302] width 5 height 4
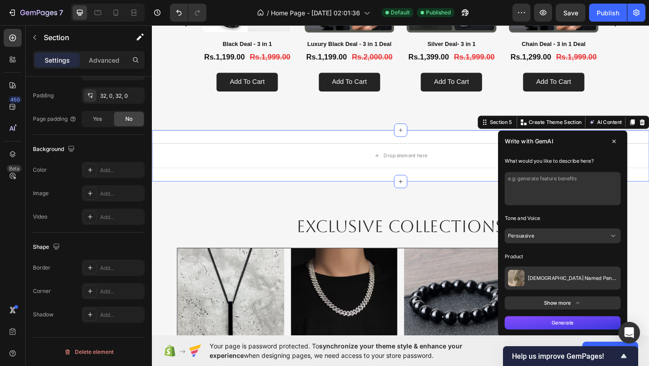
click at [558, 301] on button "[DEMOGRAPHIC_DATA] Named Pendant" at bounding box center [599, 300] width 126 height 25
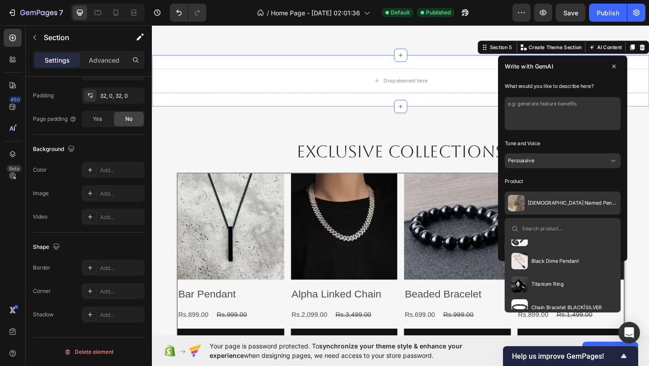
scroll to position [167, 0]
click at [584, 290] on button "Black Dime Pendant" at bounding box center [579, 280] width 81 height 25
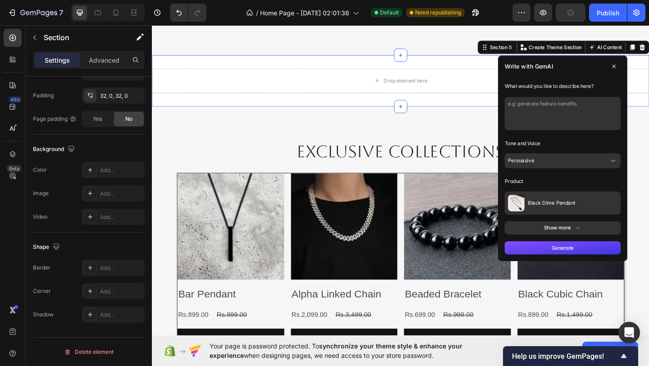
click at [596, 247] on button "Show more" at bounding box center [599, 245] width 126 height 14
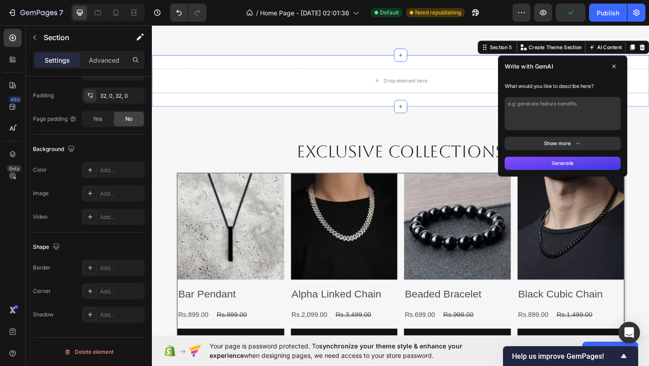
click at [591, 150] on button "Show more" at bounding box center [599, 154] width 126 height 14
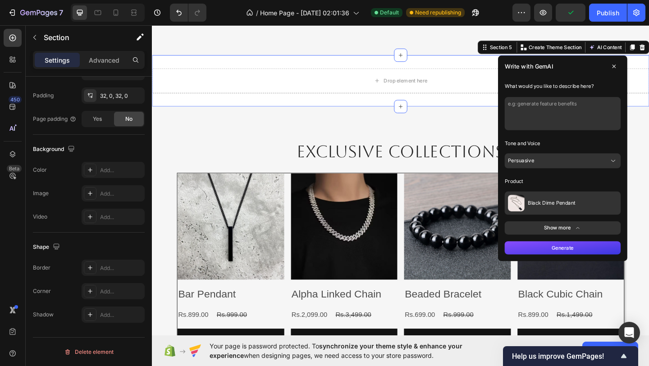
click at [590, 266] on button "Generate" at bounding box center [599, 267] width 126 height 14
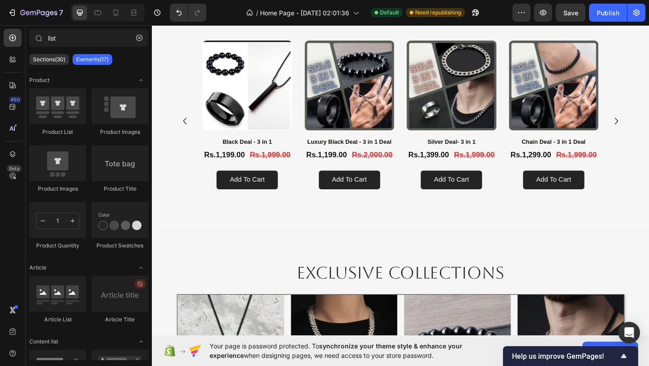
scroll to position [1126, 0]
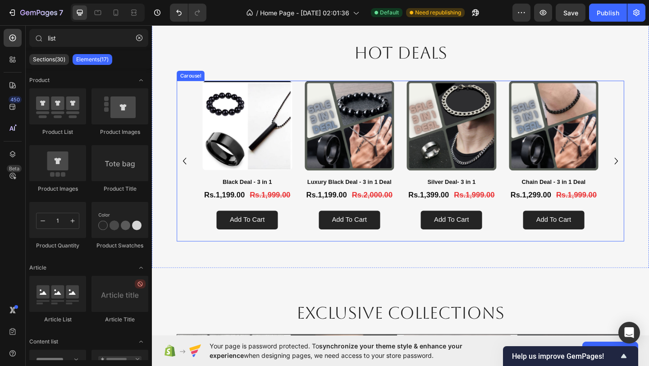
click at [649, 170] on icon "Carousel Next Arrow" at bounding box center [657, 173] width 14 height 14
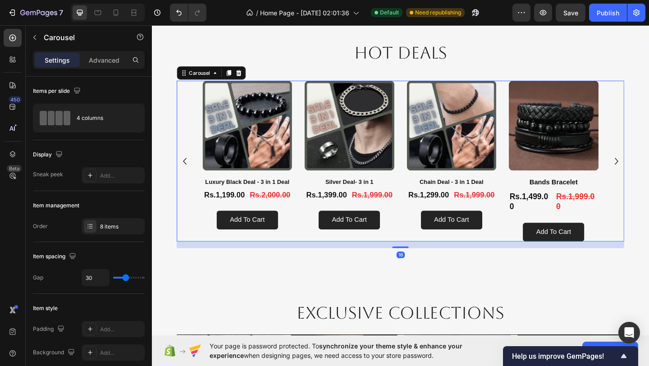
click at [649, 170] on icon "Carousel Next Arrow" at bounding box center [657, 173] width 14 height 14
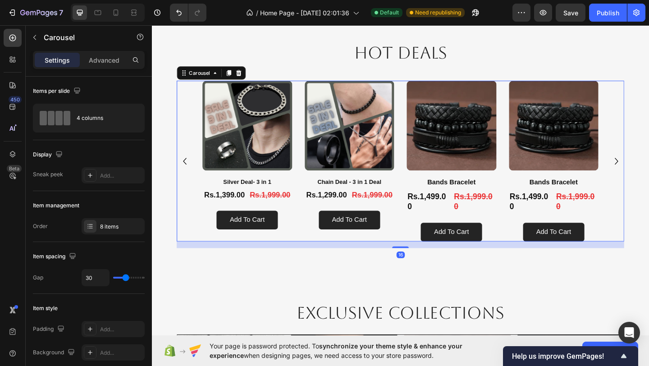
click at [649, 170] on icon "Carousel Next Arrow" at bounding box center [657, 173] width 14 height 14
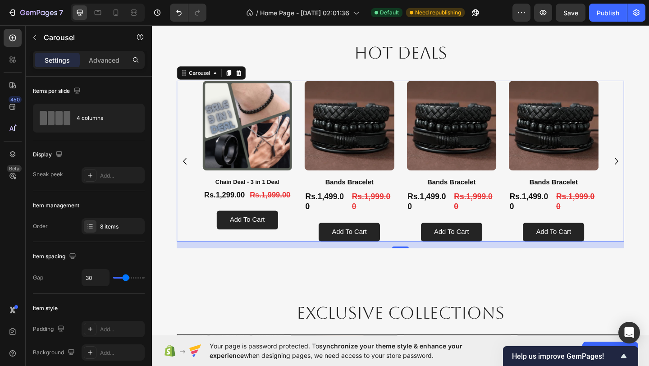
click at [649, 170] on icon "Carousel Next Arrow" at bounding box center [657, 173] width 14 height 14
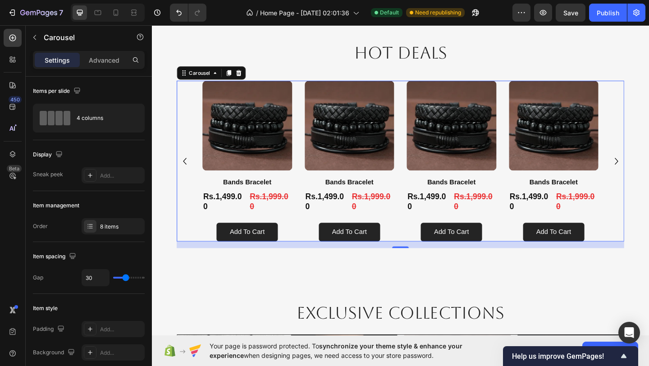
click at [649, 170] on icon "Carousel Next Arrow" at bounding box center [657, 173] width 14 height 14
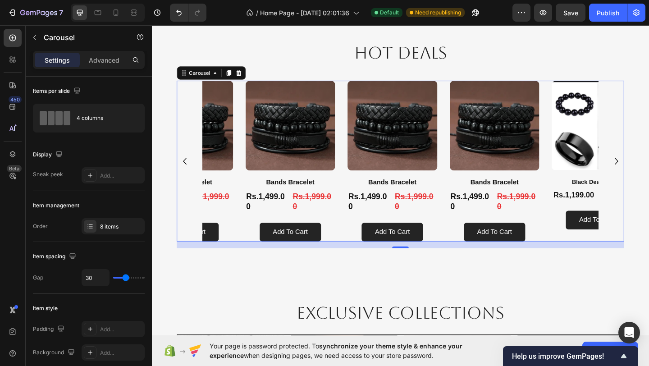
click at [649, 170] on icon "Carousel Next Arrow" at bounding box center [657, 173] width 14 height 14
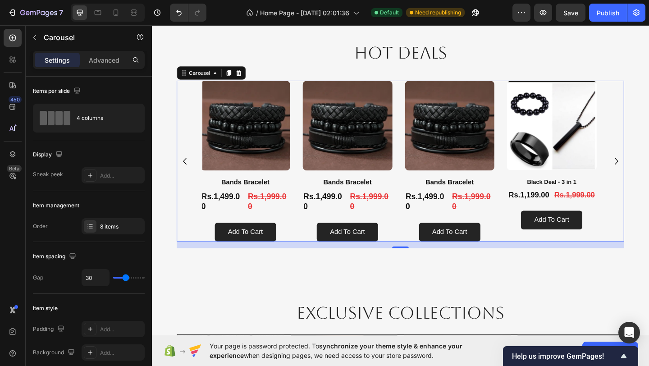
click at [649, 170] on icon "Carousel Next Arrow" at bounding box center [657, 173] width 14 height 14
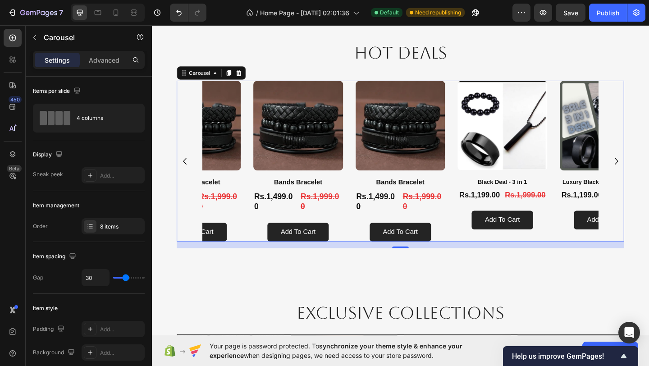
click at [649, 170] on icon "Carousel Next Arrow" at bounding box center [657, 173] width 14 height 14
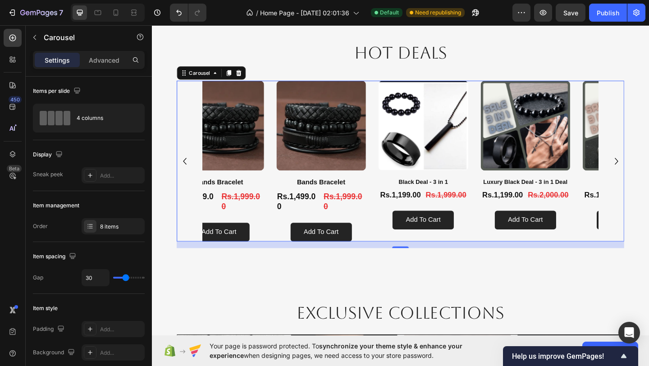
click at [649, 170] on icon "Carousel Next Arrow" at bounding box center [657, 173] width 14 height 14
